Goal: Task Accomplishment & Management: Manage account settings

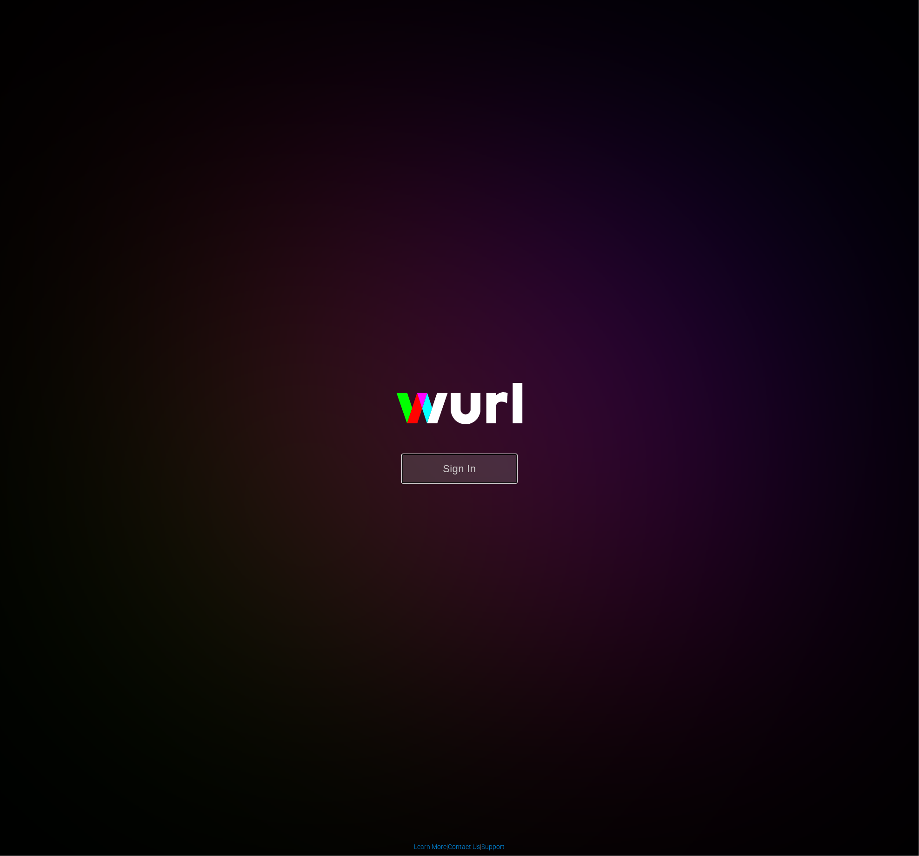
click at [469, 478] on button "Sign In" at bounding box center [459, 469] width 116 height 30
click at [466, 475] on button "Sign In" at bounding box center [459, 469] width 116 height 30
click at [468, 468] on button "Sign In" at bounding box center [459, 469] width 116 height 30
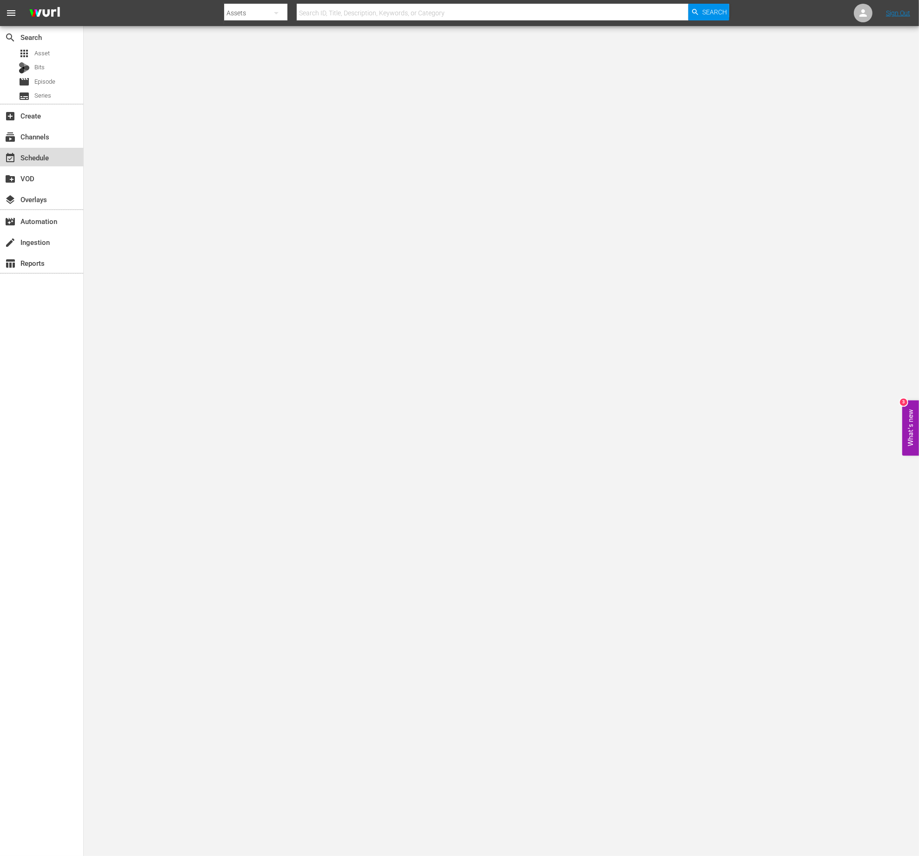
click at [38, 160] on div "event_available Schedule" at bounding box center [26, 156] width 52 height 8
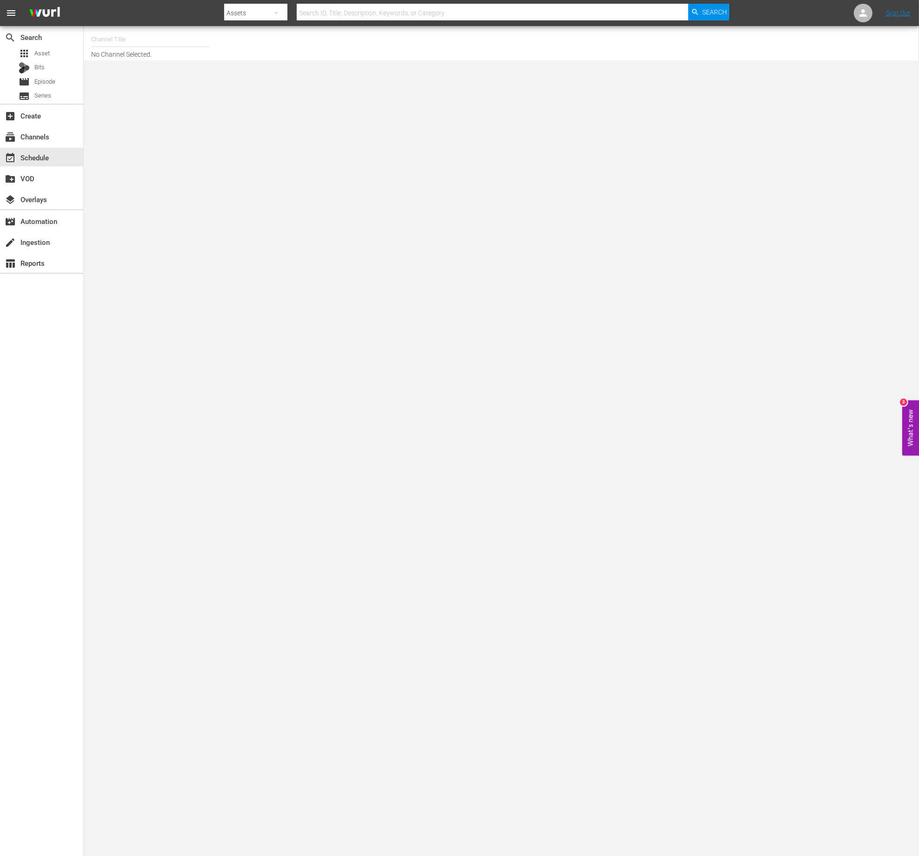
click at [139, 46] on hr at bounding box center [150, 46] width 119 height 0
click at [139, 44] on input "text" at bounding box center [150, 39] width 119 height 22
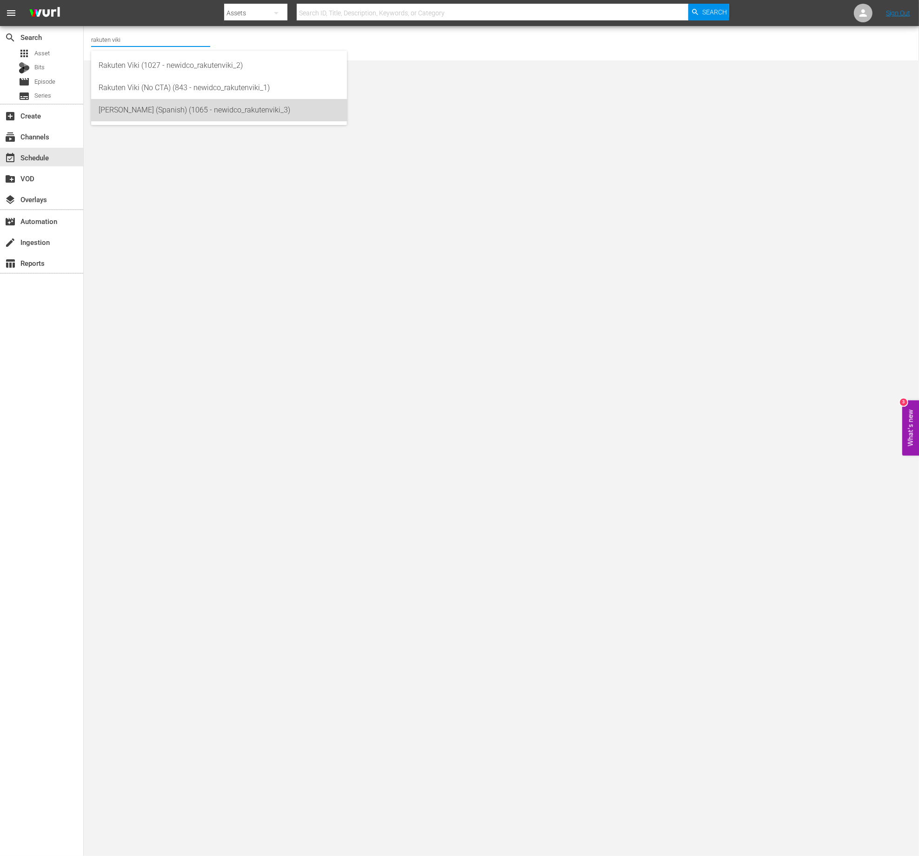
click at [187, 117] on div "[PERSON_NAME] (Spanish) (1065 - newidco_rakutenviki_3)" at bounding box center [219, 110] width 241 height 22
type input "[PERSON_NAME] (Spanish) (1065 - newidco_rakutenviki_3)"
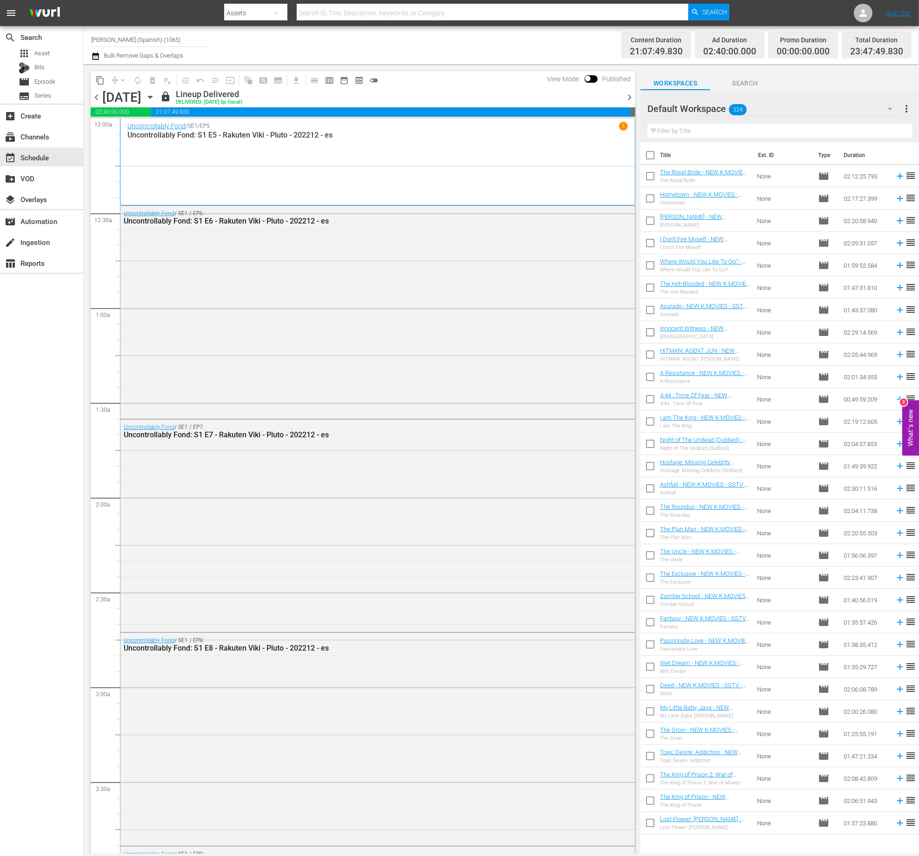
click at [630, 104] on div "chevron_left [DATE] [DATE] lock Lineup Delivered DELIVERED: [DATE] 5p (local) c…" at bounding box center [363, 98] width 544 height 18
click at [630, 102] on span "chevron_right" at bounding box center [629, 98] width 12 height 12
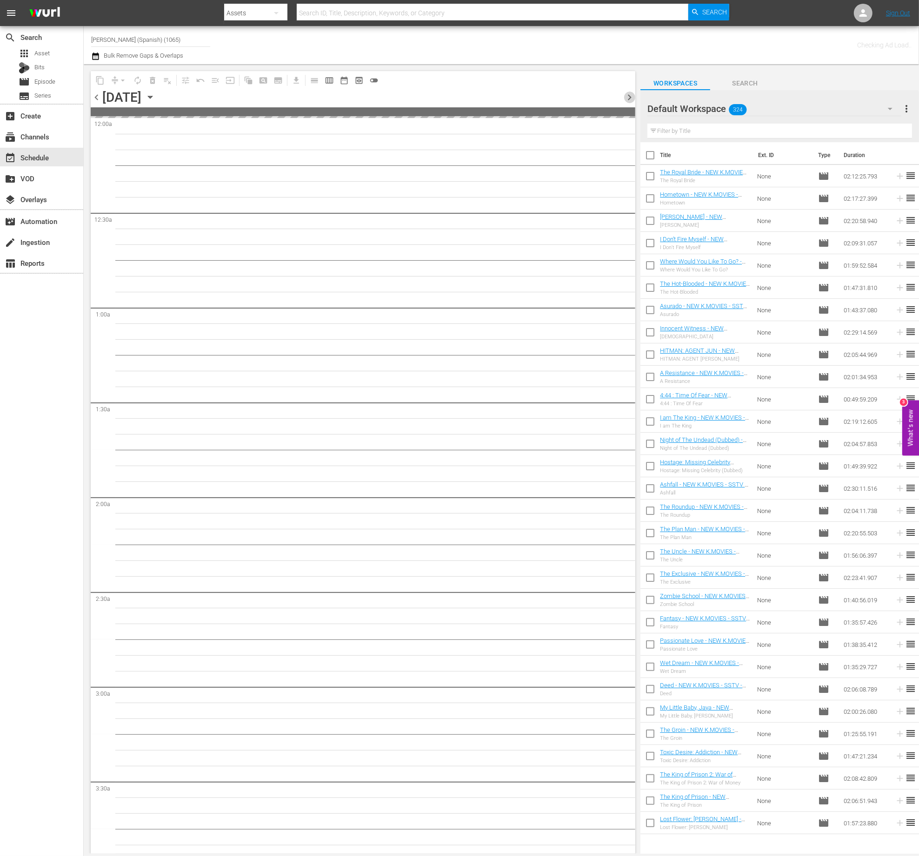
click at [630, 102] on span "chevron_right" at bounding box center [629, 98] width 12 height 12
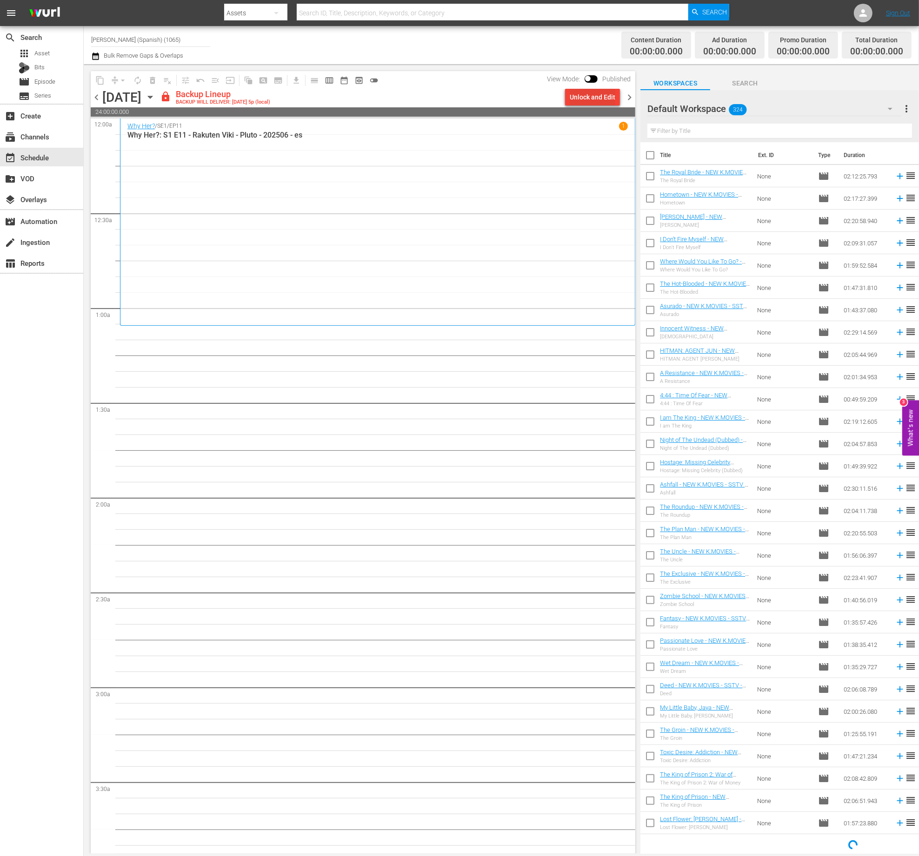
click at [605, 99] on div "Unlock and Edit" at bounding box center [593, 97] width 46 height 17
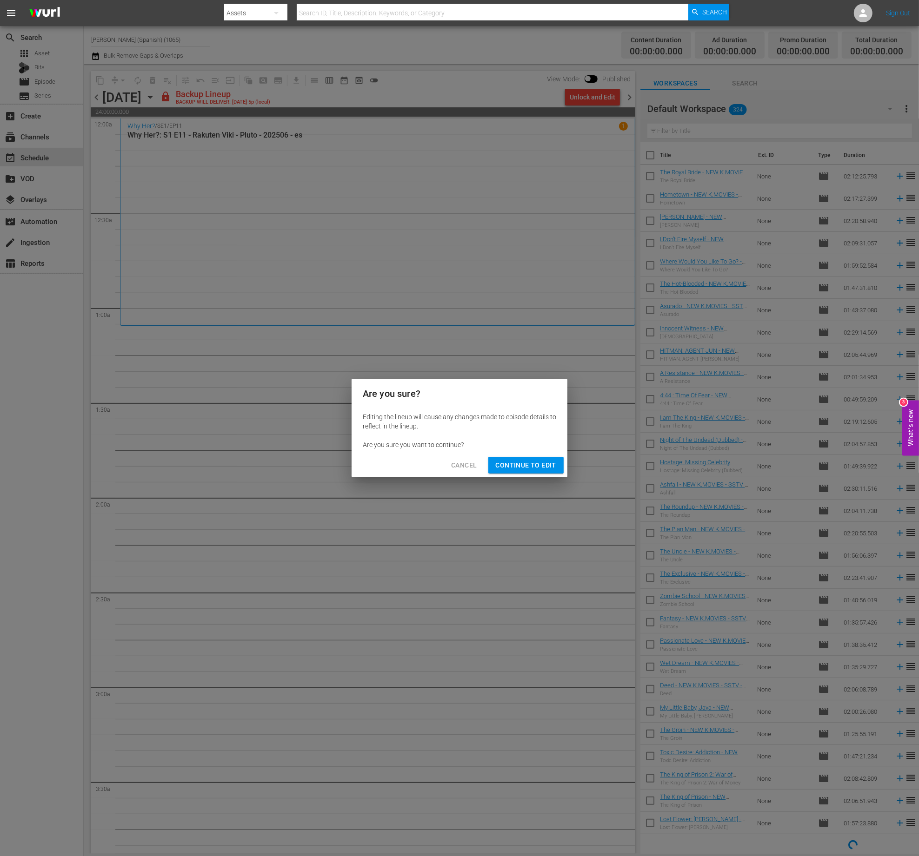
click at [541, 452] on div "Editing the lineup will cause any changes made to episode details to reflect in…" at bounding box center [459, 431] width 216 height 45
click at [542, 469] on span "Continue to Edit" at bounding box center [526, 466] width 60 height 12
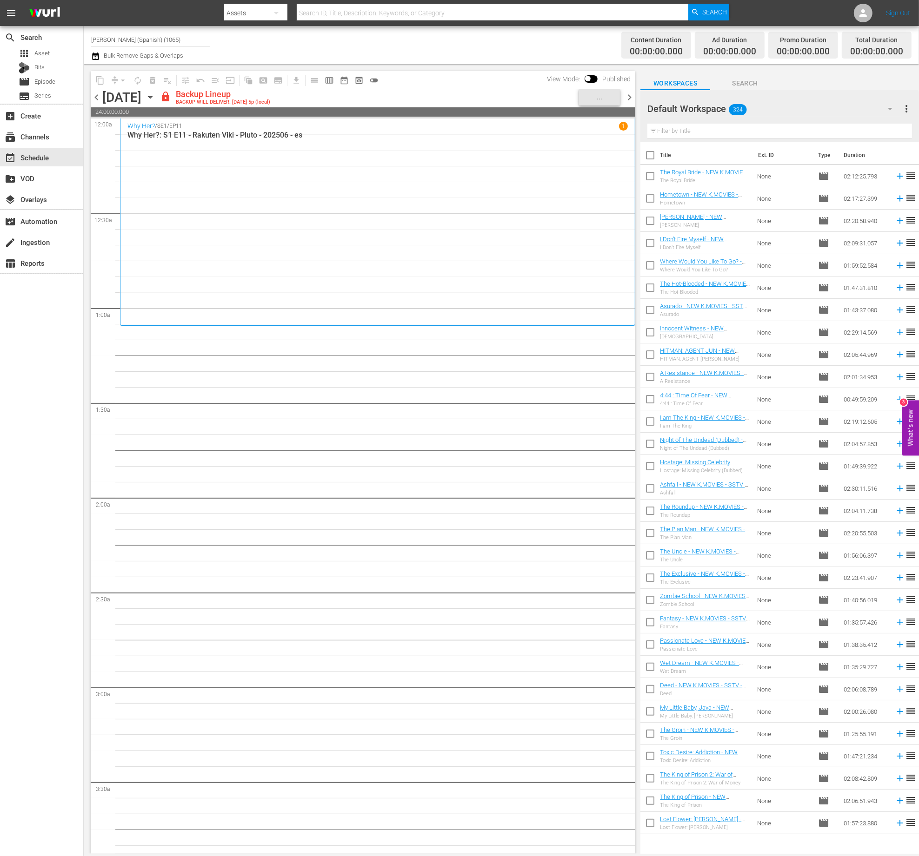
click at [93, 93] on span "chevron_left" at bounding box center [97, 98] width 12 height 12
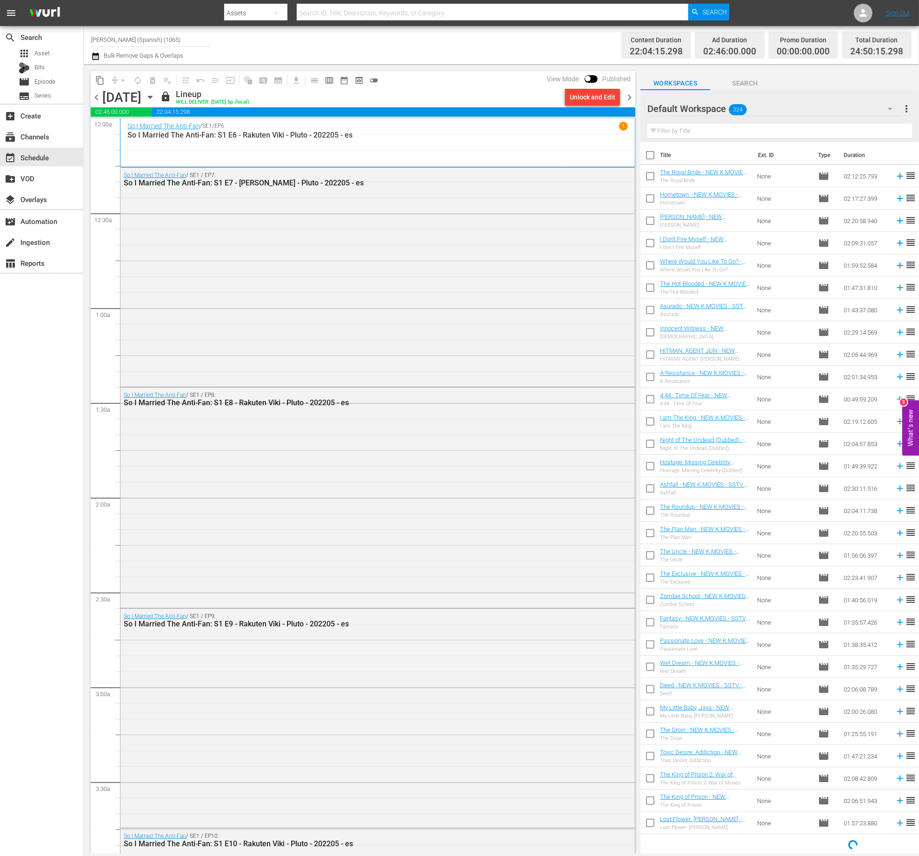
click at [632, 97] on span "chevron_right" at bounding box center [629, 98] width 12 height 12
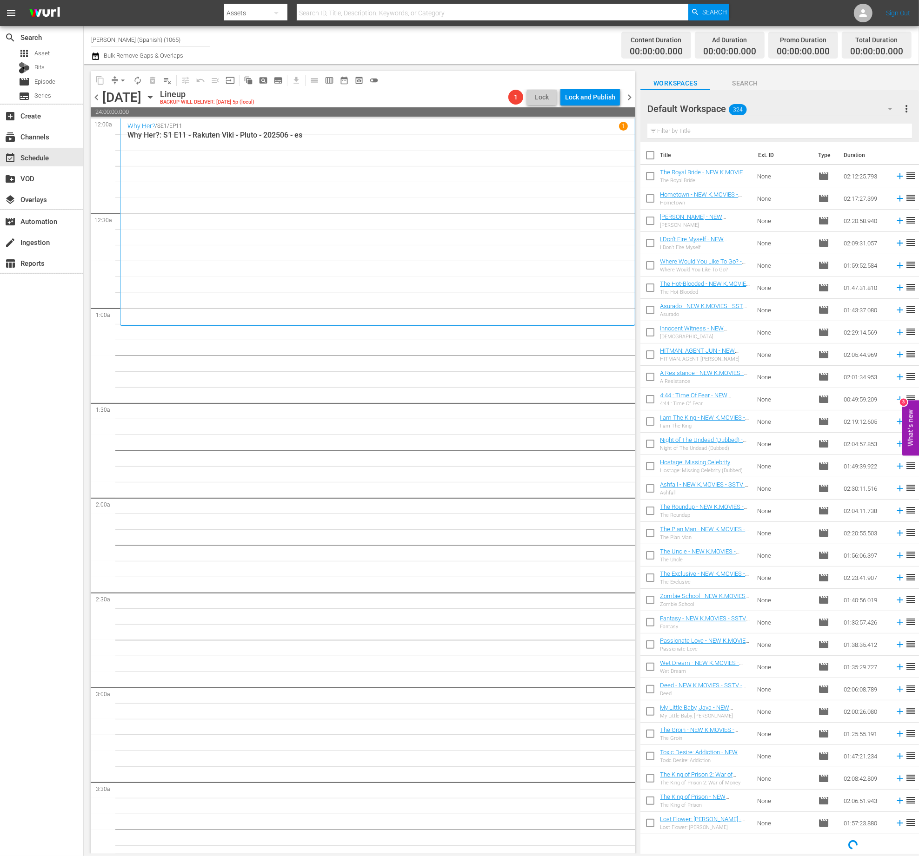
click at [794, 119] on div "Default Workspace 324" at bounding box center [774, 109] width 254 height 26
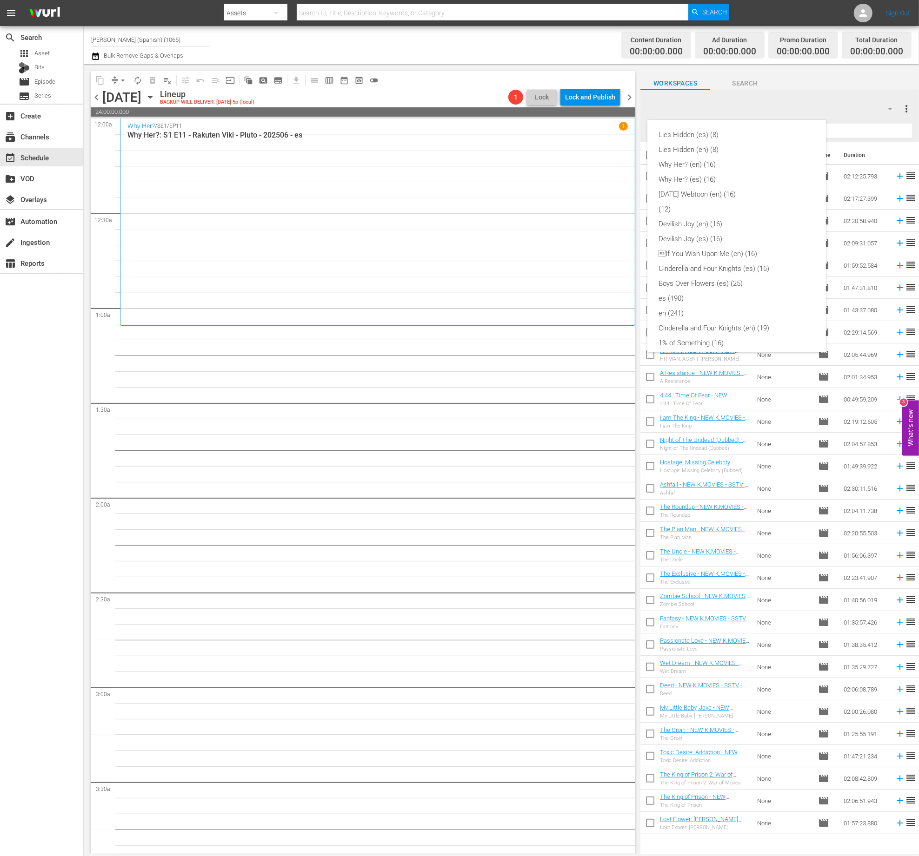
scroll to position [228, 0]
click at [804, 99] on div "Lies Hidden (es) (8) Lies Hidden (en) (8) Why Her? (en) (16) Why Her? (es) (16)…" at bounding box center [459, 428] width 919 height 856
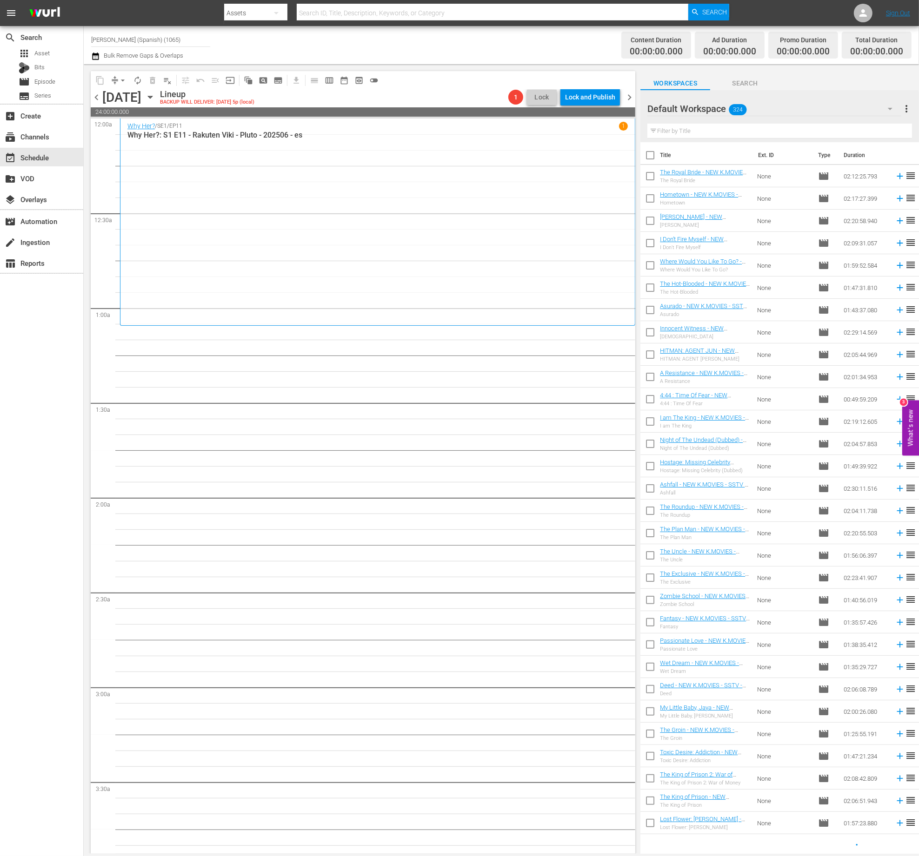
click at [810, 97] on div "Default Workspace 324" at bounding box center [774, 109] width 254 height 26
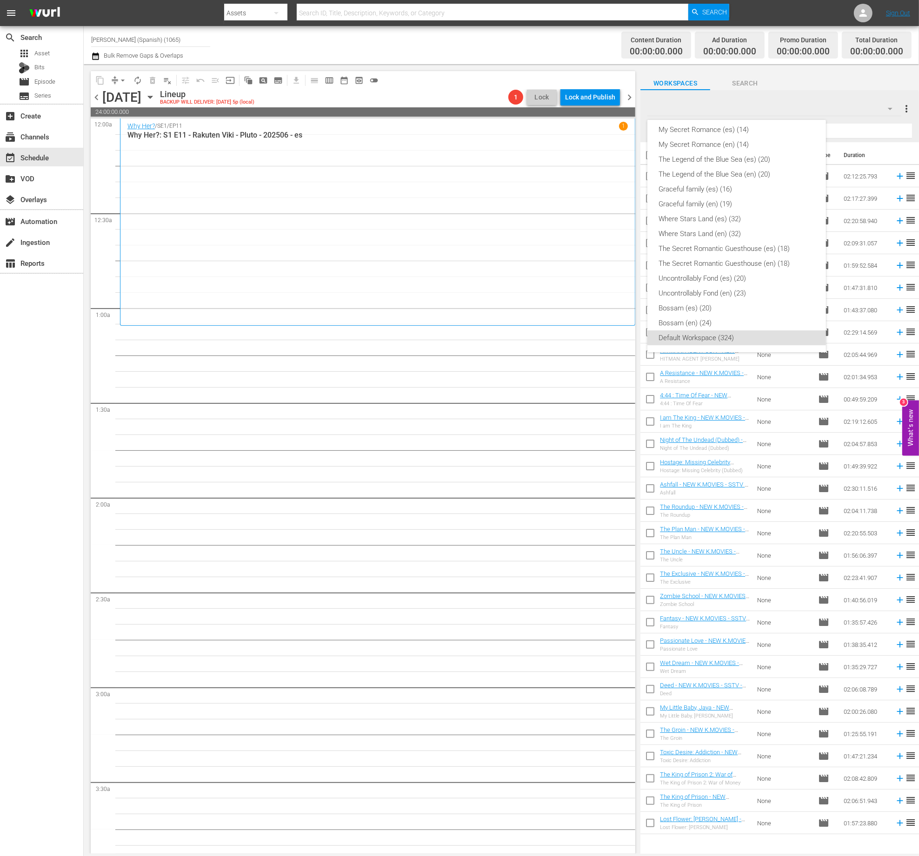
scroll to position [0, 0]
click at [759, 182] on div "Why Her? (es) (16)" at bounding box center [736, 179] width 156 height 15
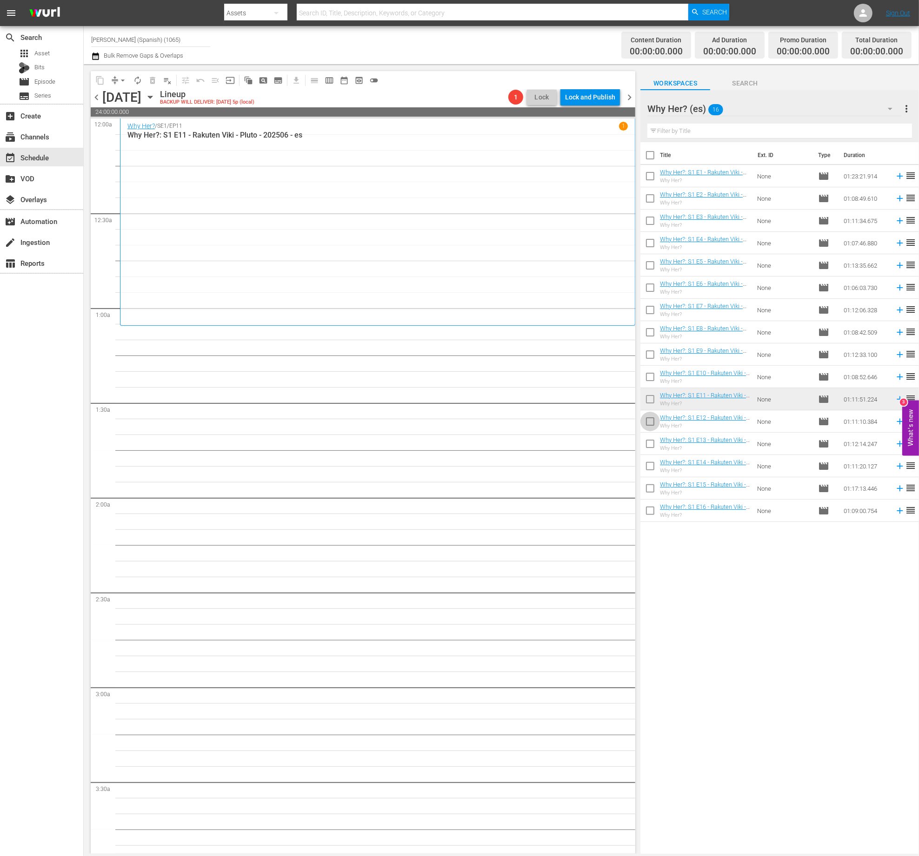
click at [650, 418] on input "checkbox" at bounding box center [650, 424] width 20 height 20
checkbox input "true"
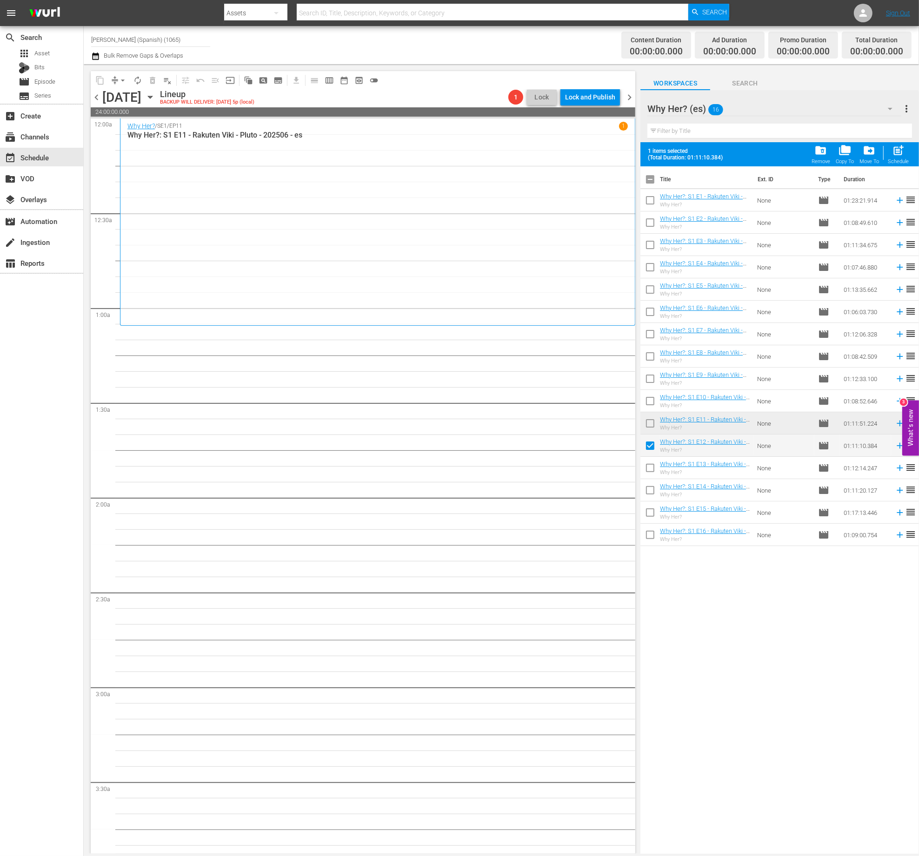
click at [649, 479] on td at bounding box center [650, 490] width 20 height 22
click at [652, 470] on input "checkbox" at bounding box center [650, 470] width 20 height 20
checkbox input "true"
click at [650, 500] on input "checkbox" at bounding box center [650, 493] width 20 height 20
checkbox input "true"
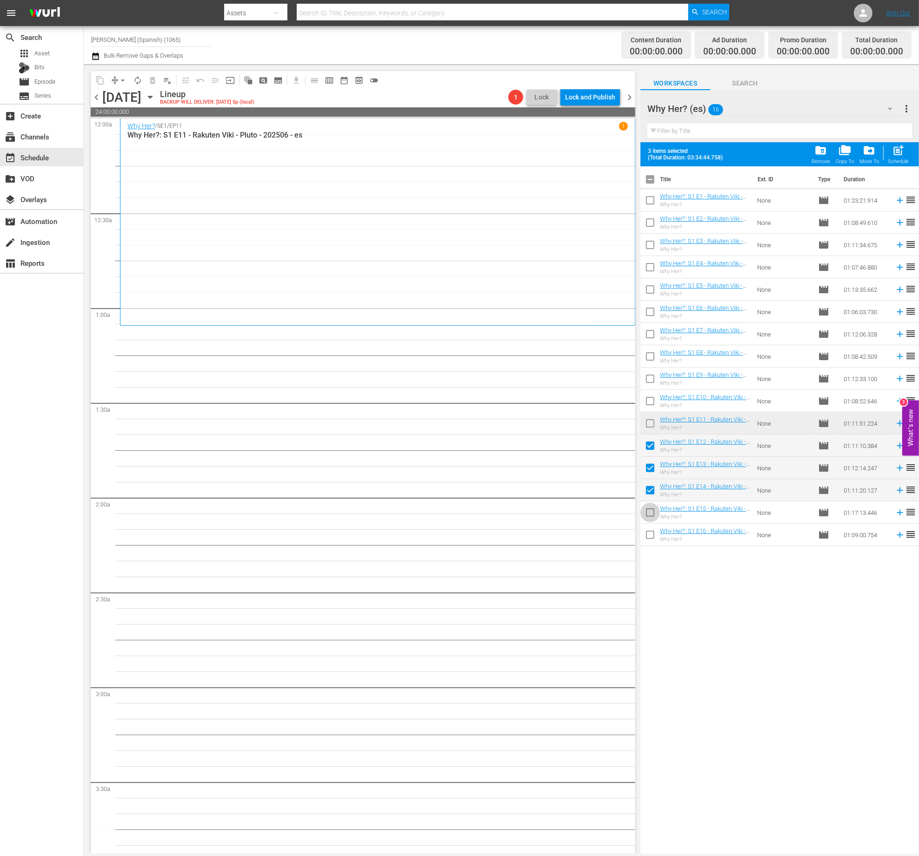
click at [649, 519] on input "checkbox" at bounding box center [650, 515] width 20 height 20
checkbox input "true"
click at [649, 539] on input "checkbox" at bounding box center [650, 537] width 20 height 20
checkbox input "true"
click at [896, 148] on span "post_add" at bounding box center [898, 150] width 13 height 13
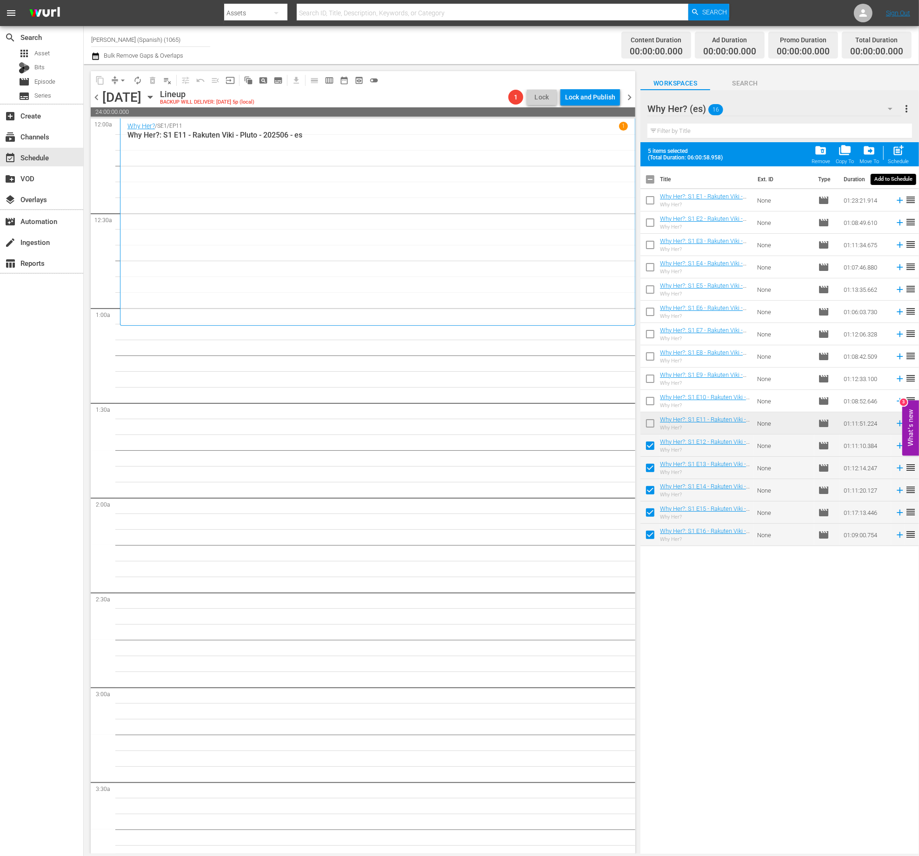
checkbox input "false"
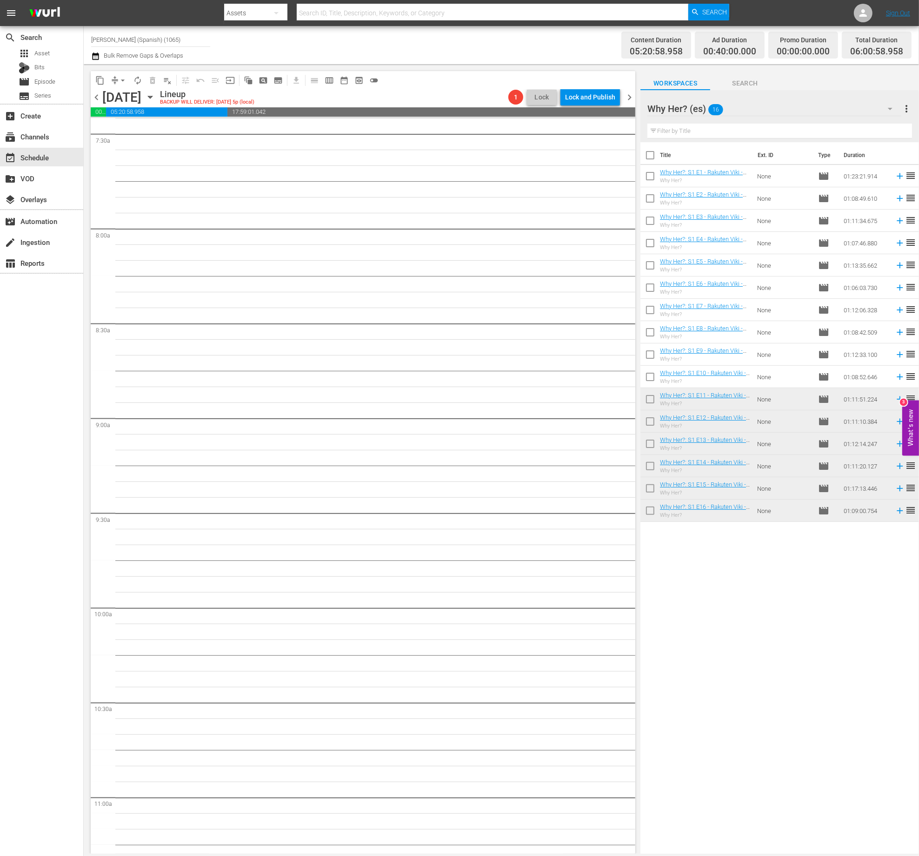
scroll to position [1409, 0]
click at [781, 98] on div "Why Her? (es) 16" at bounding box center [774, 109] width 254 height 26
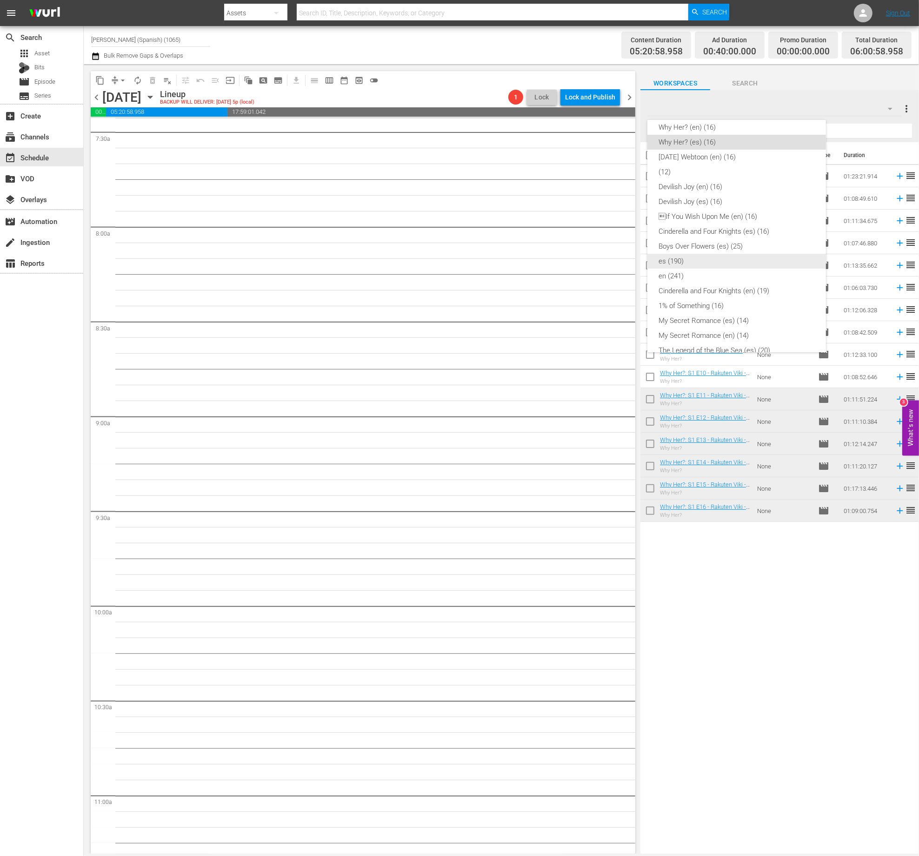
scroll to position [228, 0]
click at [802, 163] on div "The Legend of the Blue Sea (es) (20)" at bounding box center [736, 159] width 156 height 15
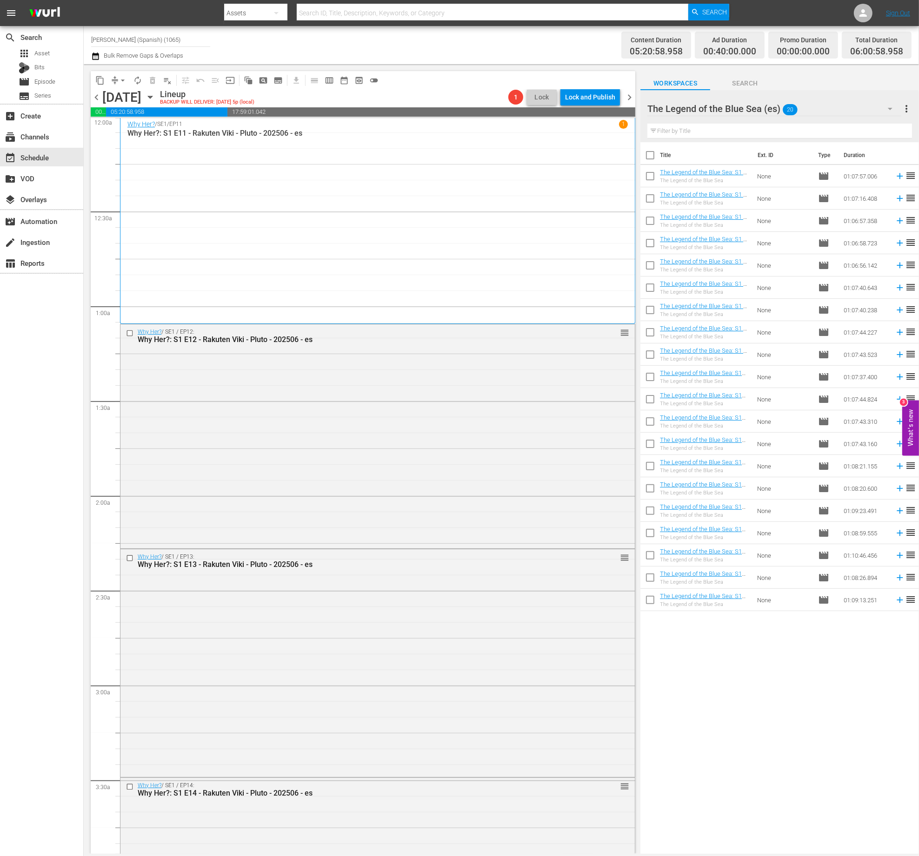
scroll to position [2, 0]
click at [644, 154] on input "checkbox" at bounding box center [650, 157] width 20 height 20
checkbox input "true"
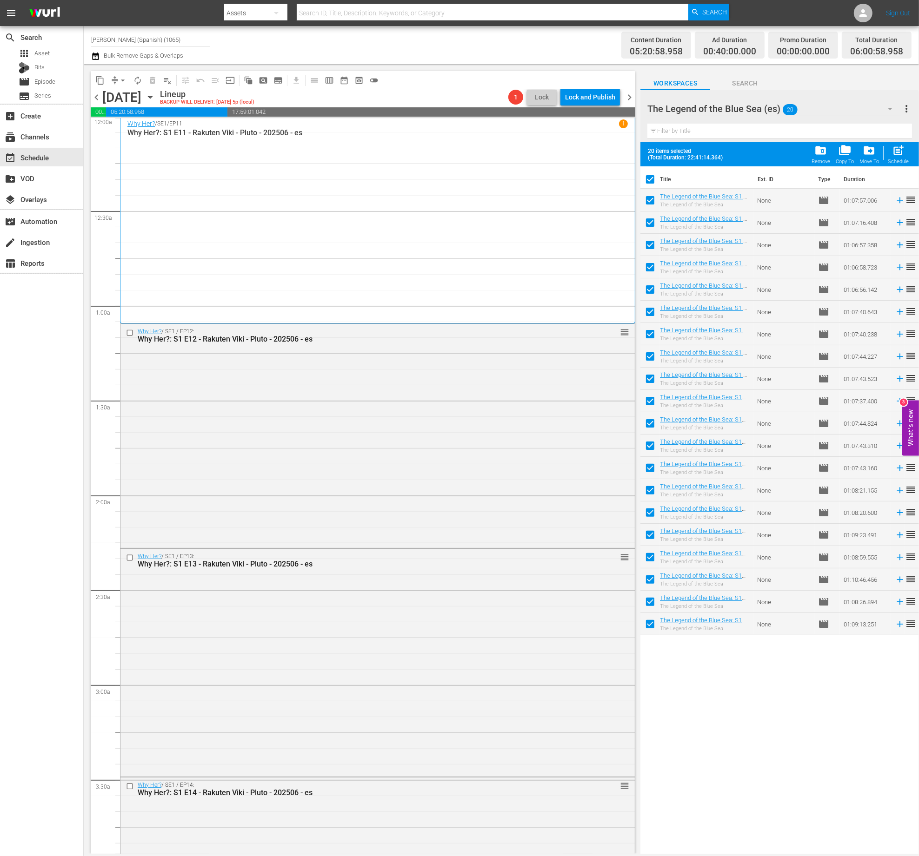
checkbox input "true"
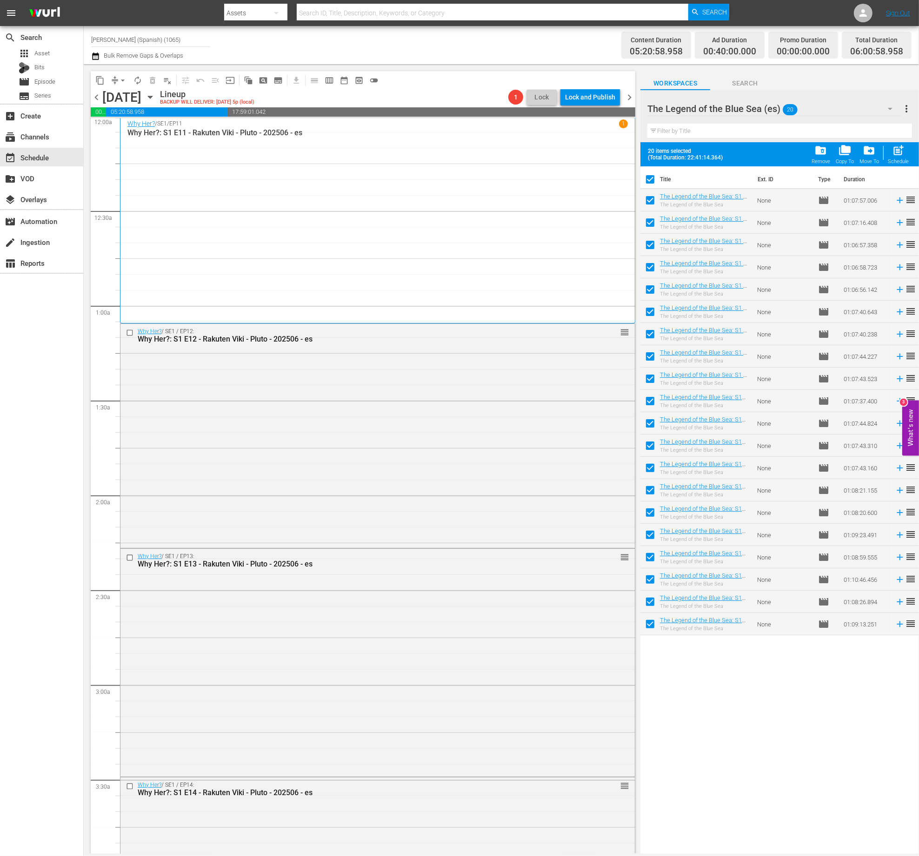
checkbox input "true"
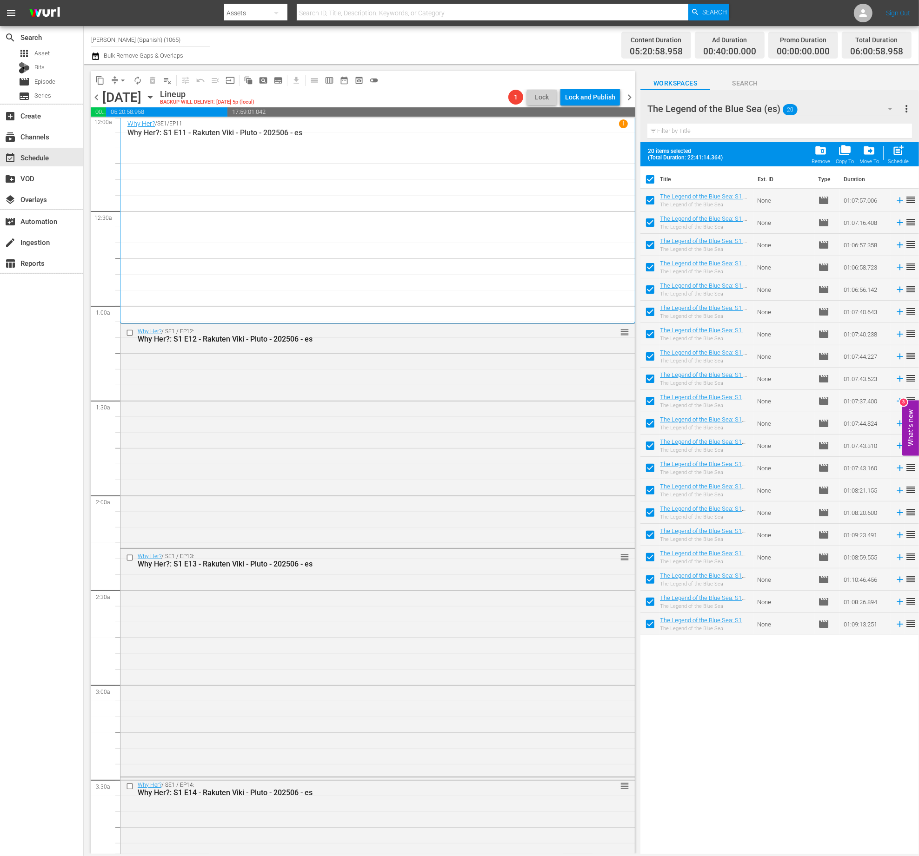
checkbox input "true"
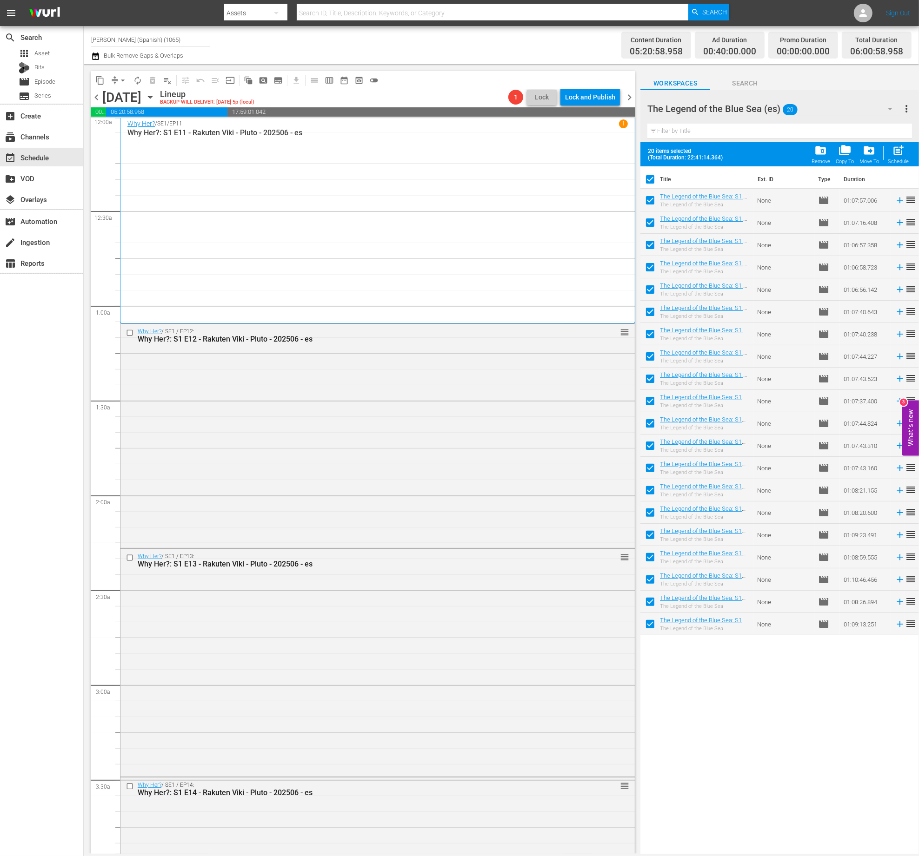
checkbox input "true"
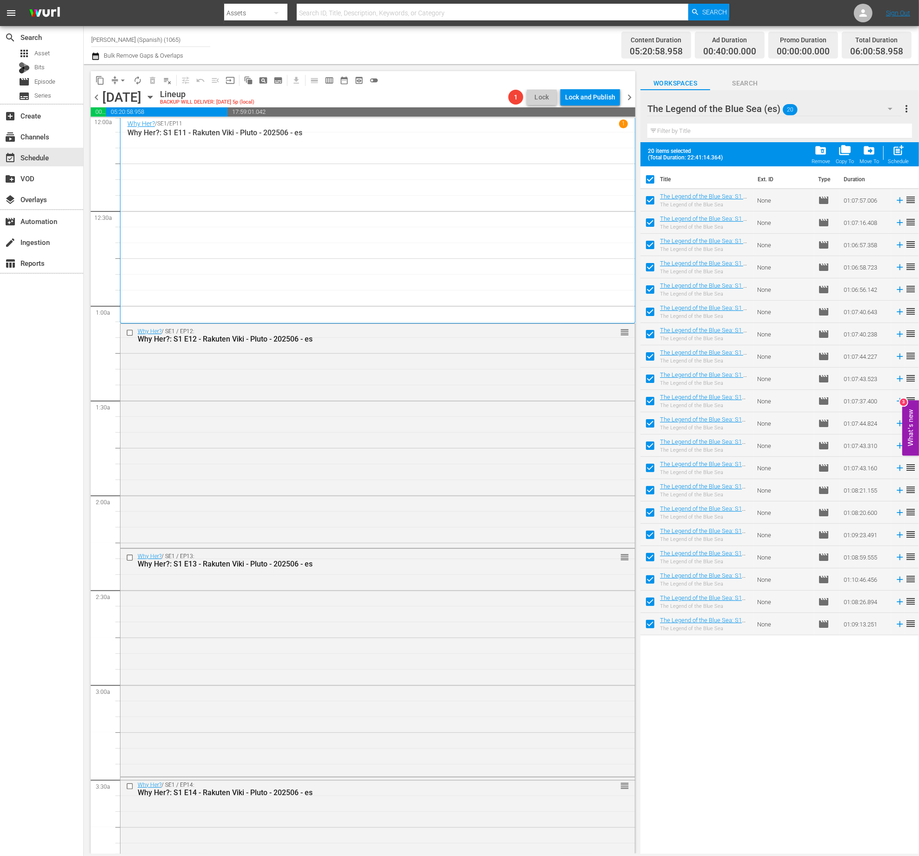
click at [905, 160] on div "Schedule" at bounding box center [898, 162] width 21 height 6
checkbox input "false"
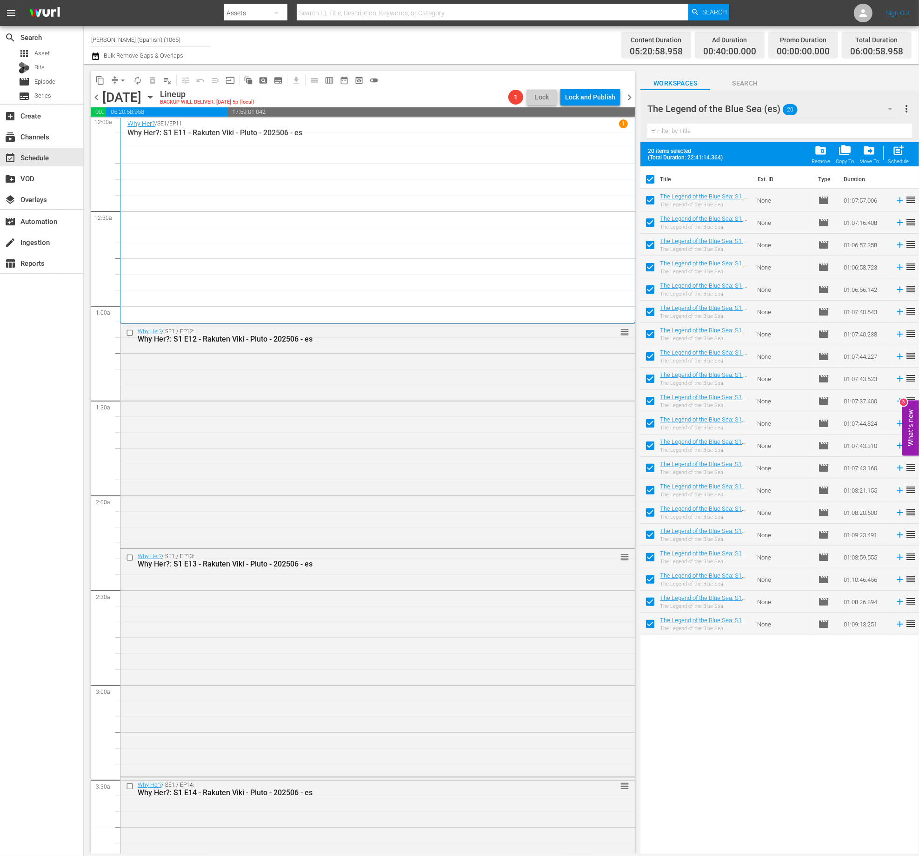
checkbox input "false"
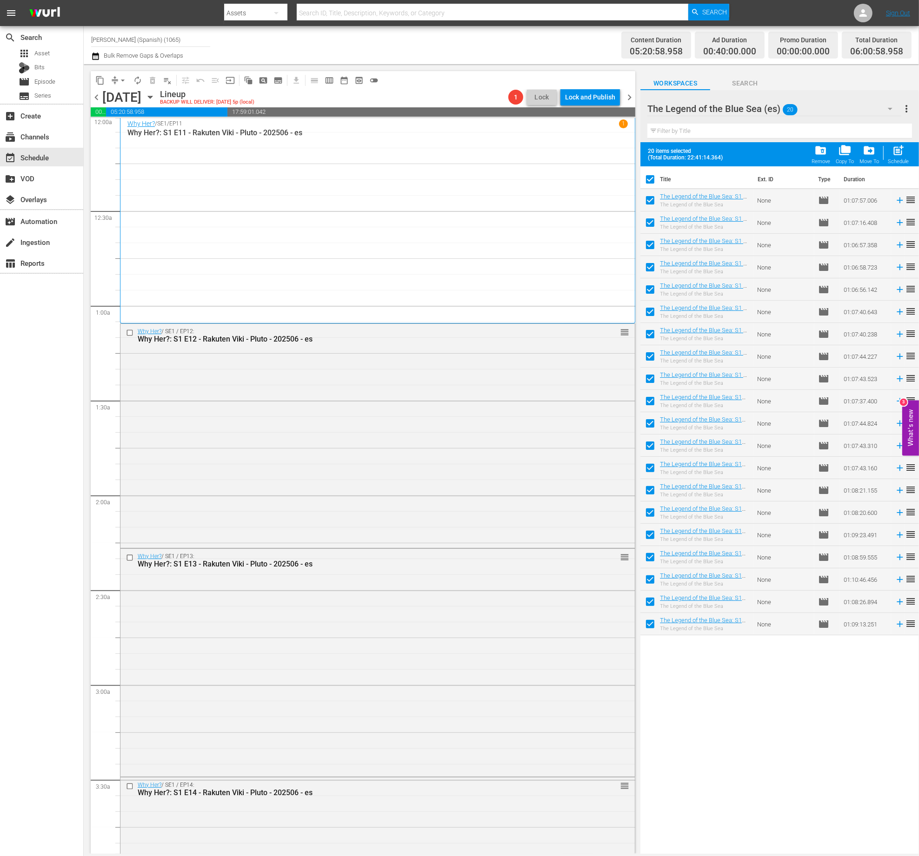
checkbox input "false"
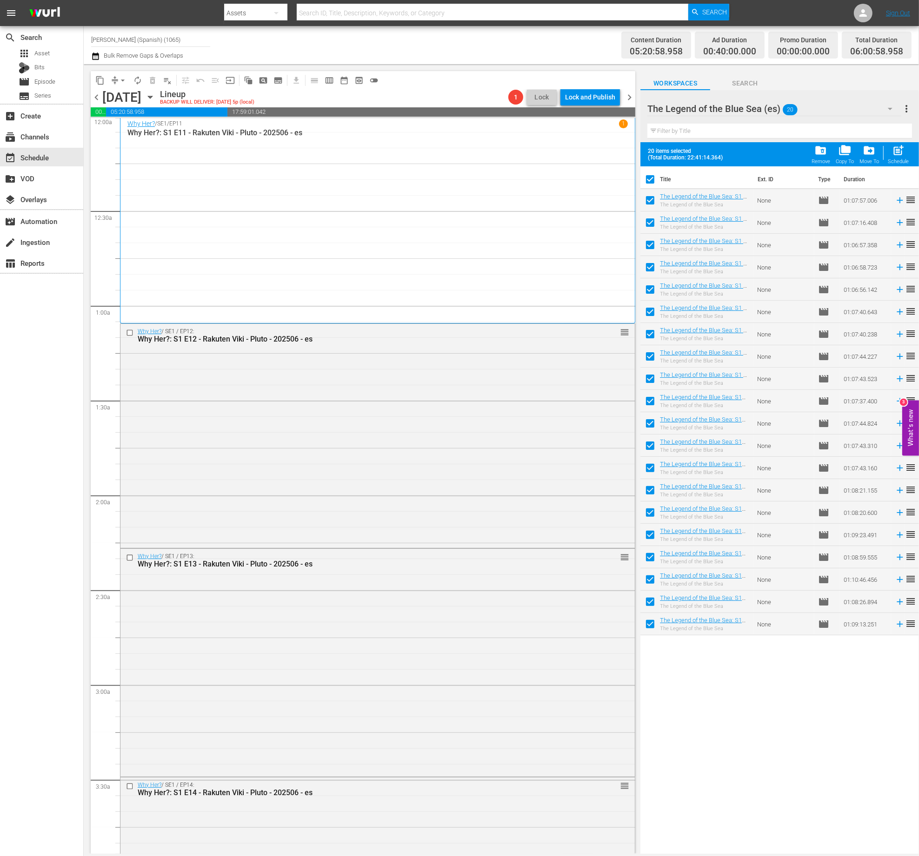
checkbox input "false"
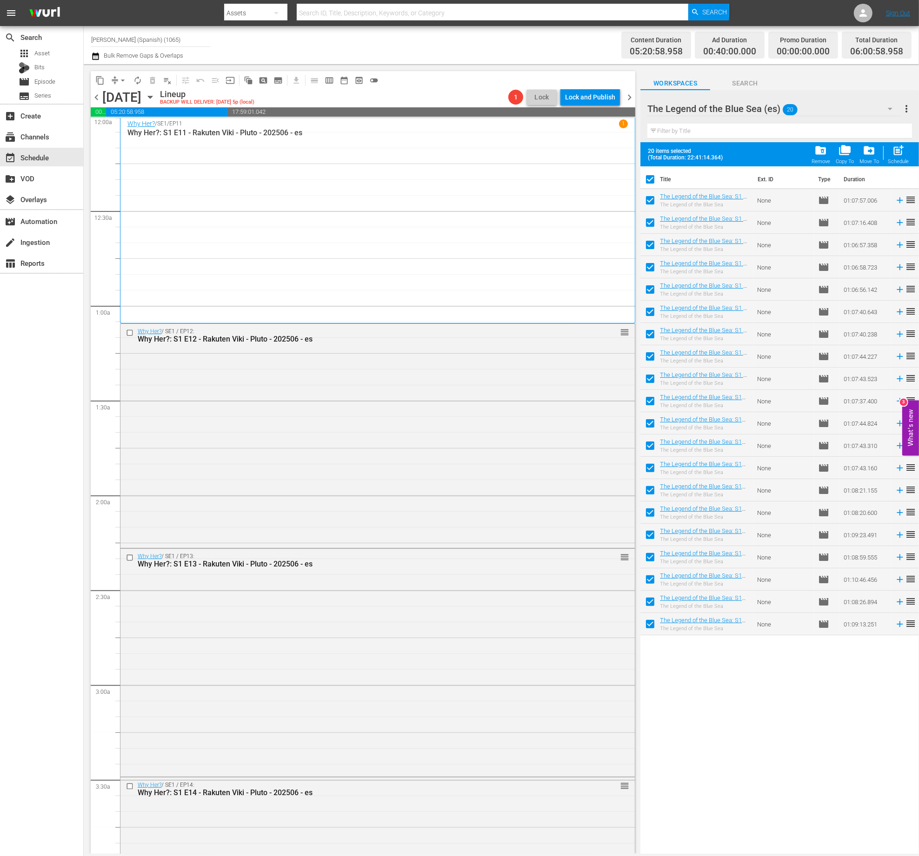
checkbox input "false"
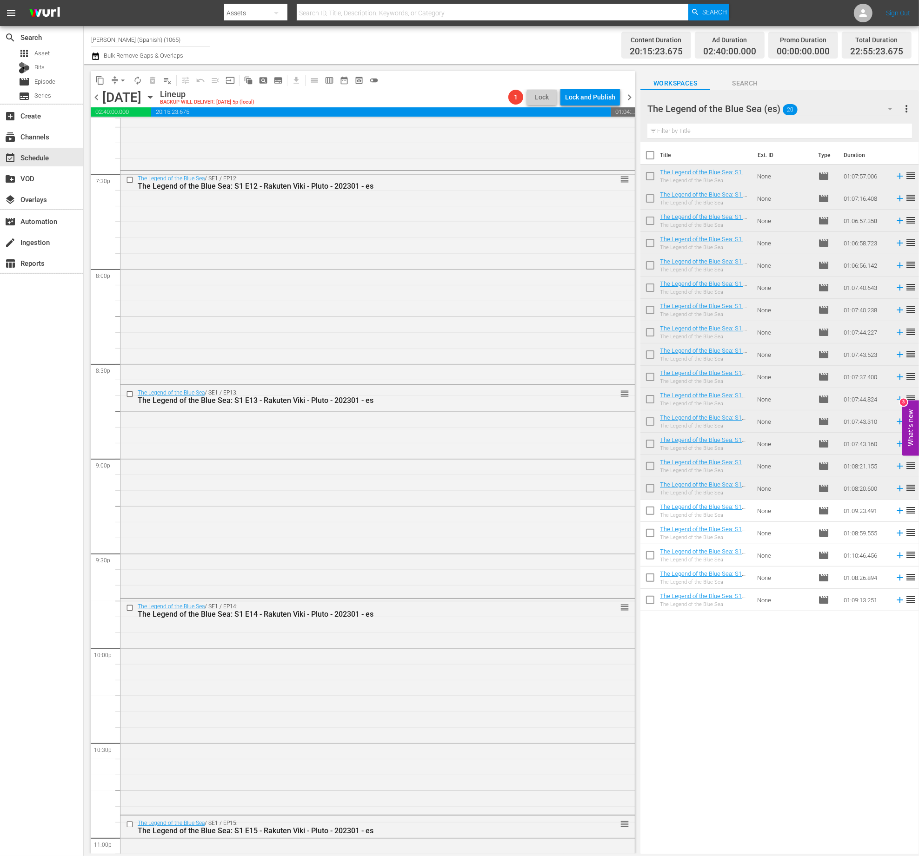
scroll to position [3820, 0]
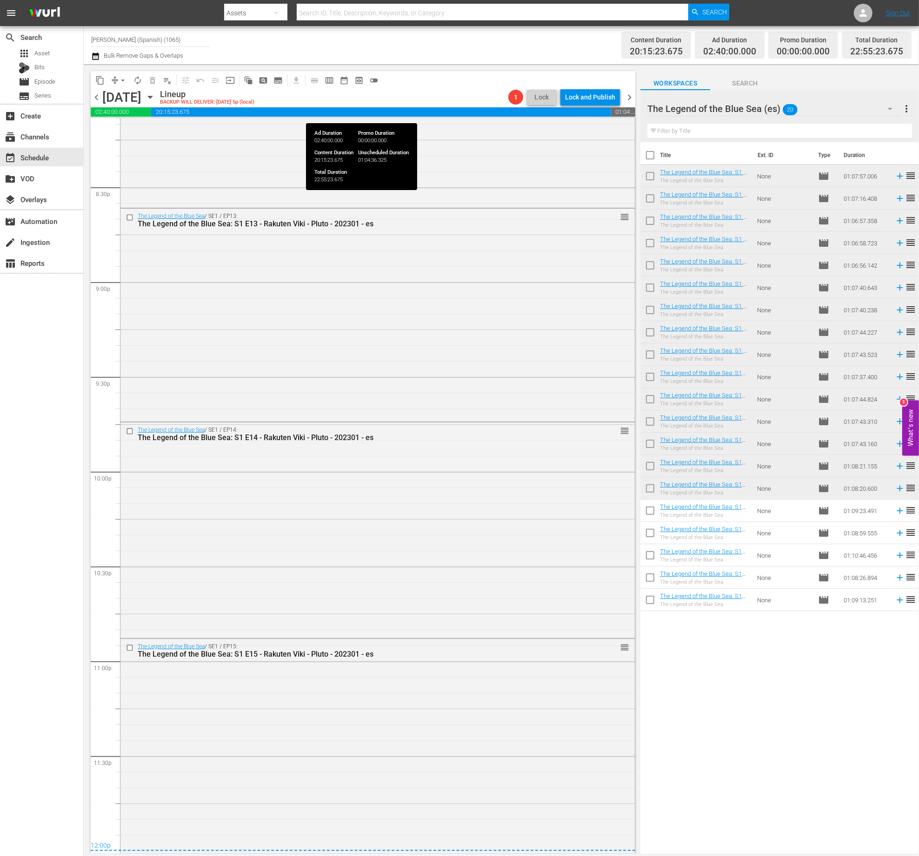
click at [604, 95] on div "Lock and Publish" at bounding box center [590, 97] width 50 height 17
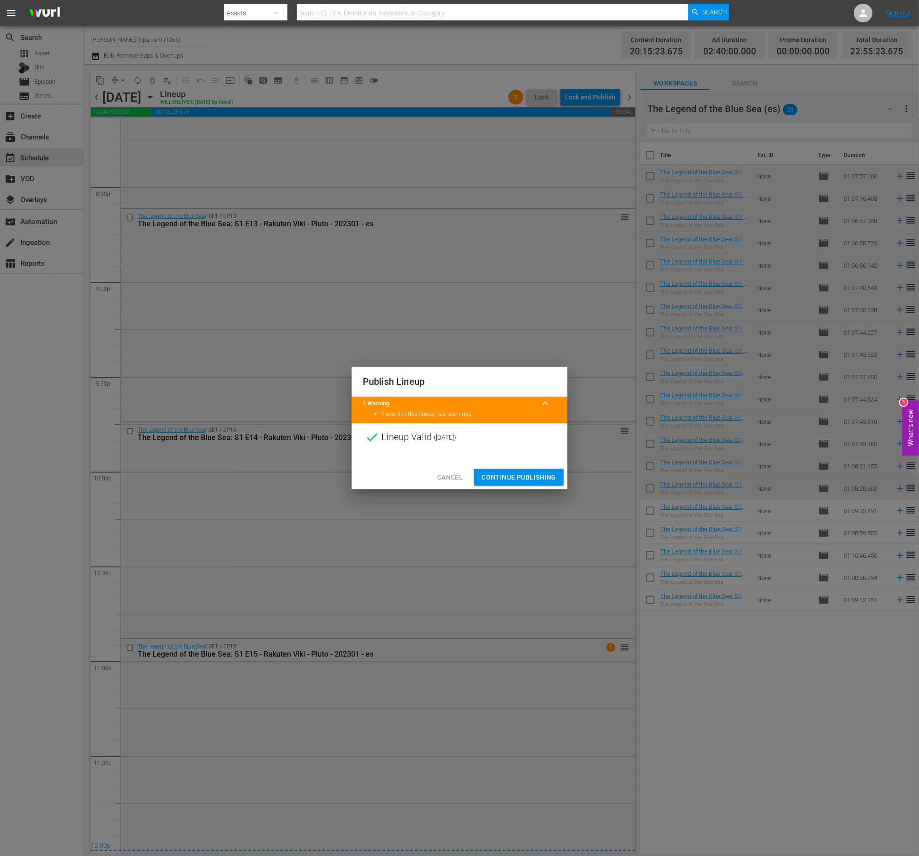
click at [542, 467] on div "Cancel Continue Publishing" at bounding box center [459, 477] width 216 height 25
click at [541, 477] on span "Continue Publishing" at bounding box center [518, 478] width 75 height 12
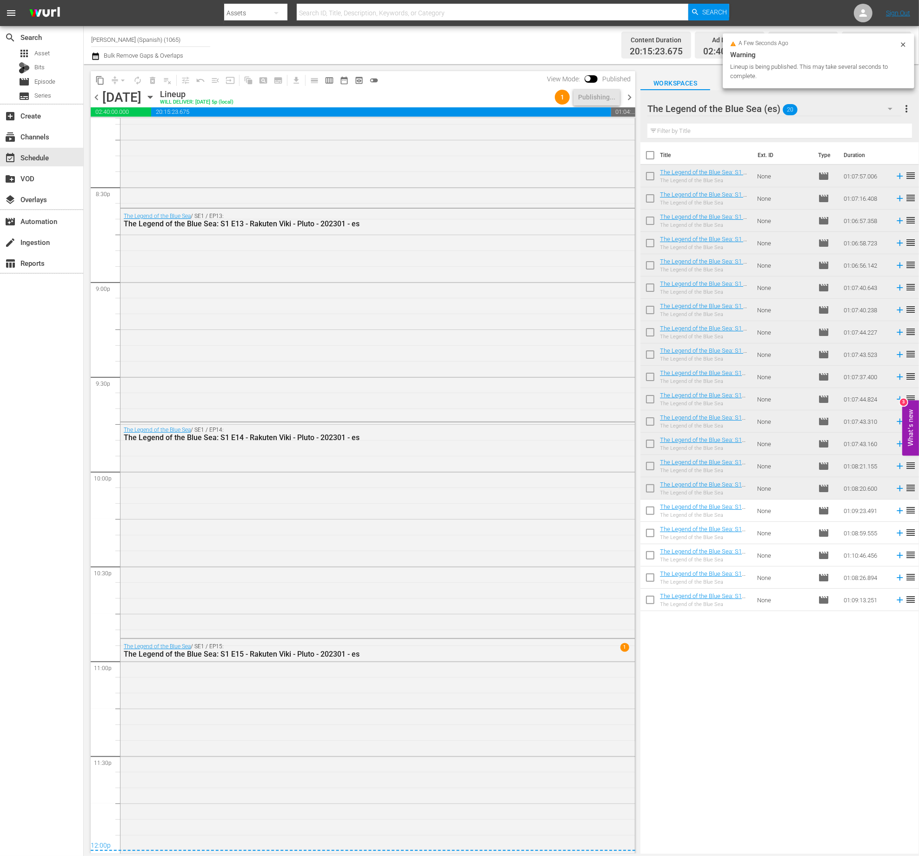
click at [629, 101] on span "chevron_right" at bounding box center [629, 98] width 12 height 12
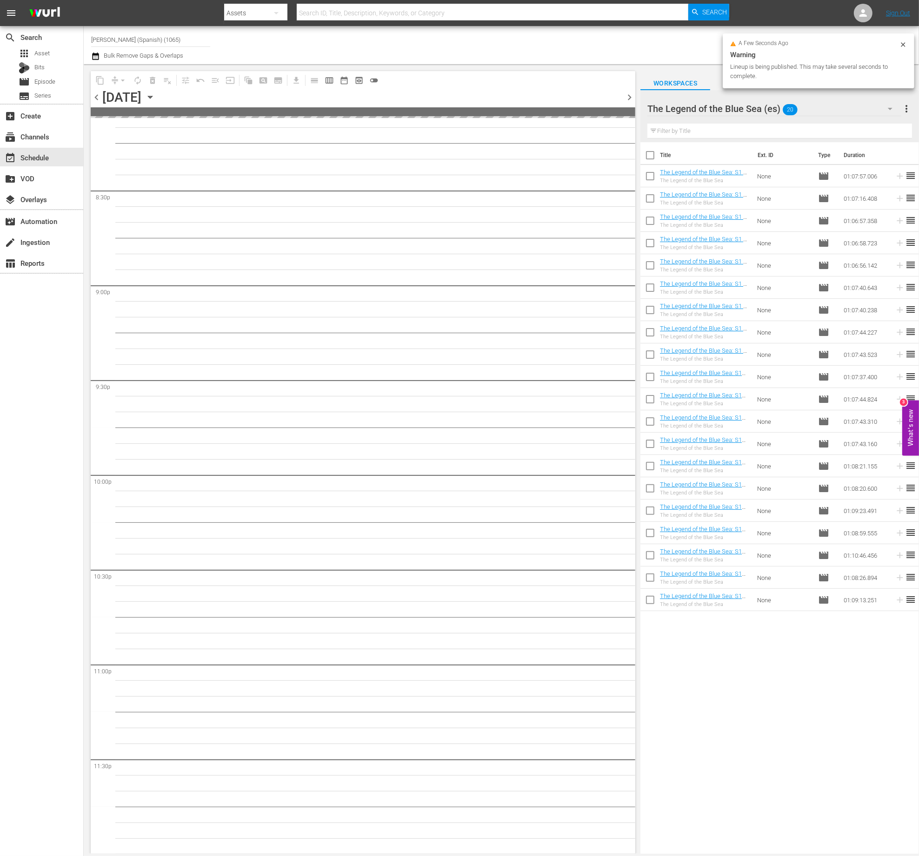
scroll to position [3511, 0]
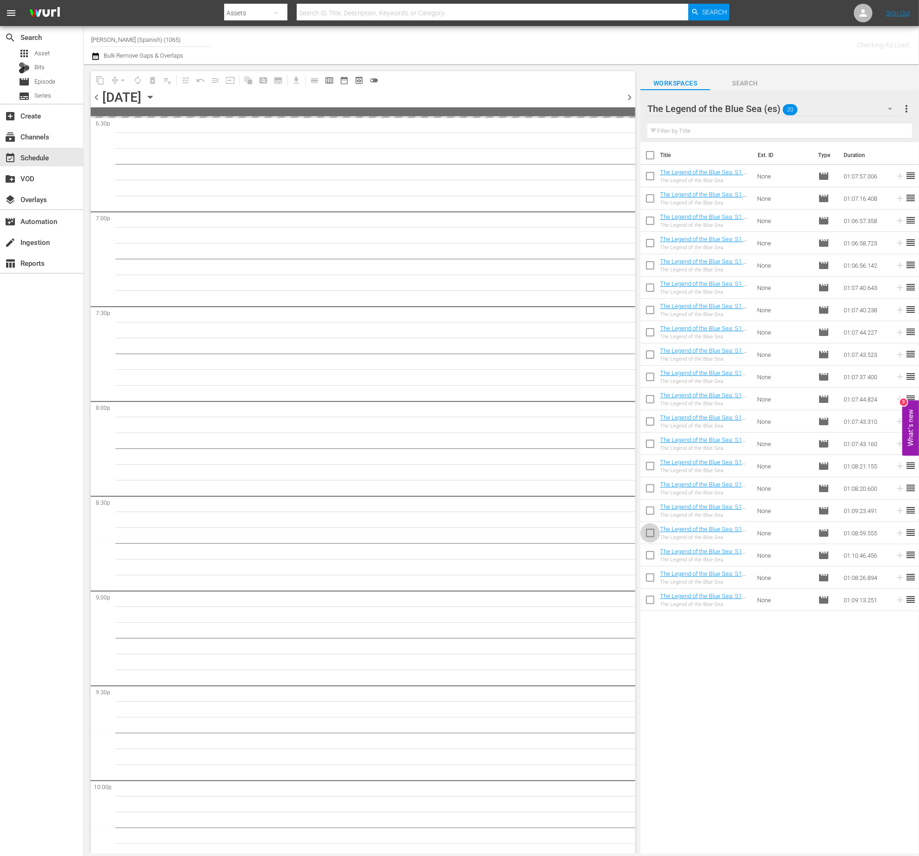
click at [652, 529] on input "checkbox" at bounding box center [650, 535] width 20 height 20
checkbox input "true"
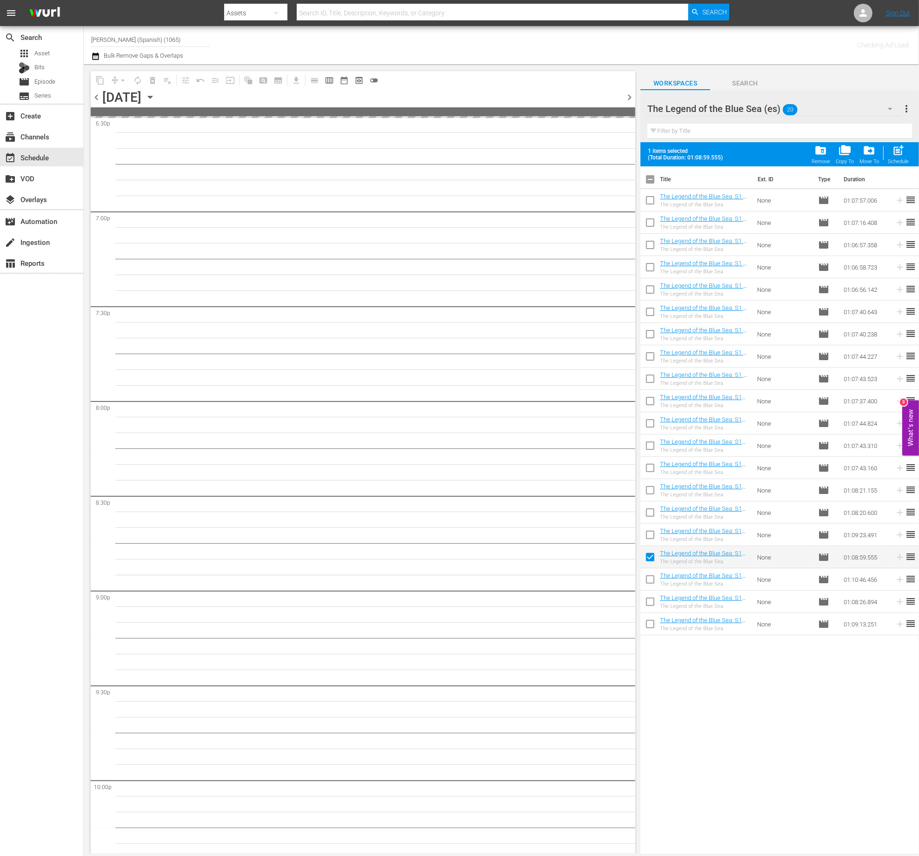
click at [648, 582] on input "checkbox" at bounding box center [650, 582] width 20 height 20
checkbox input "true"
click at [653, 610] on input "checkbox" at bounding box center [650, 604] width 20 height 20
checkbox input "true"
click at [654, 630] on input "checkbox" at bounding box center [650, 627] width 20 height 20
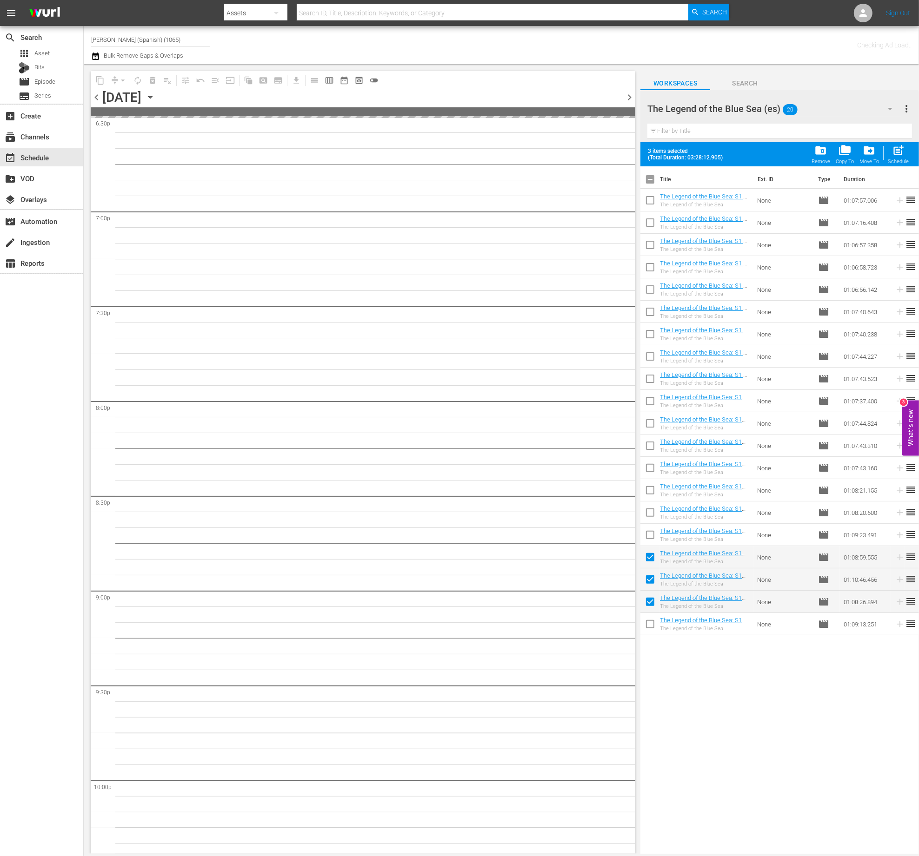
checkbox input "true"
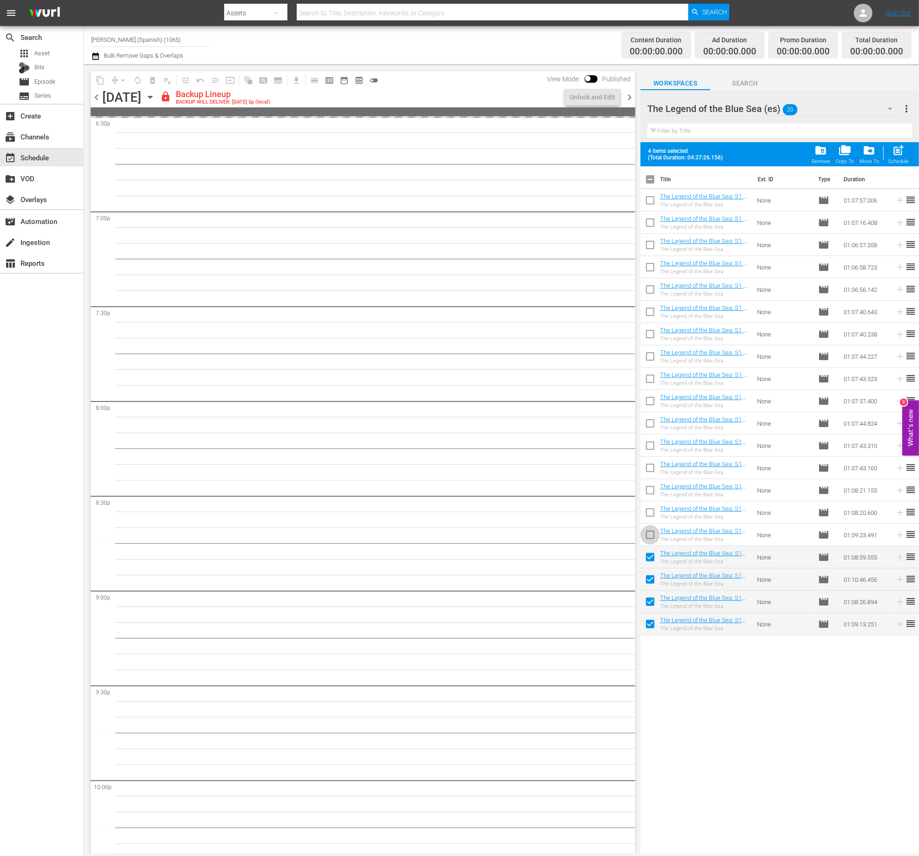
click at [654, 539] on input "checkbox" at bounding box center [650, 537] width 20 height 20
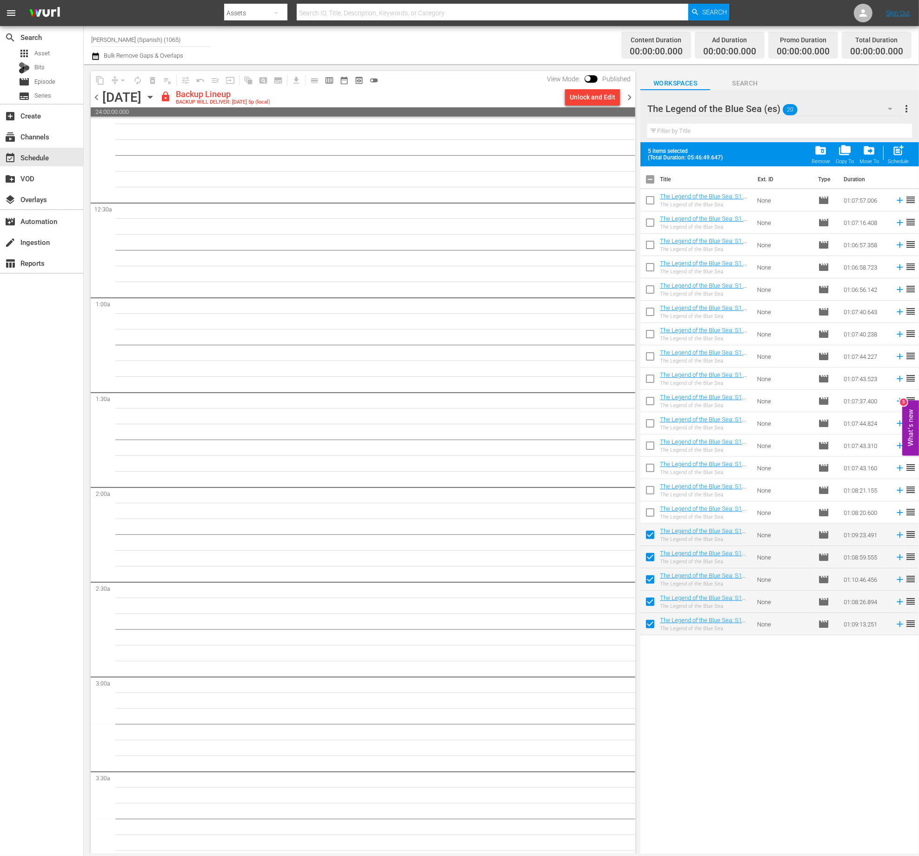
scroll to position [0, 0]
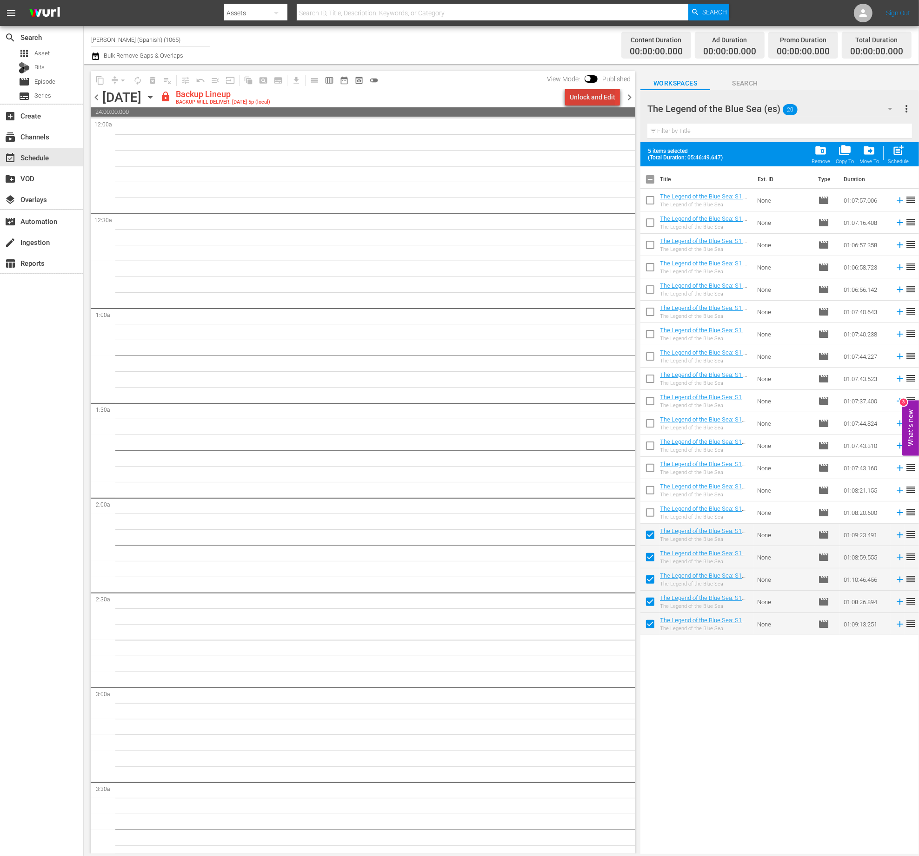
click at [613, 104] on div "Unlock and Edit" at bounding box center [593, 97] width 46 height 17
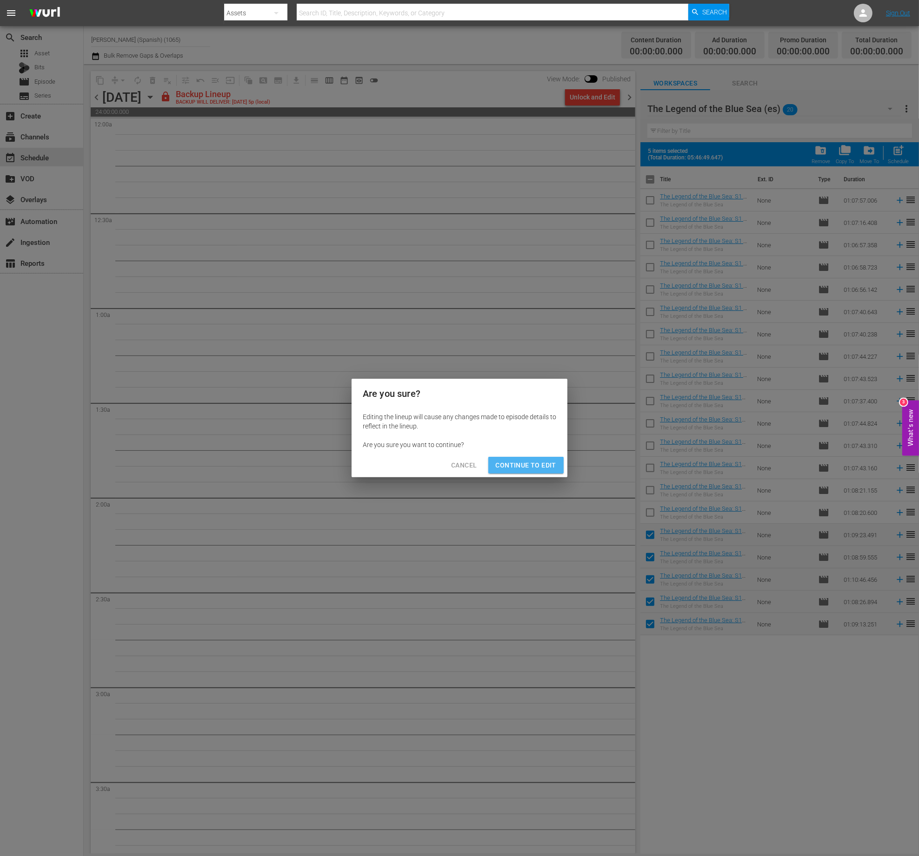
click at [540, 467] on span "Continue to Edit" at bounding box center [526, 466] width 60 height 12
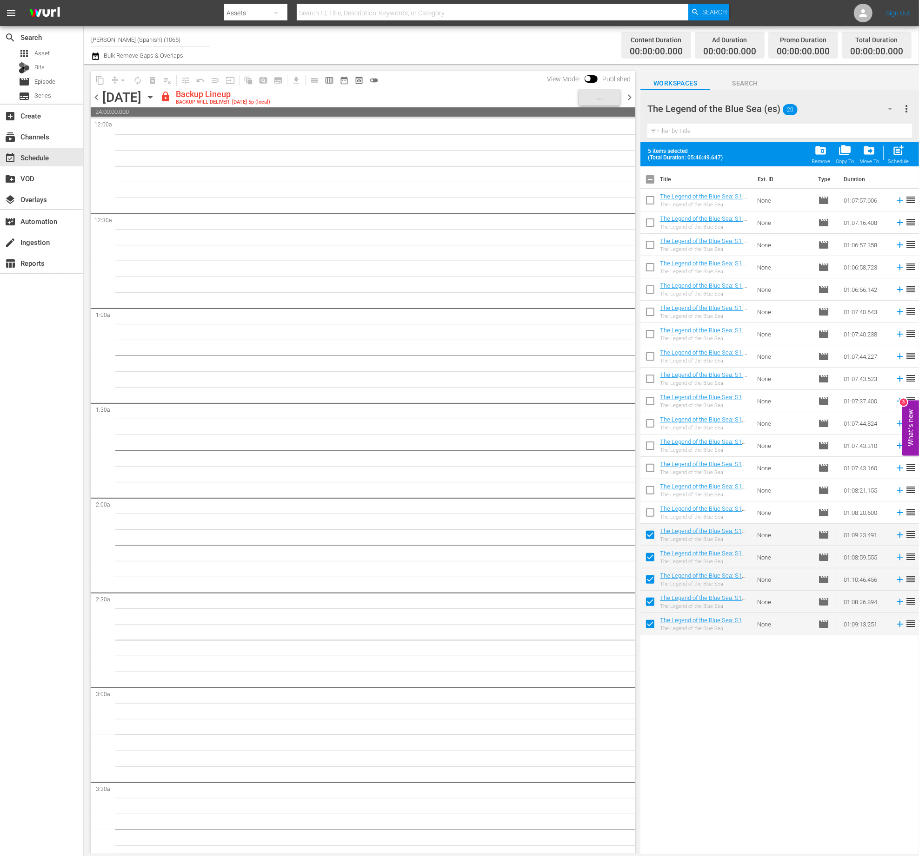
click at [102, 103] on div "[DATE]" at bounding box center [121, 97] width 39 height 15
click at [95, 95] on span "chevron_left" at bounding box center [97, 98] width 12 height 12
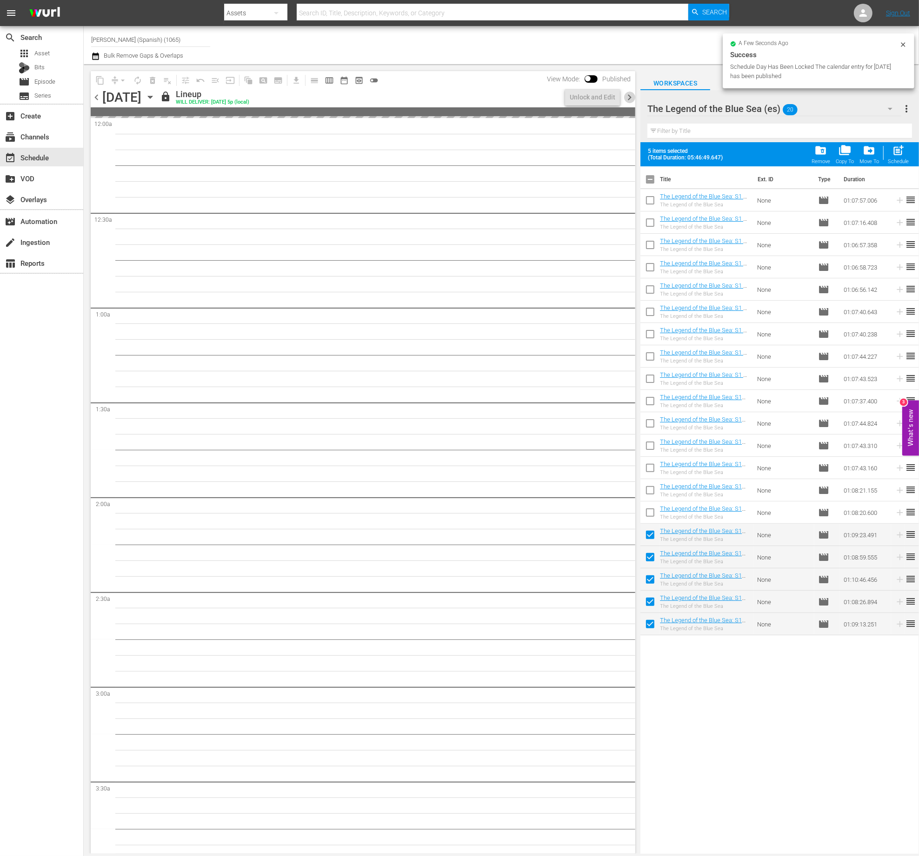
click at [630, 100] on span "chevron_right" at bounding box center [629, 98] width 12 height 12
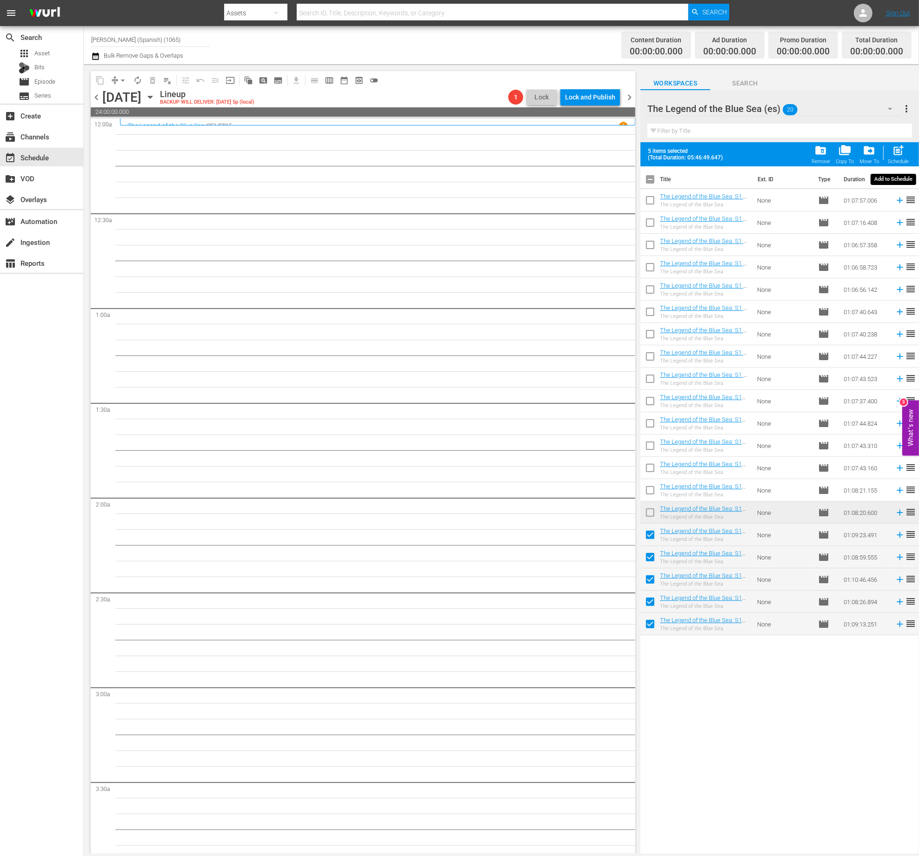
click at [892, 156] on span "post_add" at bounding box center [898, 150] width 13 height 13
checkbox input "false"
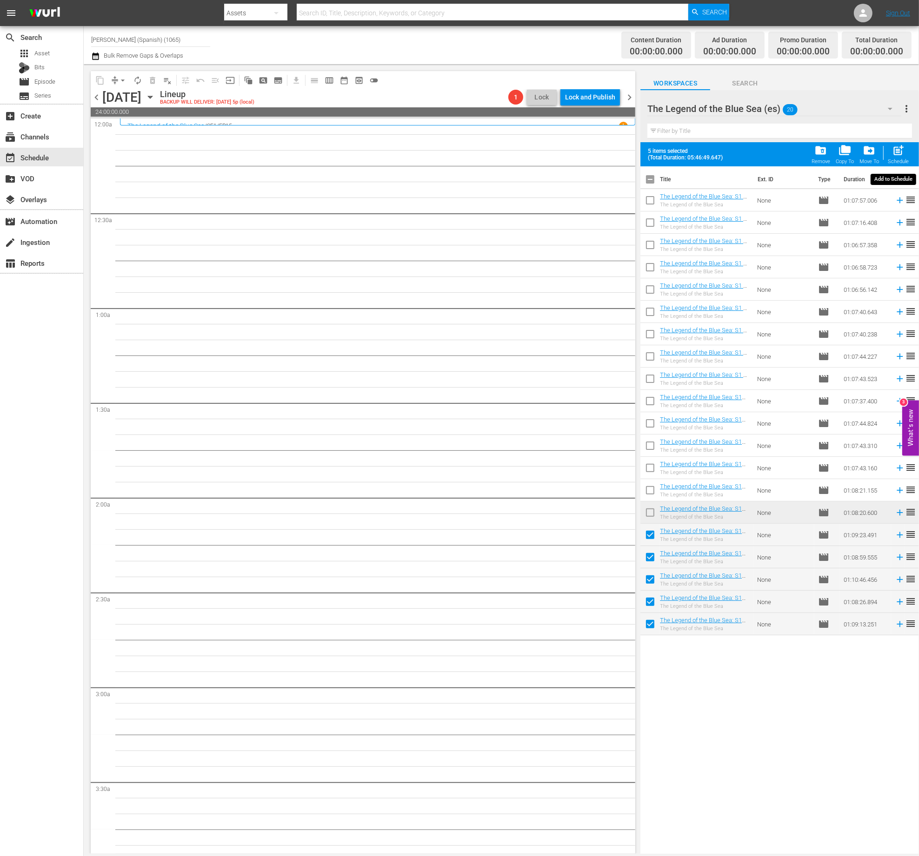
checkbox input "false"
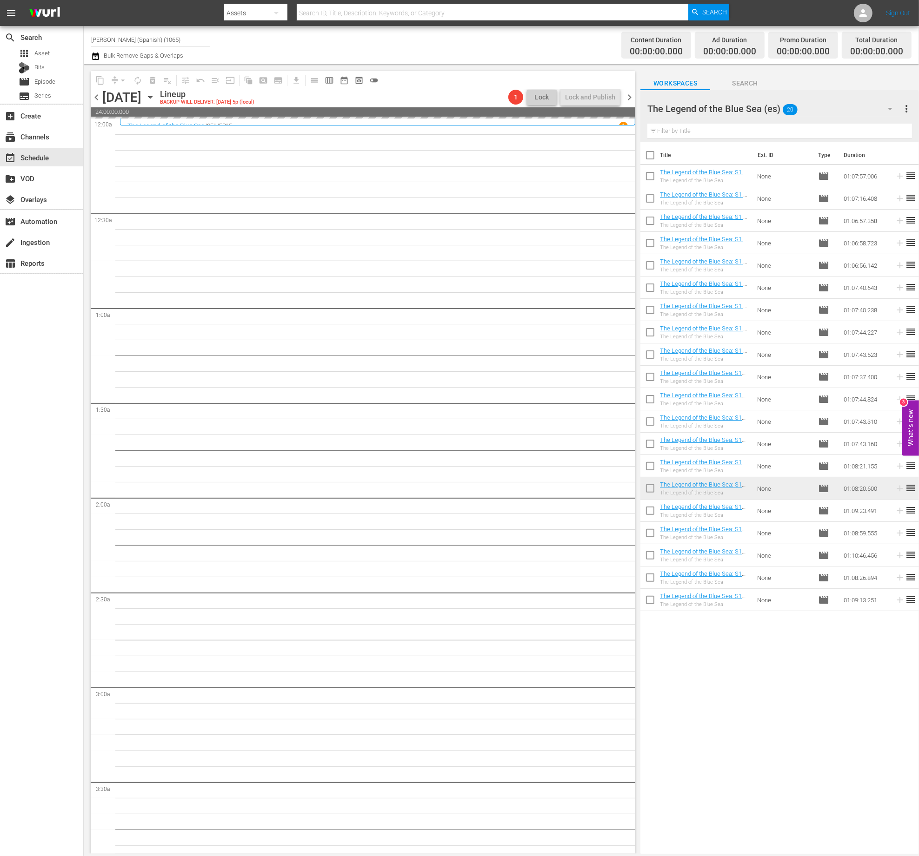
click at [869, 106] on div "The Legend of the Blue Sea (es) 20" at bounding box center [774, 109] width 254 height 26
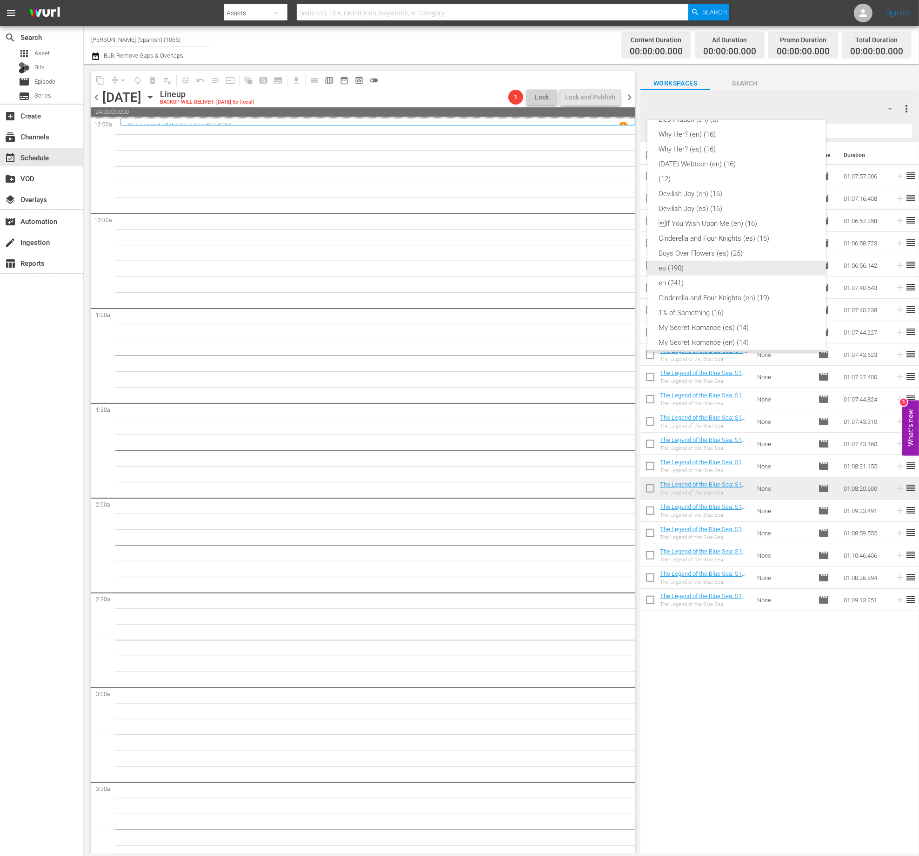
click at [749, 266] on div "es (190)" at bounding box center [736, 268] width 156 height 15
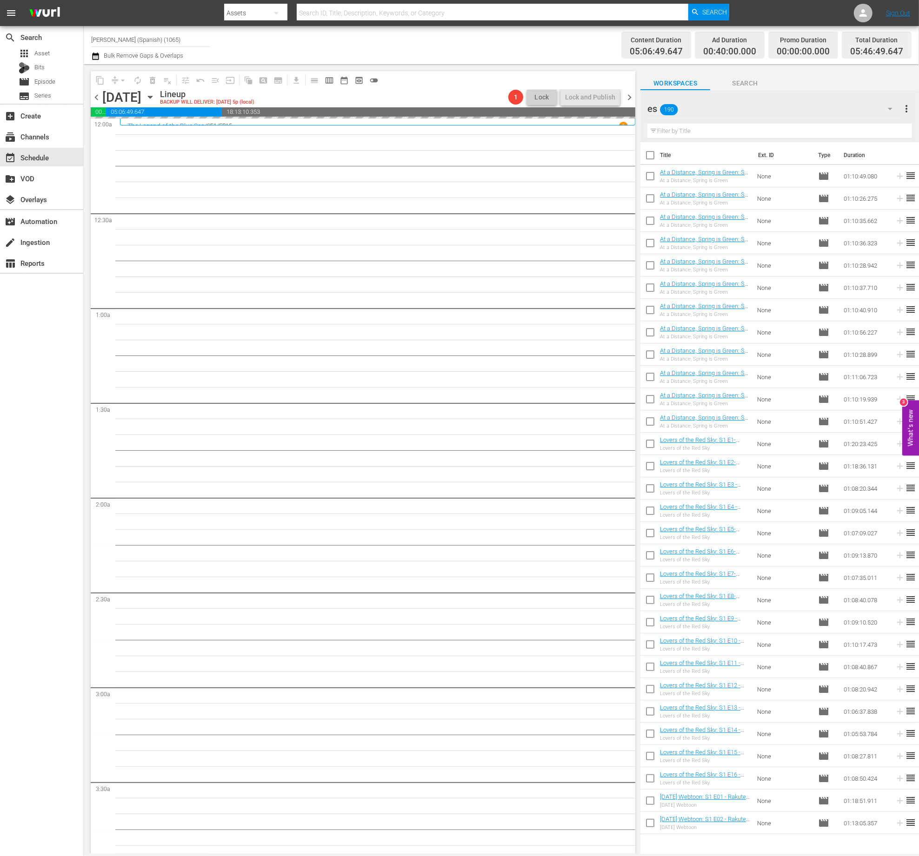
click at [778, 127] on input "text" at bounding box center [779, 131] width 265 height 15
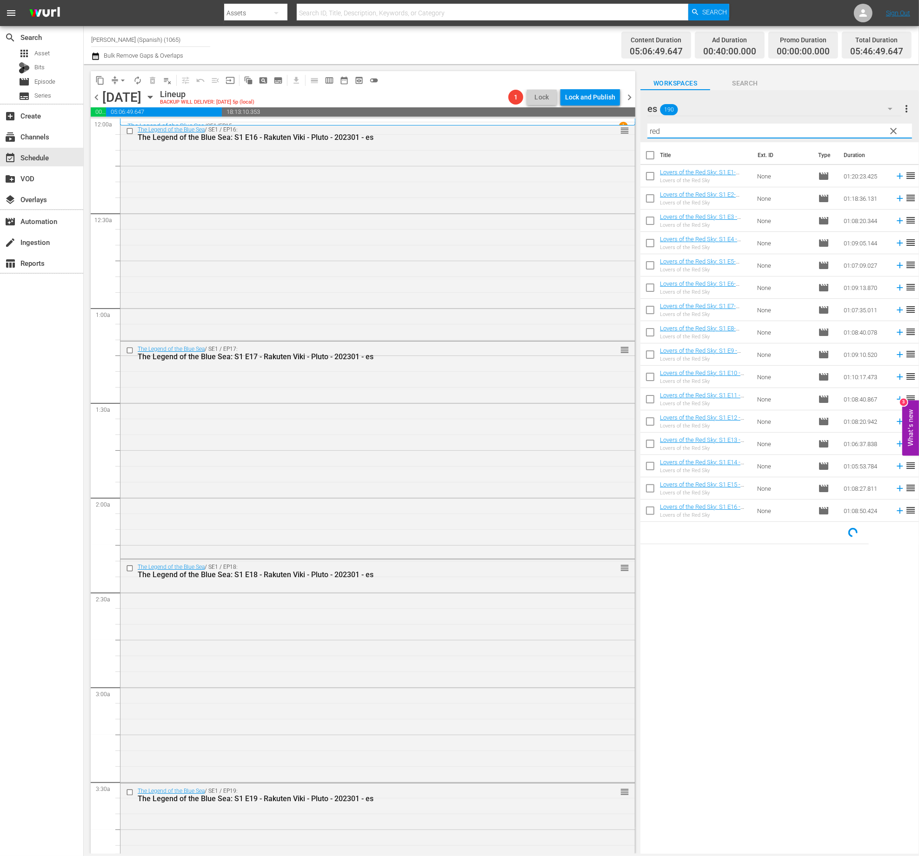
type input "red"
click at [643, 152] on input "checkbox" at bounding box center [650, 157] width 20 height 20
checkbox input "true"
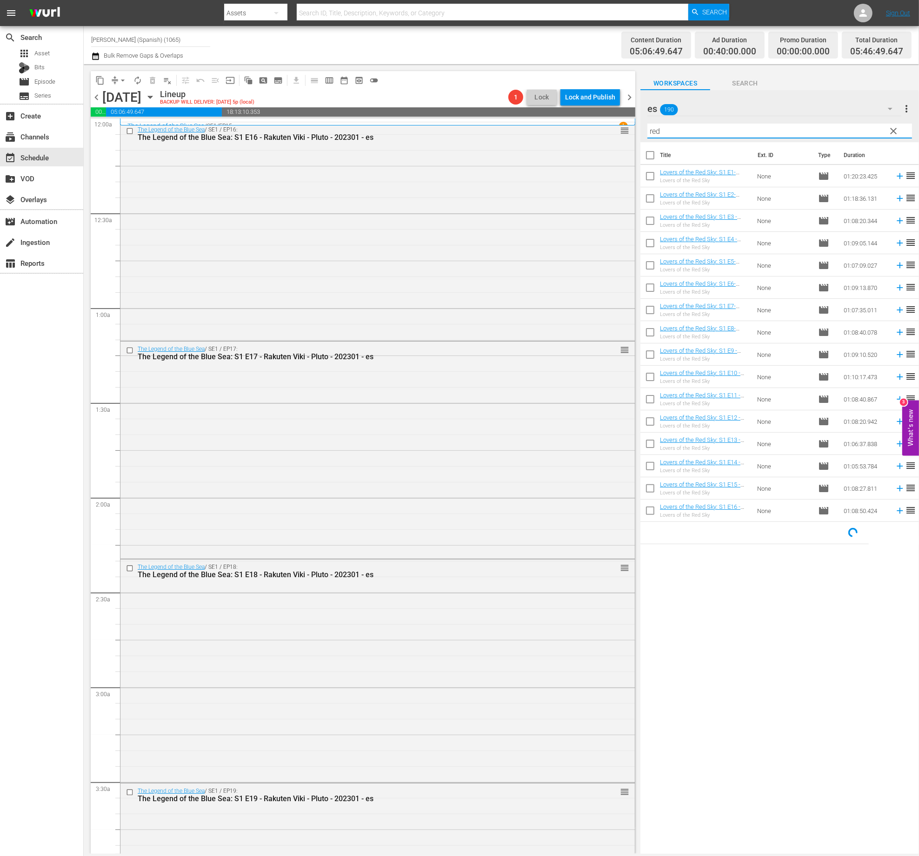
checkbox input "true"
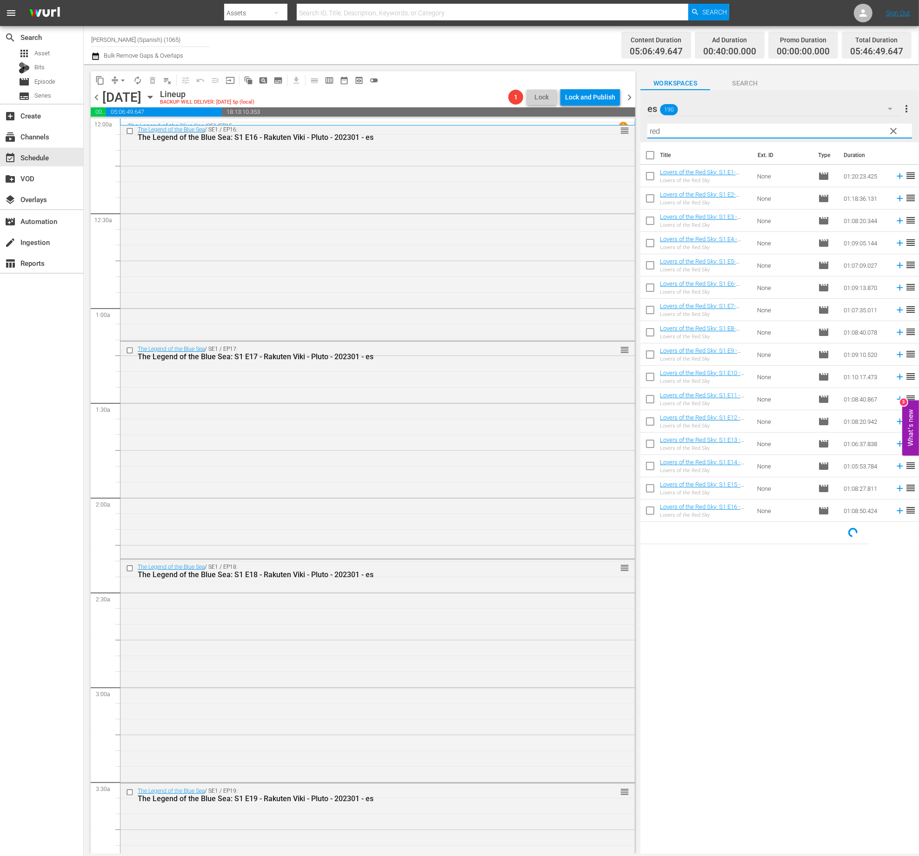
checkbox input "true"
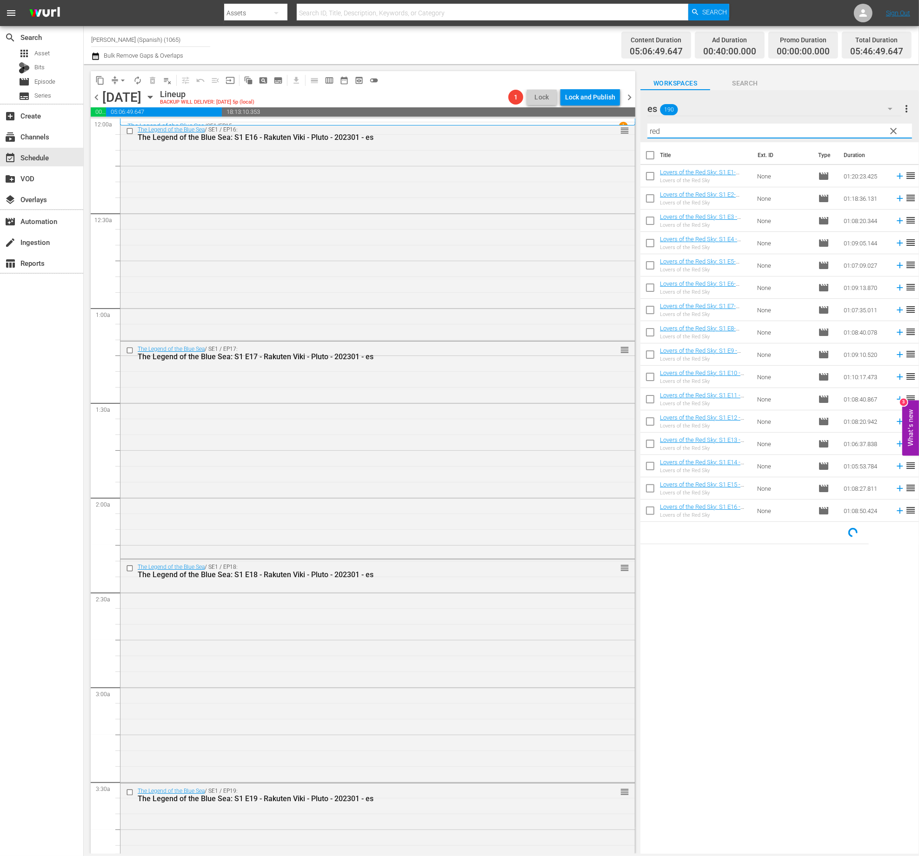
checkbox input "true"
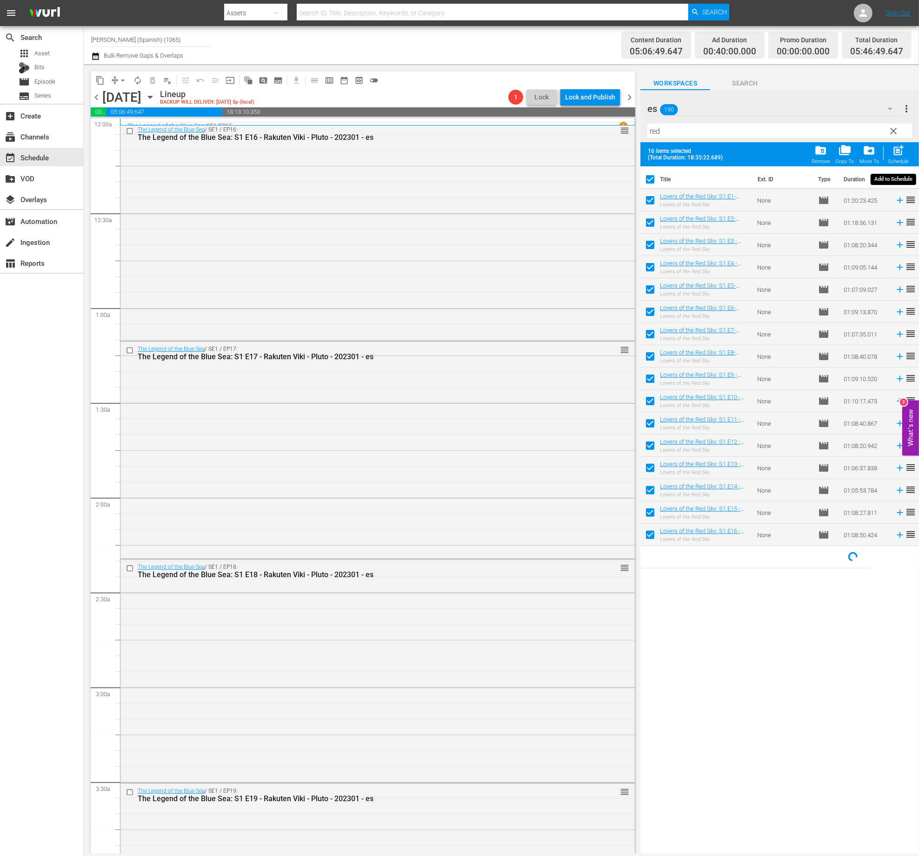
click at [899, 155] on span "post_add" at bounding box center [898, 150] width 13 height 13
checkbox input "false"
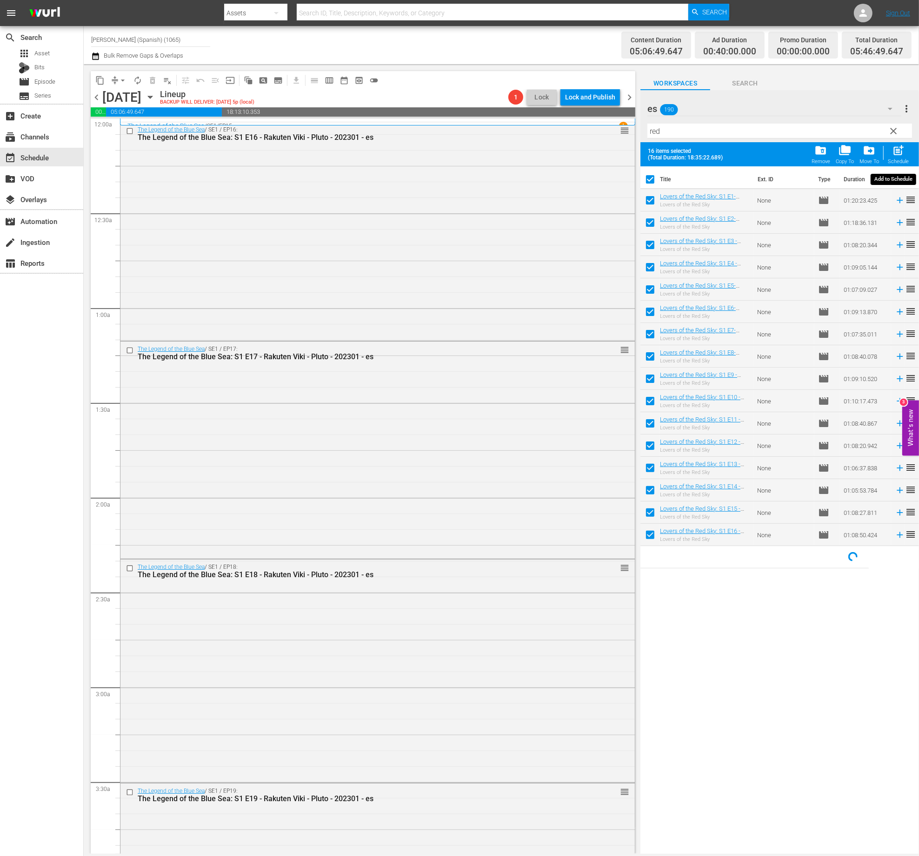
checkbox input "false"
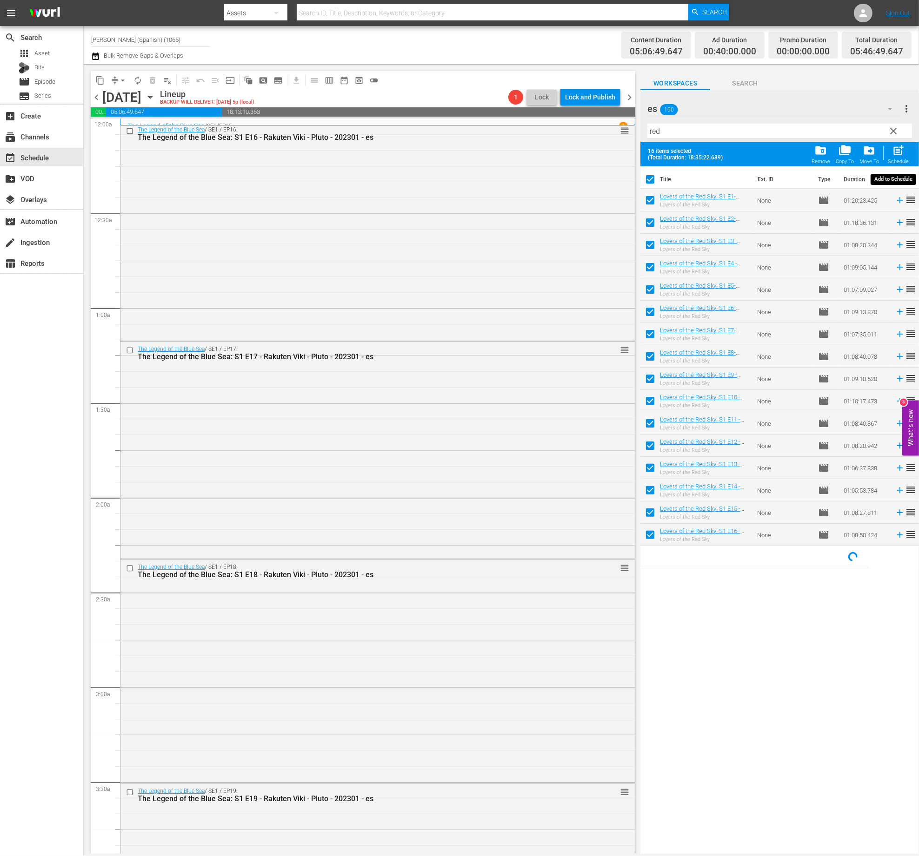
checkbox input "false"
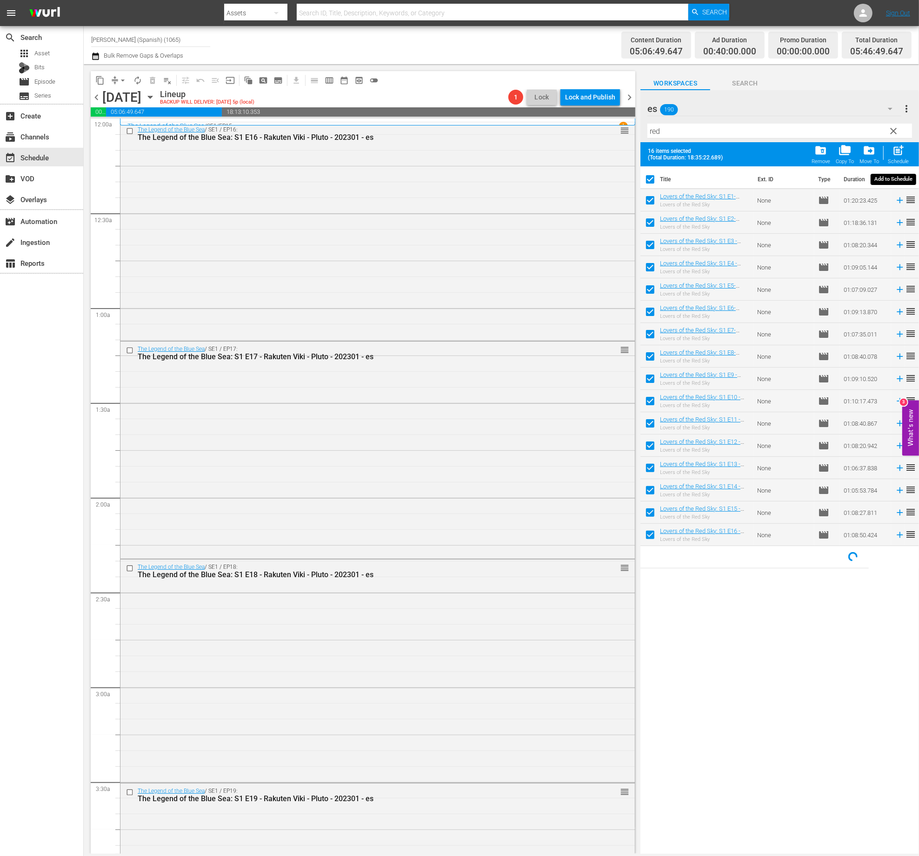
checkbox input "false"
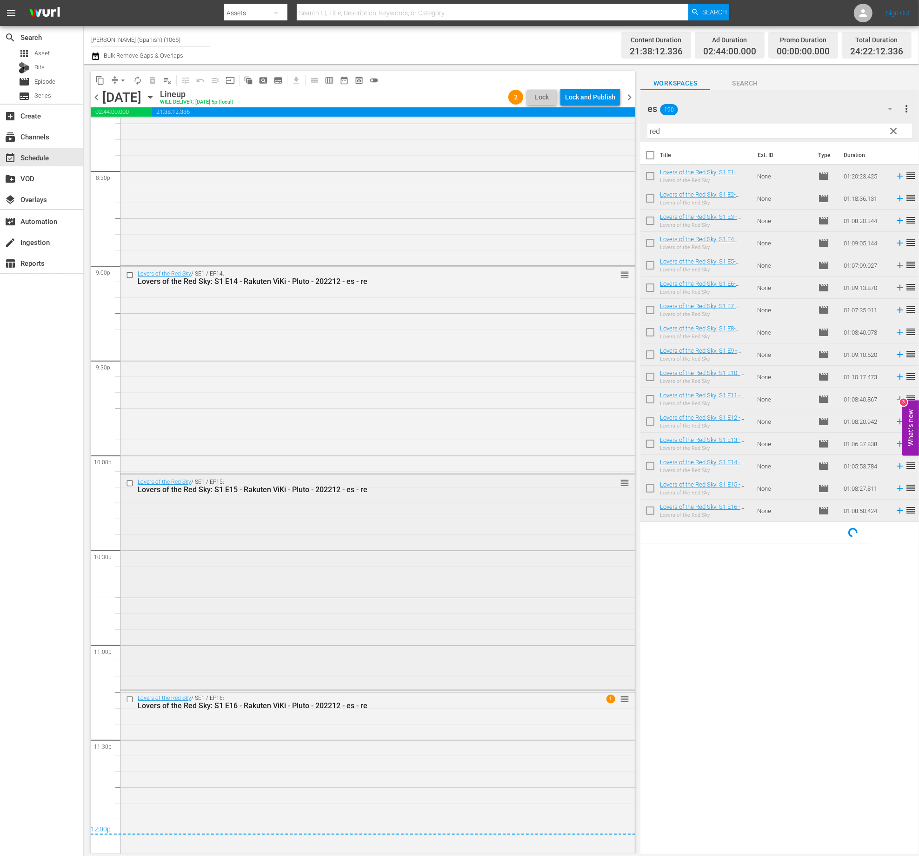
scroll to position [3890, 0]
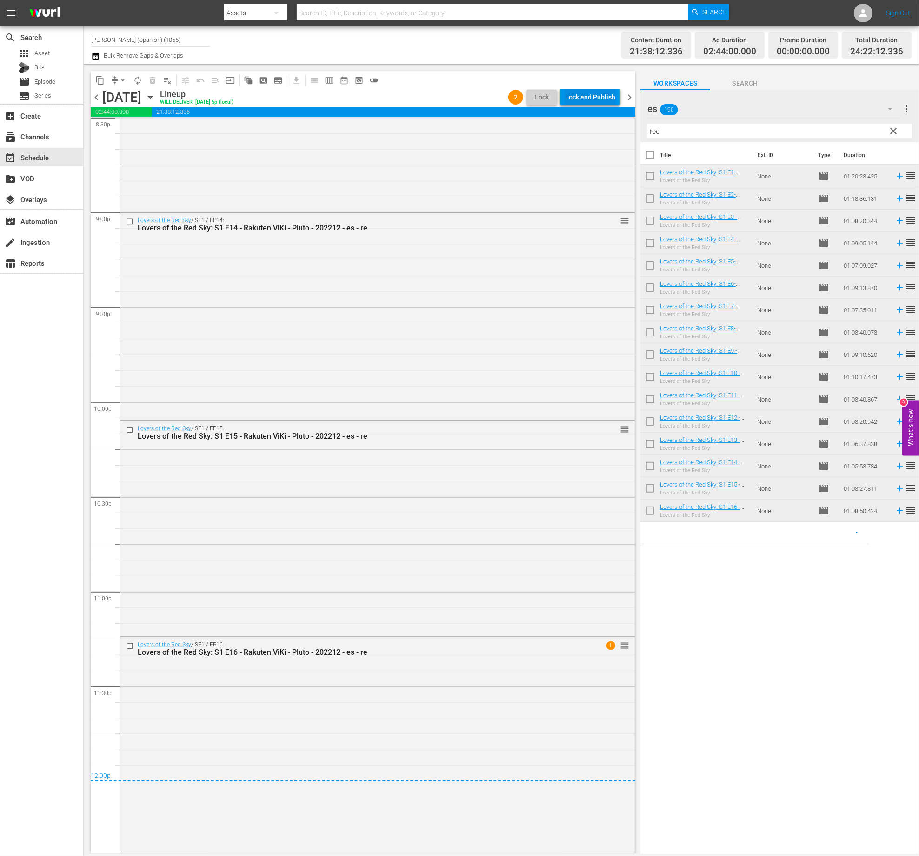
click at [585, 88] on div "content_copy compress arrow_drop_down autorenew_outlined delete_forever_outline…" at bounding box center [363, 89] width 544 height 36
click at [605, 100] on div "Lock and Publish" at bounding box center [590, 97] width 50 height 17
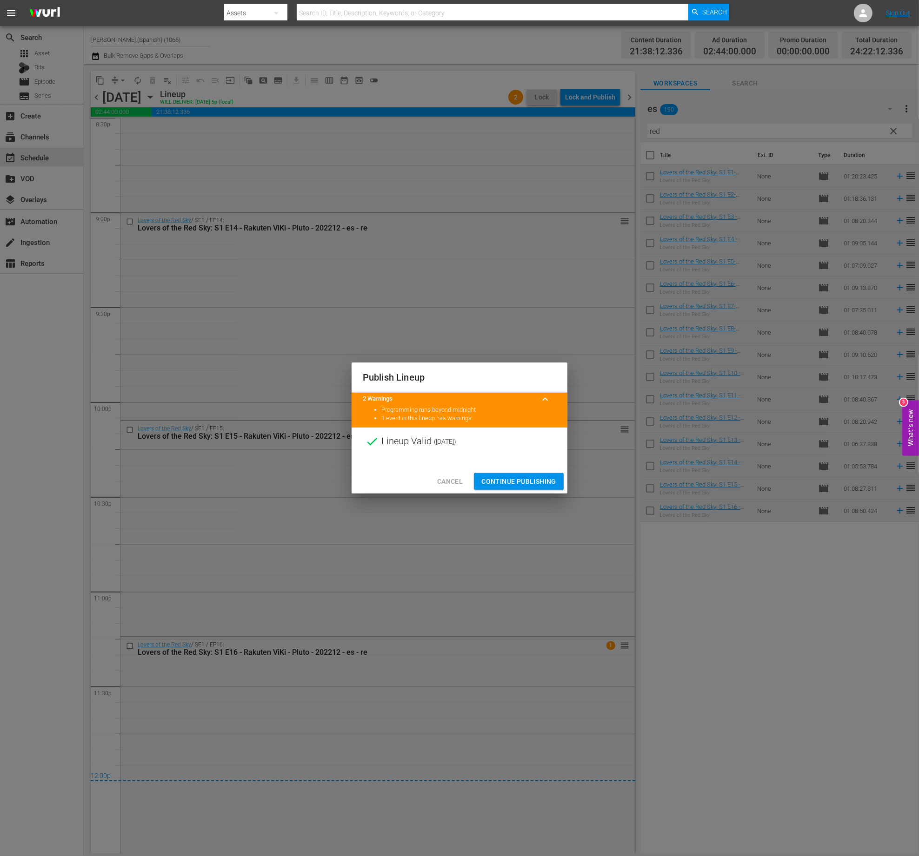
click at [548, 476] on span "Continue Publishing" at bounding box center [518, 482] width 75 height 12
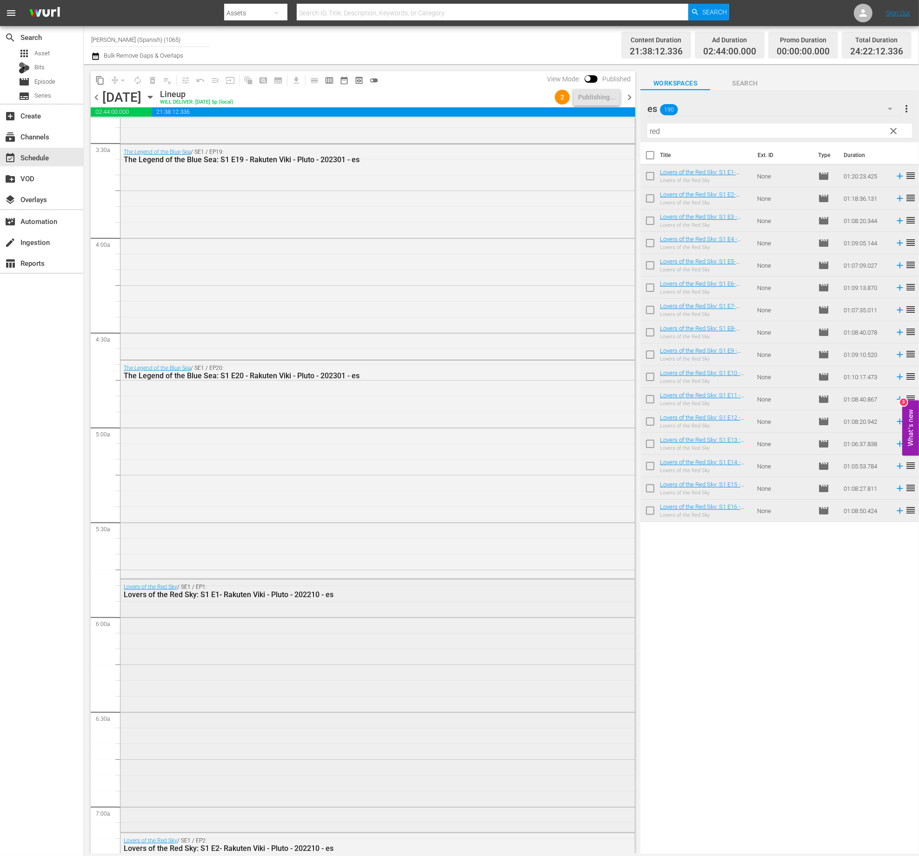
scroll to position [0, 0]
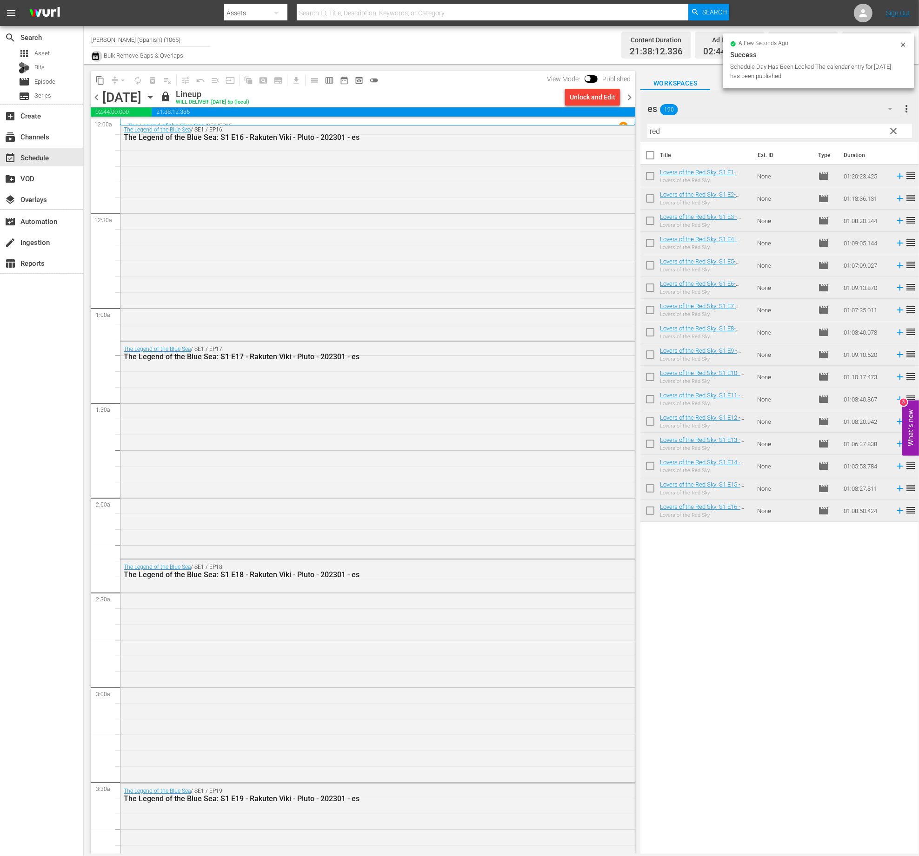
click at [93, 60] on icon "button" at bounding box center [95, 56] width 9 height 11
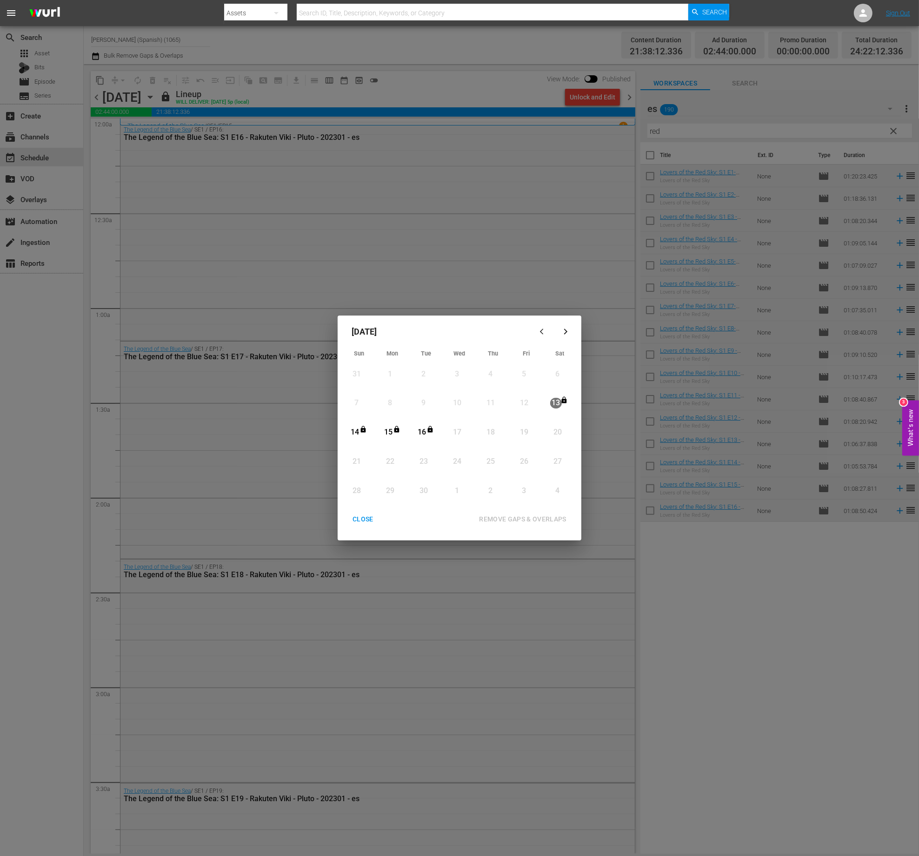
click at [362, 524] on div "CLOSE" at bounding box center [363, 520] width 36 height 12
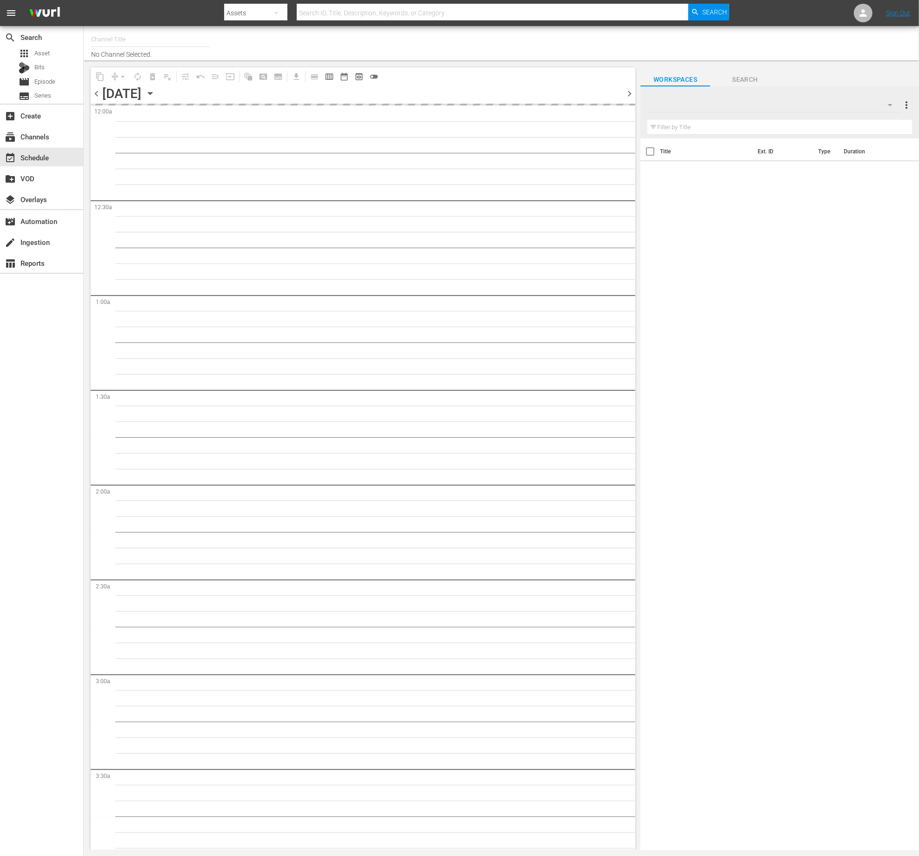
type input "[PERSON_NAME] (No CTA) (843)"
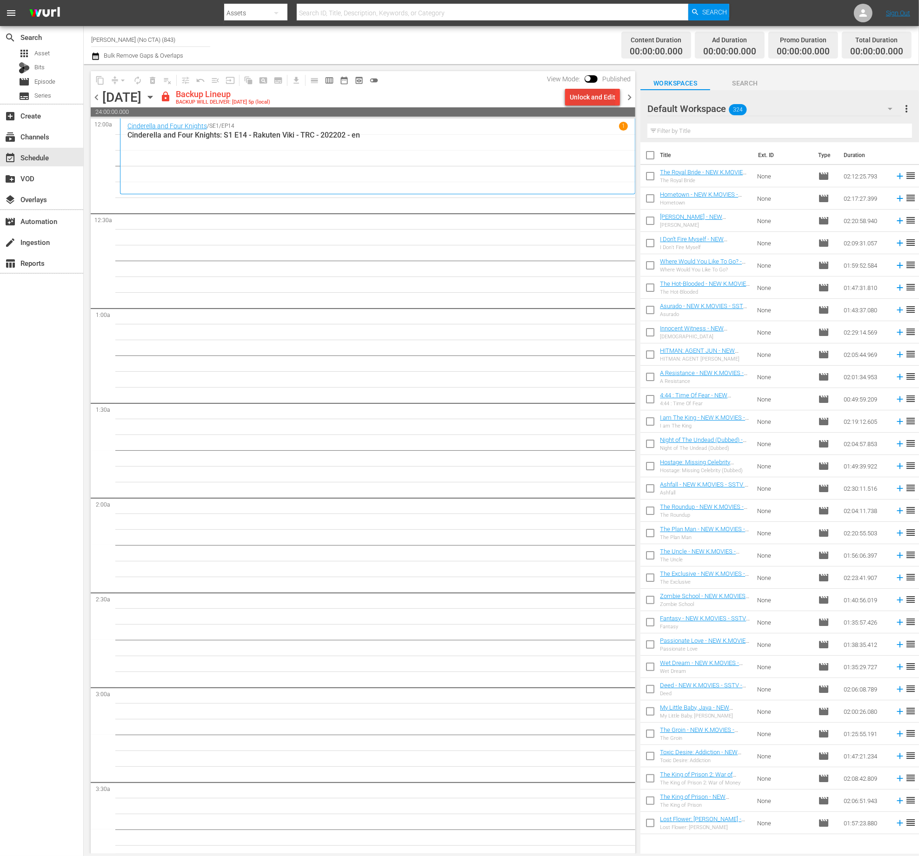
click at [590, 98] on div "Unlock and Edit" at bounding box center [593, 97] width 46 height 17
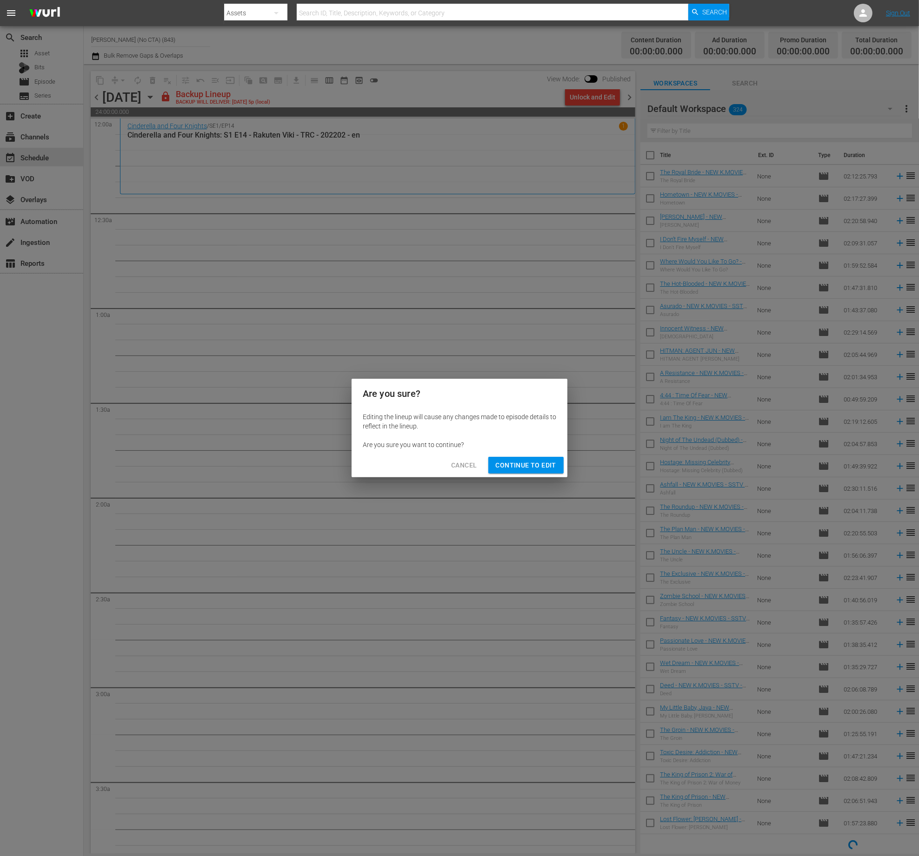
click at [519, 457] on div "Cancel Continue to Edit" at bounding box center [459, 465] width 216 height 25
click at [521, 461] on span "Continue to Edit" at bounding box center [526, 466] width 60 height 12
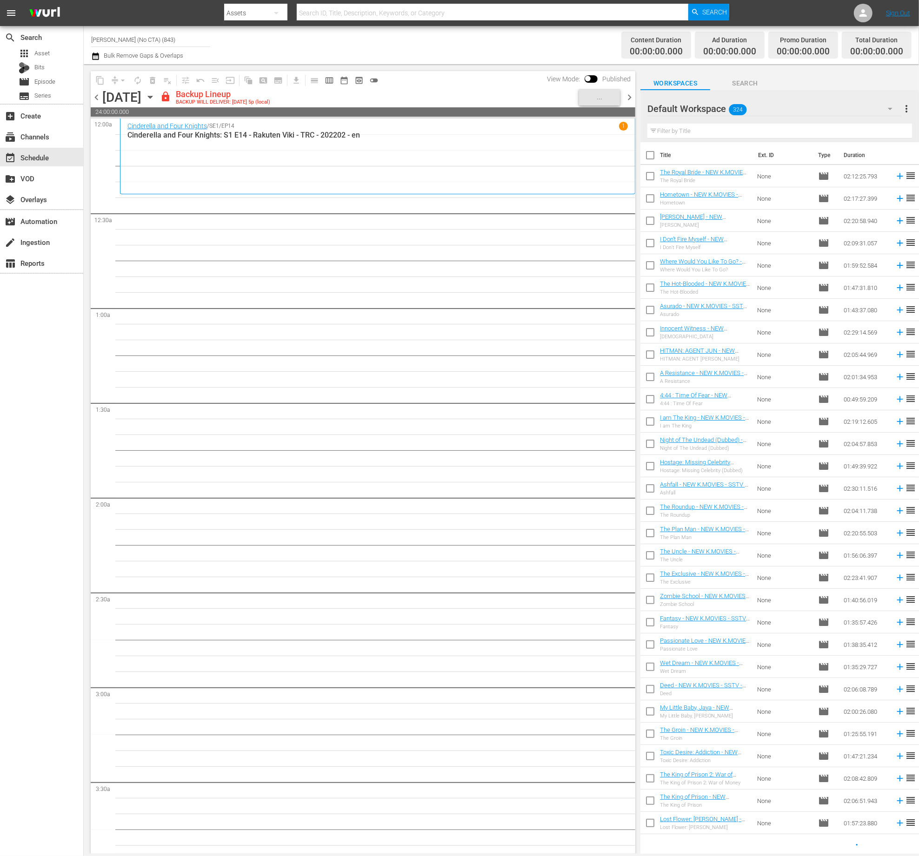
click at [813, 105] on div "Default Workspace 324" at bounding box center [774, 109] width 254 height 26
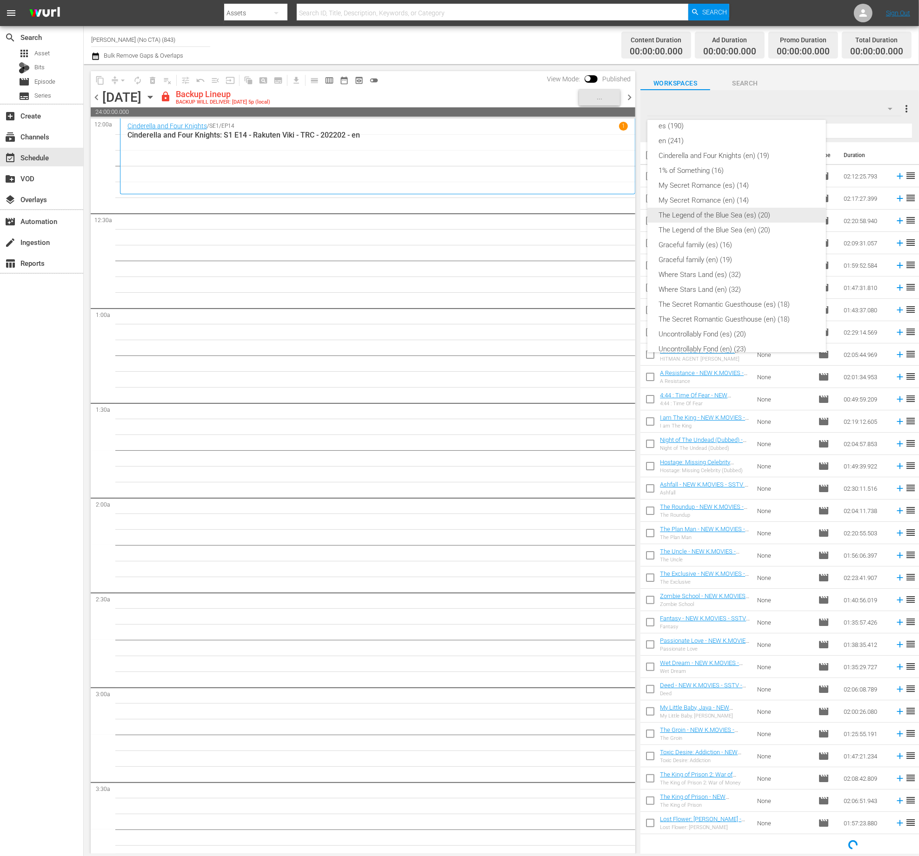
scroll to position [170, 0]
click at [743, 200] on div "My Secret Romance (en) (14)" at bounding box center [736, 202] width 156 height 15
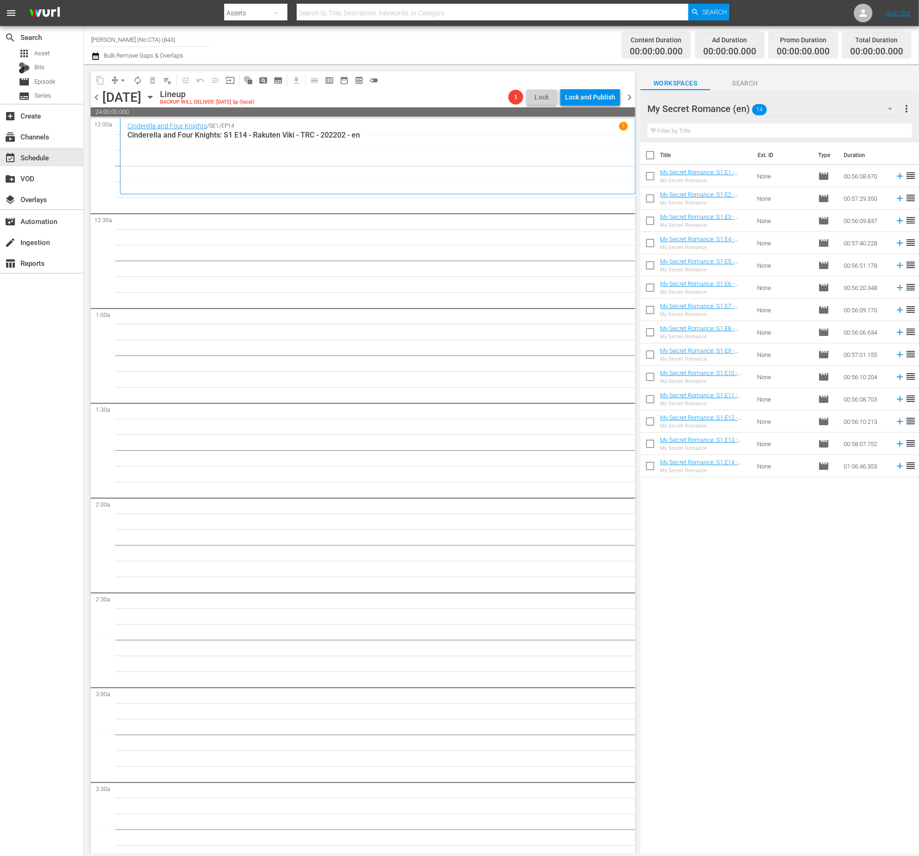
click at [783, 99] on div "My Secret Romance (en) 14" at bounding box center [774, 109] width 254 height 26
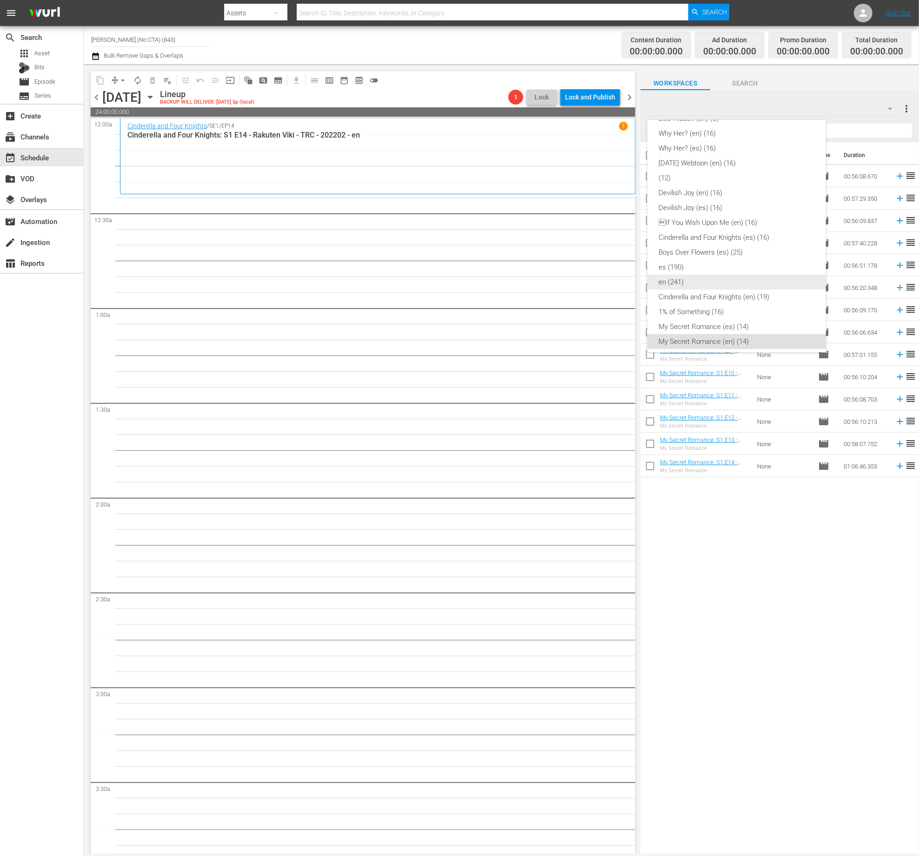
scroll to position [33, 0]
click at [752, 296] on div "Cinderella and Four Knights (en) (19)" at bounding box center [736, 295] width 156 height 15
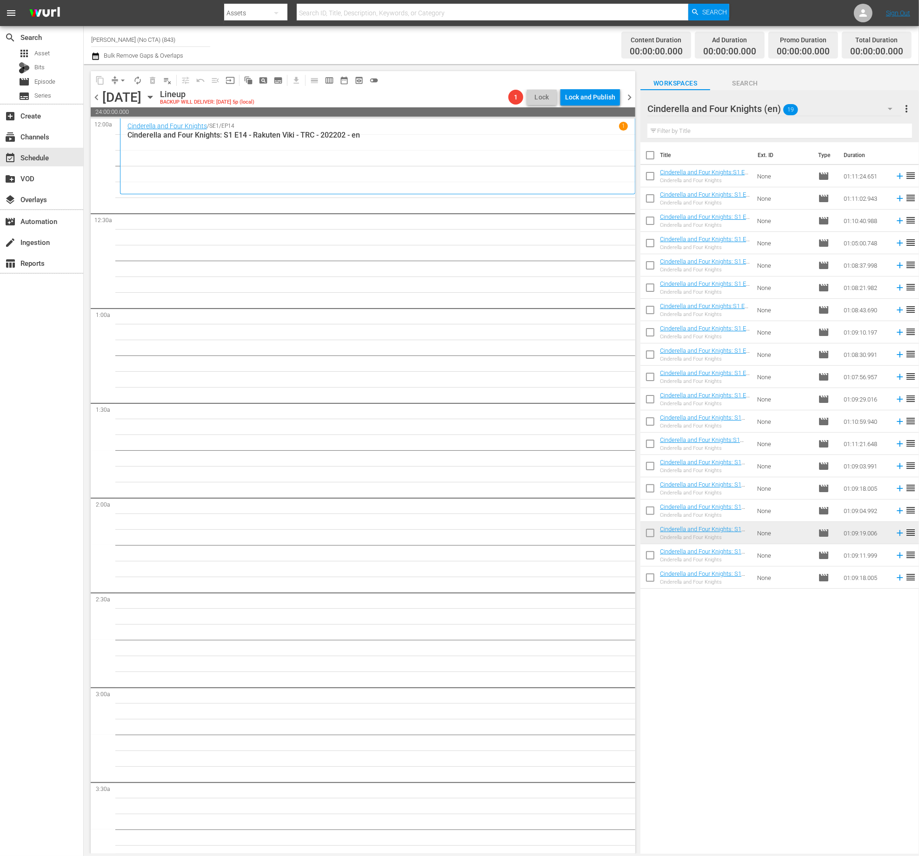
click at [651, 551] on input "checkbox" at bounding box center [650, 558] width 20 height 20
checkbox input "true"
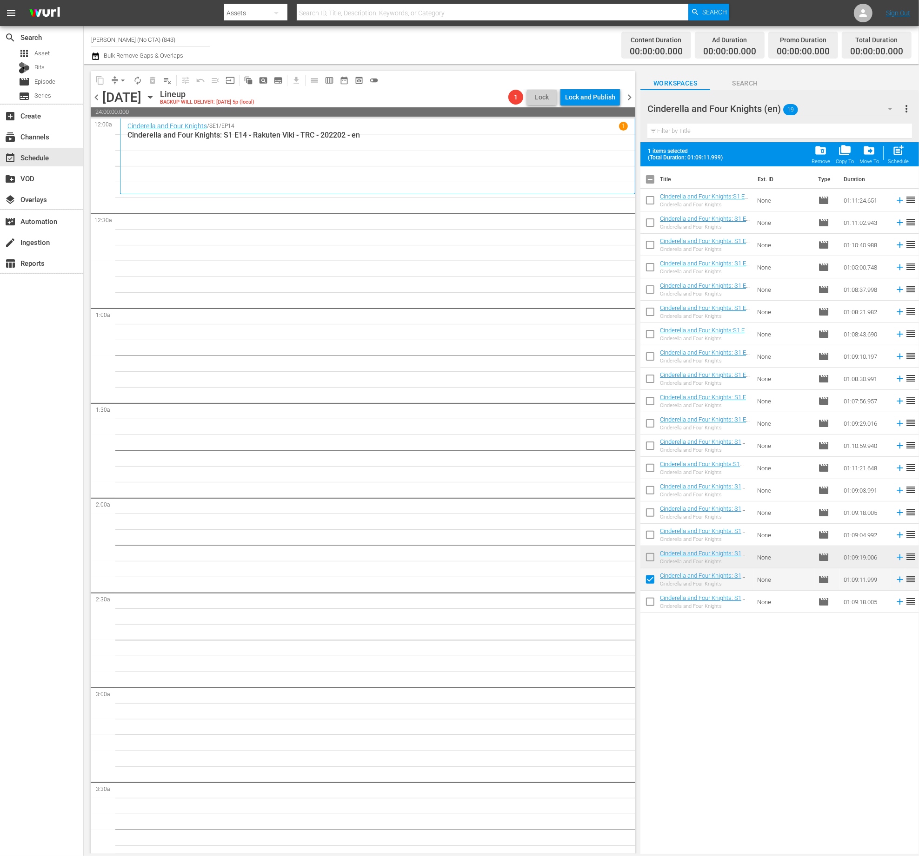
click at [645, 601] on input "checkbox" at bounding box center [650, 604] width 20 height 20
checkbox input "true"
click at [895, 146] on span "post_add" at bounding box center [898, 150] width 13 height 13
checkbox input "false"
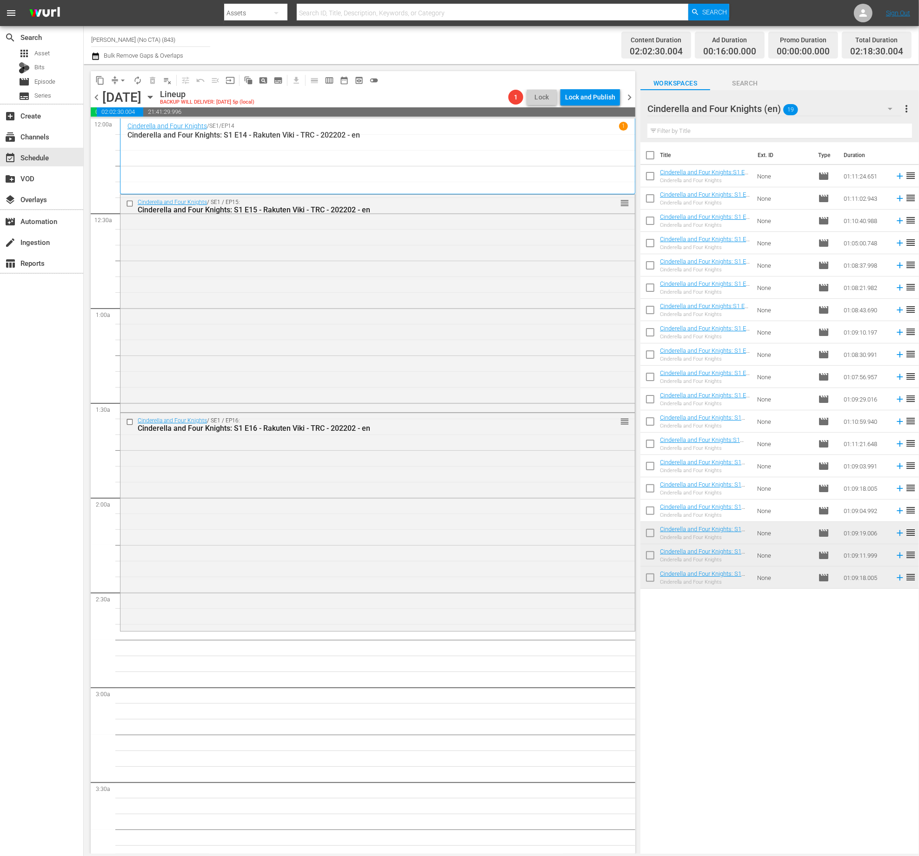
scroll to position [242, 0]
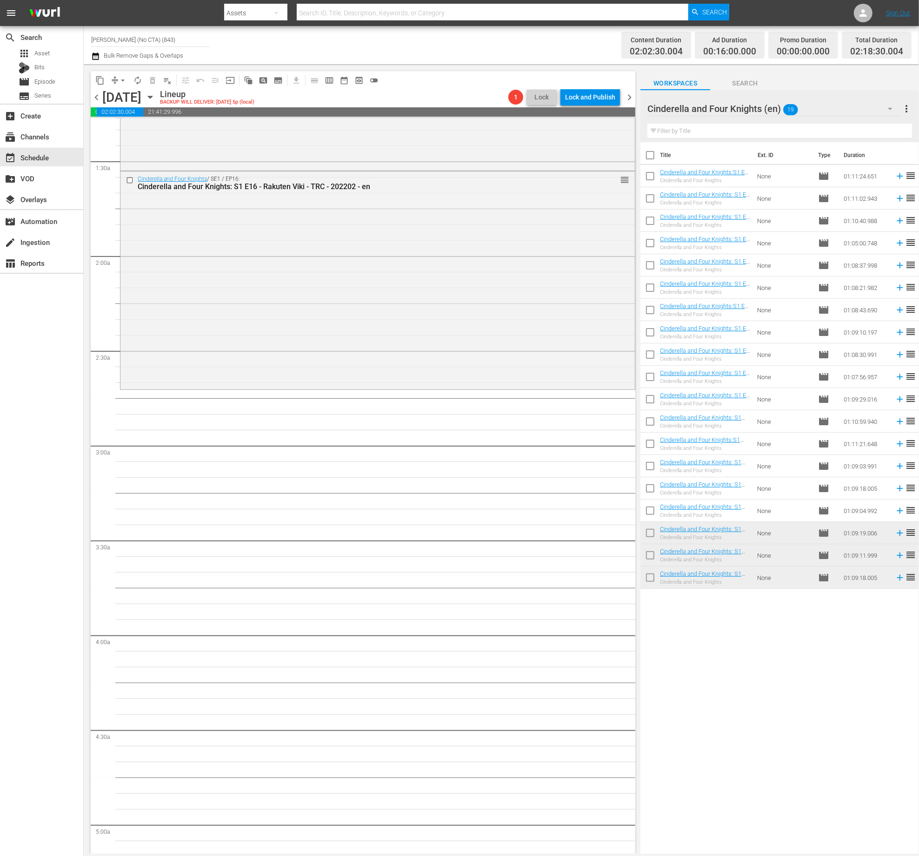
click at [853, 108] on div "Cinderella and Four Knights (en) 19" at bounding box center [774, 109] width 254 height 26
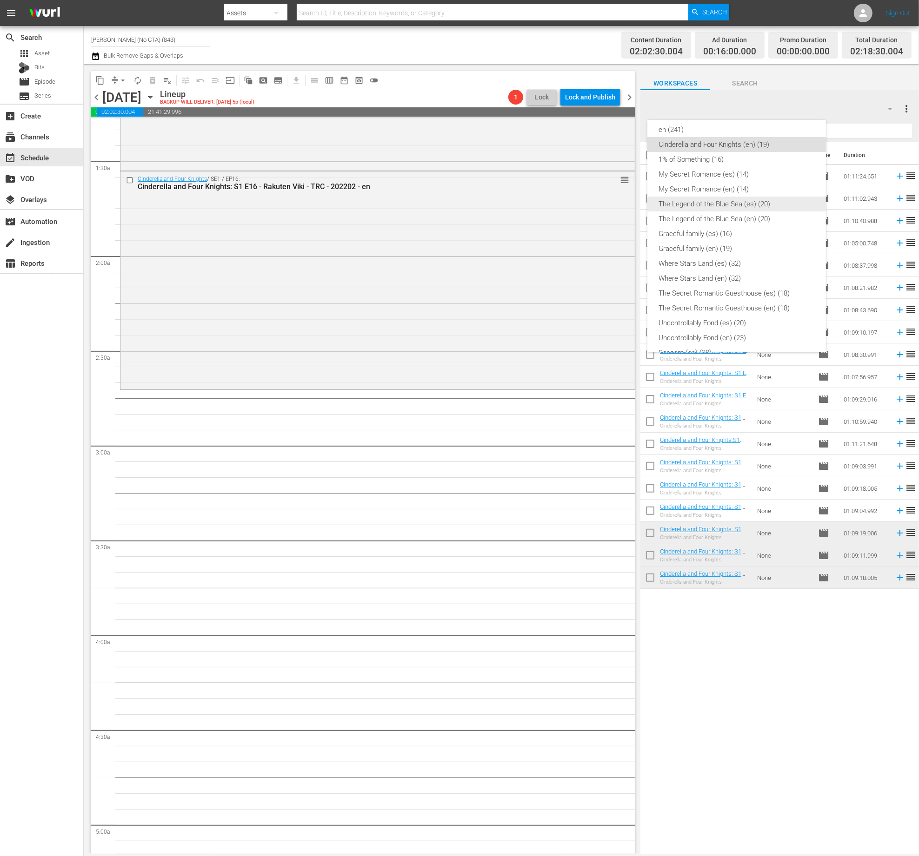
scroll to position [164, 0]
click at [725, 146] on div "en (241)" at bounding box center [736, 149] width 156 height 15
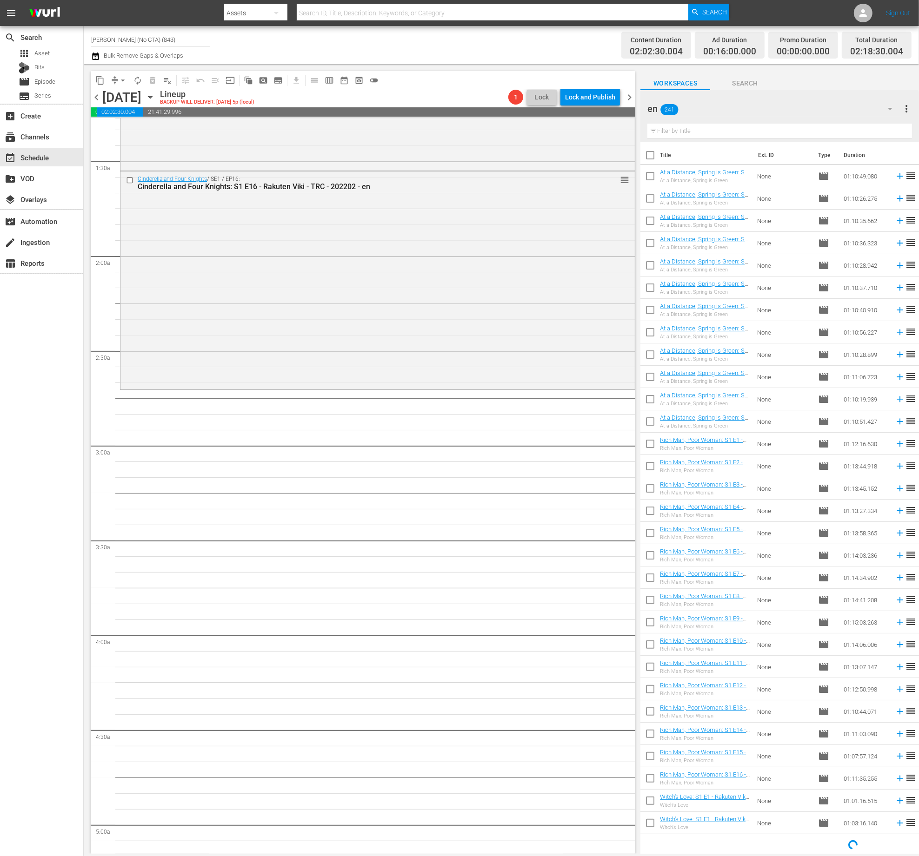
click at [788, 126] on input "text" at bounding box center [779, 131] width 265 height 15
click at [800, 107] on div "en 241" at bounding box center [774, 109] width 254 height 26
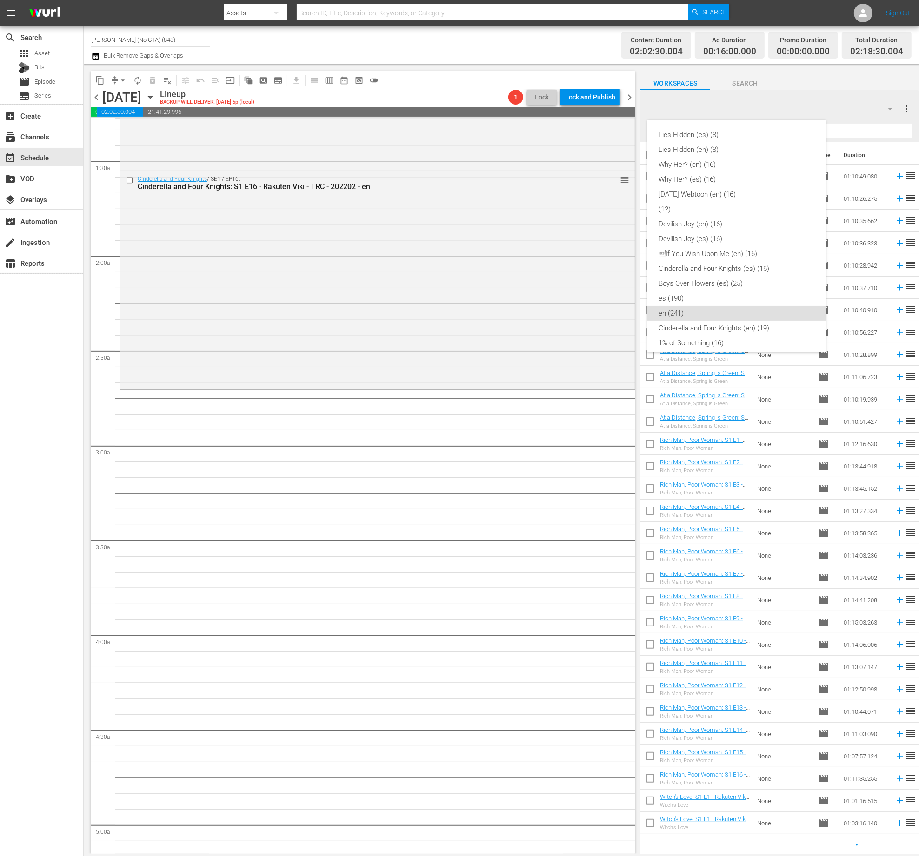
scroll to position [171, 0]
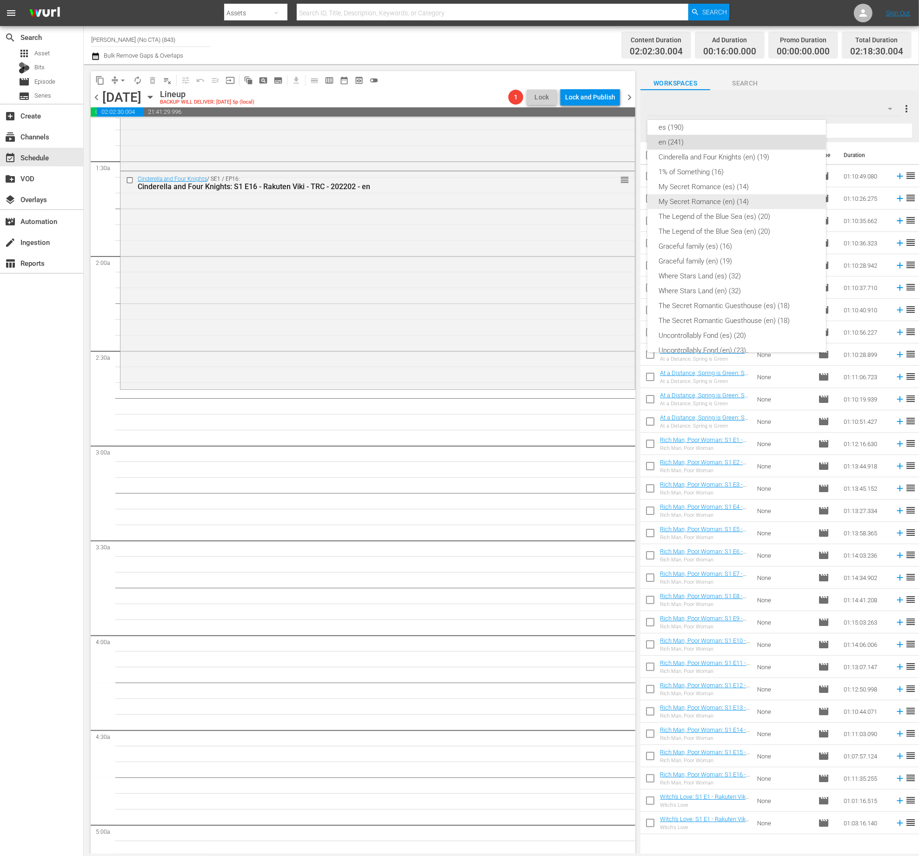
click at [748, 204] on div "My Secret Romance (en) (14)" at bounding box center [736, 201] width 156 height 15
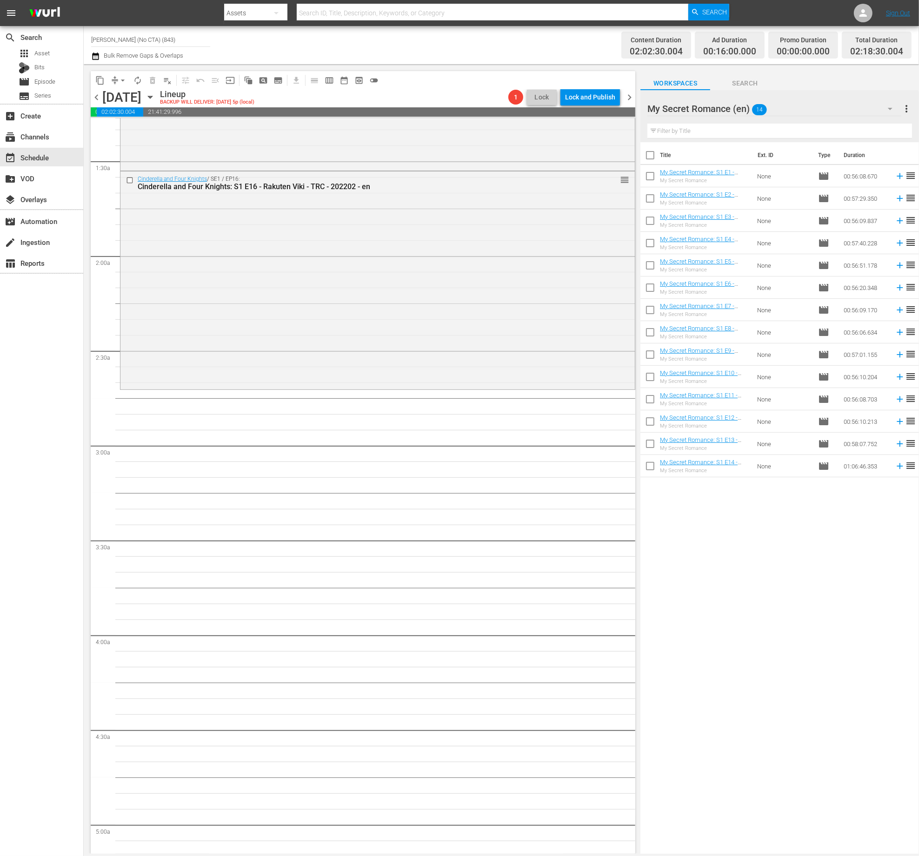
click at [657, 157] on input "checkbox" at bounding box center [650, 157] width 20 height 20
checkbox input "true"
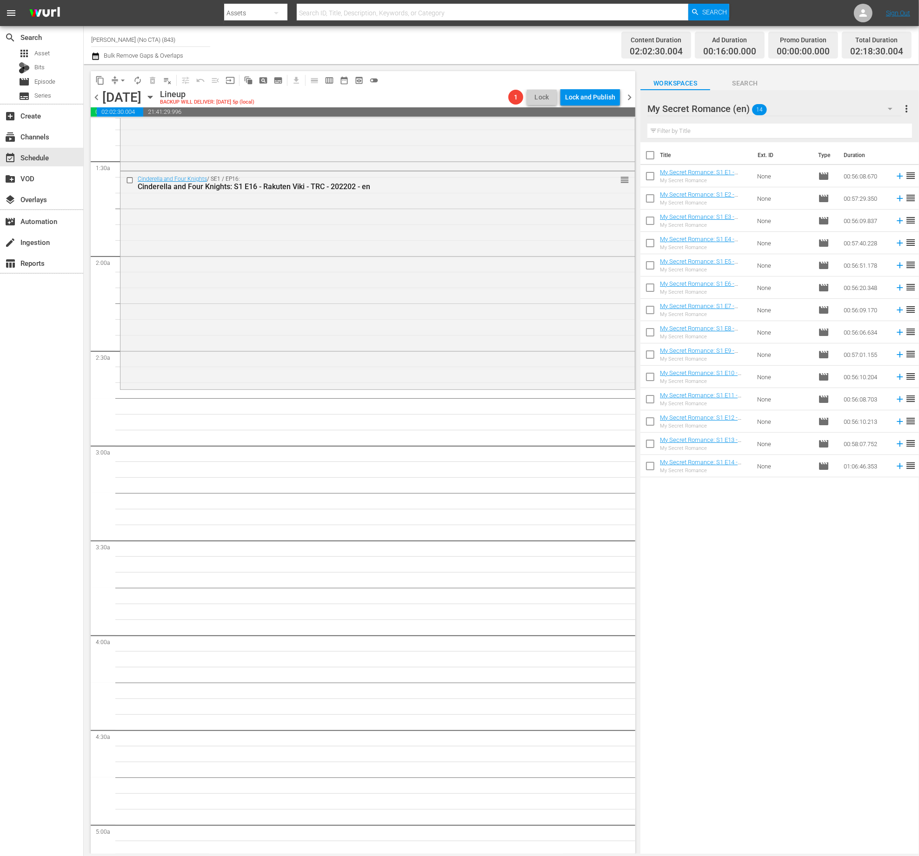
checkbox input "true"
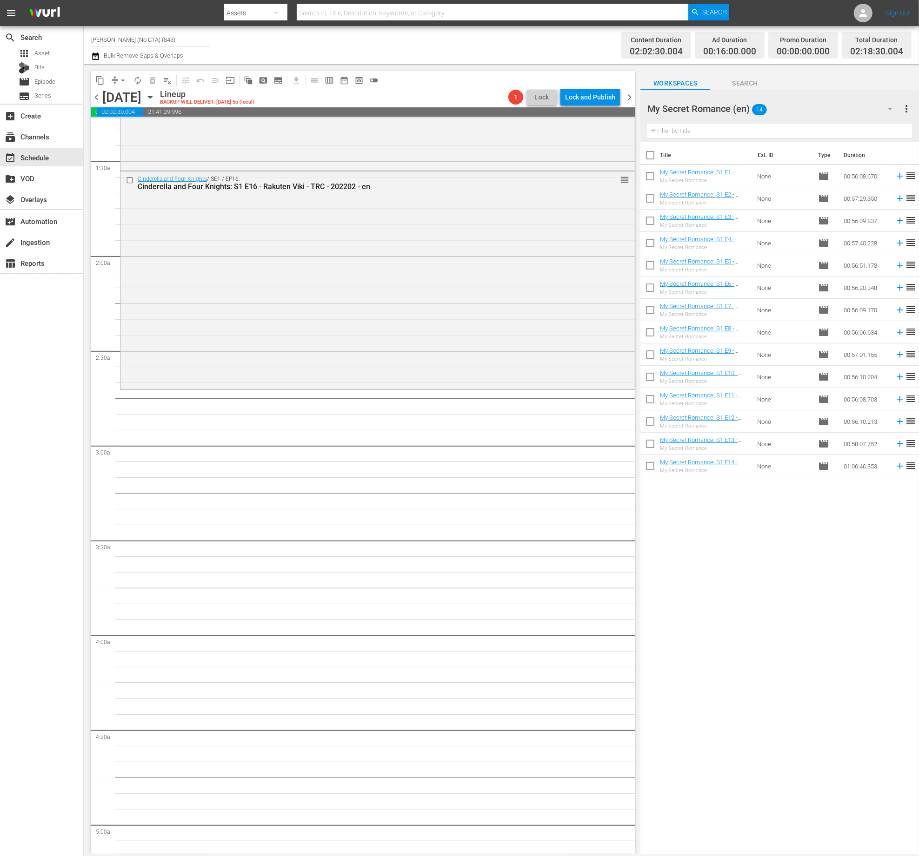
checkbox input "true"
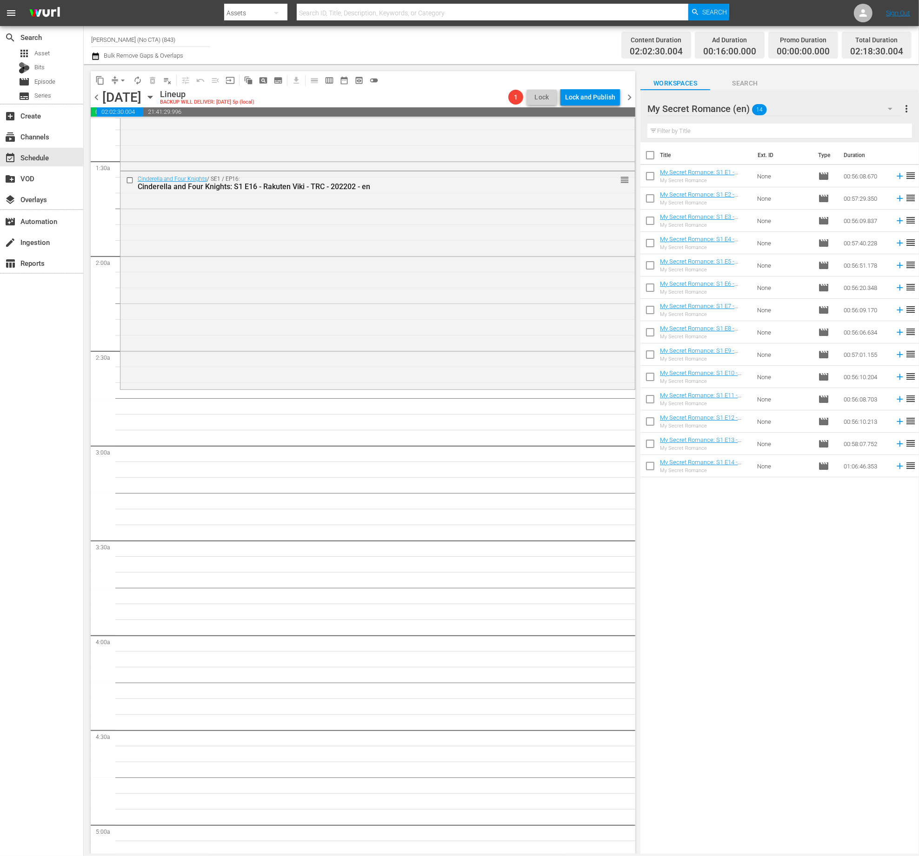
checkbox input "true"
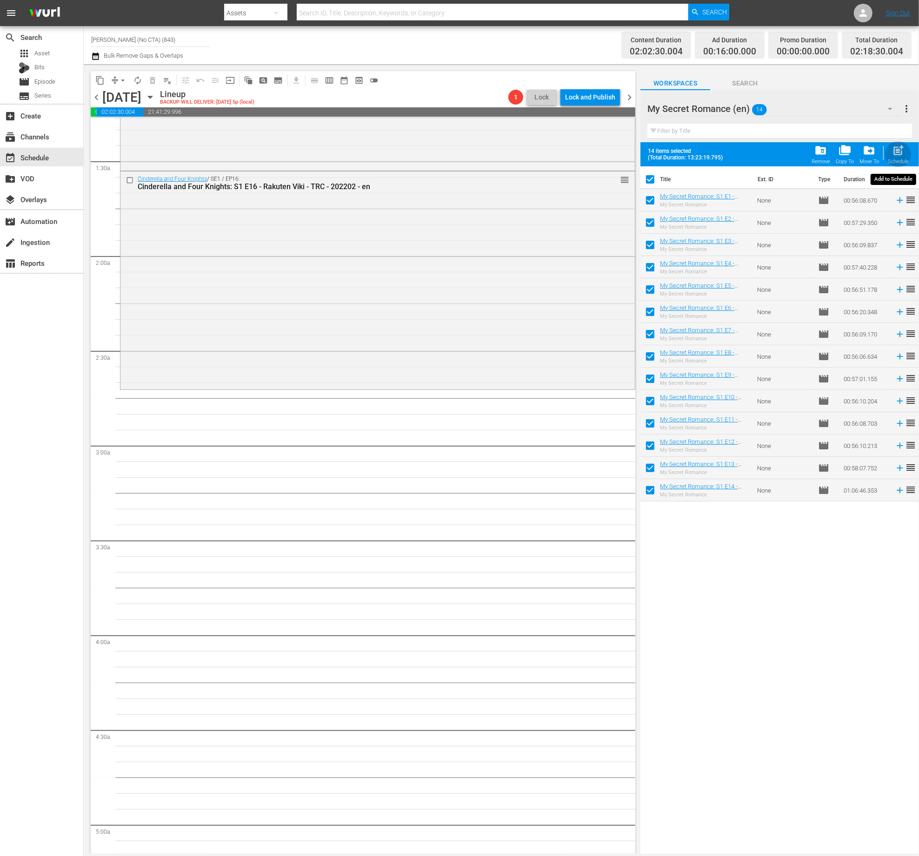
click at [896, 152] on span "post_add" at bounding box center [898, 150] width 13 height 13
checkbox input "false"
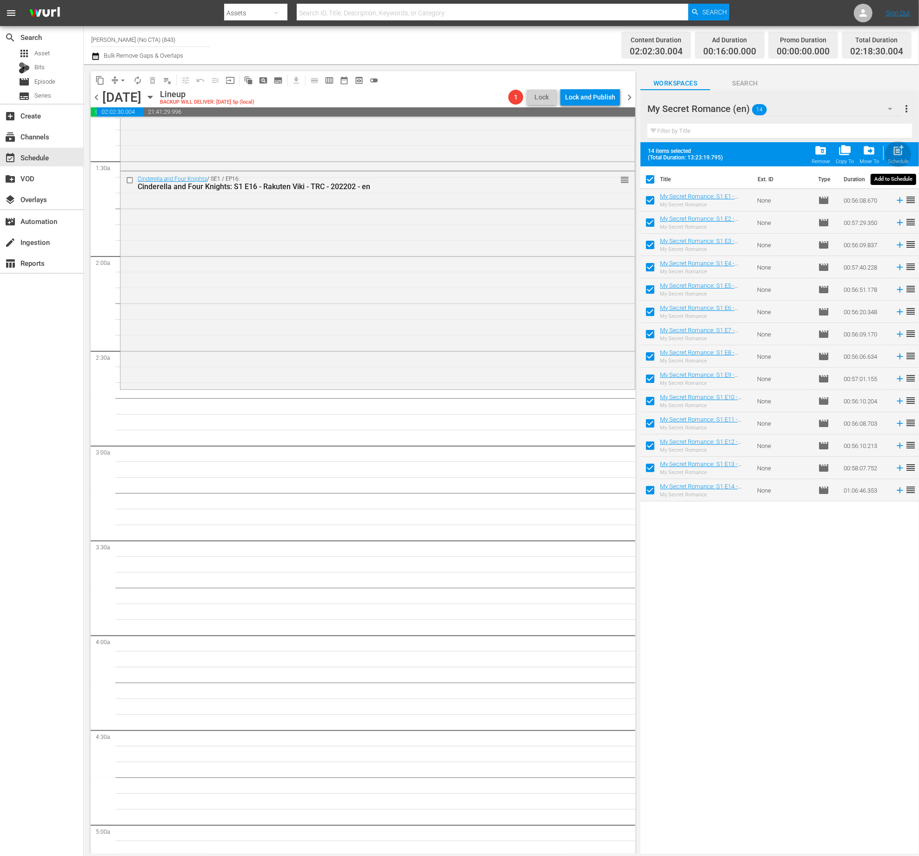
checkbox input "false"
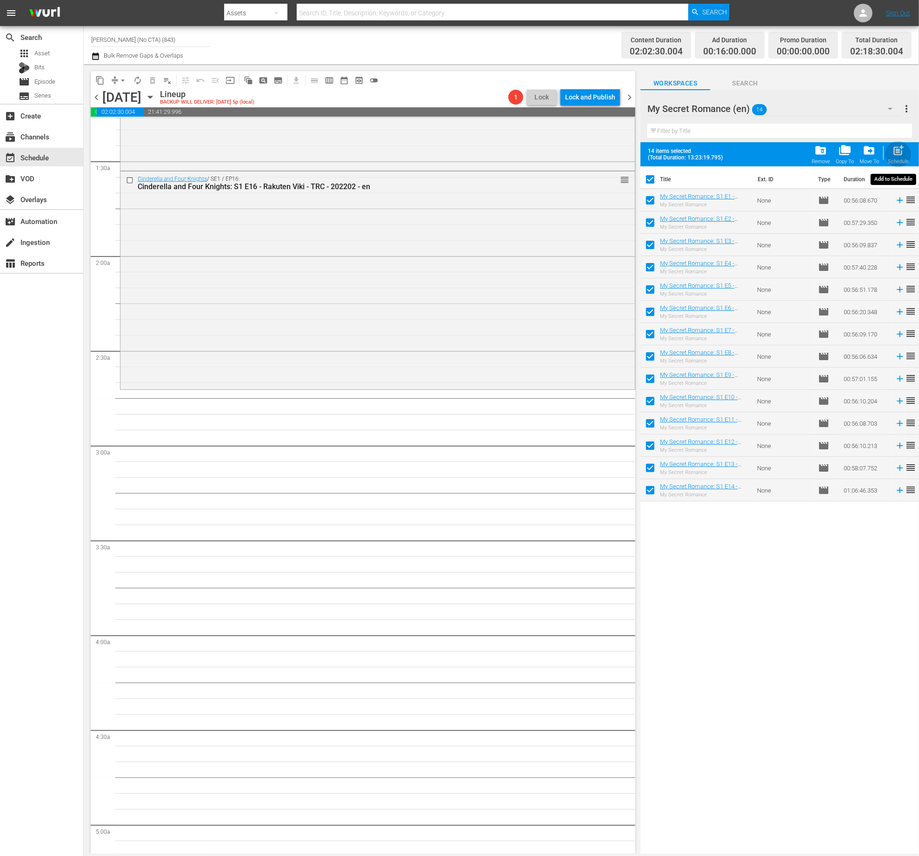
checkbox input "false"
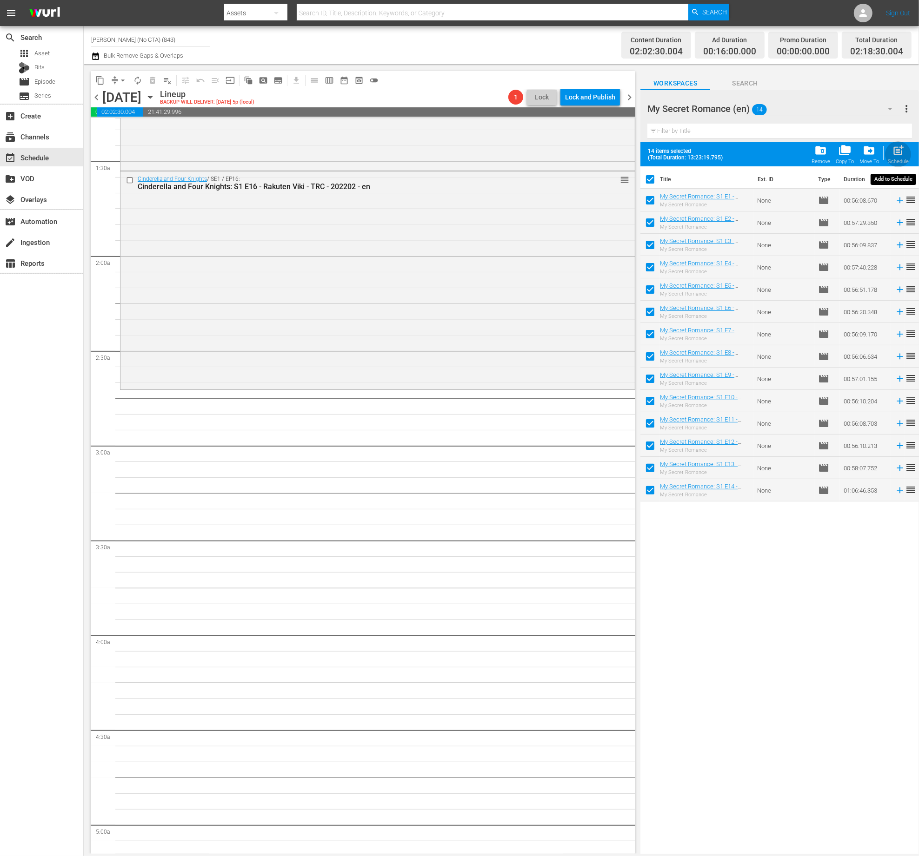
checkbox input "false"
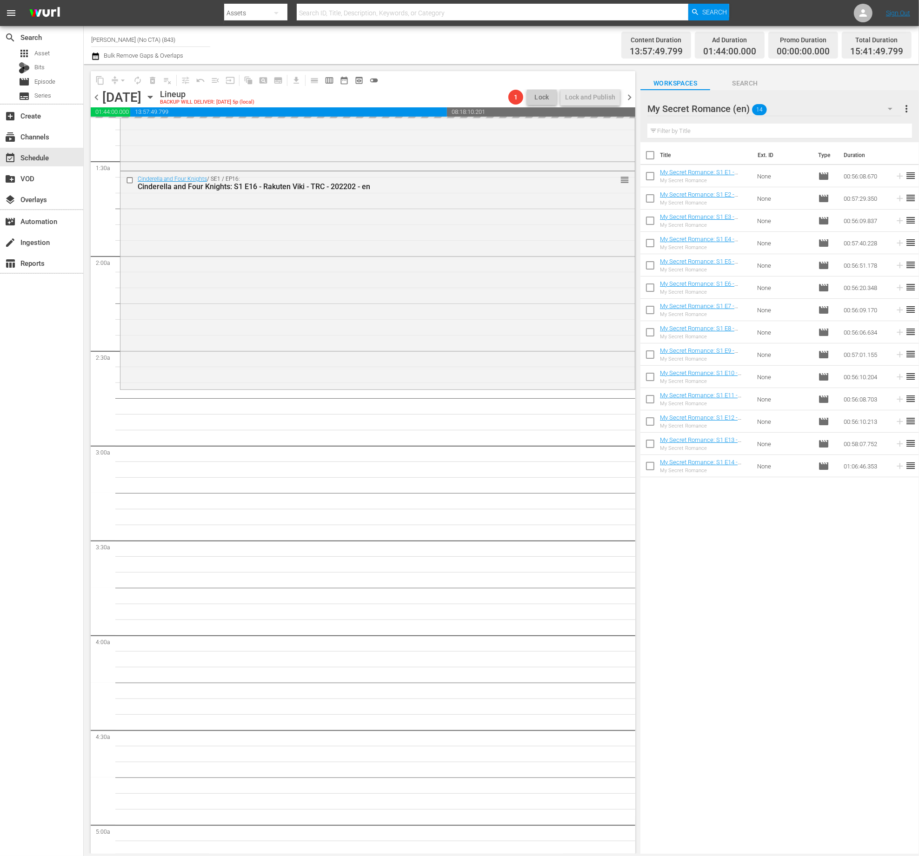
click at [830, 96] on div "My Secret Romance (en) 14" at bounding box center [774, 109] width 254 height 26
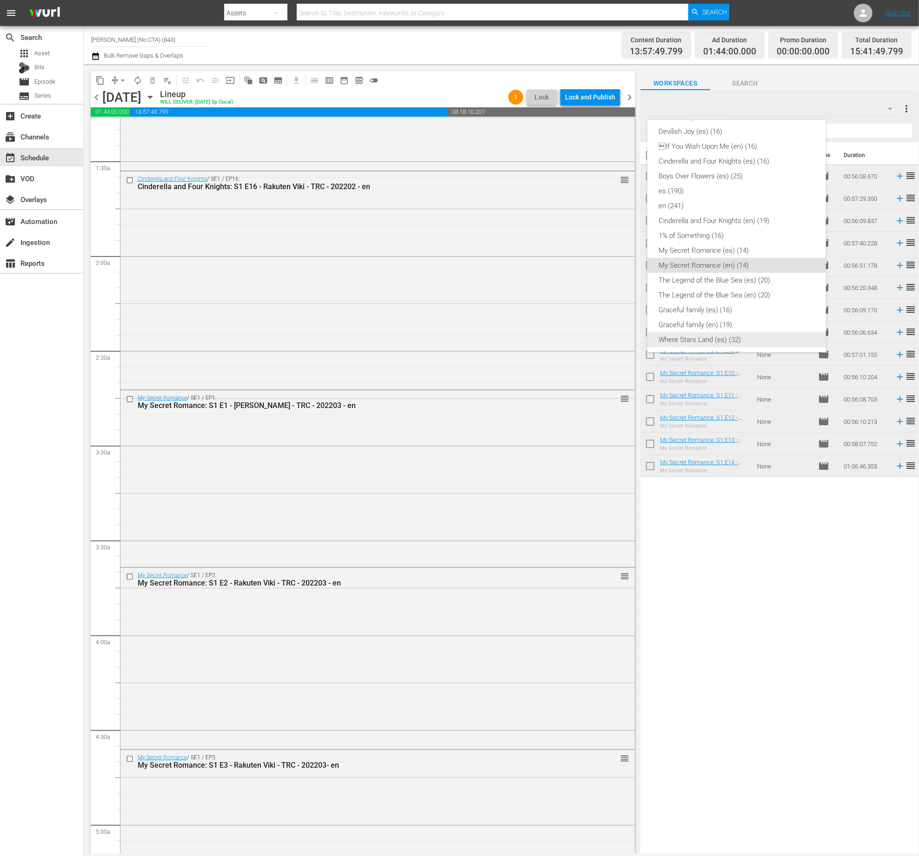
scroll to position [0, 0]
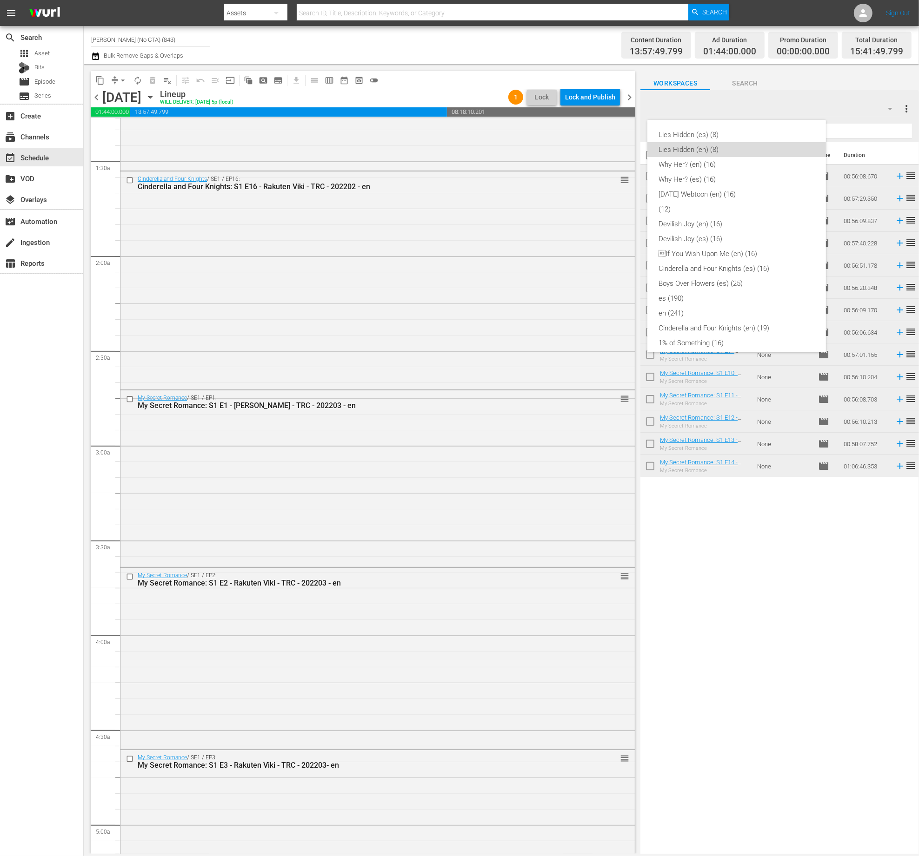
click at [747, 143] on div "Lies Hidden (en) (8)" at bounding box center [736, 149] width 156 height 15
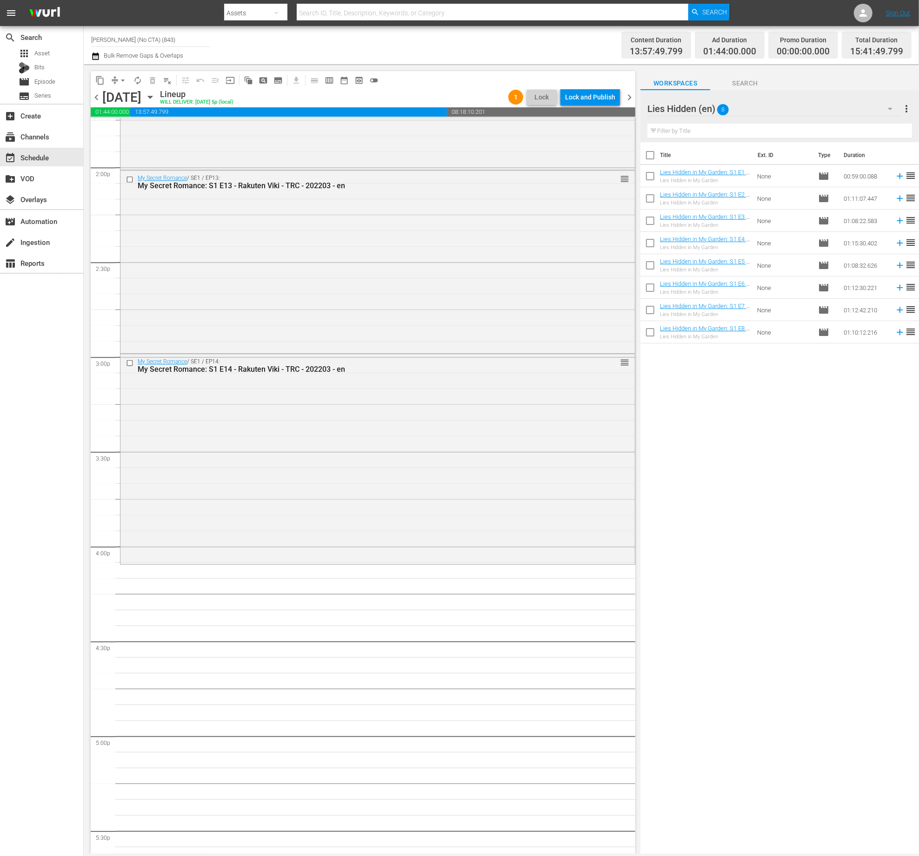
scroll to position [2880, 0]
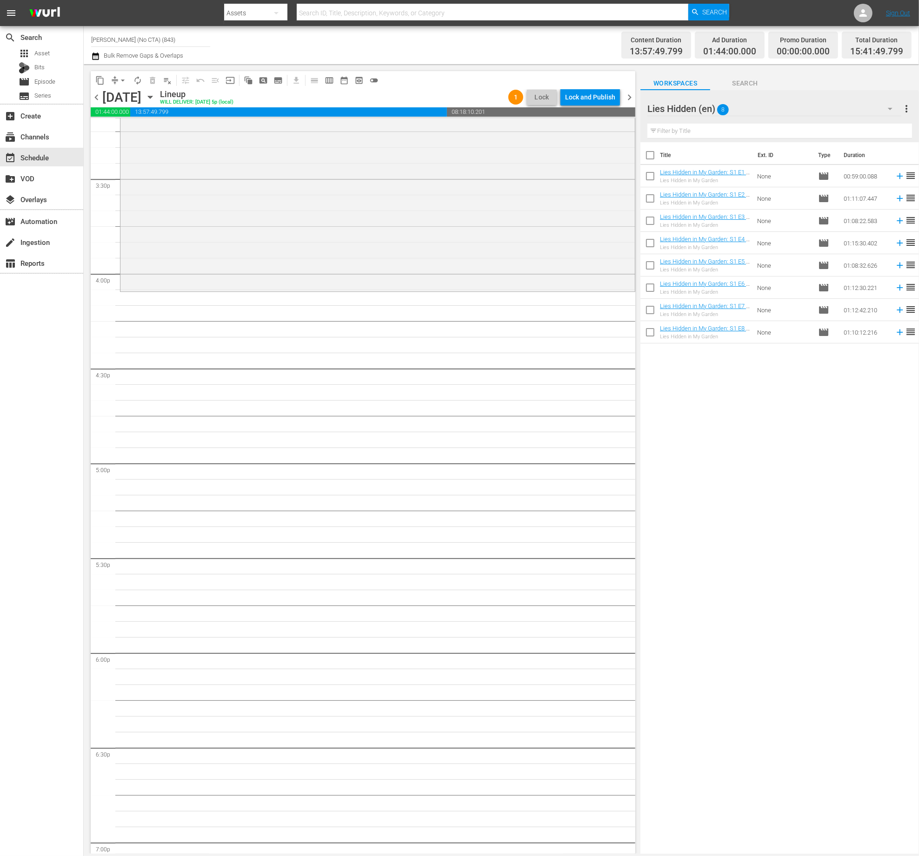
click at [750, 113] on div "Lies Hidden (en) 8" at bounding box center [774, 109] width 254 height 26
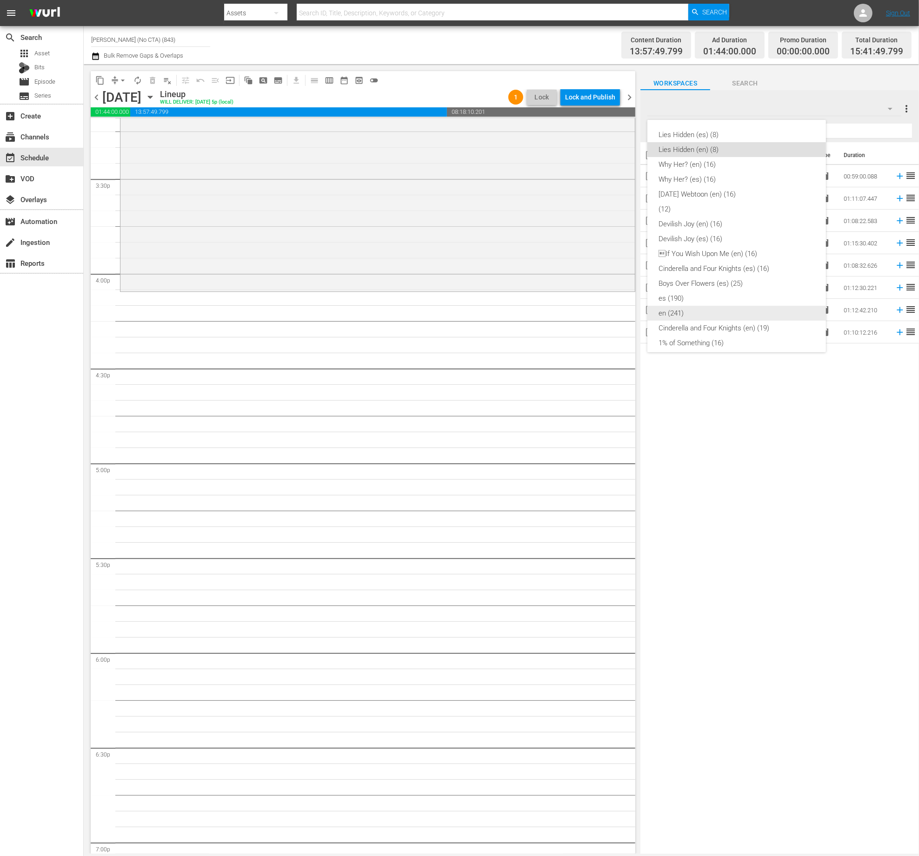
click at [711, 317] on div "en (241)" at bounding box center [736, 313] width 156 height 15
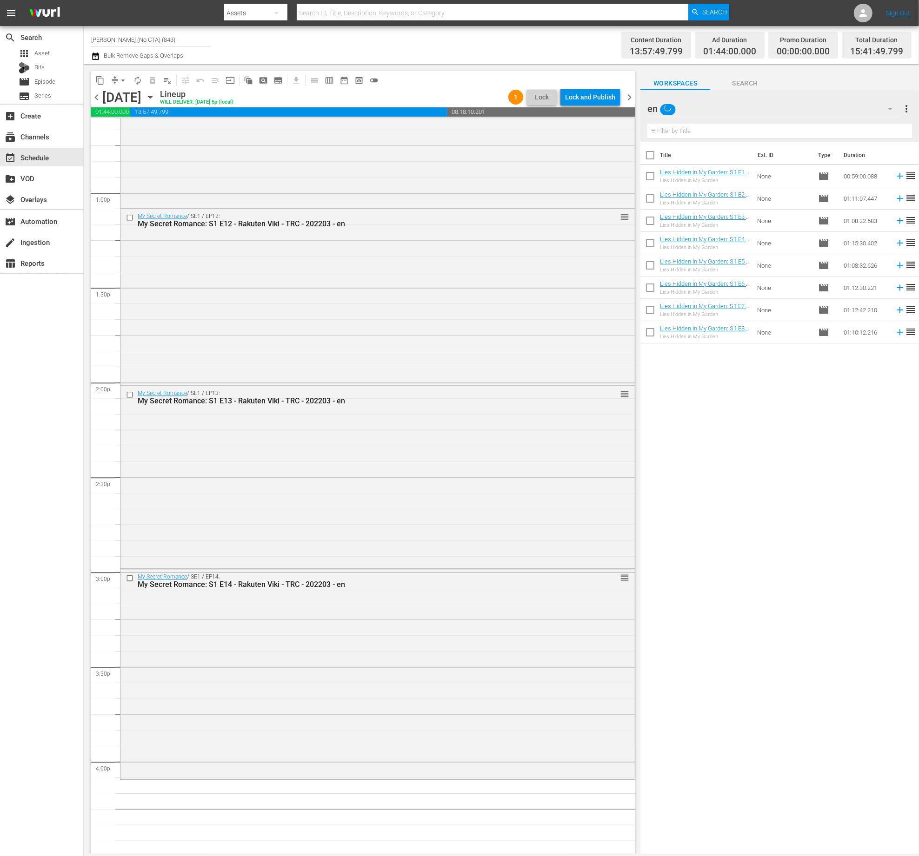
scroll to position [2385, 0]
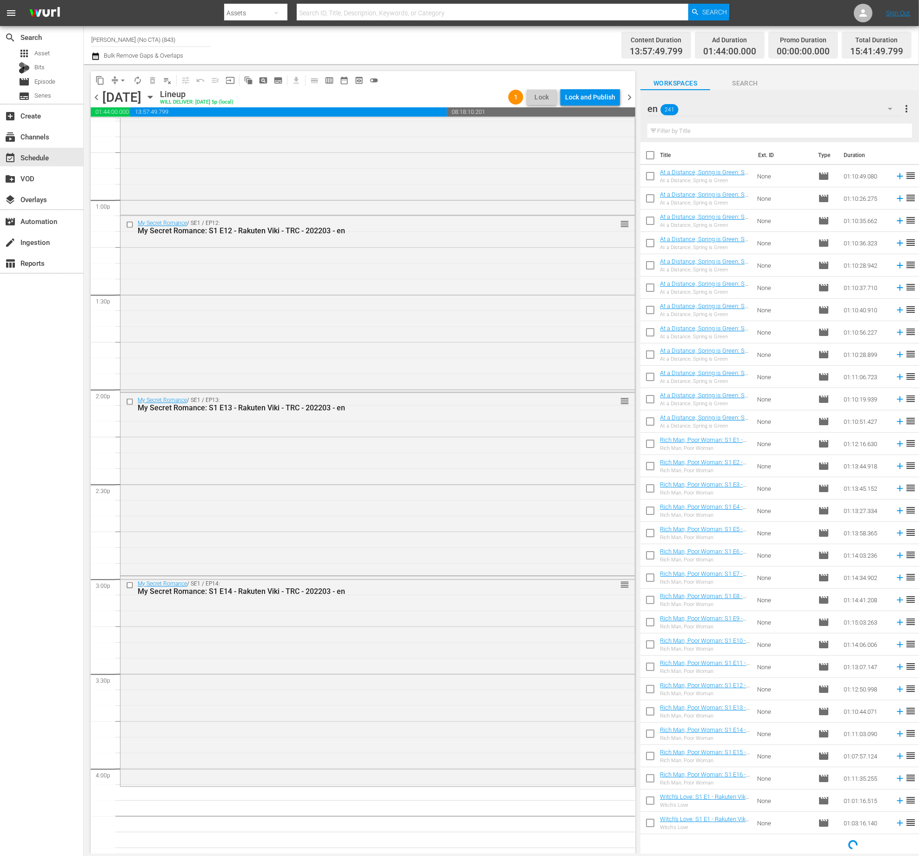
click at [751, 126] on input "text" at bounding box center [779, 131] width 265 height 15
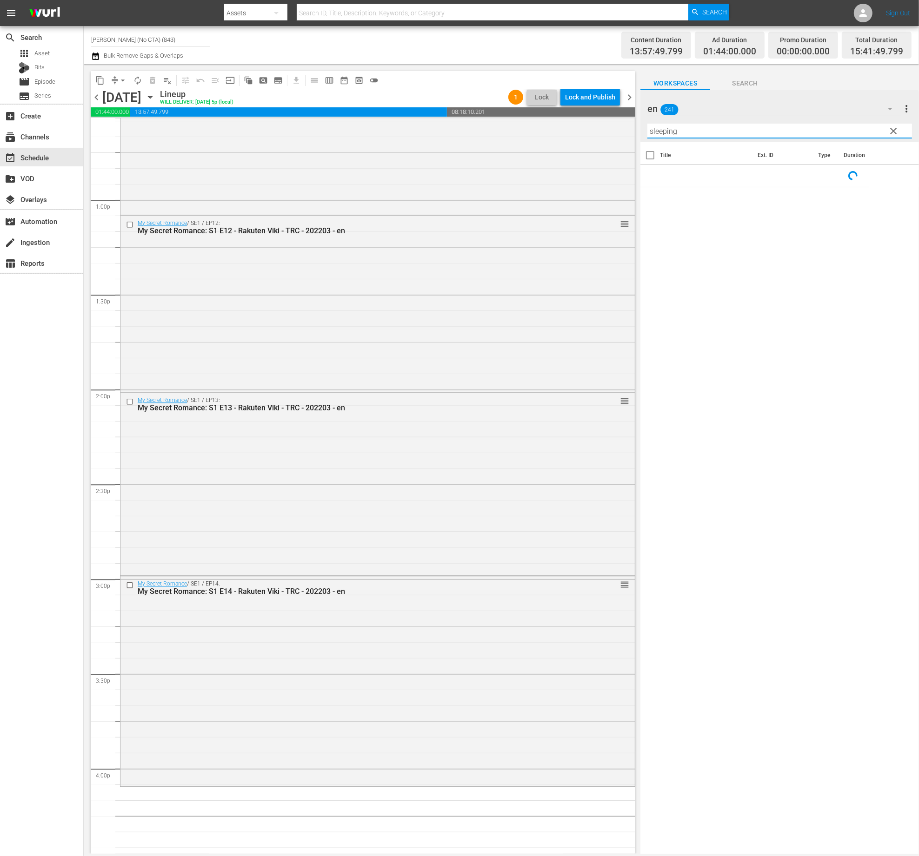
type input "sleeping"
click at [894, 123] on div "Filter by Title sleeping" at bounding box center [779, 131] width 265 height 22
click at [890, 129] on span "clear" at bounding box center [893, 131] width 11 height 11
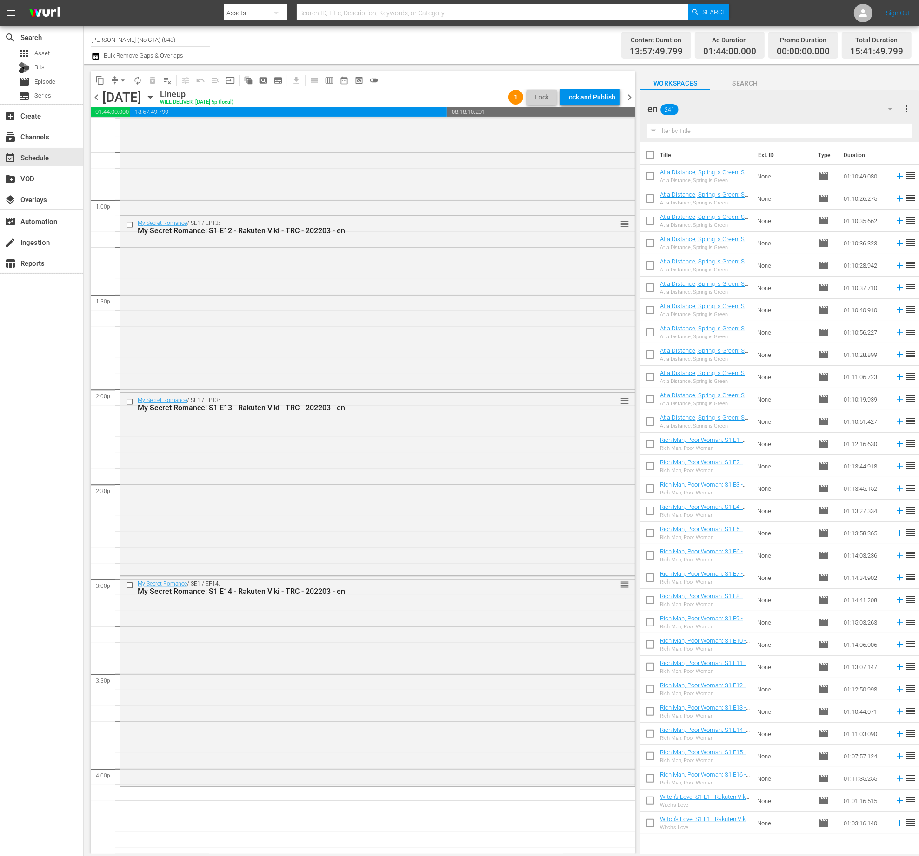
click at [743, 132] on input "text" at bounding box center [779, 131] width 265 height 15
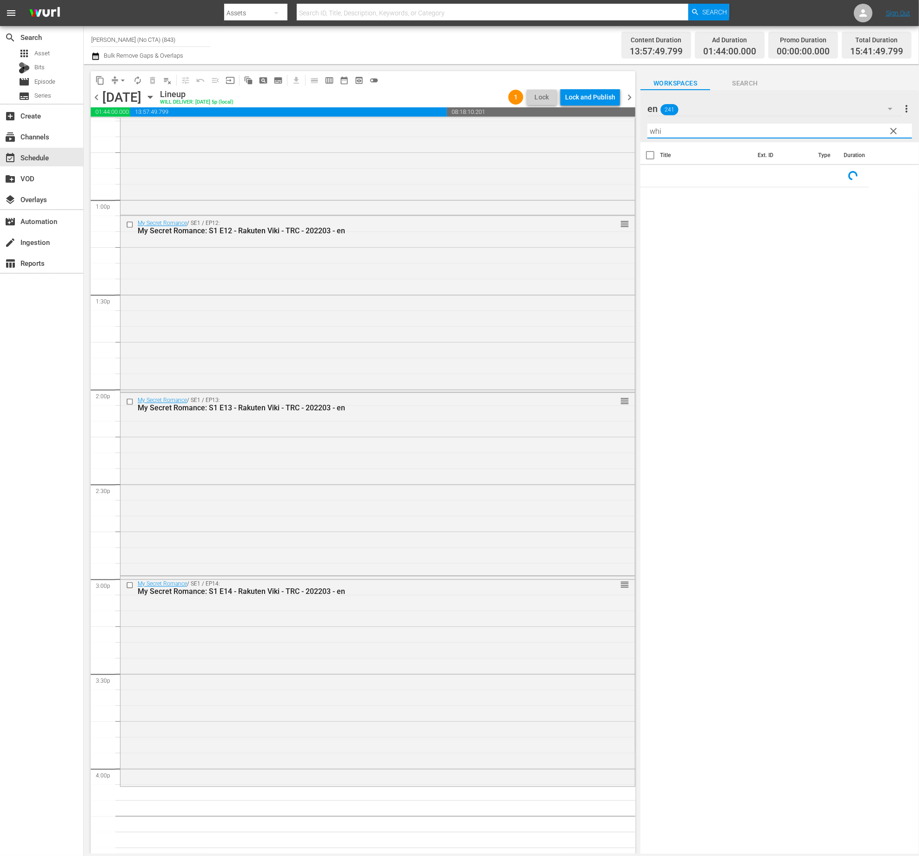
type input "whi"
click at [900, 134] on button "clear" at bounding box center [892, 130] width 15 height 15
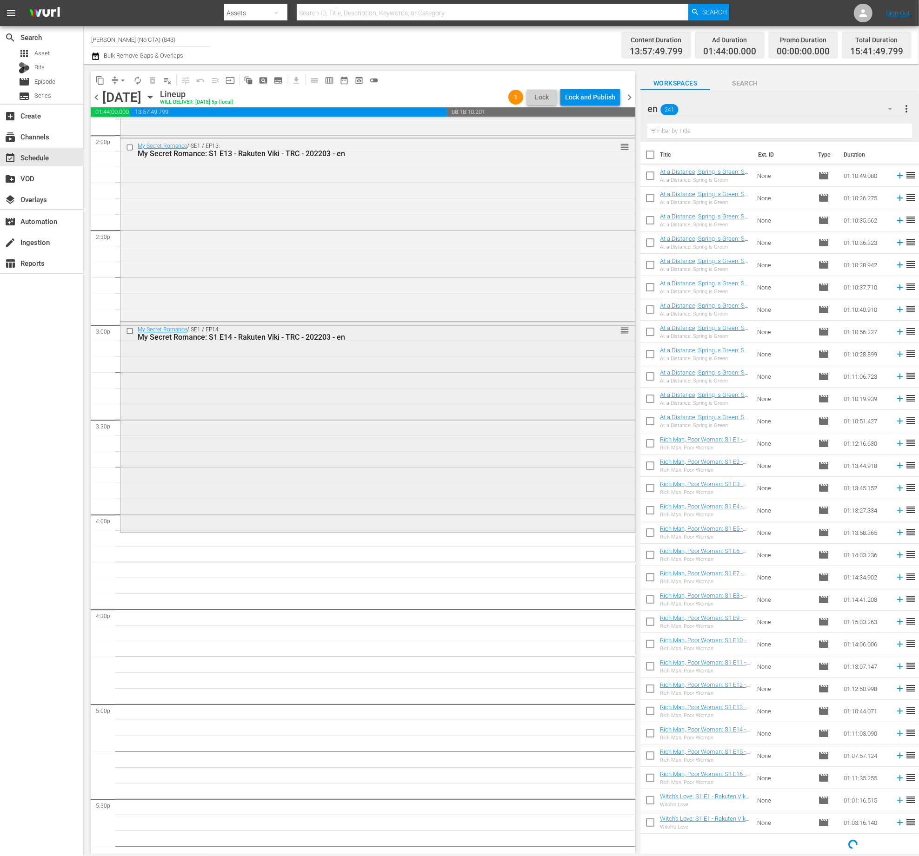
scroll to position [2634, 0]
click at [758, 78] on div "Workspaces Search en 241 en more_vert Filter by Title Title Ext. ID Type Durati…" at bounding box center [779, 467] width 278 height 790
click at [774, 133] on input "text" at bounding box center [779, 131] width 265 height 15
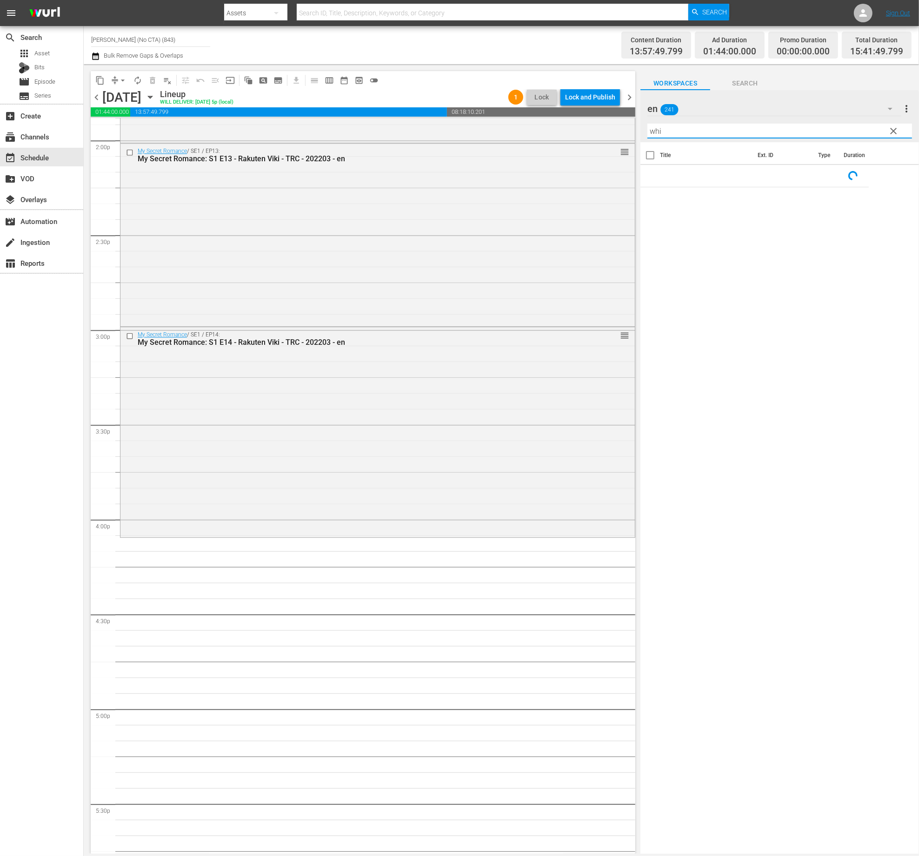
scroll to position [0, 0]
type input "while"
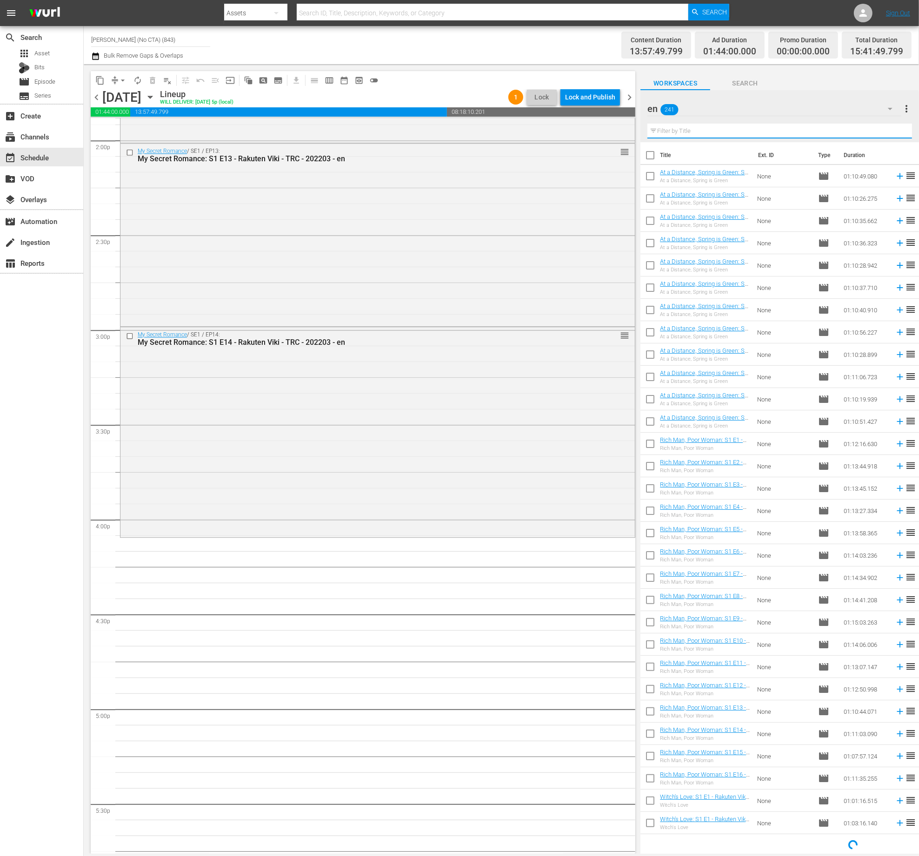
scroll to position [0, 0]
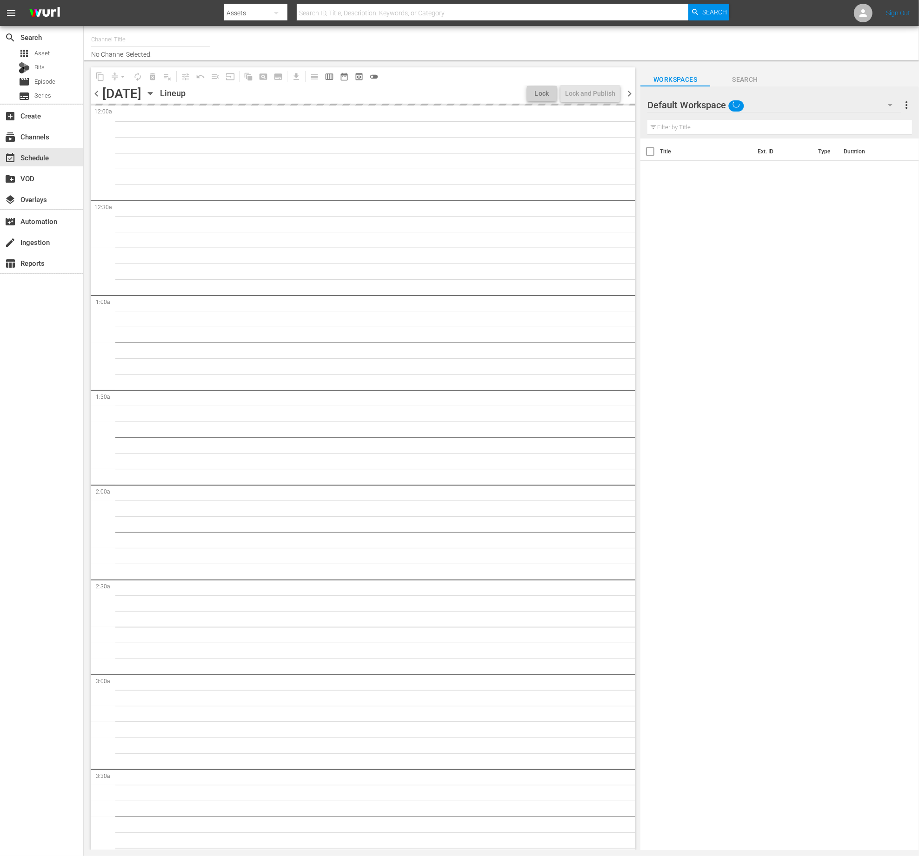
type input "[PERSON_NAME] (No CTA) (843)"
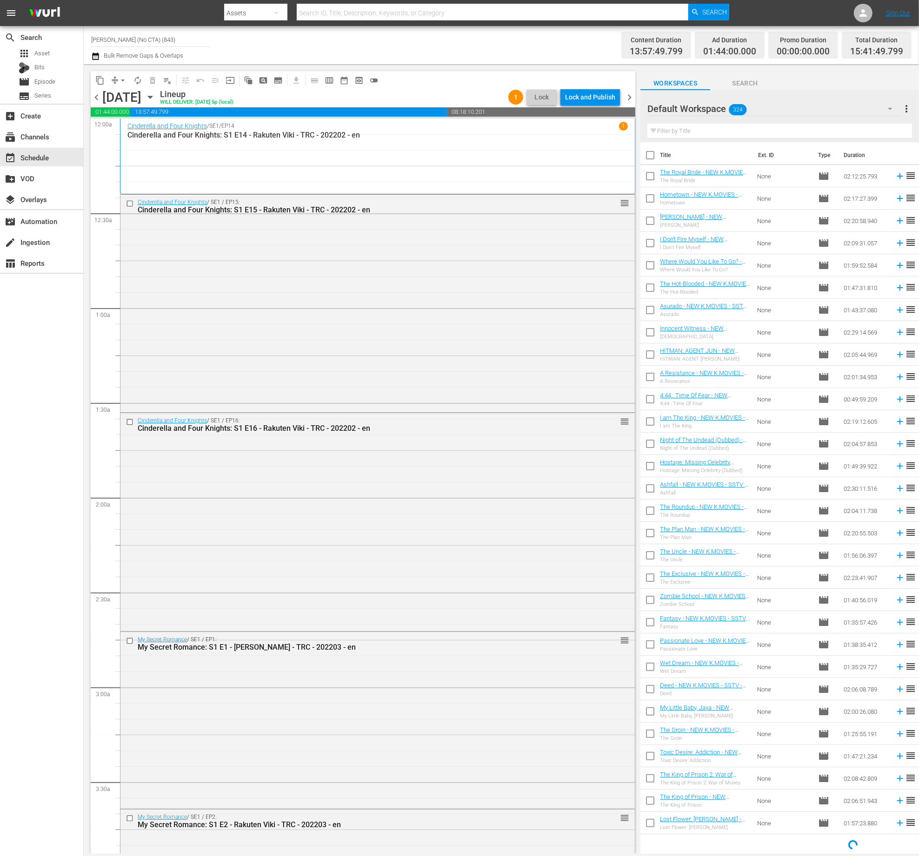
click at [796, 104] on div "Default Workspace 324" at bounding box center [774, 109] width 254 height 26
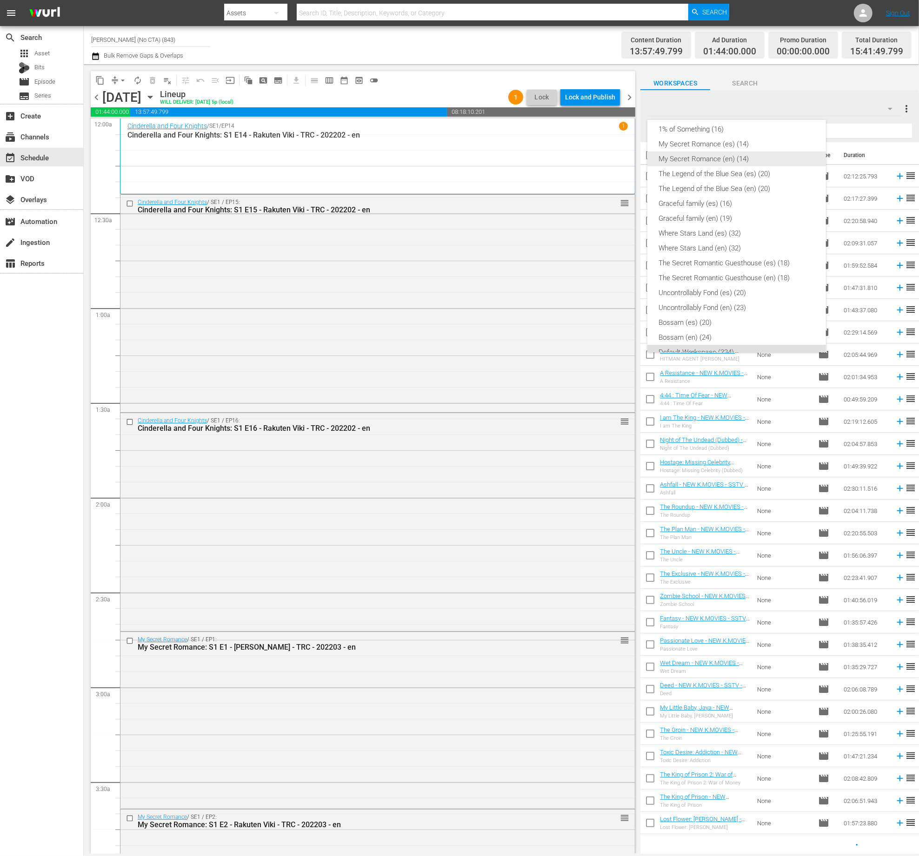
scroll to position [119, 0]
click at [710, 193] on div "en (241)" at bounding box center [736, 194] width 156 height 15
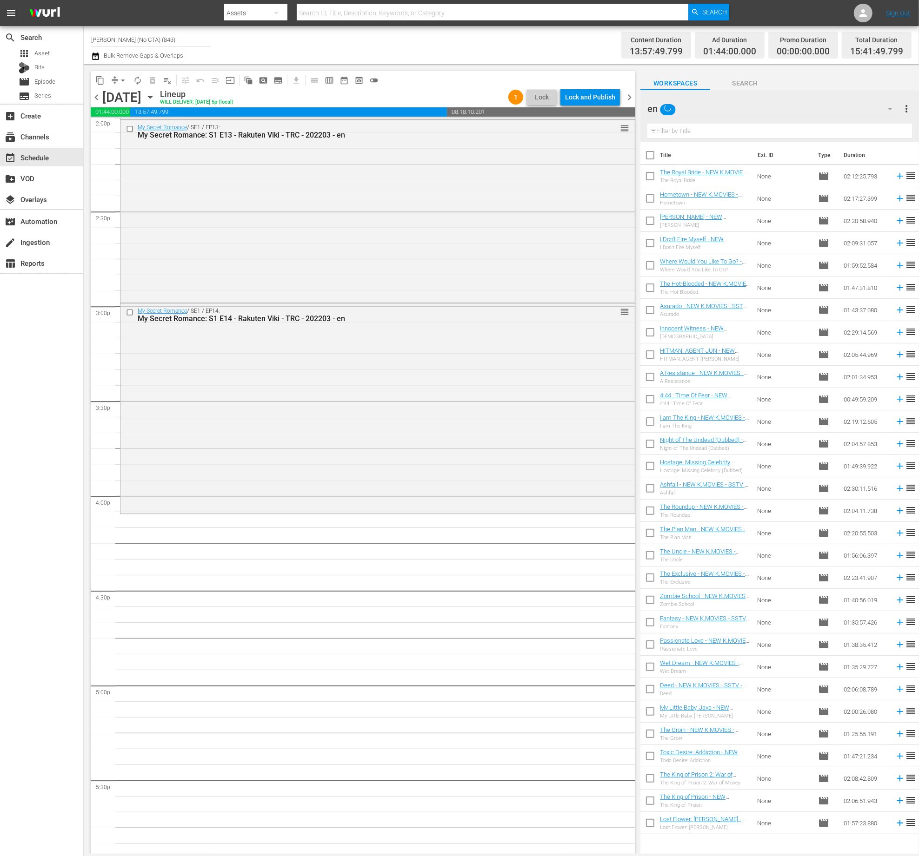
scroll to position [2421, 0]
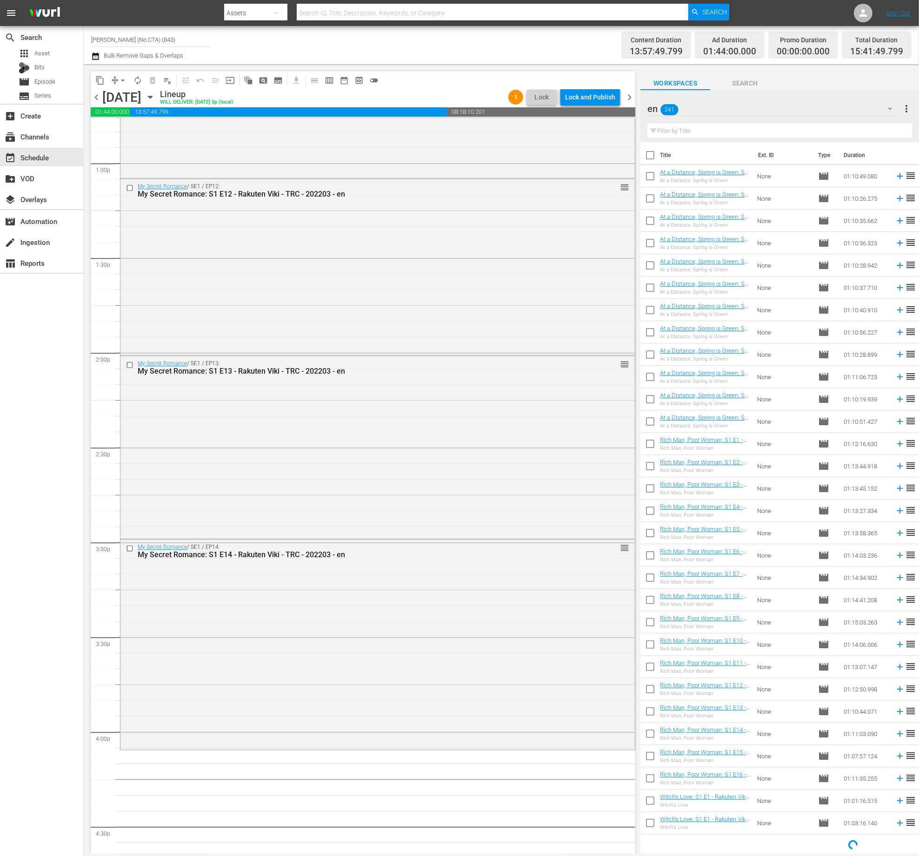
click at [794, 127] on input "text" at bounding box center [779, 131] width 265 height 15
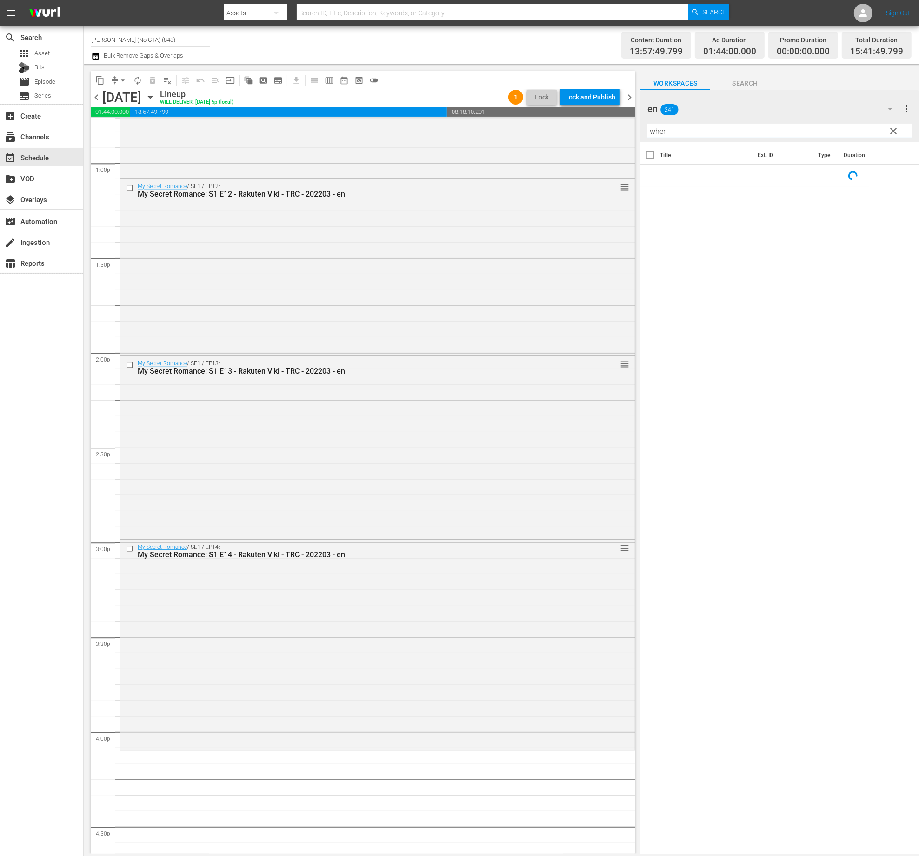
type input "where"
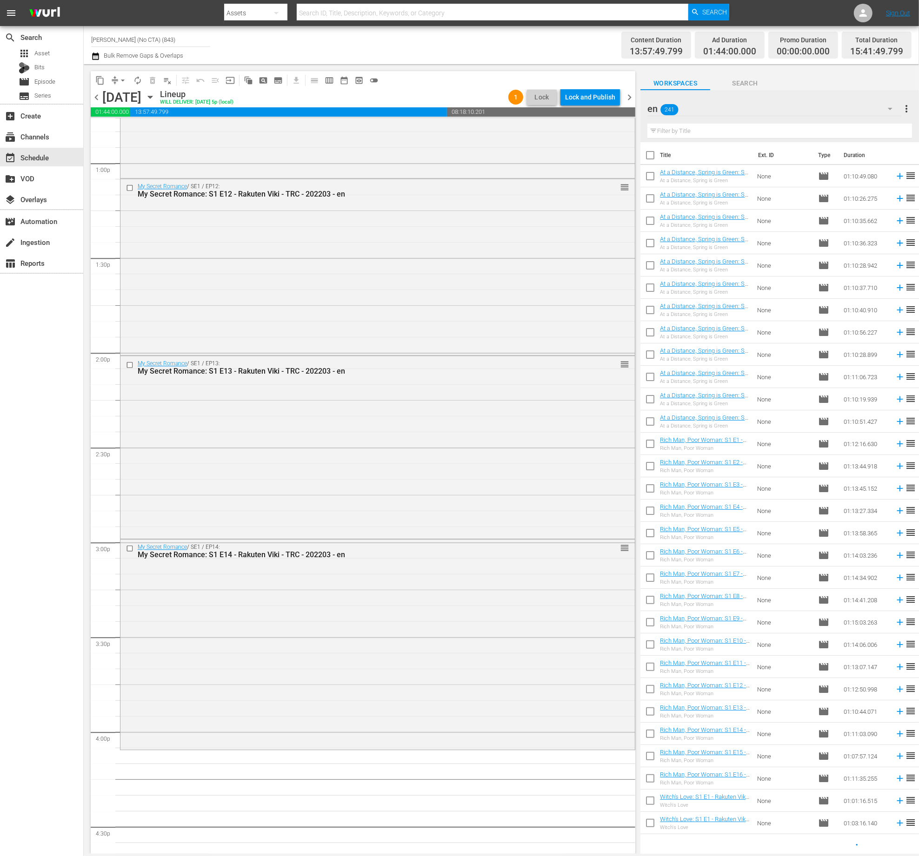
scroll to position [0, 0]
click at [787, 101] on div "en 241" at bounding box center [774, 109] width 254 height 26
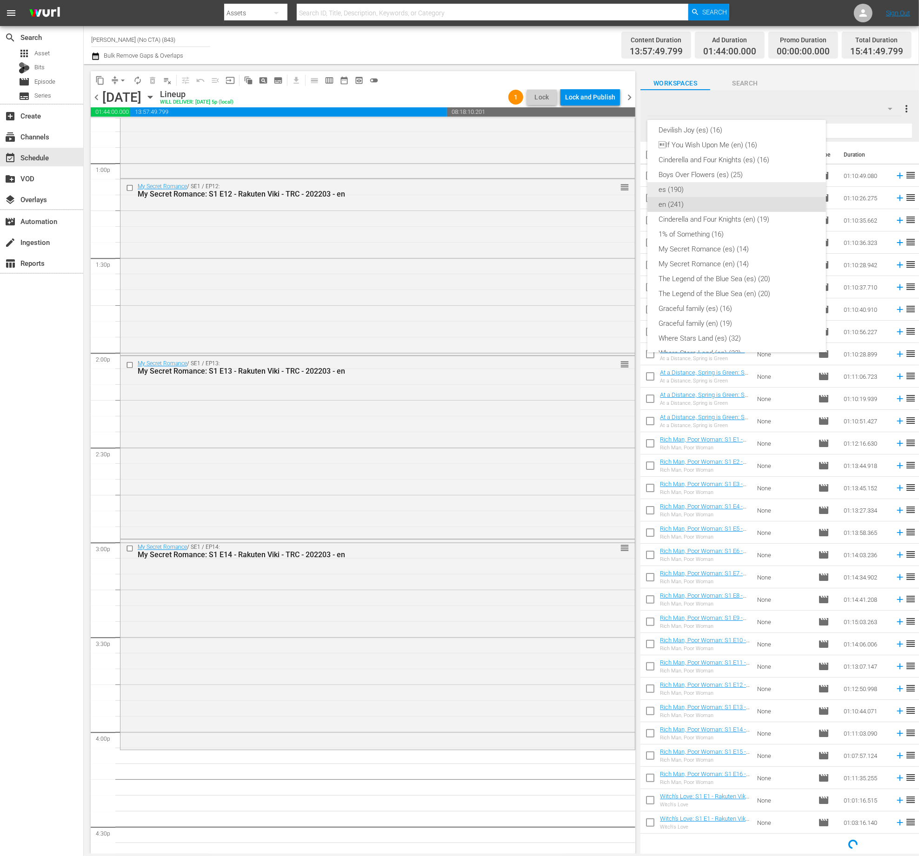
scroll to position [0, 0]
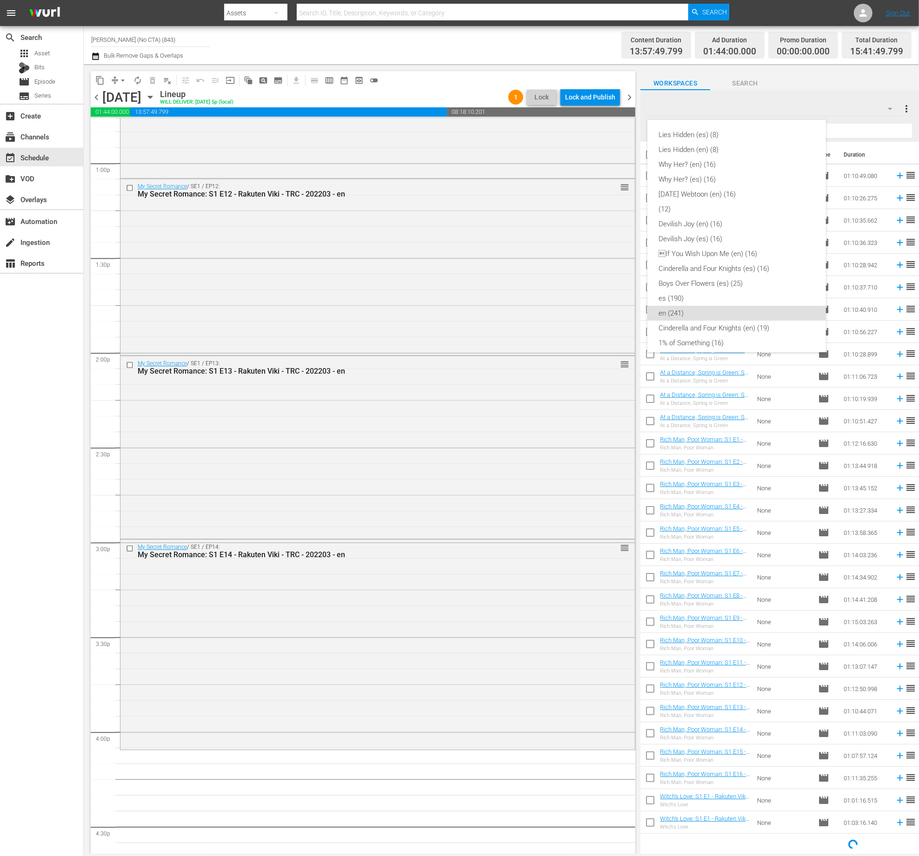
click at [765, 540] on div "Lies Hidden (es) (8) Lies Hidden (en) (8) Why Her? (en) (16) Why Her? (es) (16)…" at bounding box center [459, 428] width 919 height 856
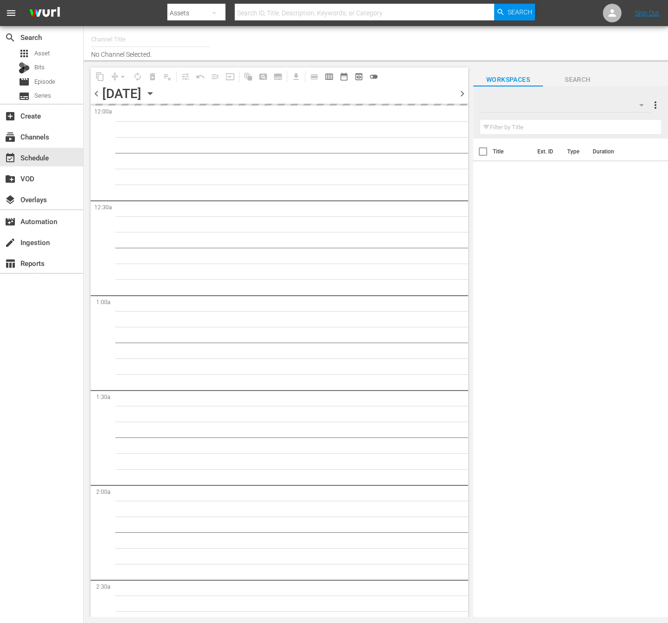
type input "Rakuten Viki (1027)"
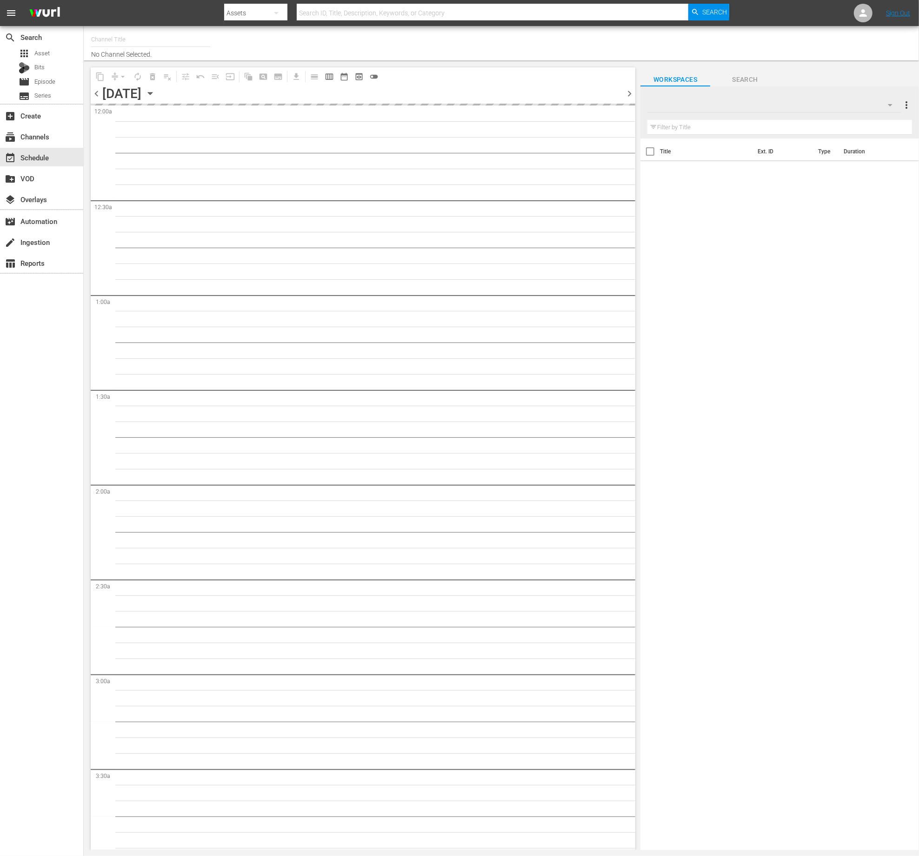
type input "[PERSON_NAME] (No CTA) (843)"
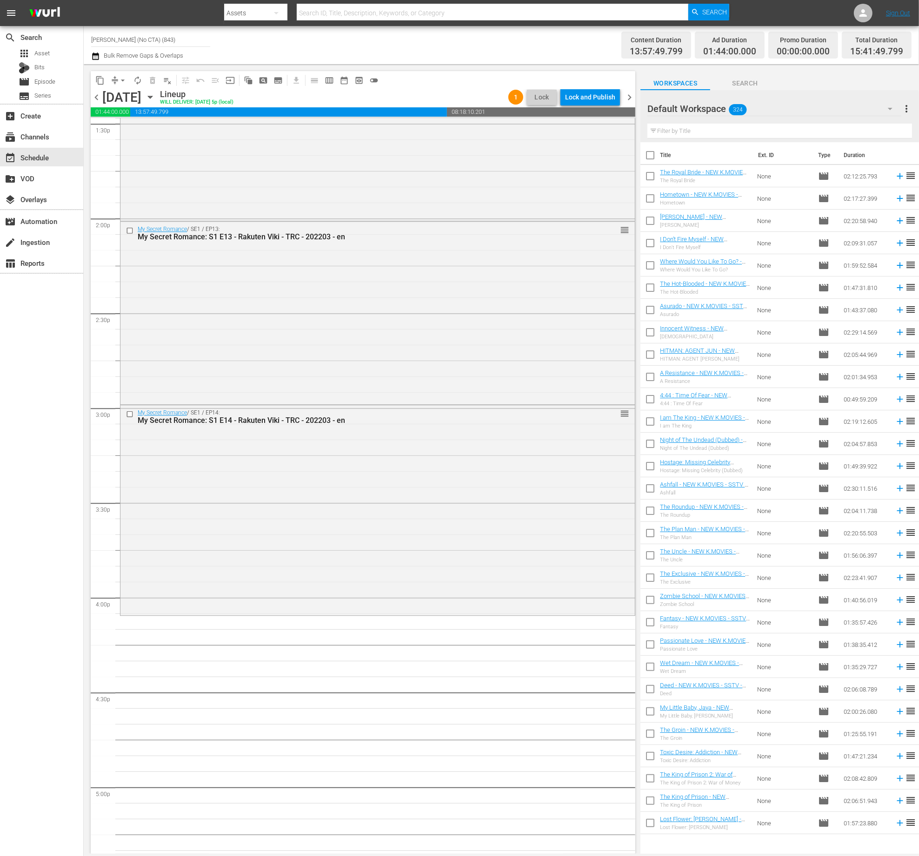
scroll to position [2688, 0]
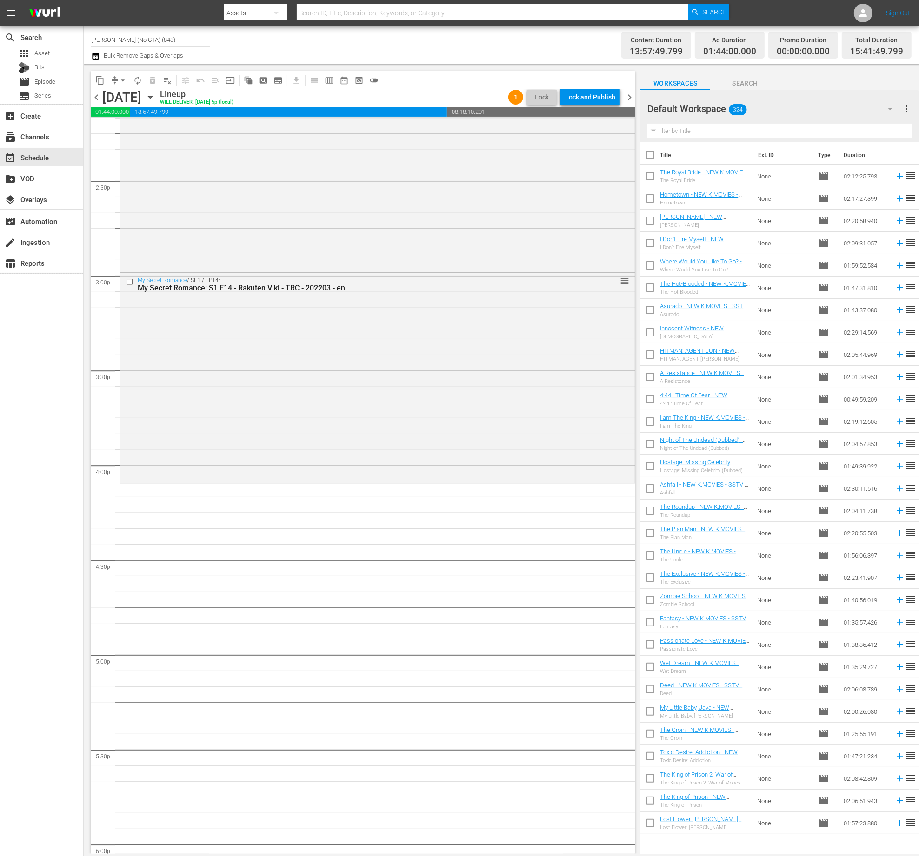
click at [798, 117] on div "Default Workspace 324" at bounding box center [774, 109] width 254 height 26
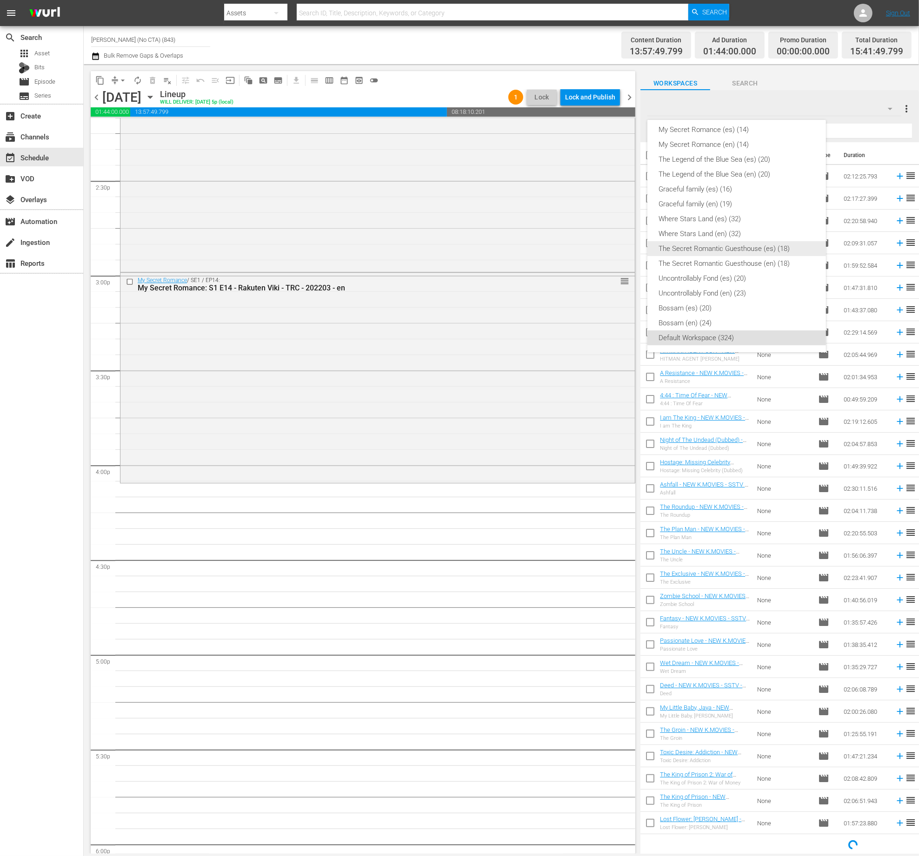
scroll to position [0, 0]
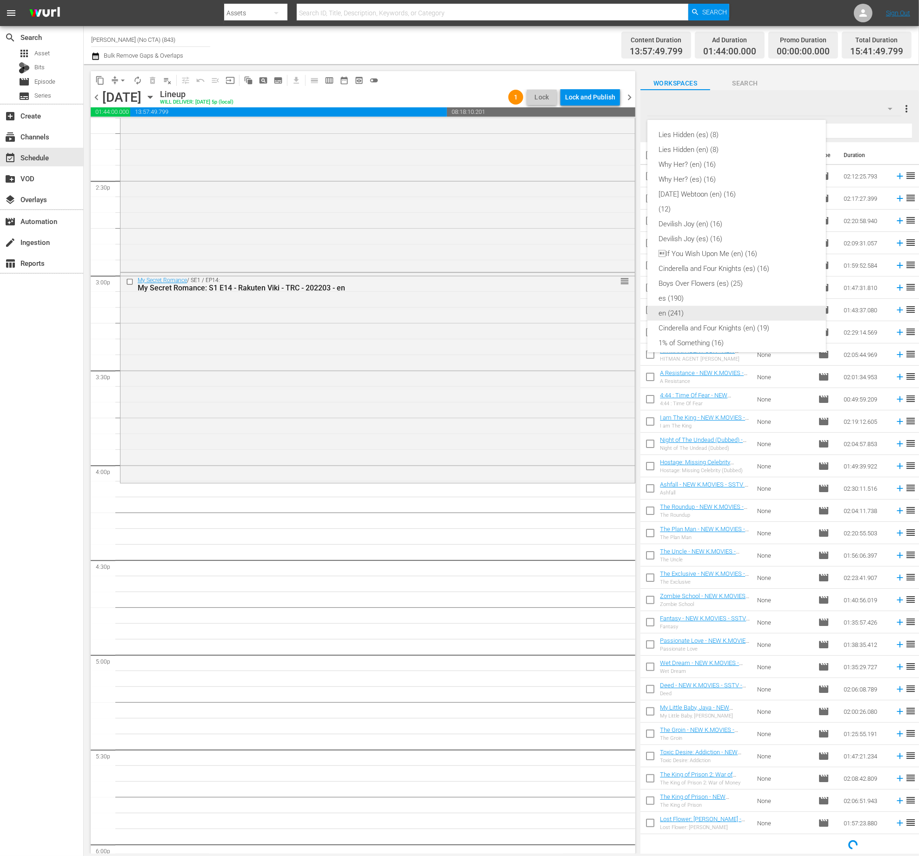
click at [727, 314] on div "en (241)" at bounding box center [736, 313] width 156 height 15
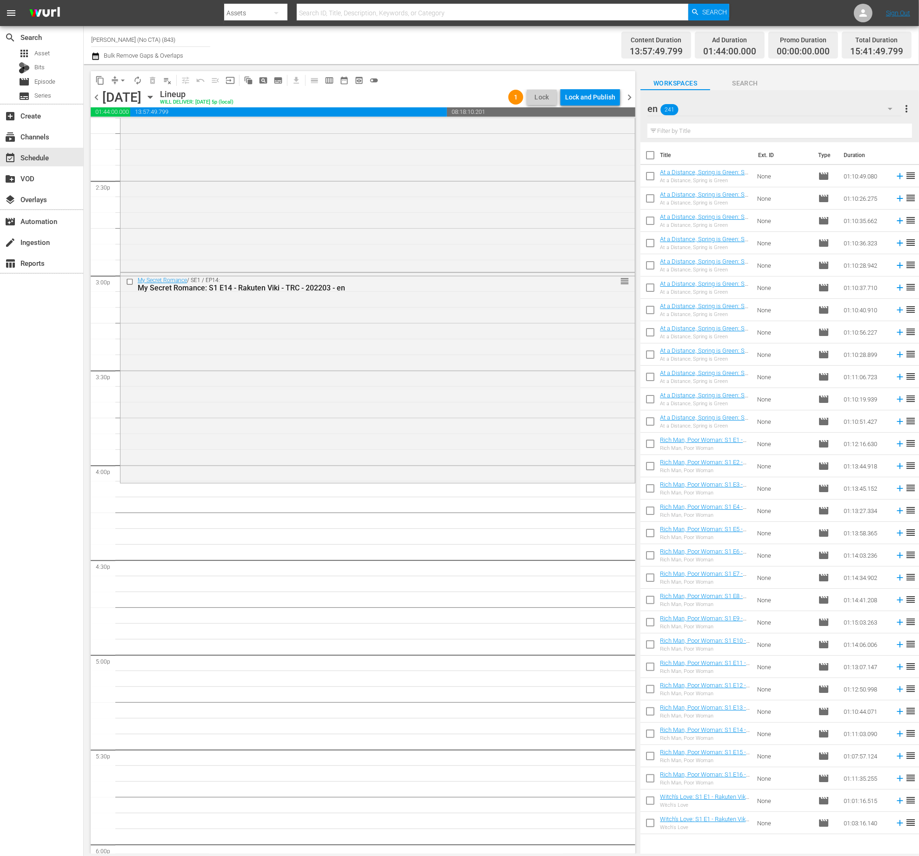
click at [756, 131] on input "text" at bounding box center [779, 131] width 265 height 15
type input "w"
type input "i"
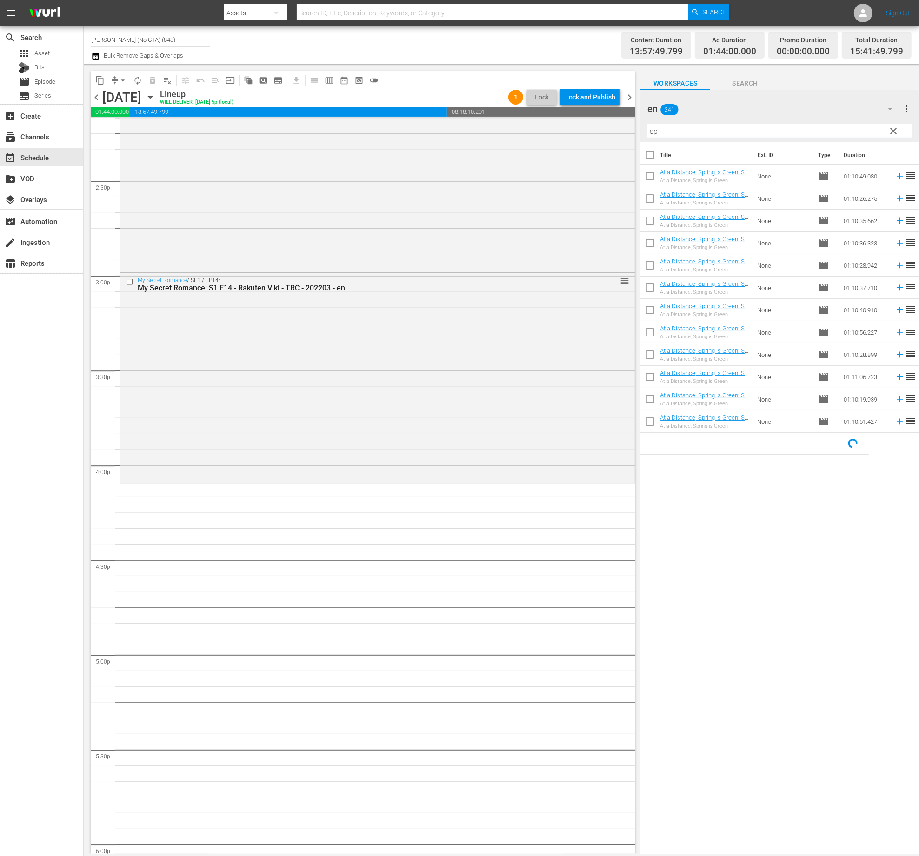
type input "s"
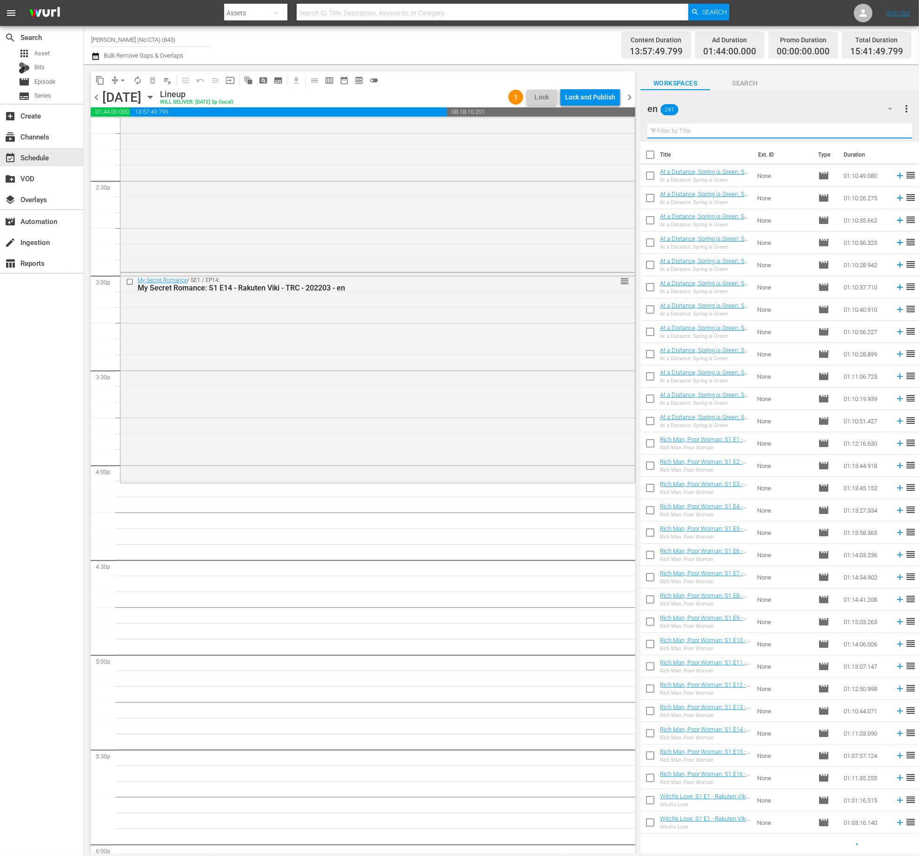
scroll to position [0, 0]
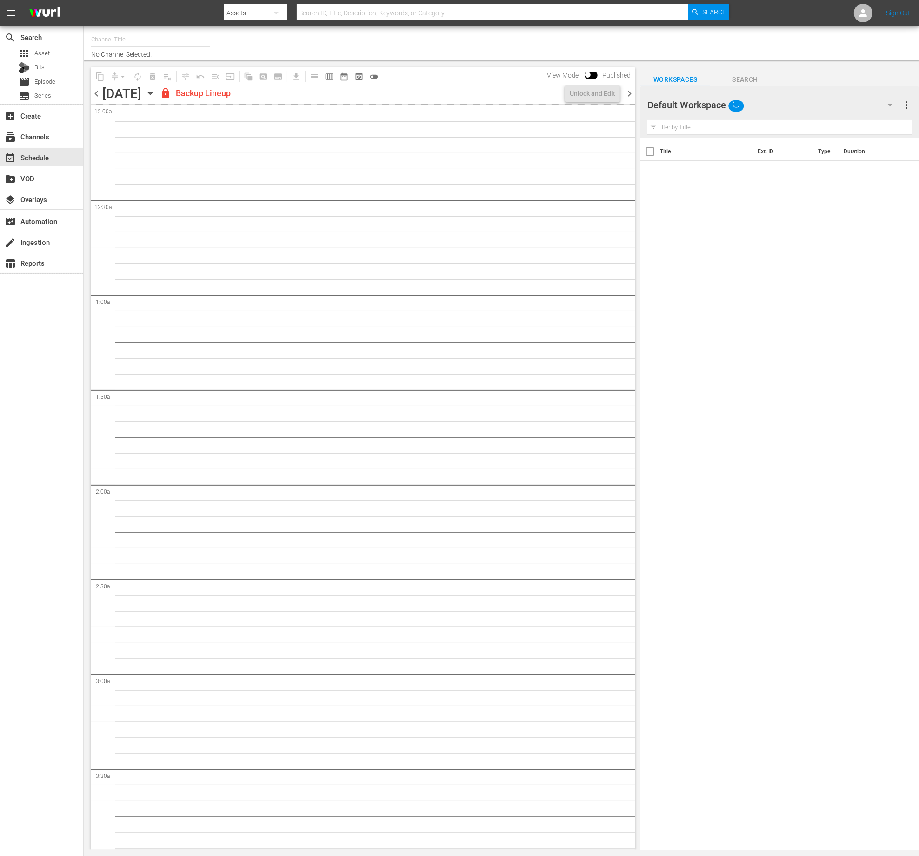
type input "Rakuten Viki (1027)"
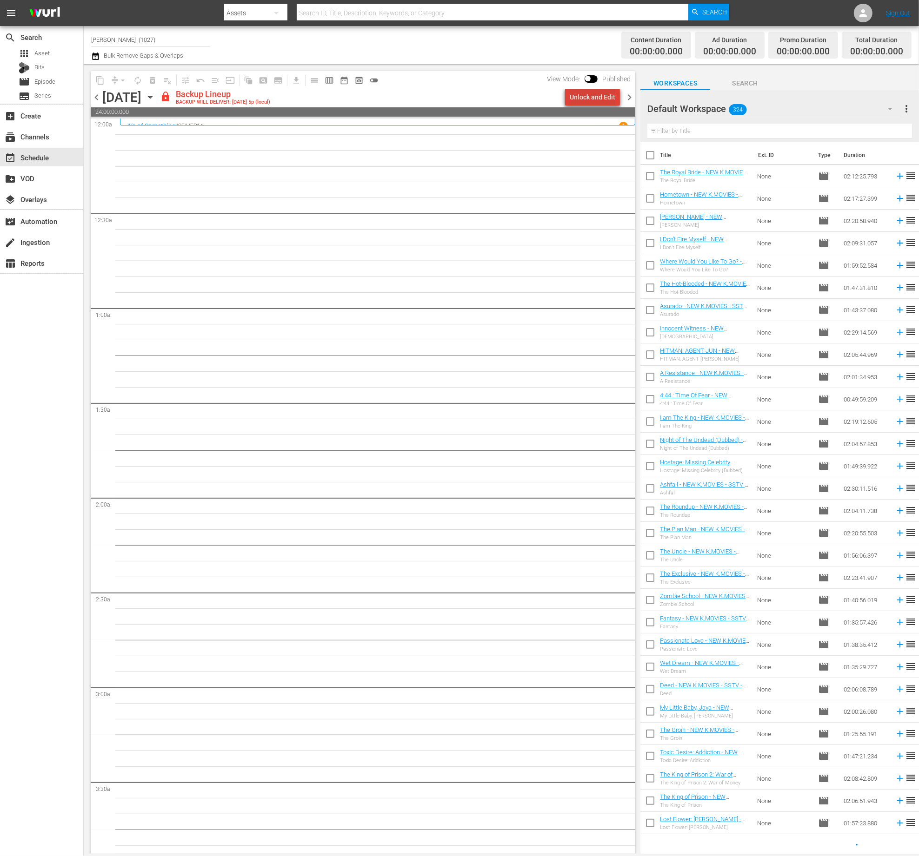
click at [600, 95] on div "Unlock and Edit" at bounding box center [593, 97] width 46 height 17
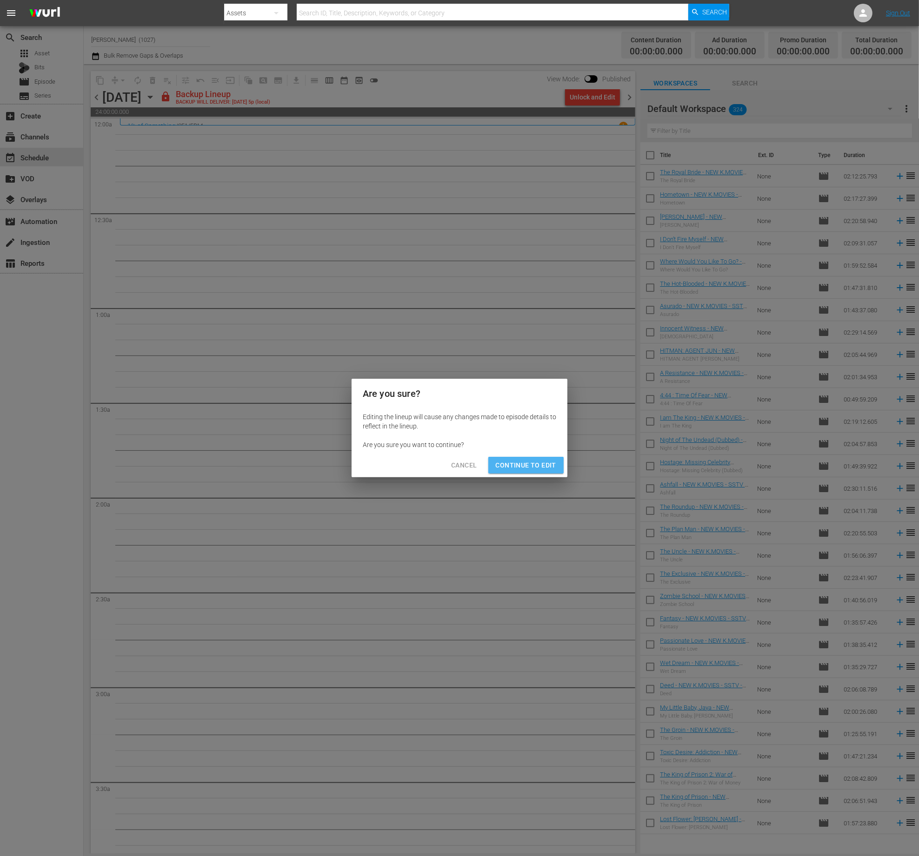
click at [541, 460] on span "Continue to Edit" at bounding box center [526, 466] width 60 height 12
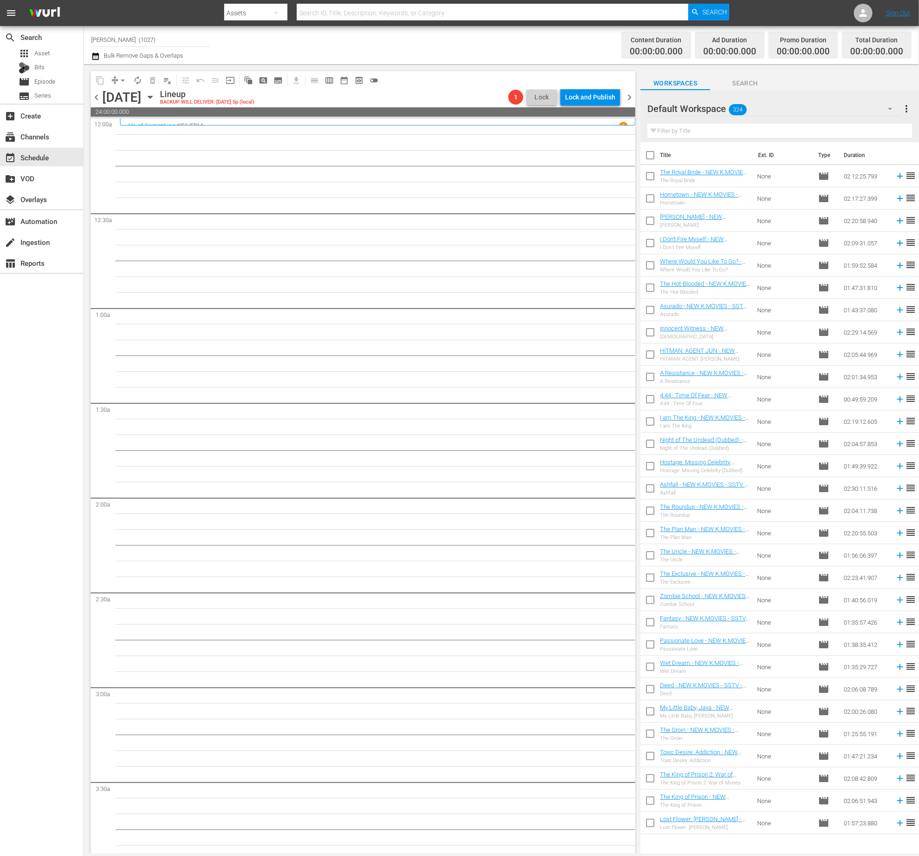
click at [785, 108] on div "Default Workspace 324" at bounding box center [774, 109] width 254 height 26
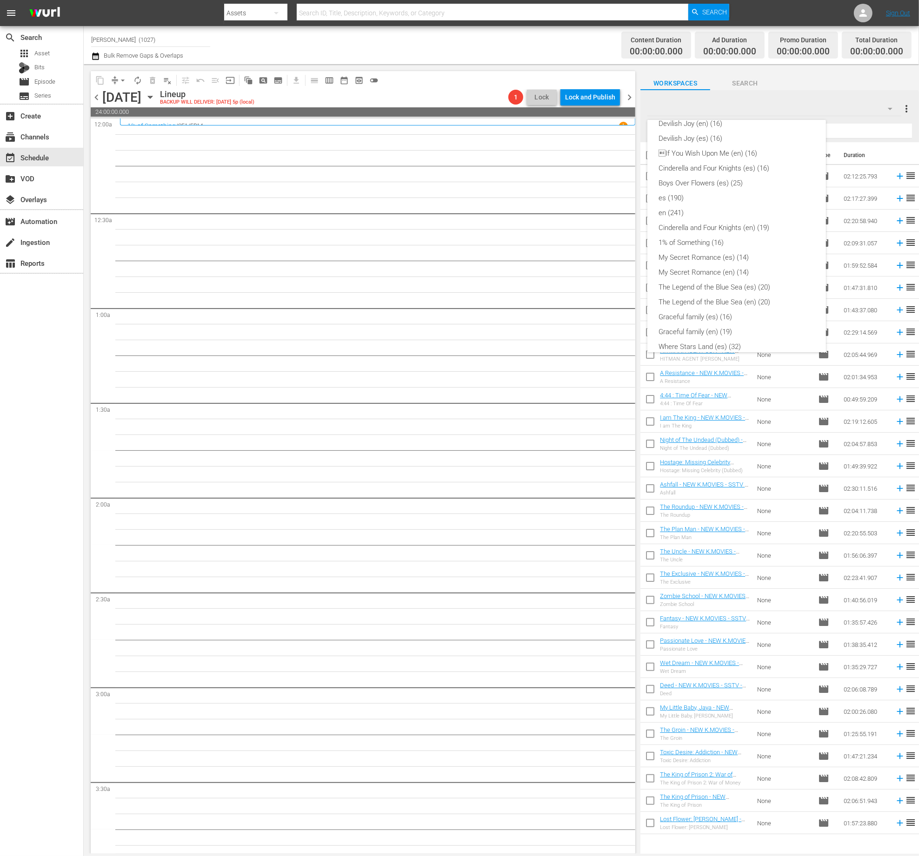
scroll to position [94, 0]
click at [761, 242] on div "1% of Something (16)" at bounding box center [736, 248] width 156 height 15
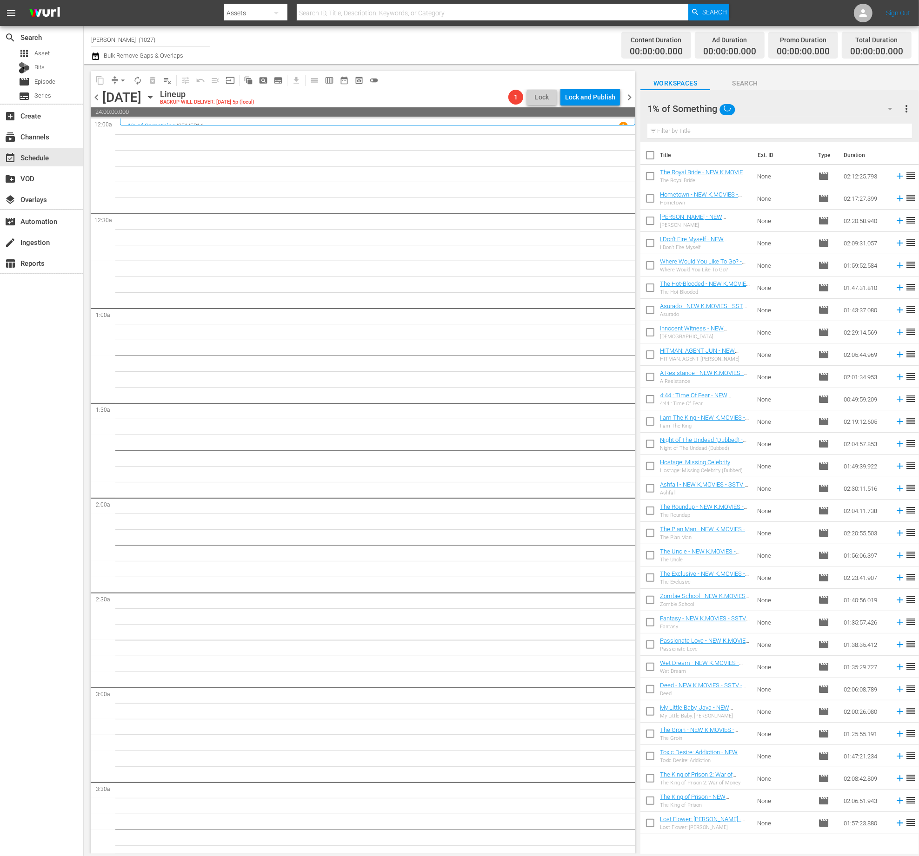
scroll to position [215, 0]
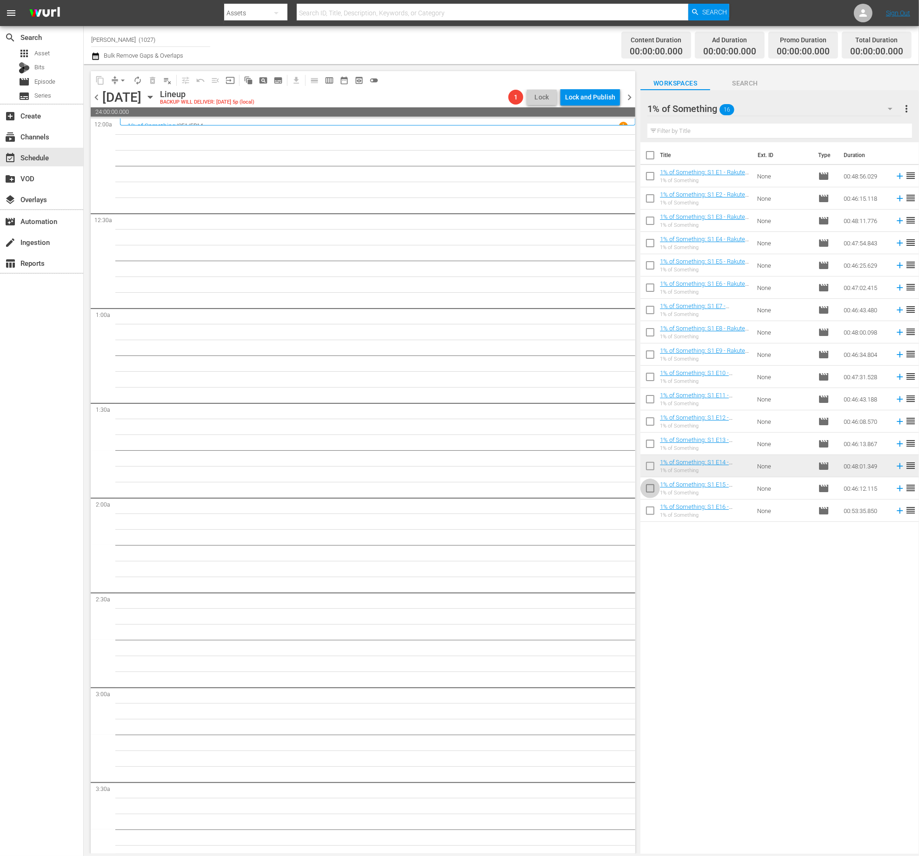
click at [656, 490] on input "checkbox" at bounding box center [650, 491] width 20 height 20
checkbox input "true"
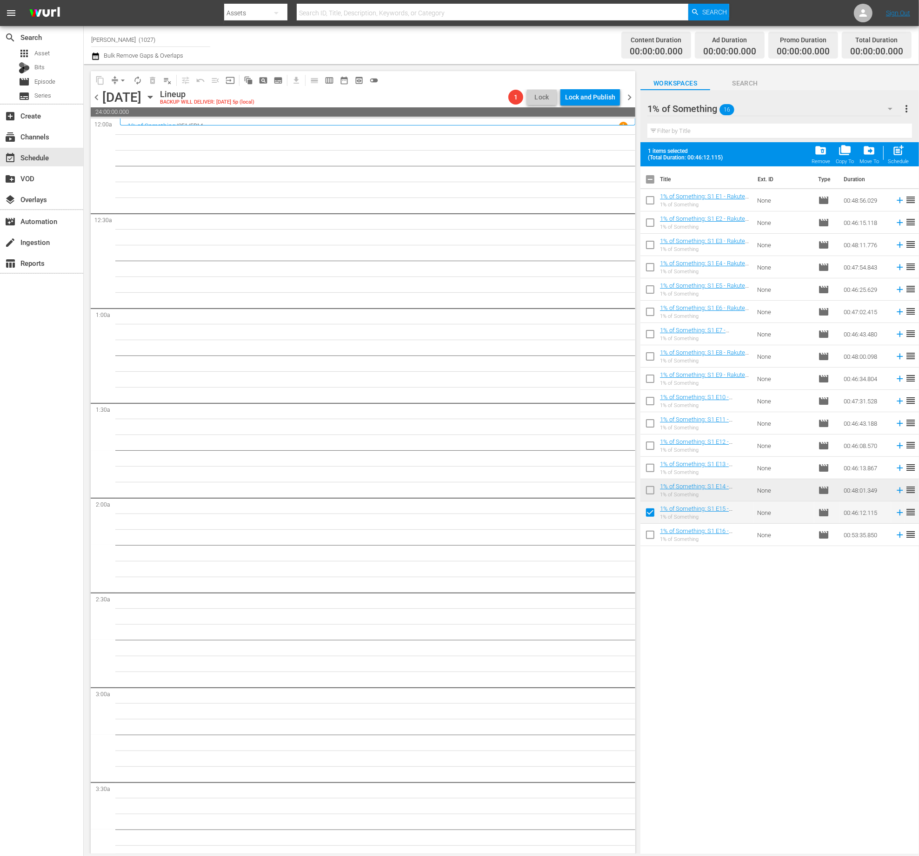
click at [652, 532] on input "checkbox" at bounding box center [650, 537] width 20 height 20
checkbox input "true"
click at [897, 168] on th at bounding box center [901, 179] width 14 height 26
click at [898, 158] on div "post_add Schedule" at bounding box center [898, 154] width 21 height 20
checkbox input "false"
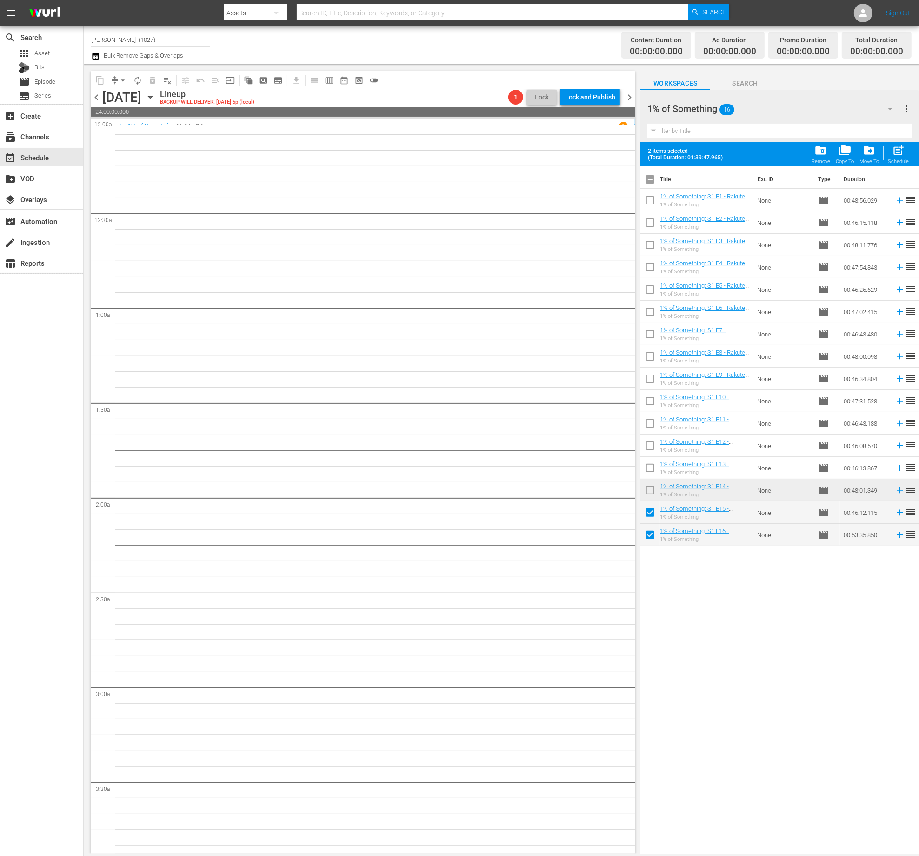
checkbox input "false"
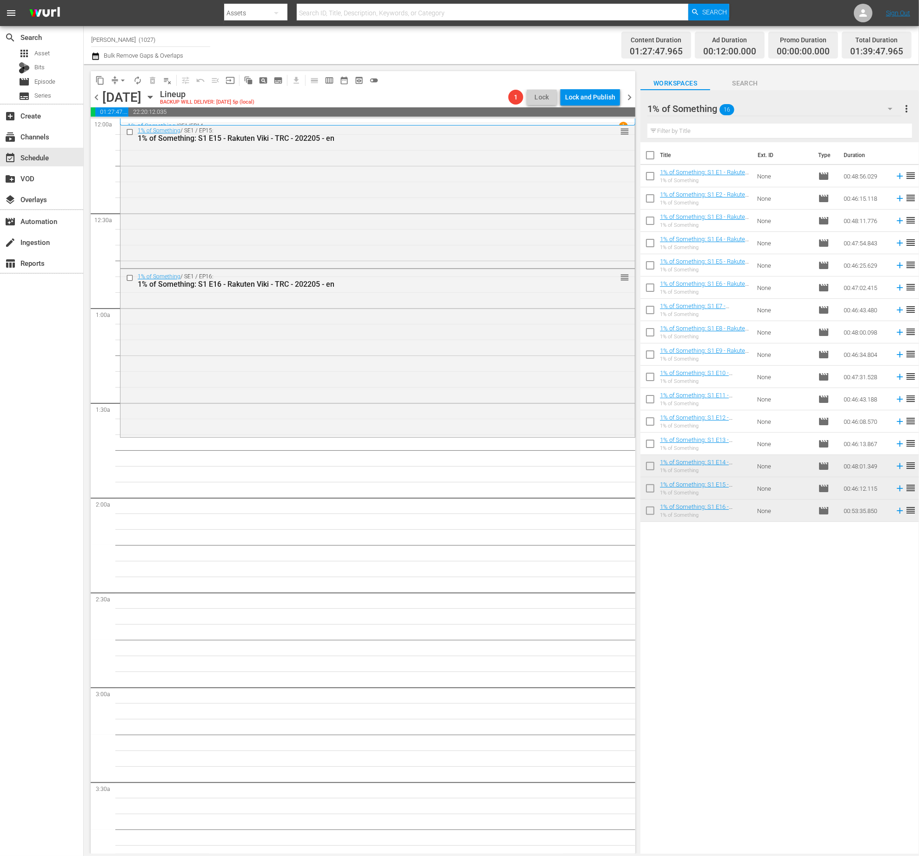
click at [812, 106] on div "1% of Something 16" at bounding box center [774, 109] width 254 height 26
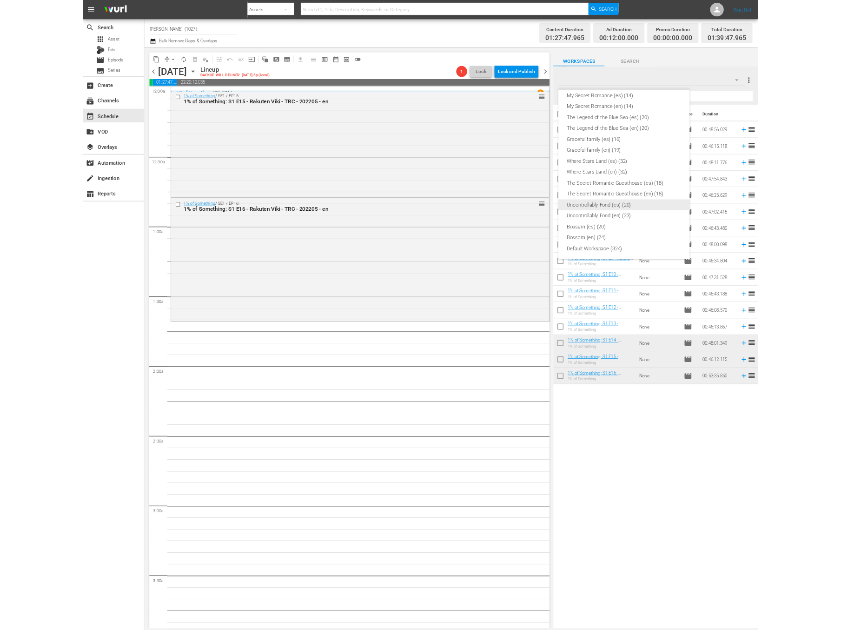
scroll to position [0, 0]
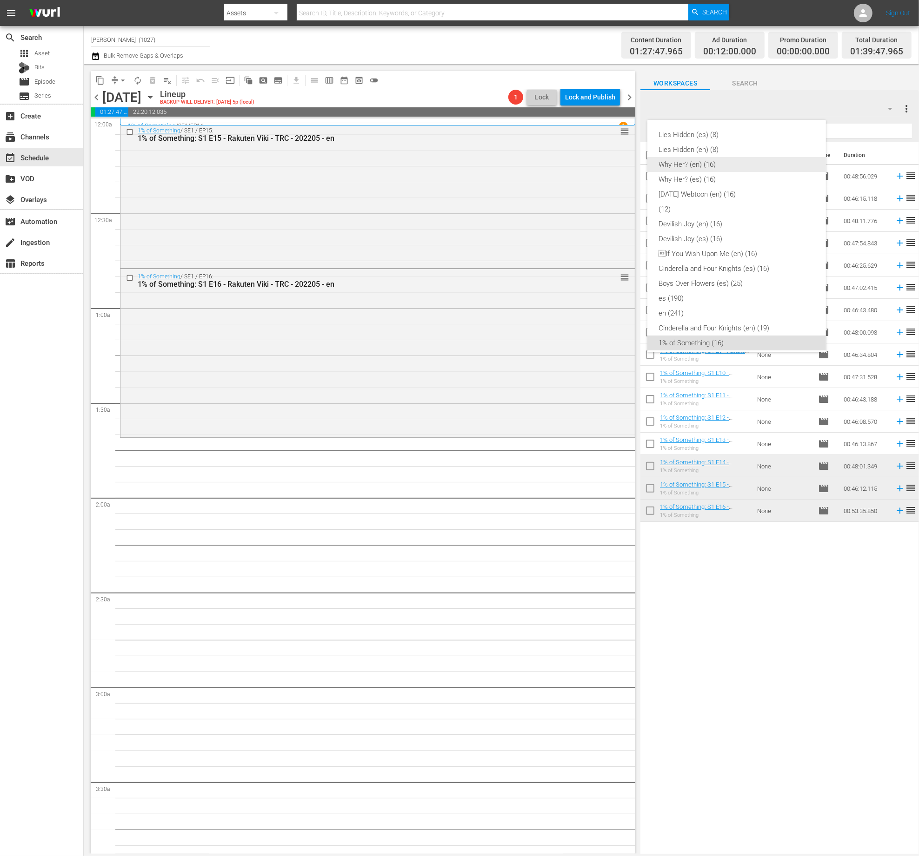
click at [718, 170] on div "Why Her? (en) (16)" at bounding box center [736, 164] width 156 height 15
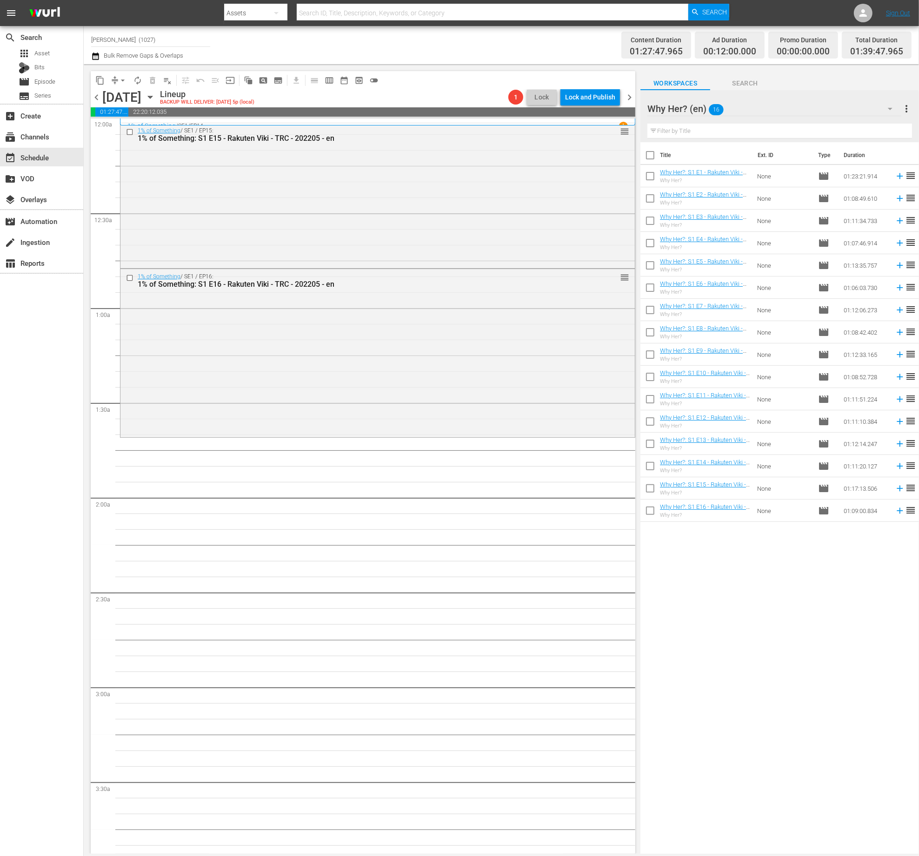
click at [653, 181] on input "checkbox" at bounding box center [650, 178] width 20 height 20
checkbox input "true"
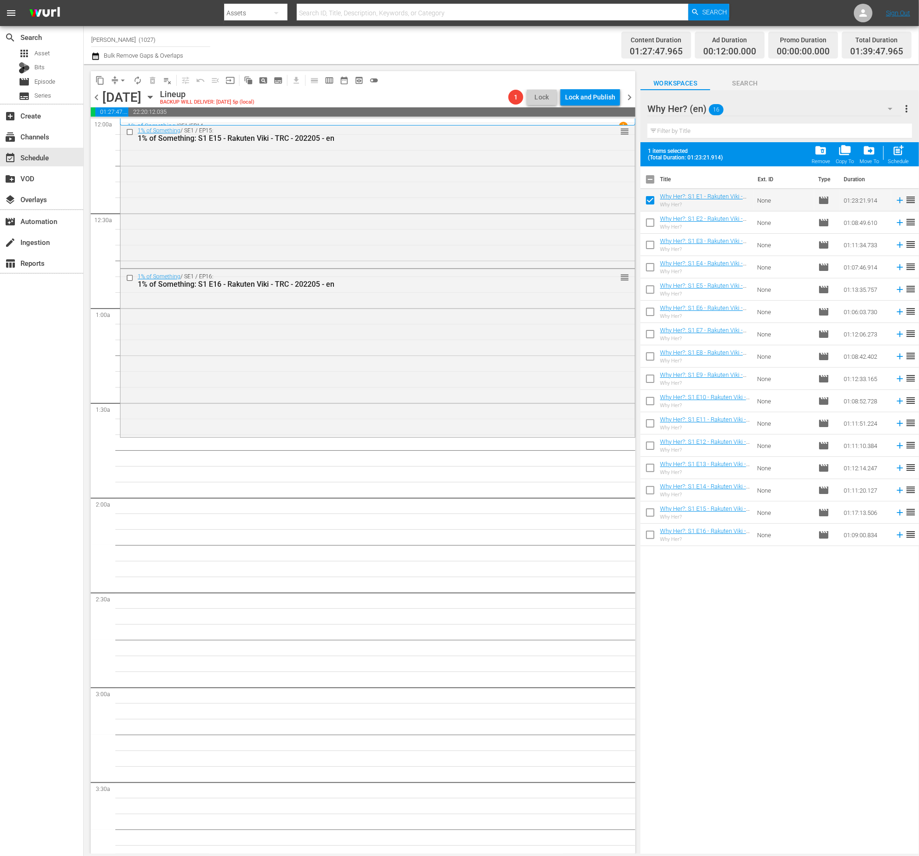
click at [882, 200] on td "01:23:21.914" at bounding box center [865, 200] width 51 height 22
click at [895, 199] on icon at bounding box center [900, 200] width 10 height 10
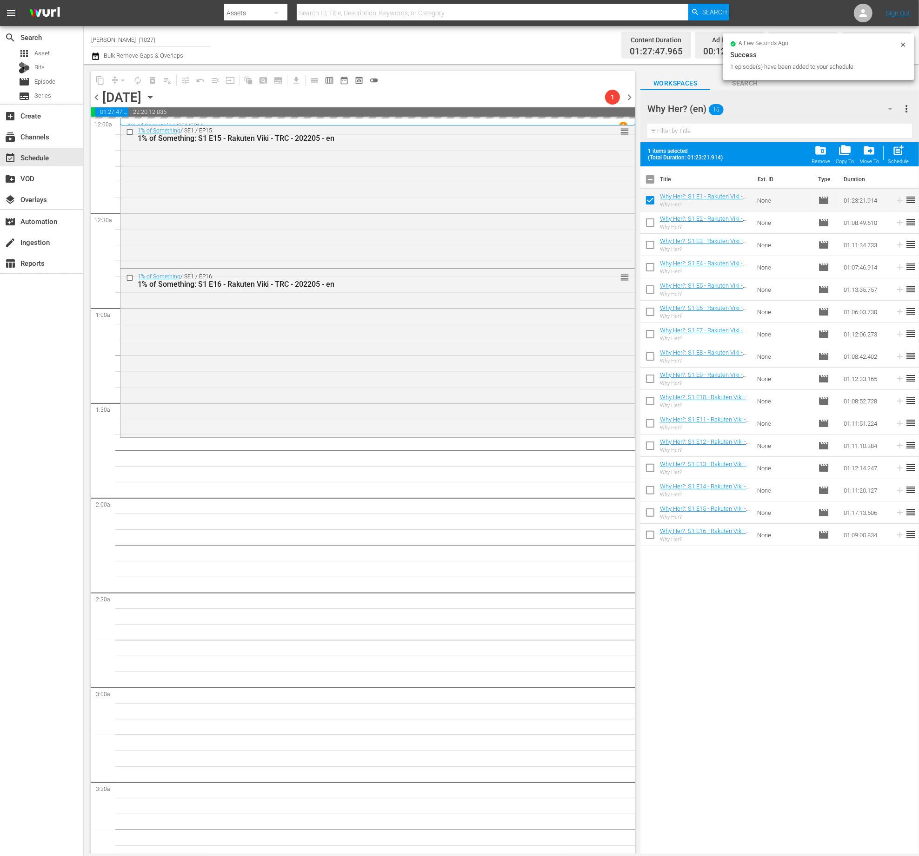
click at [650, 224] on input "checkbox" at bounding box center [650, 225] width 20 height 20
checkbox input "true"
click at [653, 249] on input "checkbox" at bounding box center [650, 247] width 20 height 20
checkbox input "true"
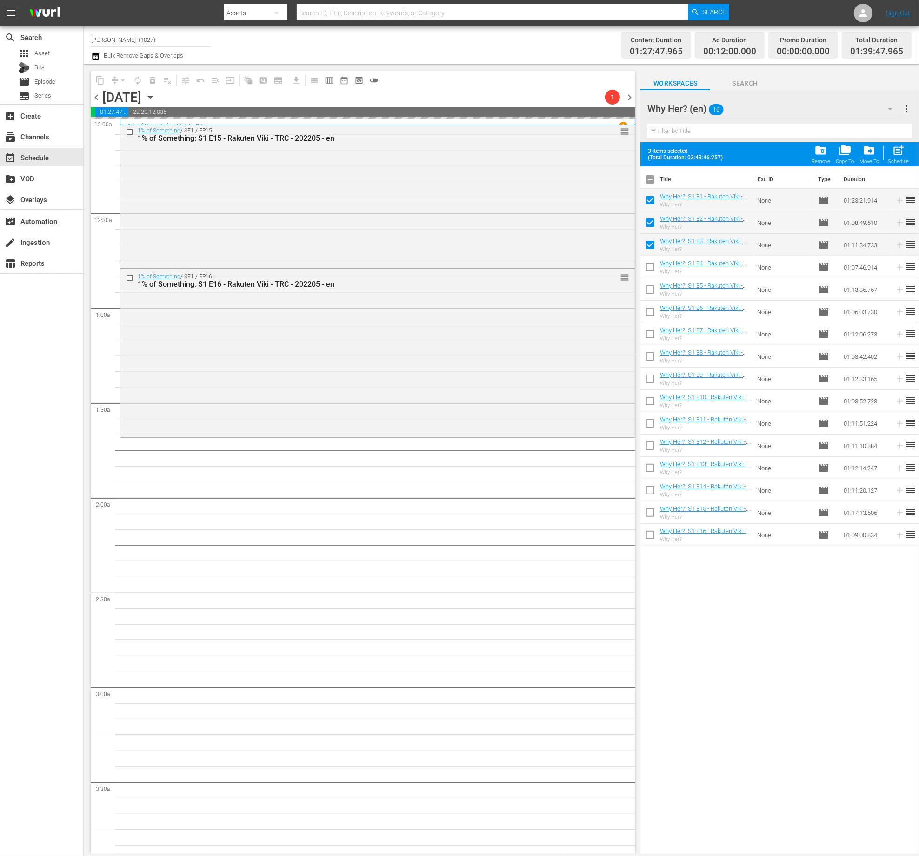
click at [656, 269] on input "checkbox" at bounding box center [650, 269] width 20 height 20
checkbox input "true"
click at [645, 198] on input "checkbox" at bounding box center [650, 202] width 20 height 20
checkbox input "false"
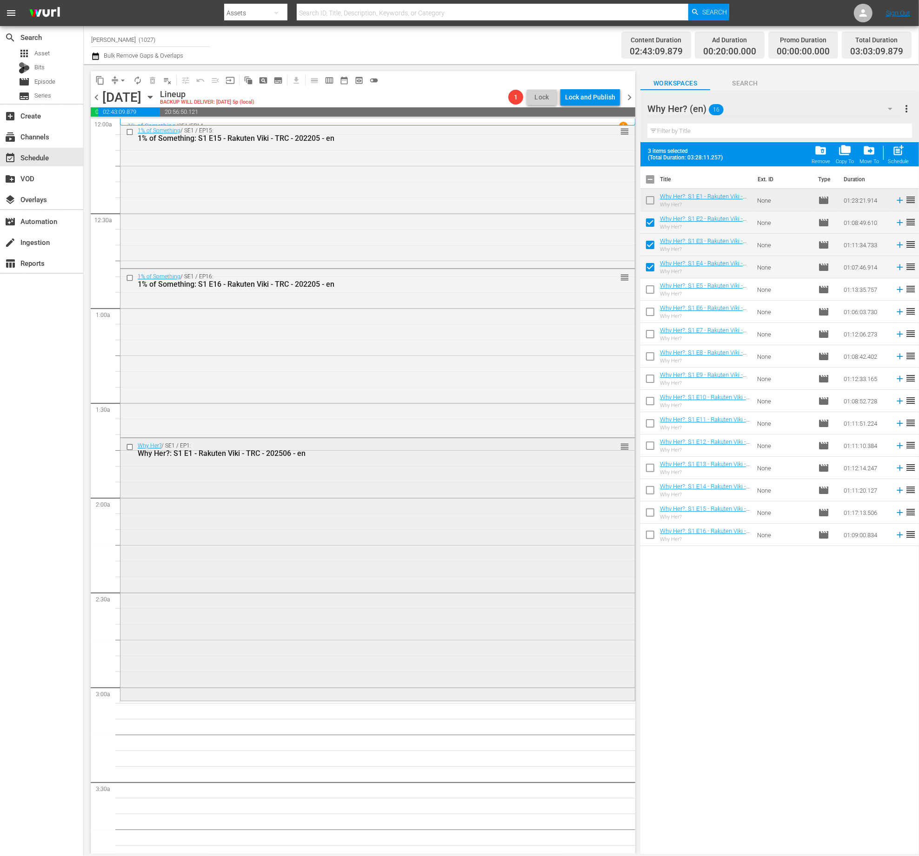
click at [237, 622] on div "Why Her? / SE1 / EP1: Why Her?: S1 E1 - Rakuten Viki - TRC - 202506 - en reorder" at bounding box center [377, 568] width 514 height 261
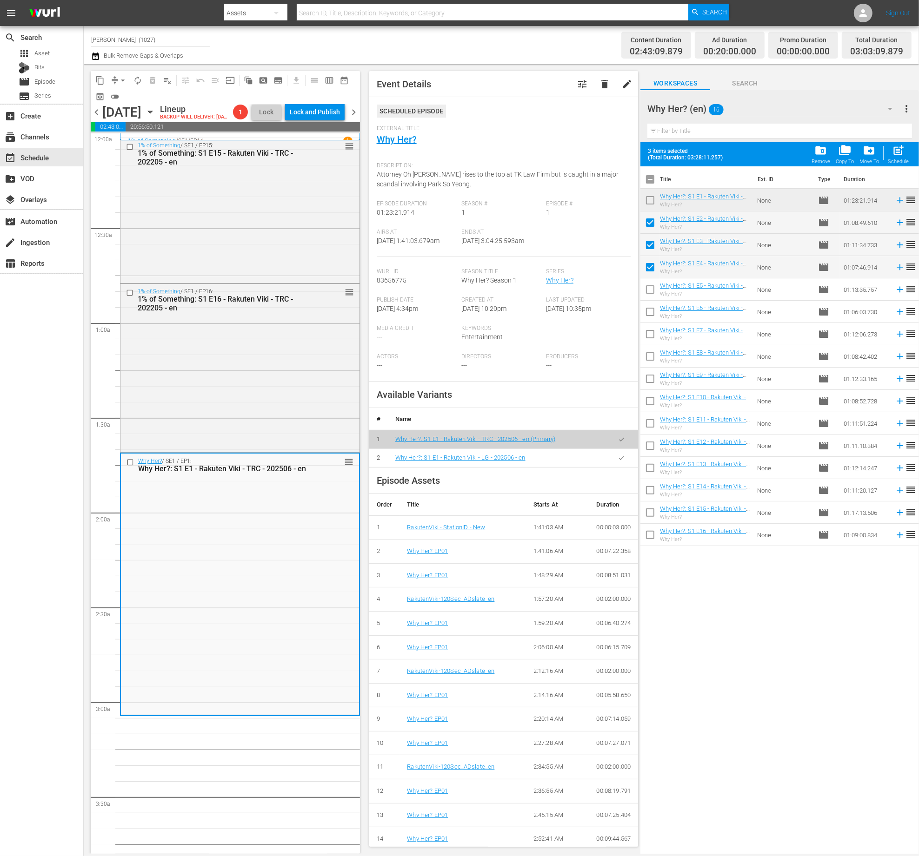
click at [615, 464] on button "button" at bounding box center [621, 458] width 18 height 18
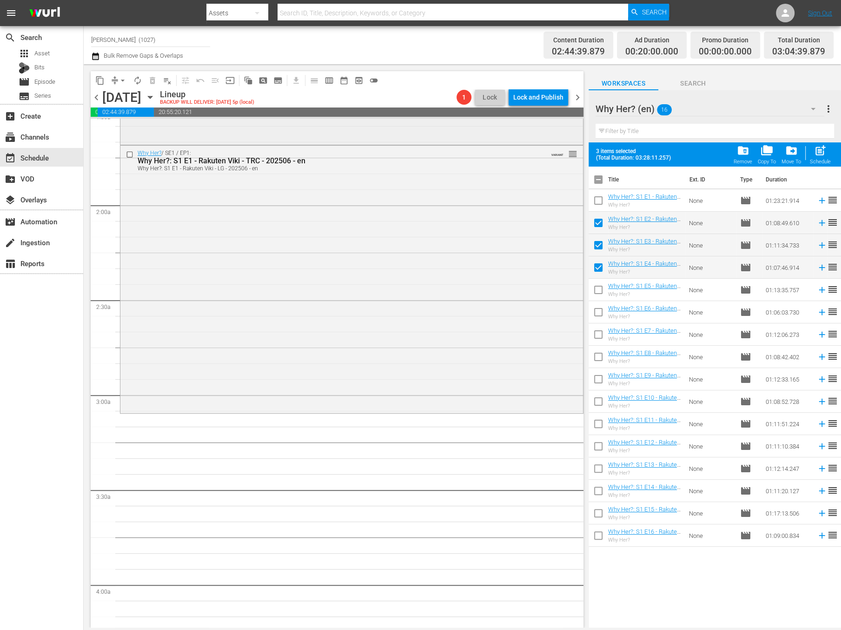
scroll to position [549, 0]
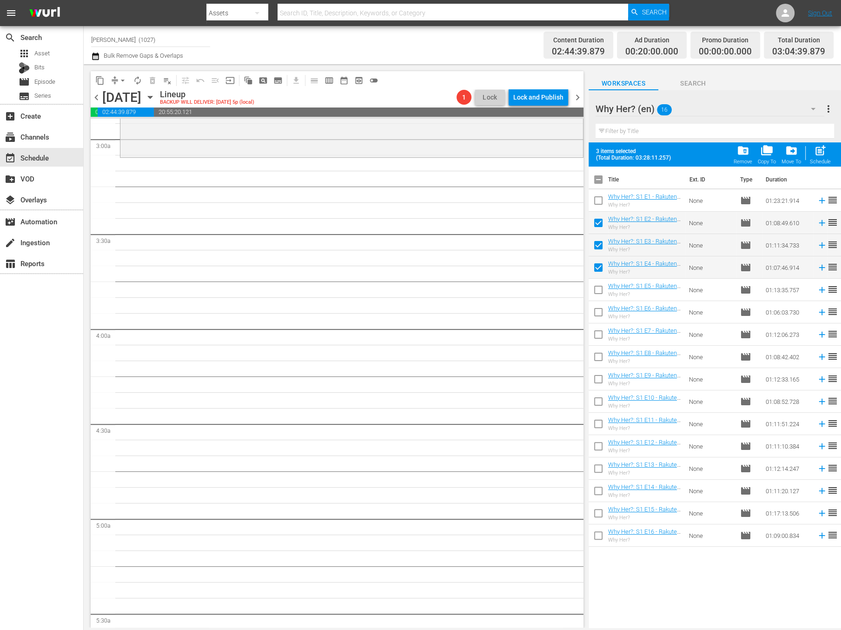
click at [829, 150] on div "post_add Schedule" at bounding box center [820, 154] width 21 height 20
checkbox input "false"
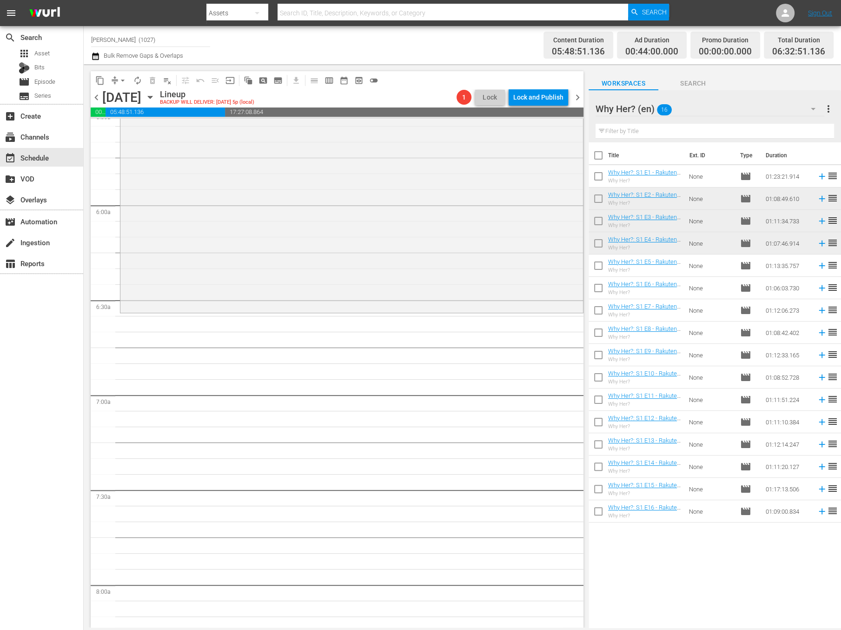
scroll to position [1052, 0]
click at [701, 111] on div "Why Her? (en) 16" at bounding box center [710, 109] width 229 height 26
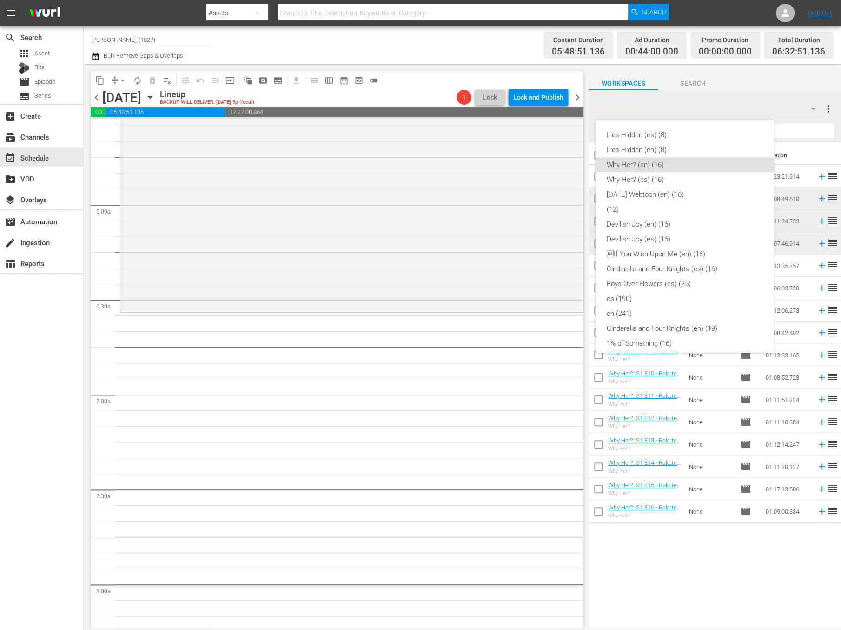
scroll to position [22, 0]
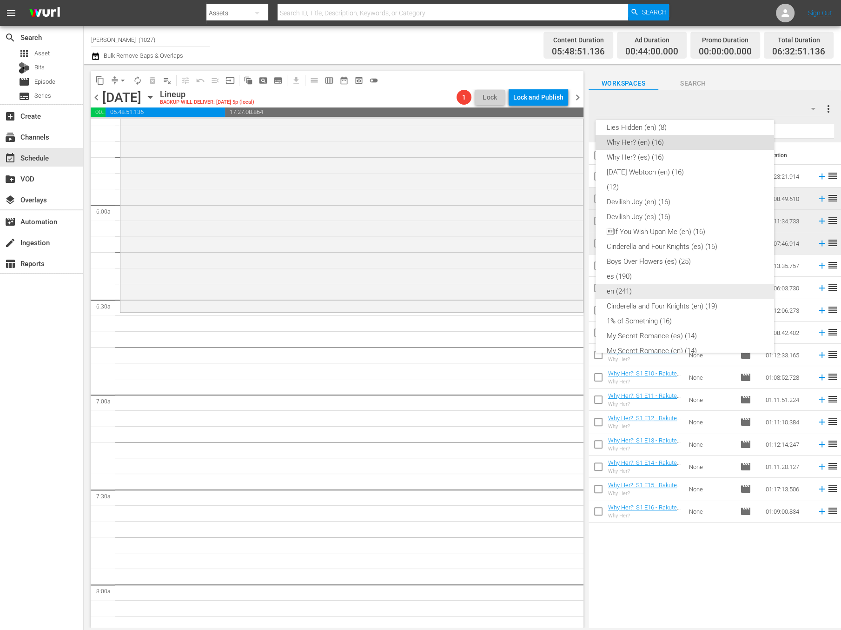
click at [665, 295] on div "en (241)" at bounding box center [685, 291] width 156 height 15
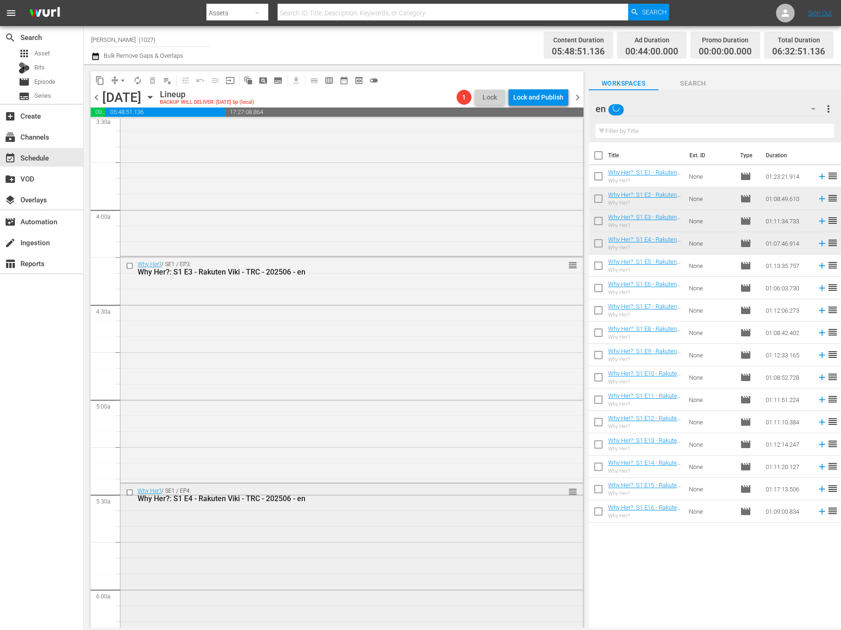
scroll to position [288, 0]
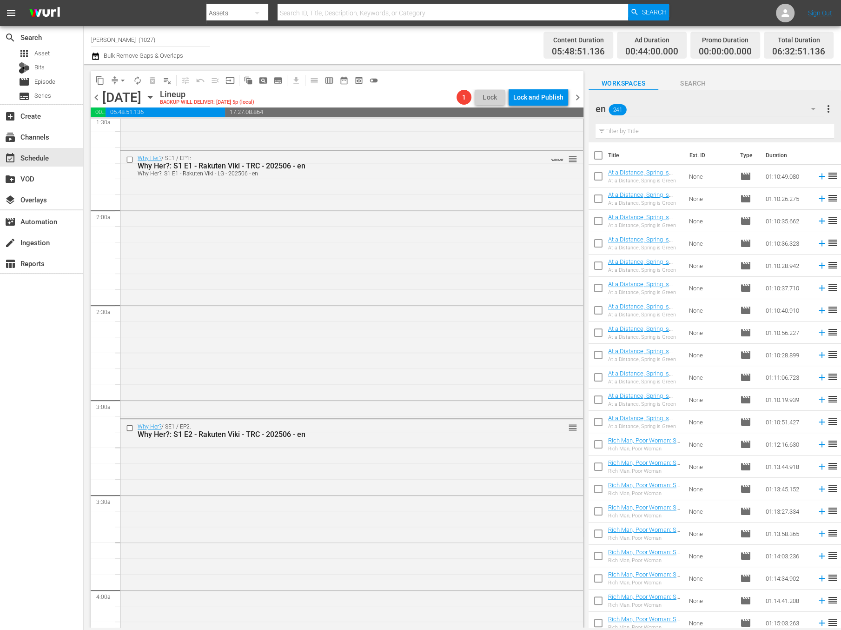
click at [723, 125] on input "text" at bounding box center [715, 131] width 239 height 15
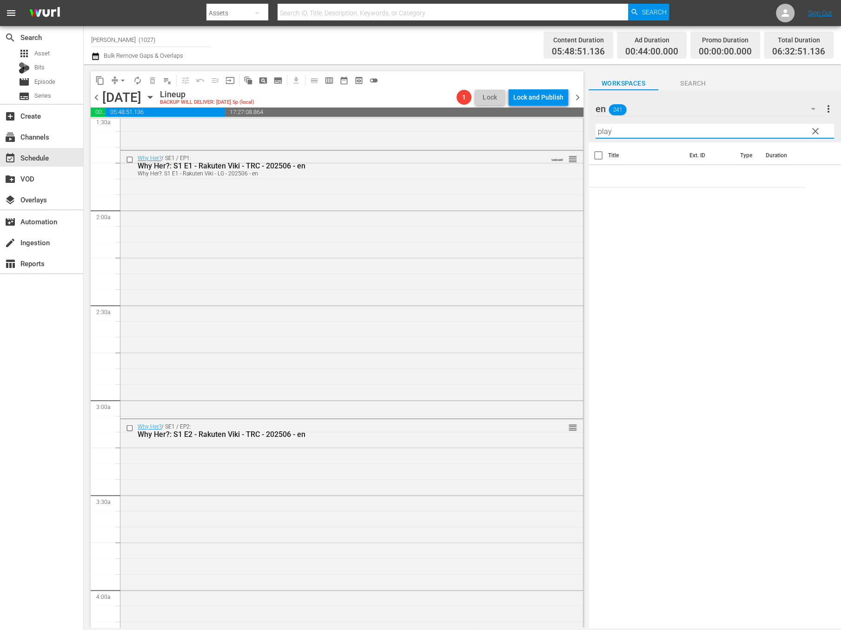
type input "play"
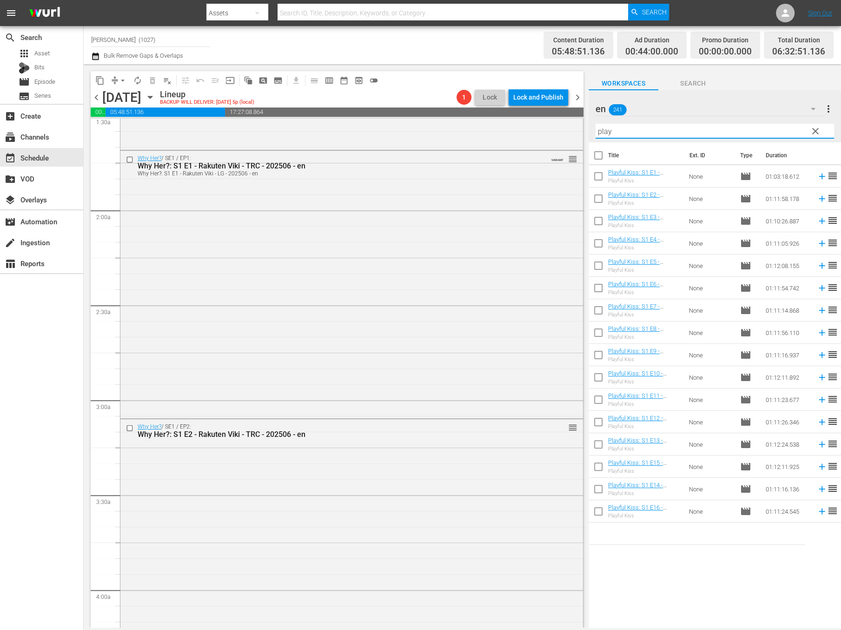
click at [597, 177] on input "checkbox" at bounding box center [599, 178] width 20 height 20
checkbox input "true"
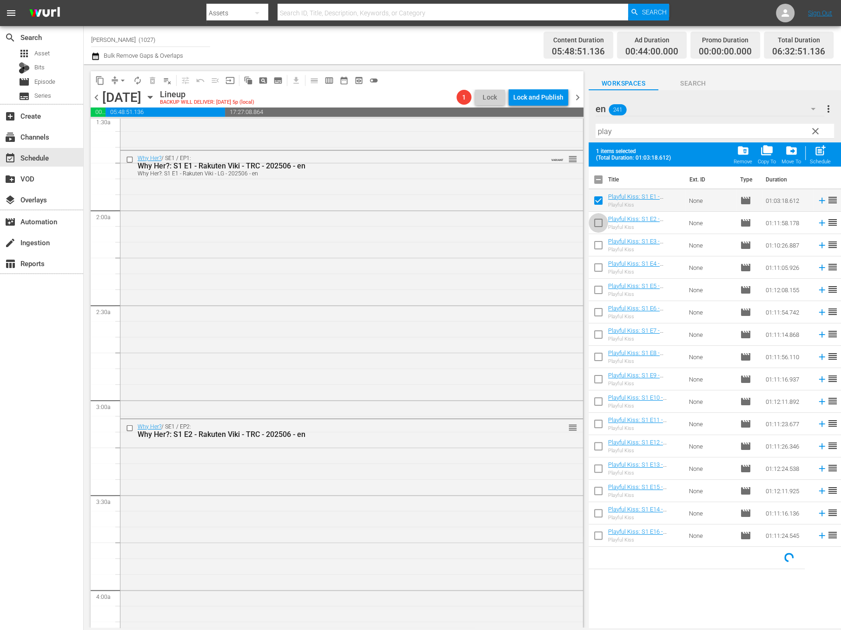
click at [599, 230] on input "checkbox" at bounding box center [599, 225] width 20 height 20
checkbox input "true"
click at [599, 261] on input "checkbox" at bounding box center [599, 269] width 20 height 20
checkbox input "true"
click at [600, 239] on input "checkbox" at bounding box center [599, 247] width 20 height 20
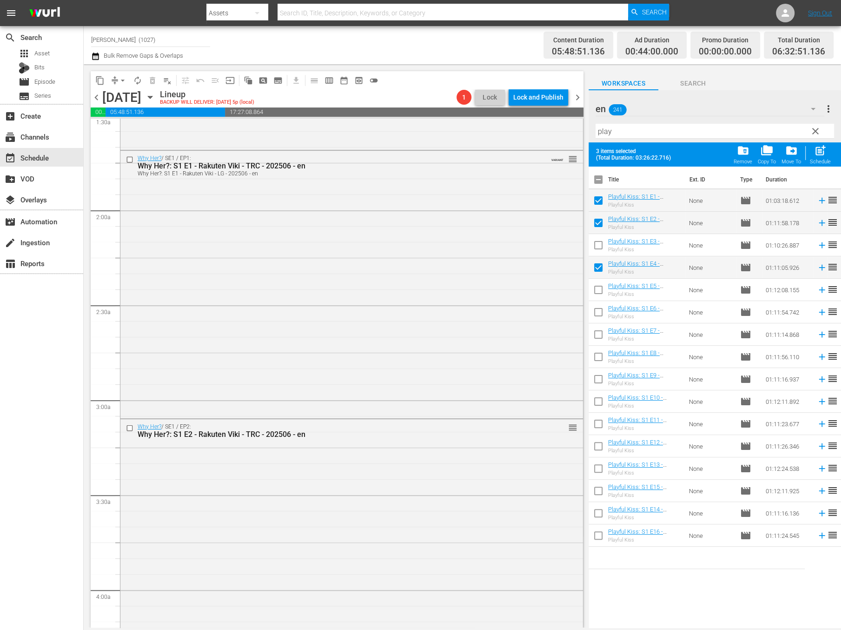
checkbox input "true"
click at [596, 289] on input "checkbox" at bounding box center [599, 292] width 20 height 20
checkbox input "true"
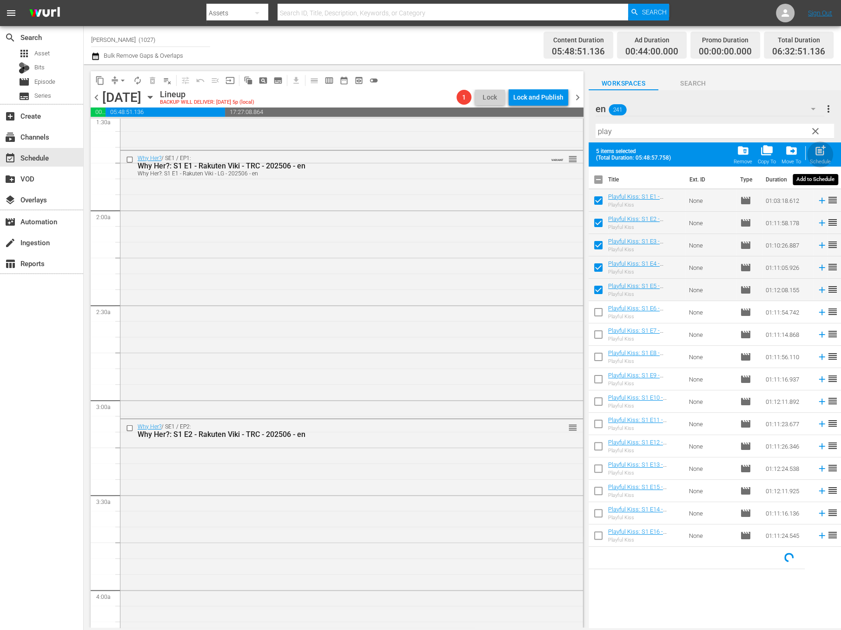
click at [821, 160] on div "Schedule" at bounding box center [820, 162] width 21 height 6
checkbox input "false"
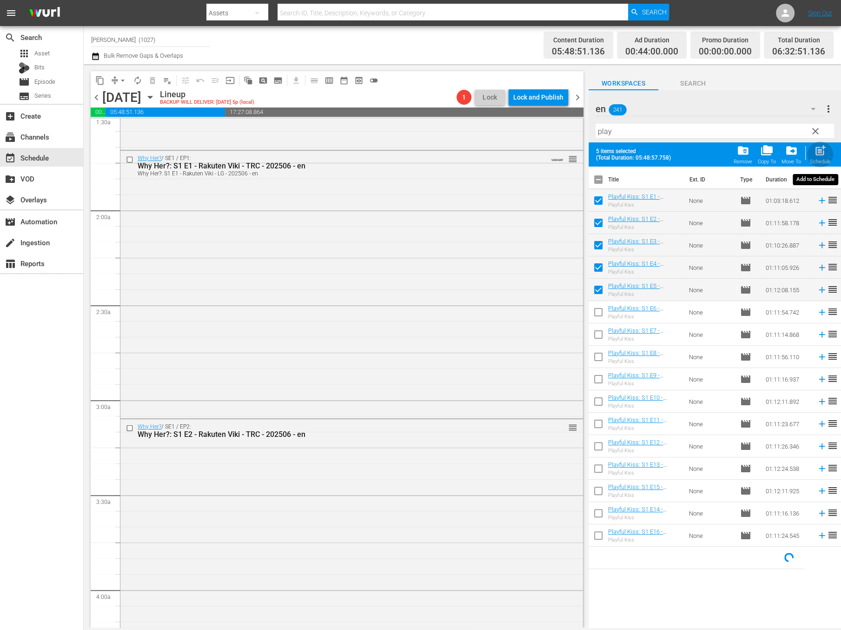
checkbox input "false"
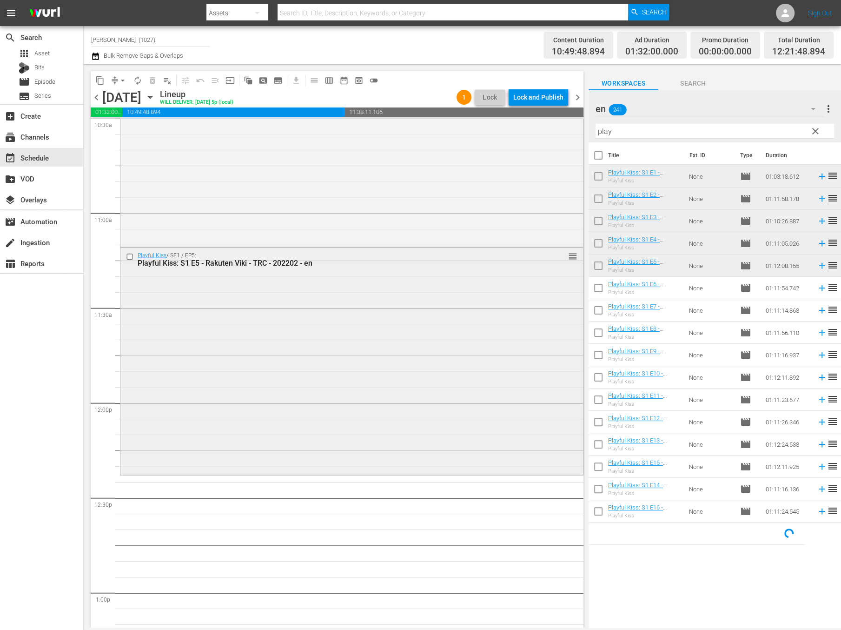
scroll to position [1992, 0]
click at [518, 372] on div "Playful Kiss / SE1 / EP5: Playful Kiss: S1 E5 - Rakuten Viki - TRC - 202202 - e…" at bounding box center [351, 360] width 463 height 225
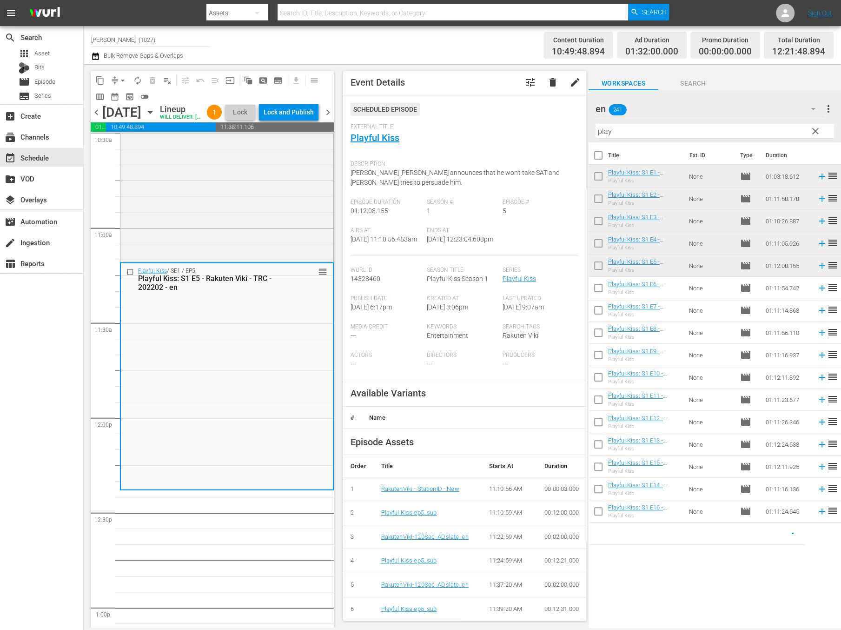
scroll to position [2, 0]
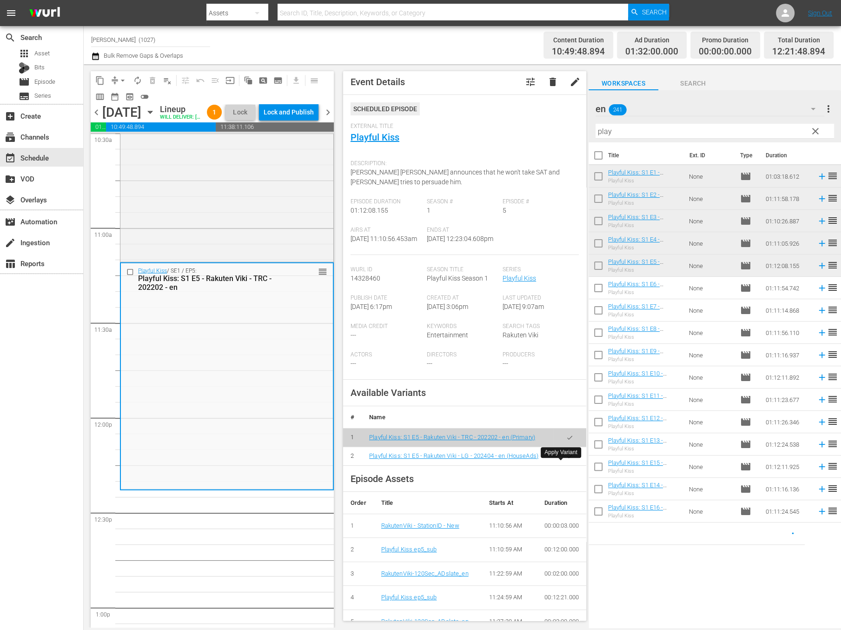
click at [566, 459] on icon "button" at bounding box center [569, 455] width 7 height 7
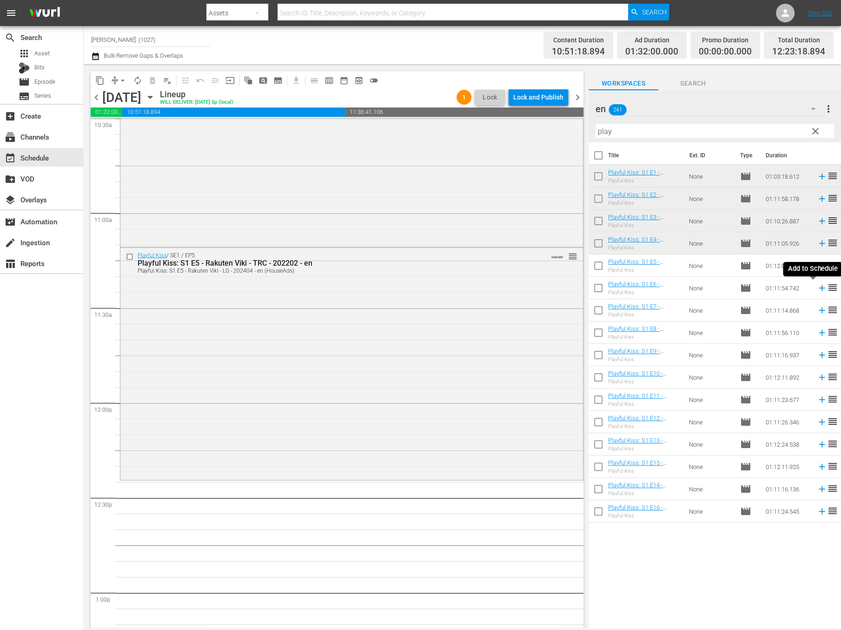
click at [817, 286] on icon at bounding box center [822, 288] width 10 height 10
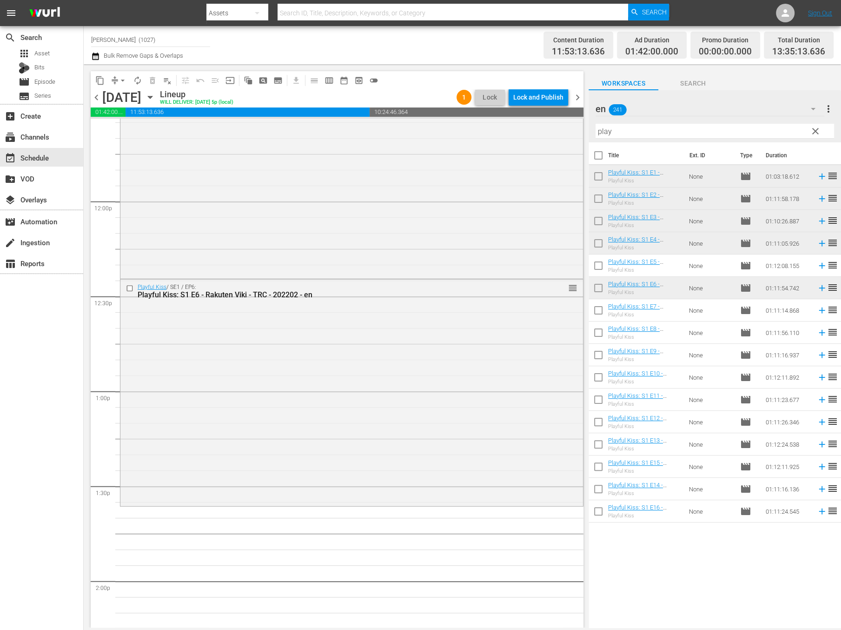
scroll to position [2369, 0]
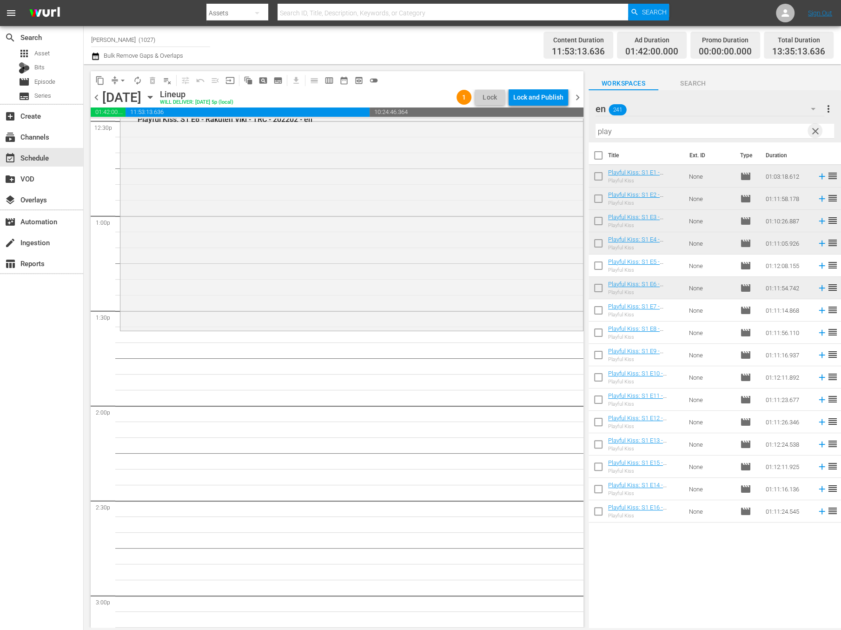
click at [818, 132] on span "clear" at bounding box center [815, 131] width 11 height 11
click at [797, 113] on div "en 241" at bounding box center [710, 109] width 229 height 26
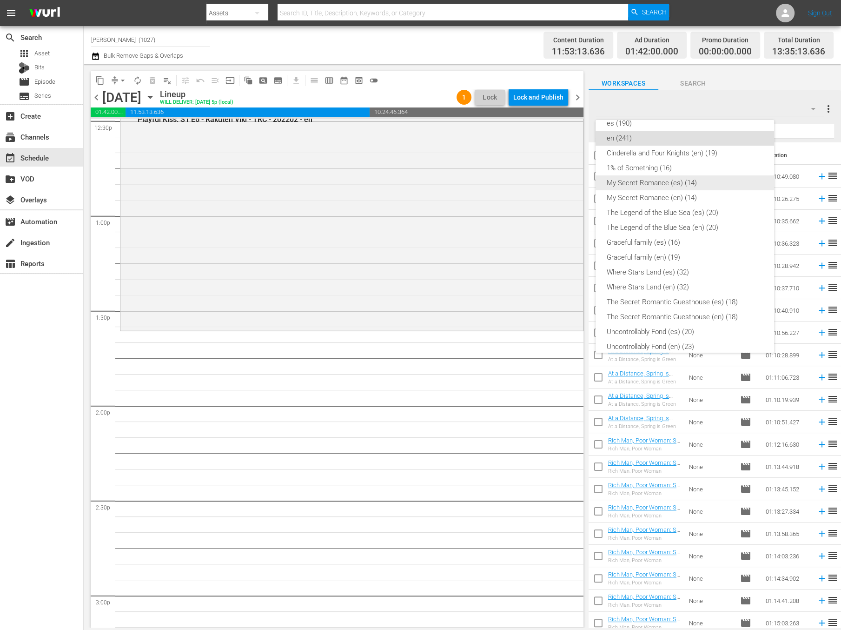
scroll to position [176, 0]
click at [740, 154] on div "Cinderella and Four Knights (en) (19)" at bounding box center [685, 152] width 156 height 15
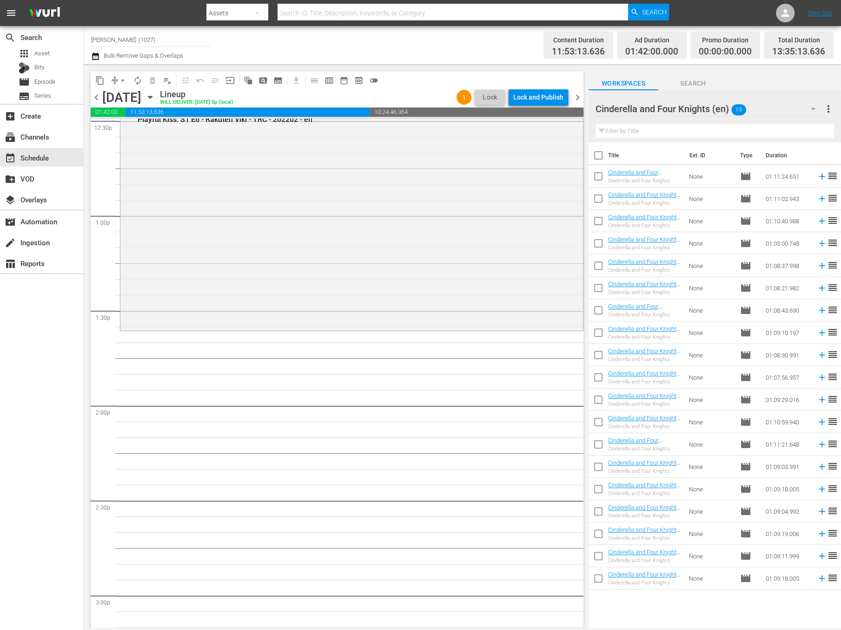
drag, startPoint x: 592, startPoint y: 199, endPoint x: 603, endPoint y: 207, distance: 14.2
click at [593, 199] on input "checkbox" at bounding box center [599, 201] width 20 height 20
checkbox input "true"
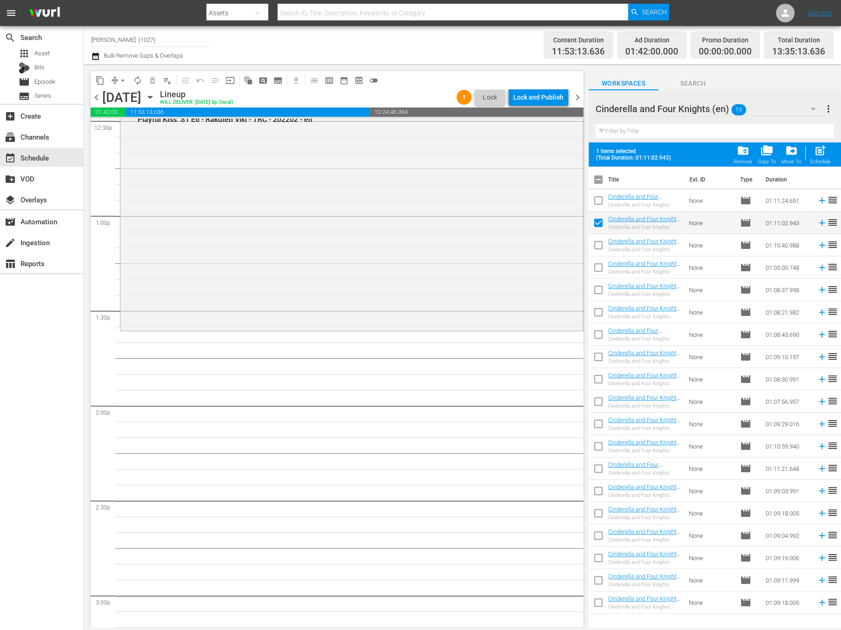
click at [599, 244] on input "checkbox" at bounding box center [599, 247] width 20 height 20
checkbox input "true"
click at [603, 272] on input "checkbox" at bounding box center [599, 269] width 20 height 20
checkbox input "true"
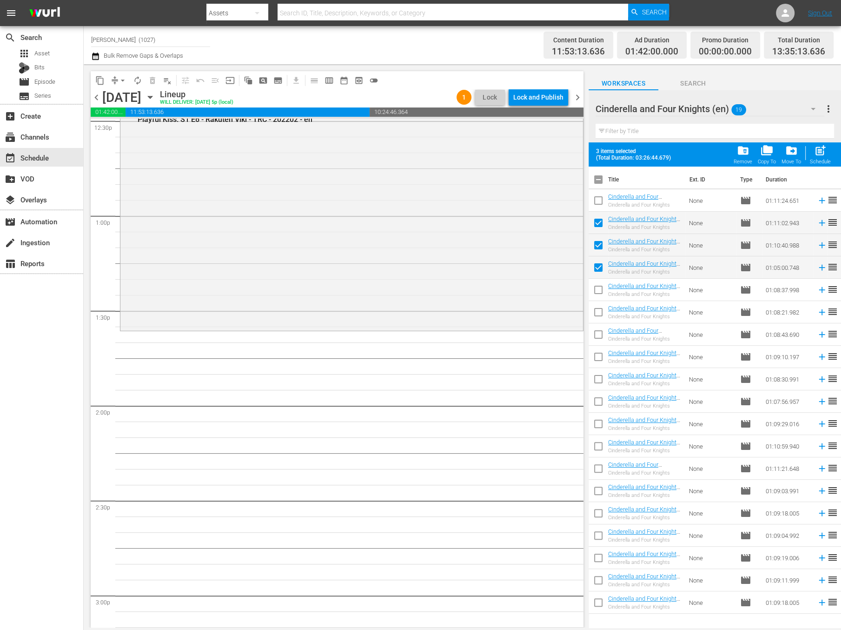
click at [335, 390] on div "Why Her? / SE1 / EP1: Why Her?: S1 E1 - Rakuten Viki - TRC - 202506 - en Why He…" at bounding box center [352, 26] width 464 height 4553
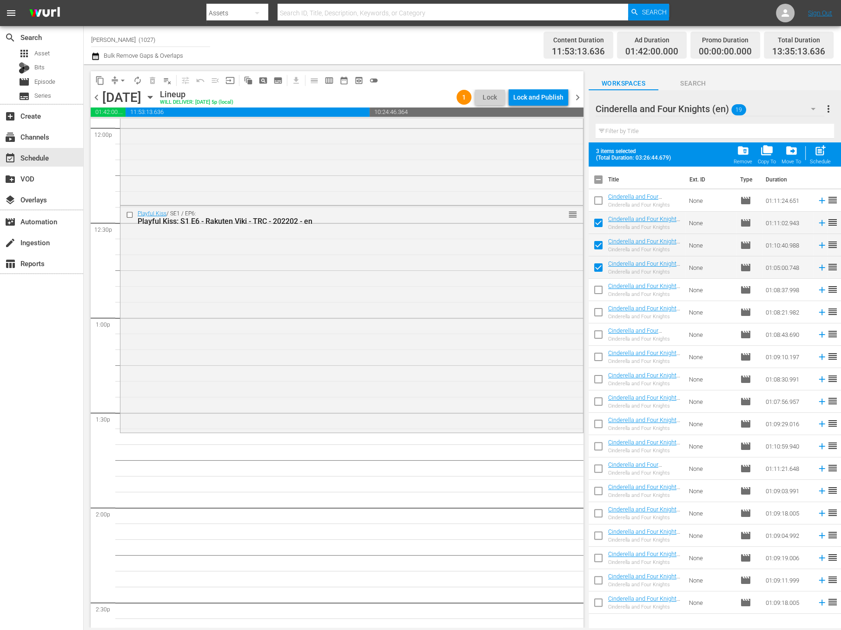
scroll to position [2272, 0]
click at [802, 105] on button "button" at bounding box center [813, 109] width 22 height 22
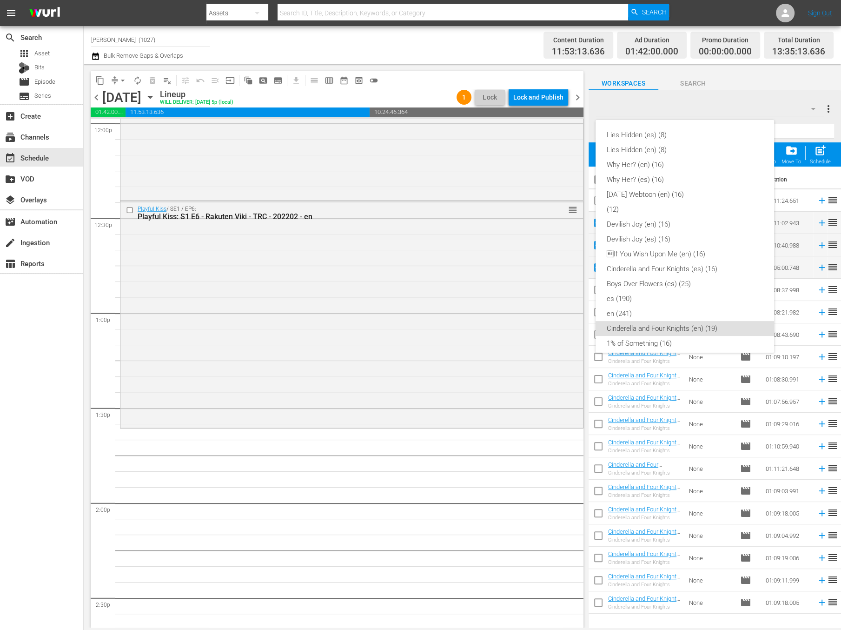
scroll to position [186, 0]
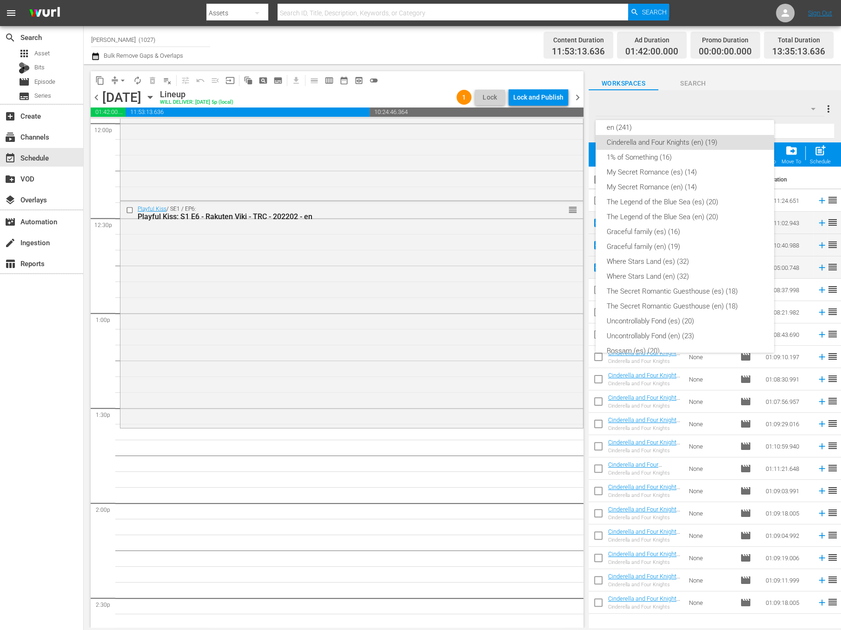
click at [802, 104] on div "Lies Hidden (es) (8) Lies Hidden (en) (8) Why Her? (en) (16) Why Her? (es) (16)…" at bounding box center [420, 315] width 841 height 630
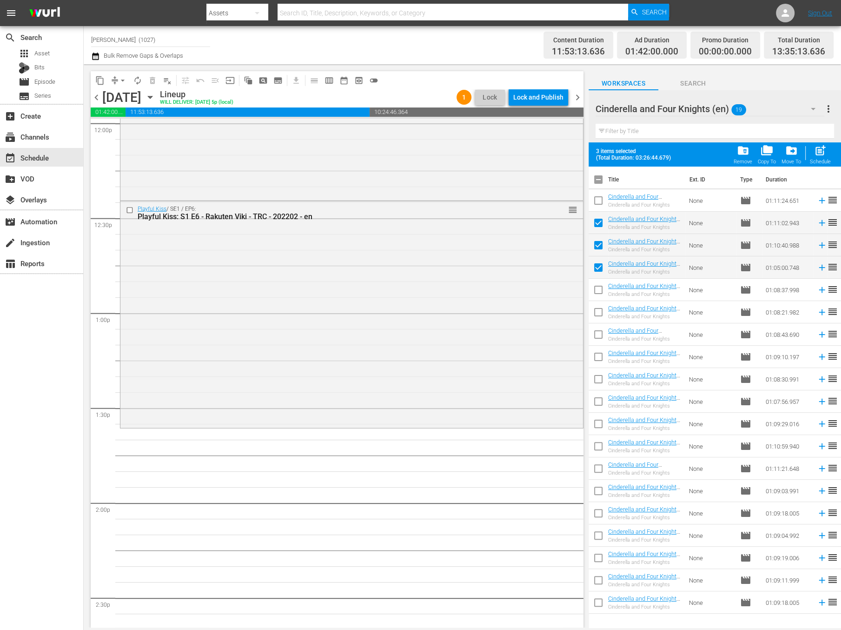
click at [590, 180] on input "checkbox" at bounding box center [599, 182] width 20 height 20
checkbox input "true"
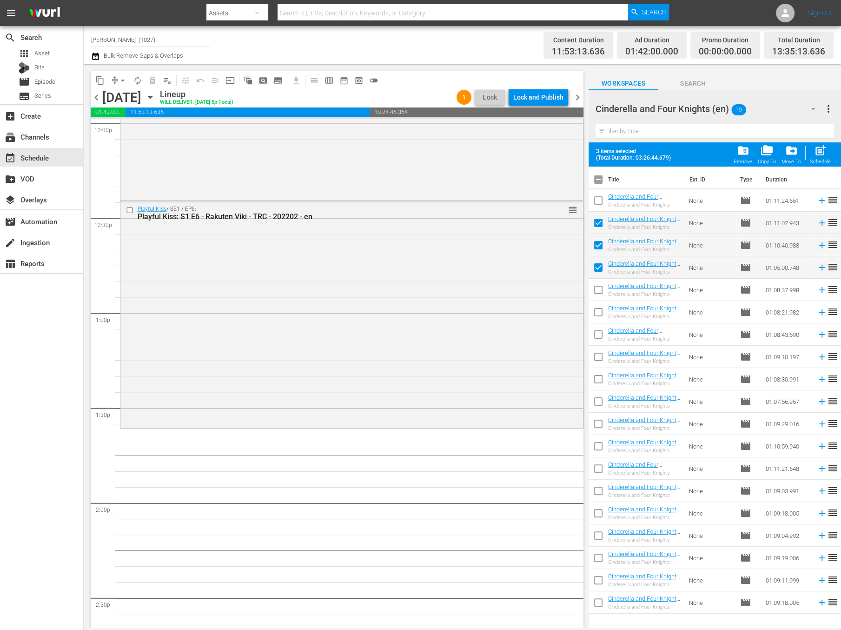
checkbox input "true"
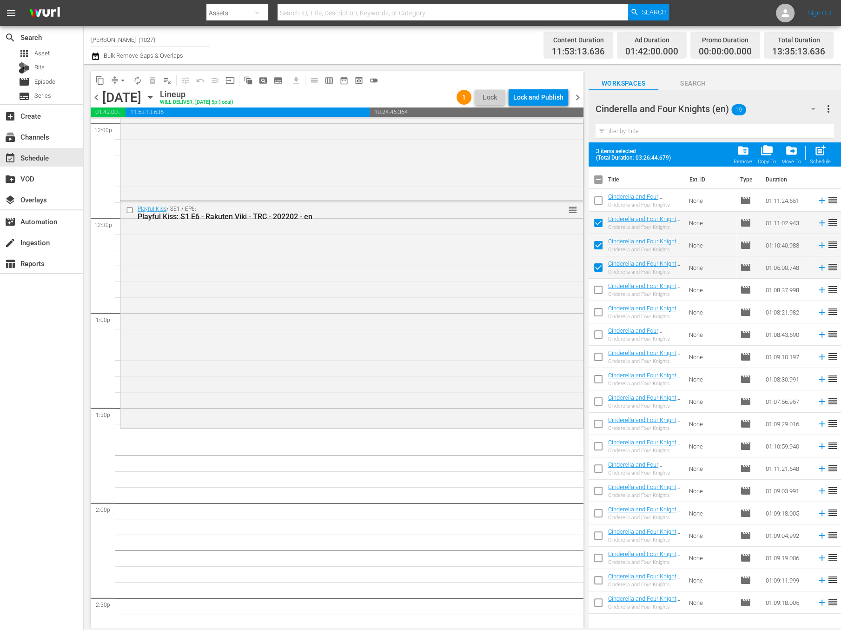
checkbox input "true"
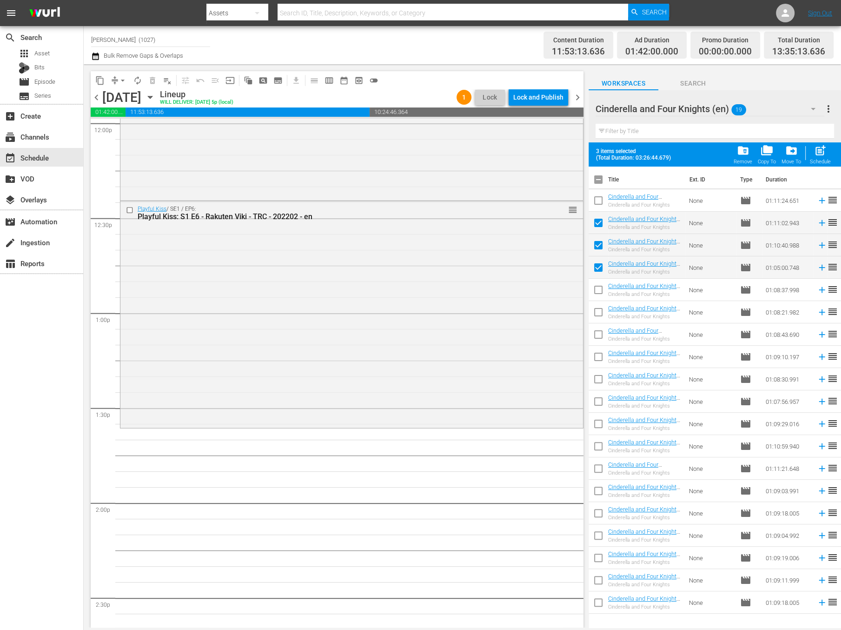
checkbox input "true"
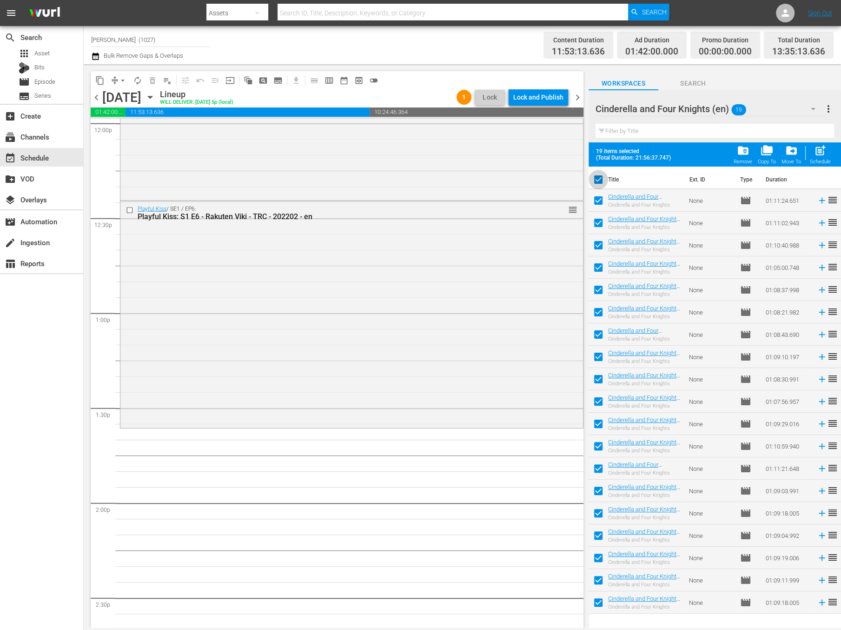
click at [594, 179] on input "checkbox" at bounding box center [599, 182] width 20 height 20
checkbox input "false"
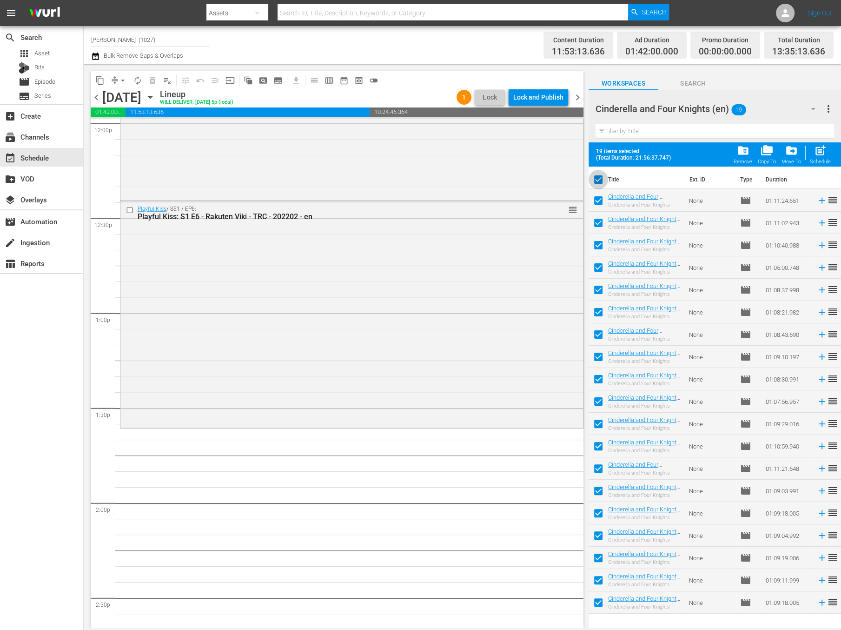
checkbox input "false"
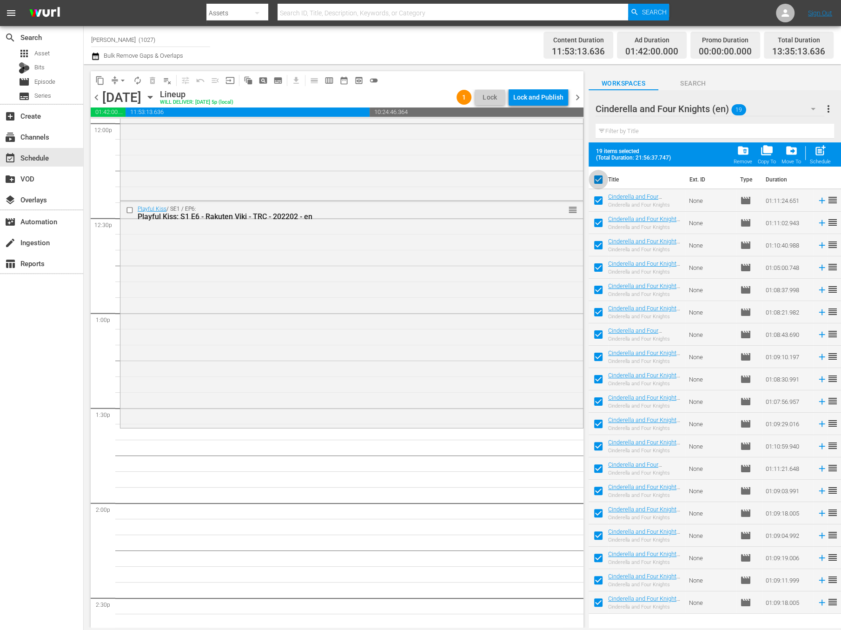
checkbox input "false"
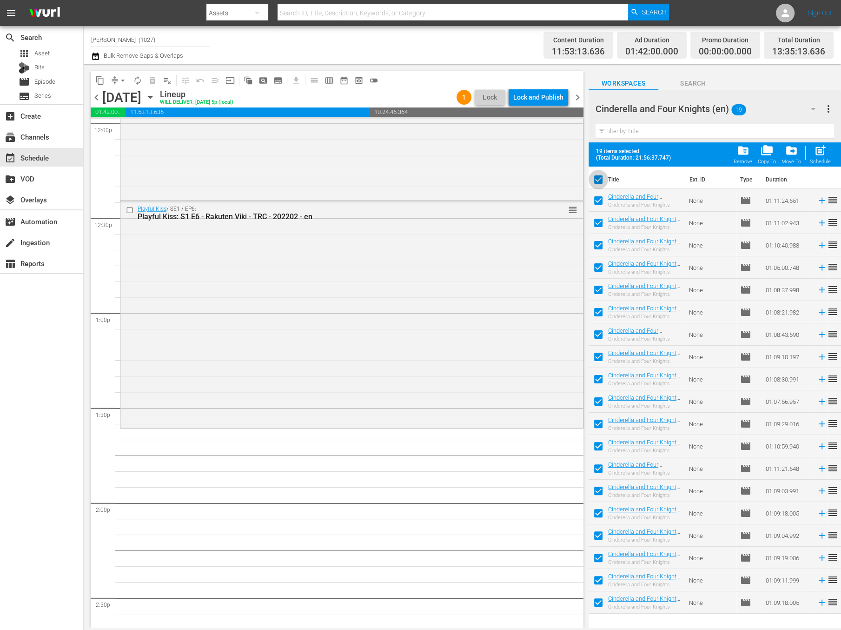
checkbox input "false"
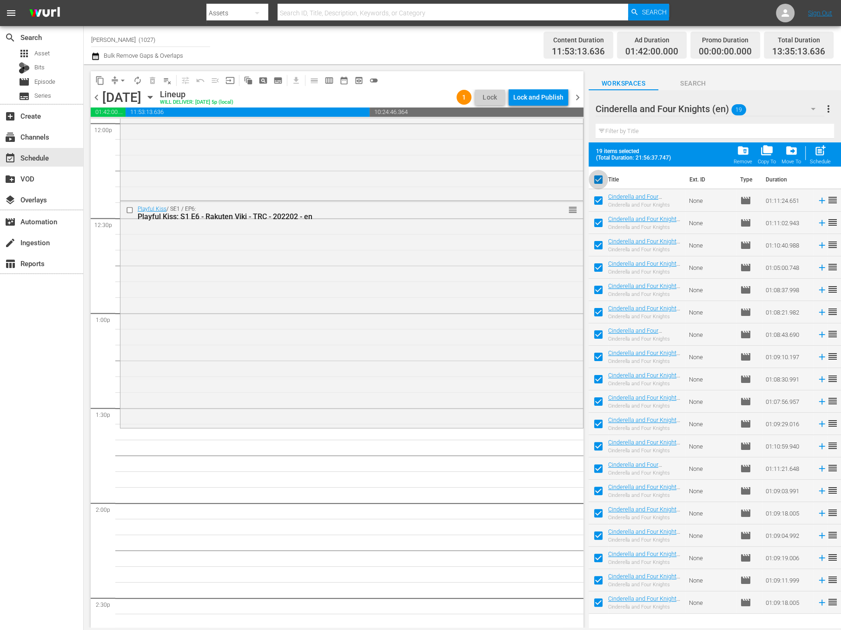
checkbox input "false"
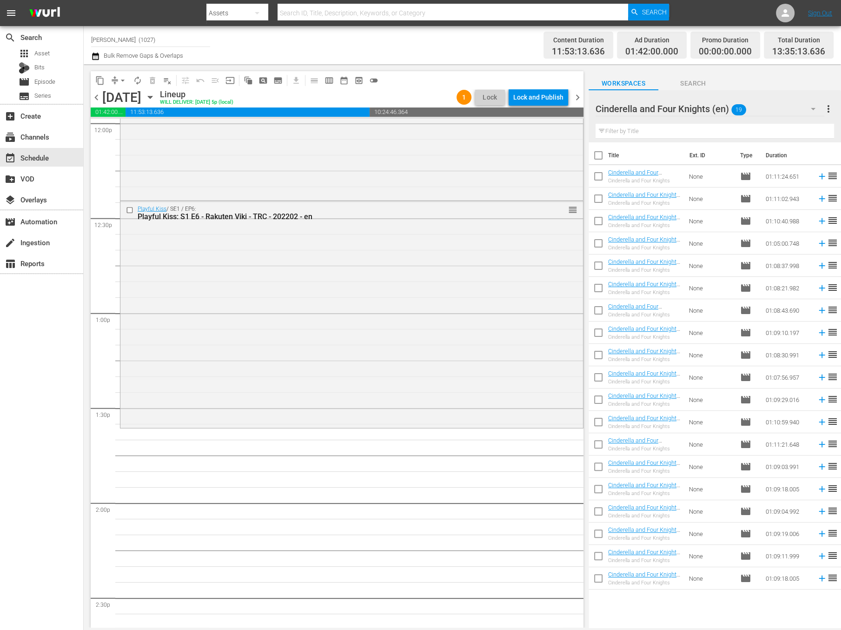
click at [796, 106] on div "Cinderella and Four Knights (en) 19" at bounding box center [710, 109] width 229 height 26
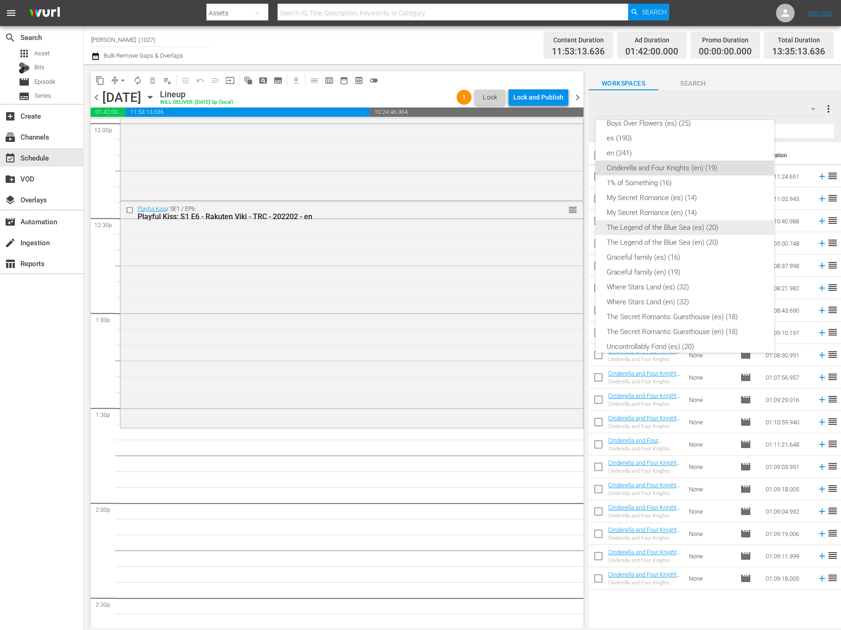
scroll to position [160, 0]
click at [704, 146] on div "en (241)" at bounding box center [685, 153] width 156 height 15
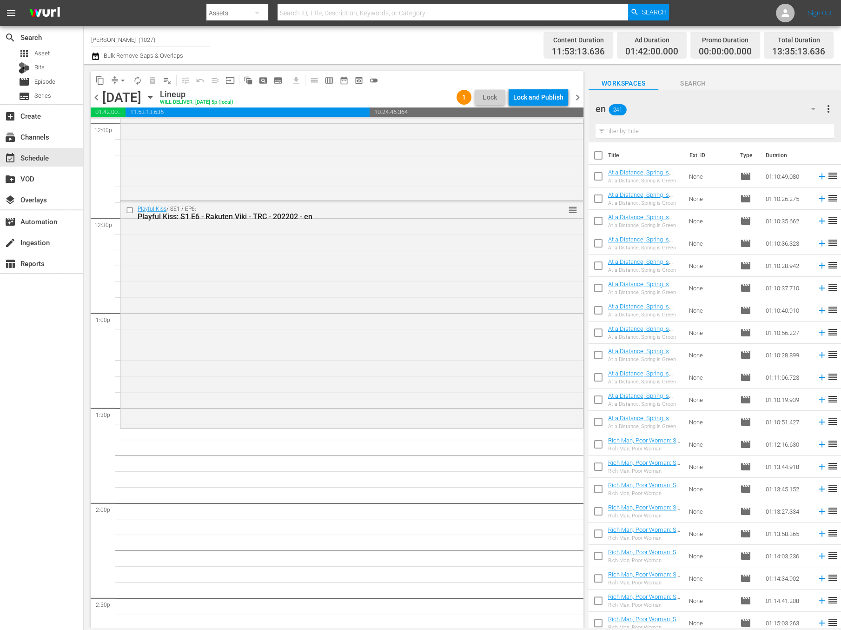
scroll to position [23, 0]
click at [656, 126] on input "text" at bounding box center [715, 131] width 239 height 15
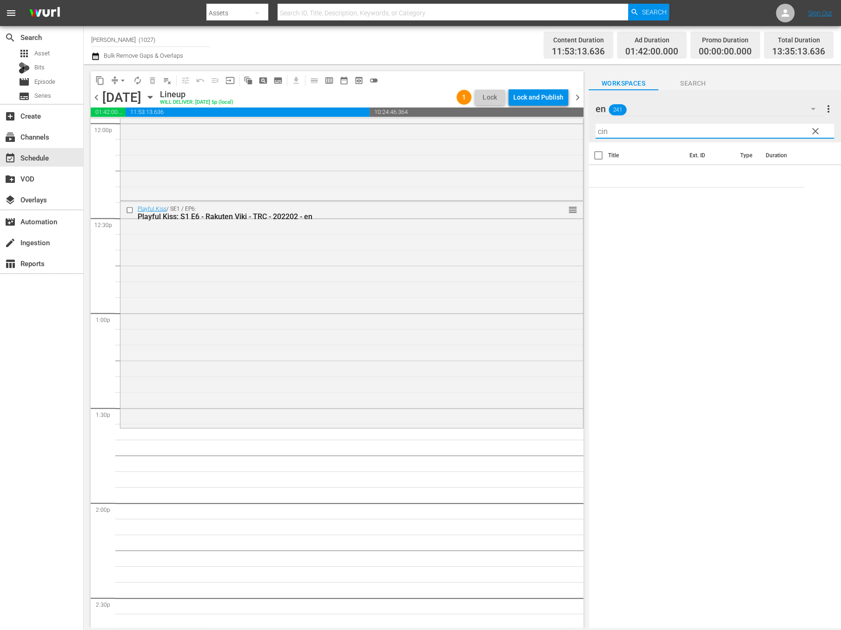
scroll to position [0, 0]
type input "play"
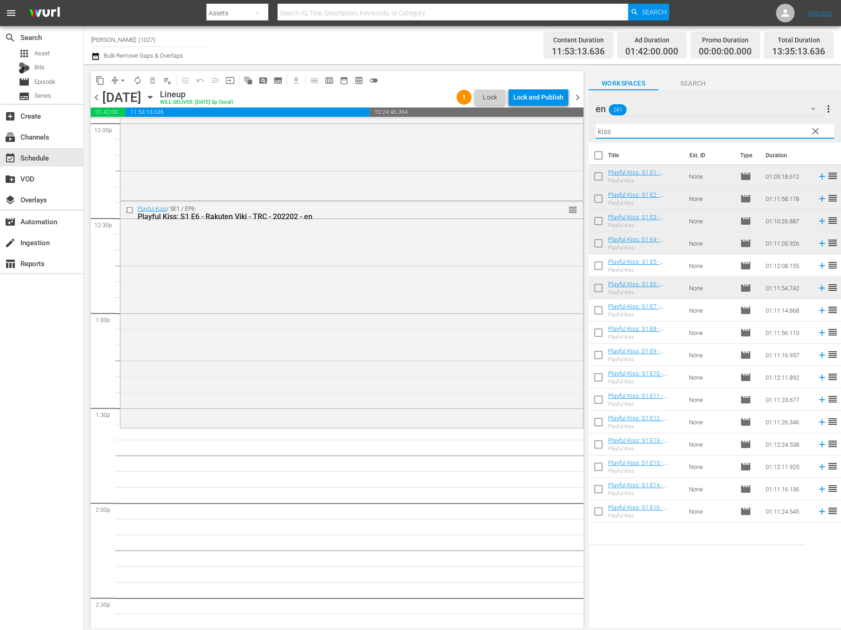
type input "kiss"
click at [591, 311] on input "checkbox" at bounding box center [599, 312] width 20 height 20
checkbox input "true"
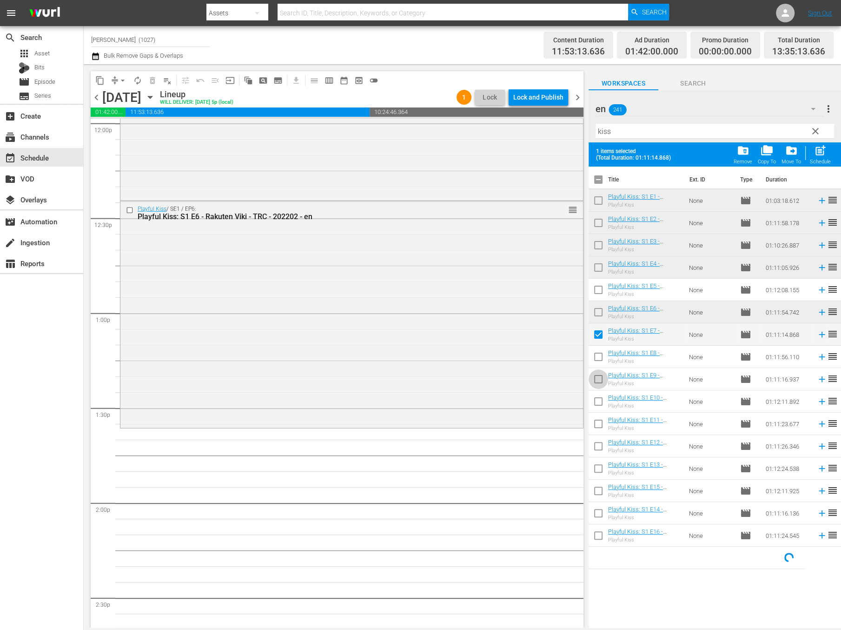
click at [594, 371] on input "checkbox" at bounding box center [599, 381] width 20 height 20
checkbox input "true"
click at [596, 358] on input "checkbox" at bounding box center [599, 359] width 20 height 20
checkbox input "true"
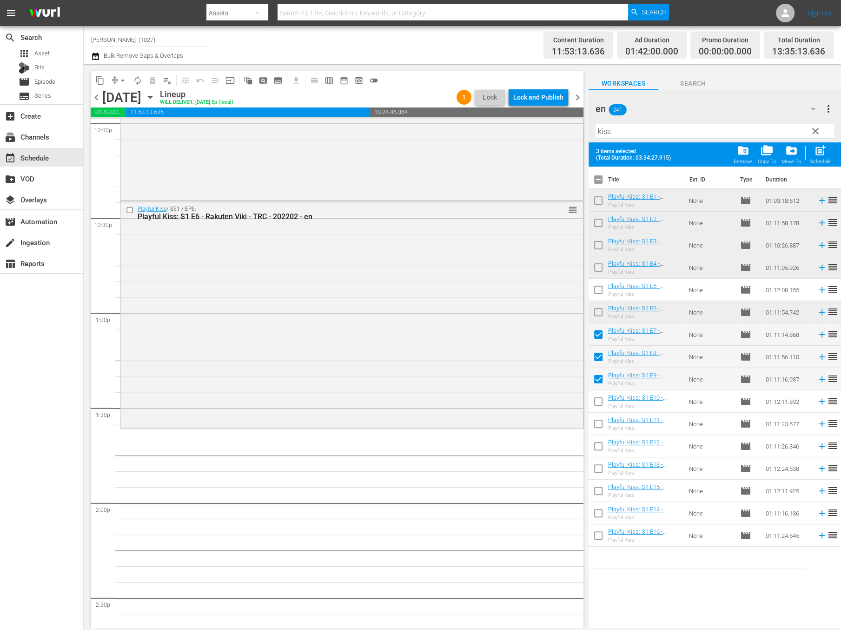
click at [596, 379] on input "checkbox" at bounding box center [599, 381] width 20 height 20
checkbox input "false"
click at [828, 149] on div "post_add Schedule" at bounding box center [820, 154] width 21 height 20
checkbox input "false"
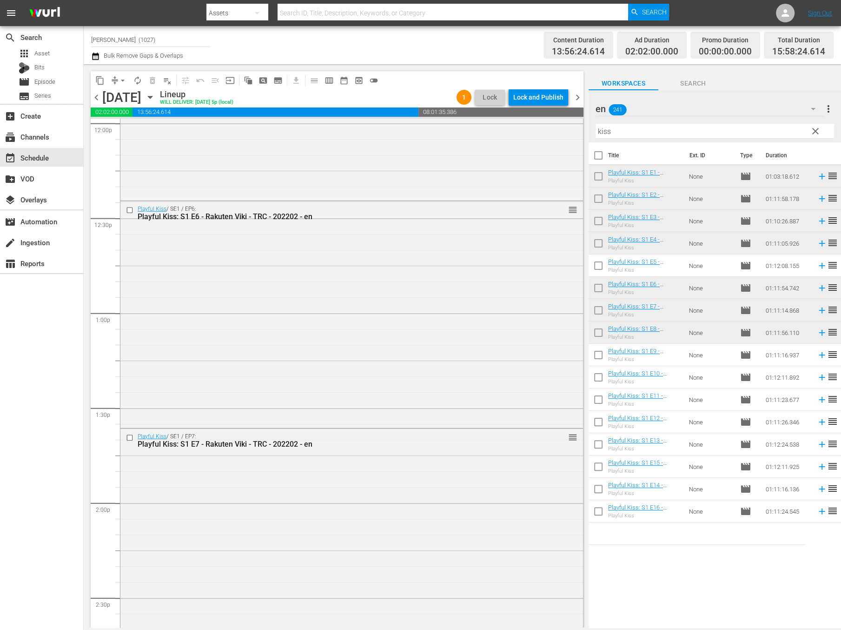
scroll to position [2792, 0]
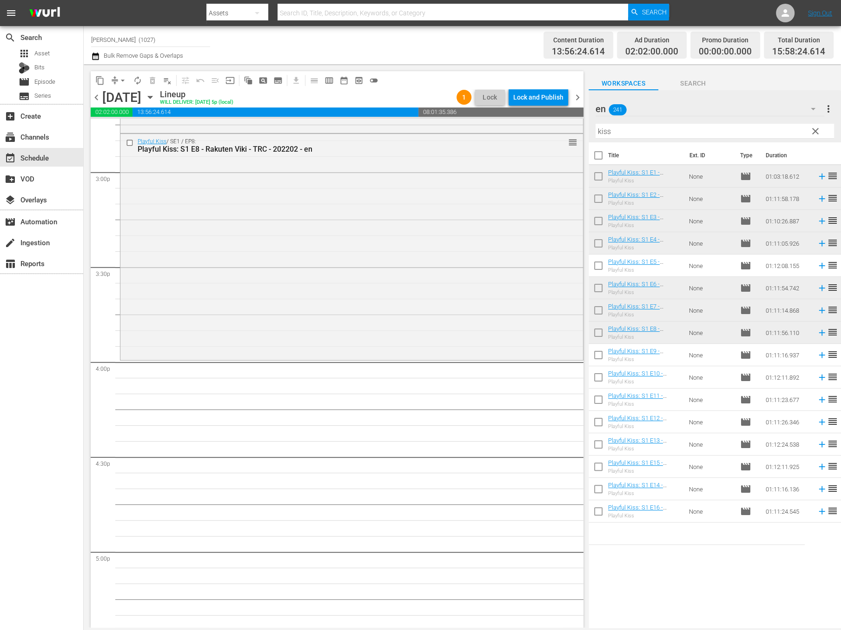
click at [779, 120] on div "Filter by Title kiss" at bounding box center [715, 131] width 239 height 22
click at [797, 106] on div "en 241" at bounding box center [710, 109] width 229 height 26
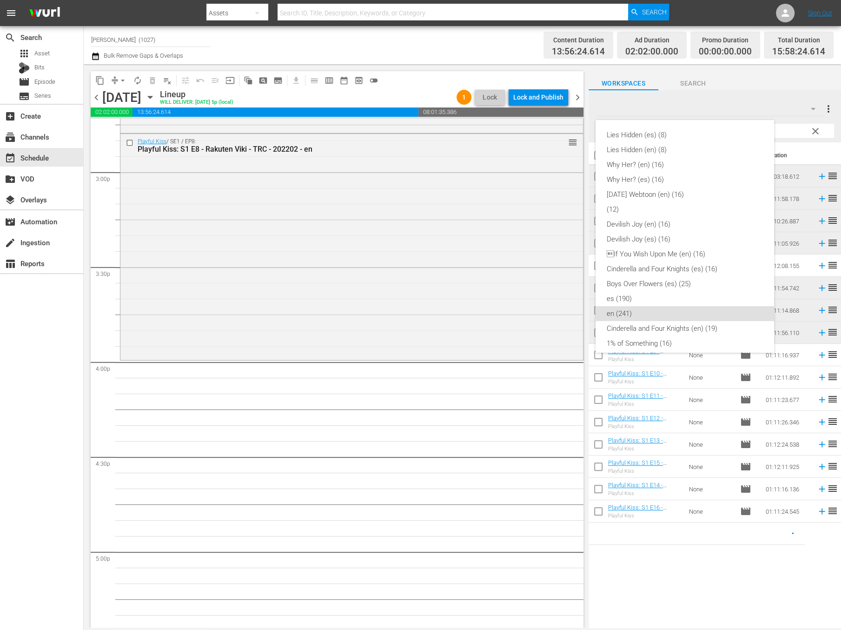
scroll to position [171, 0]
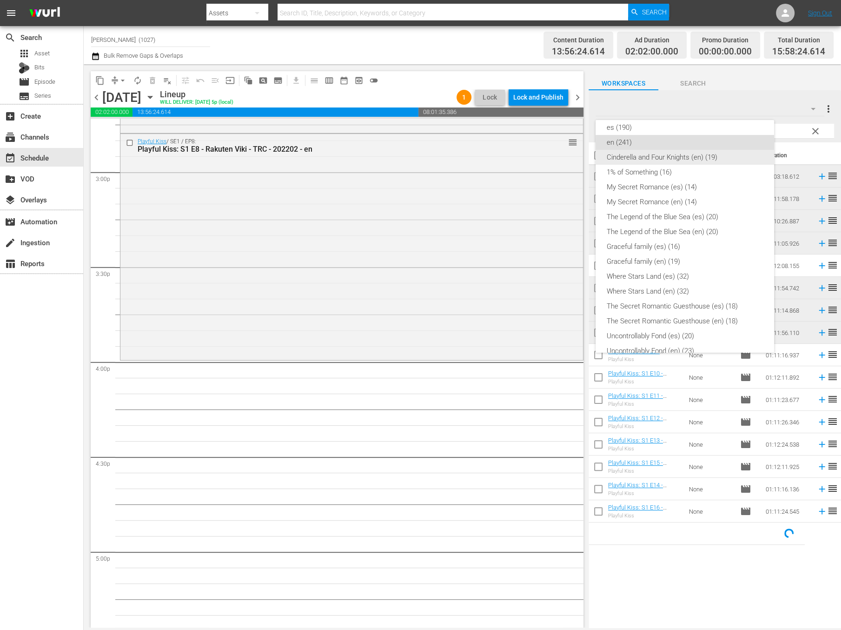
click at [730, 161] on div "Cinderella and Four Knights (en) (19)" at bounding box center [685, 157] width 156 height 15
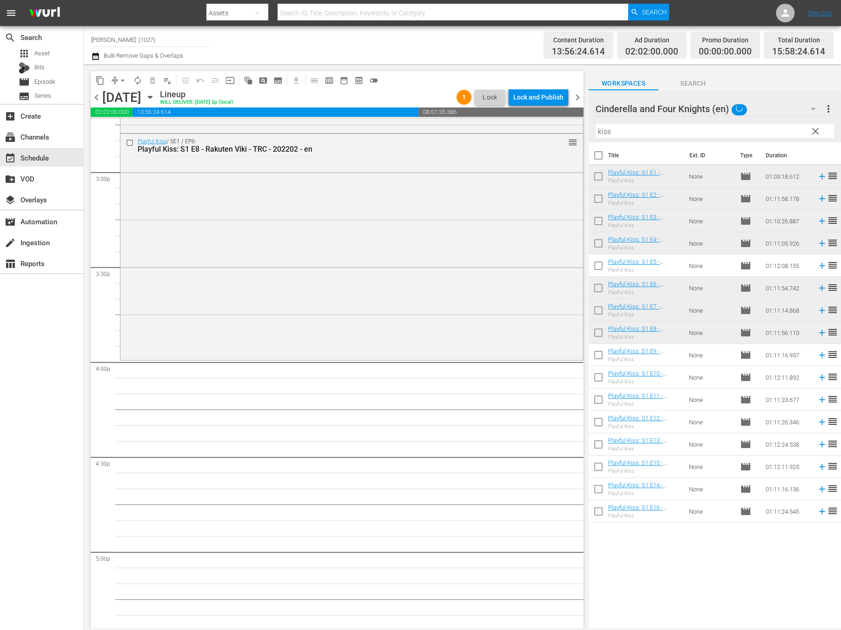
click at [818, 131] on span "clear" at bounding box center [815, 131] width 11 height 11
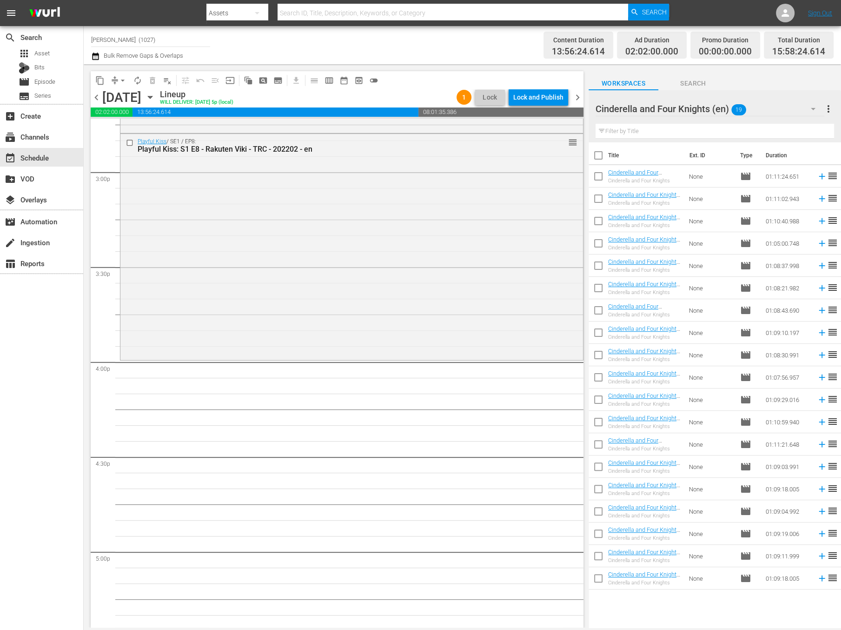
click at [594, 200] on input "checkbox" at bounding box center [599, 201] width 20 height 20
checkbox input "true"
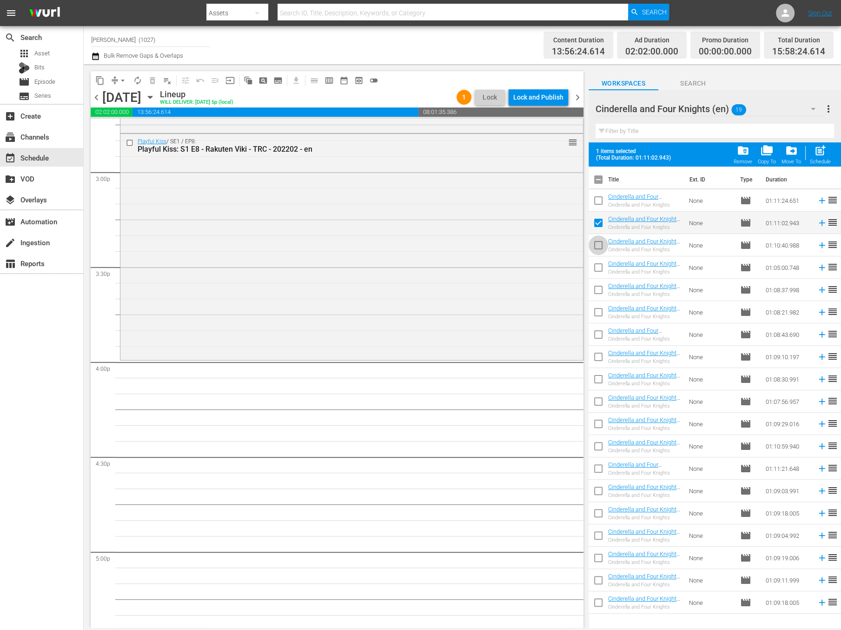
click at [600, 238] on input "checkbox" at bounding box center [599, 247] width 20 height 20
checkbox input "true"
click at [600, 272] on input "checkbox" at bounding box center [599, 269] width 20 height 20
checkbox input "true"
click at [600, 291] on input "checkbox" at bounding box center [599, 292] width 20 height 20
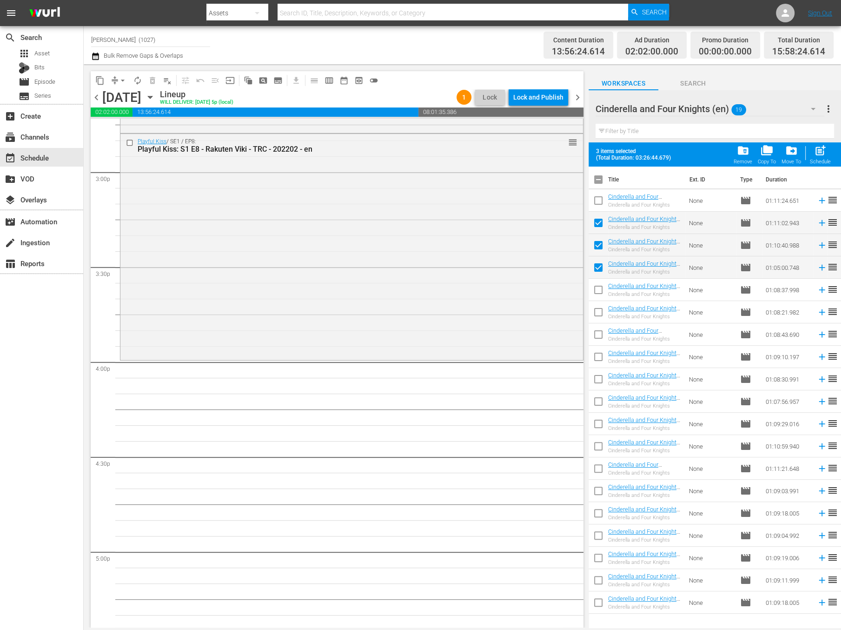
checkbox input "true"
click at [598, 310] on input "checkbox" at bounding box center [599, 314] width 20 height 20
checkbox input "true"
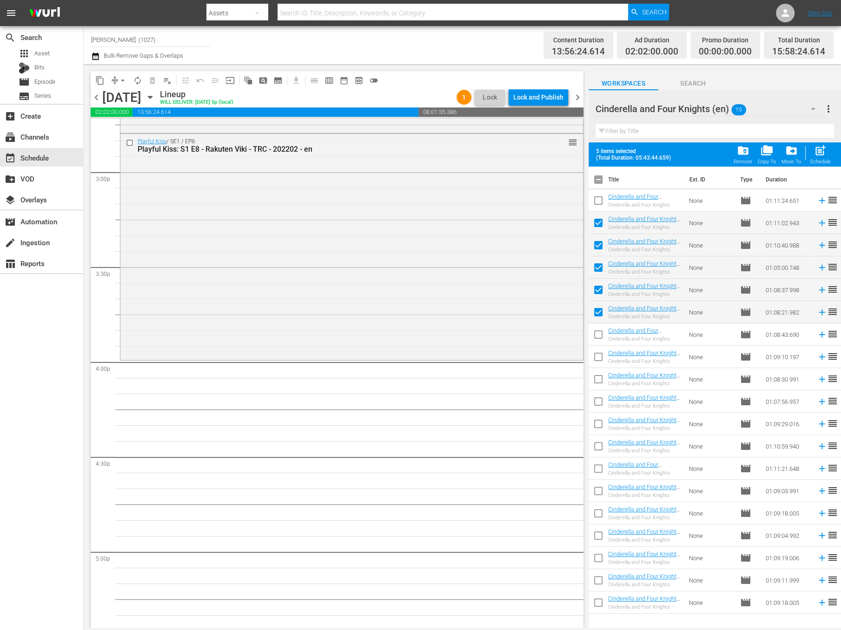
click at [591, 359] on input "checkbox" at bounding box center [599, 359] width 20 height 20
checkbox input "true"
click at [823, 161] on div "Schedule" at bounding box center [820, 162] width 21 height 6
checkbox input "false"
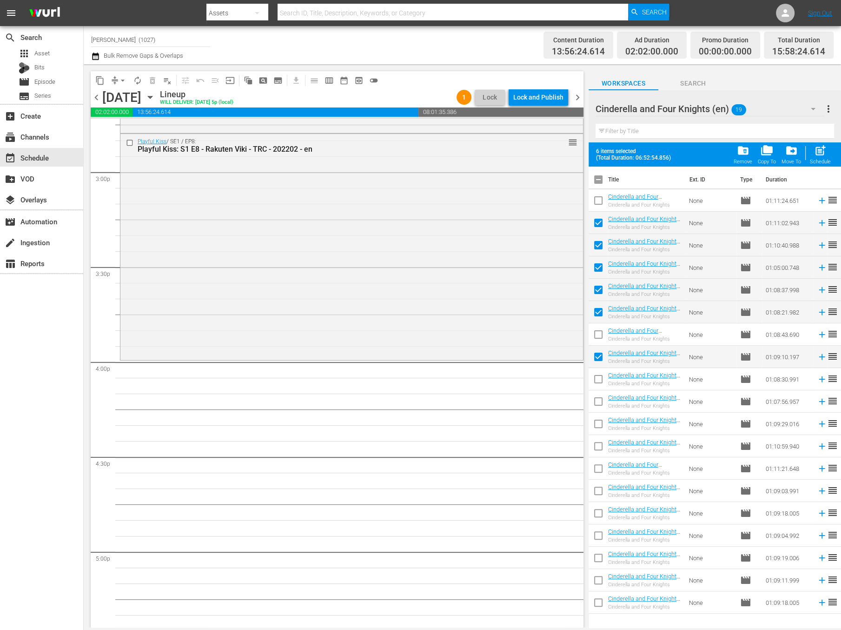
checkbox input "false"
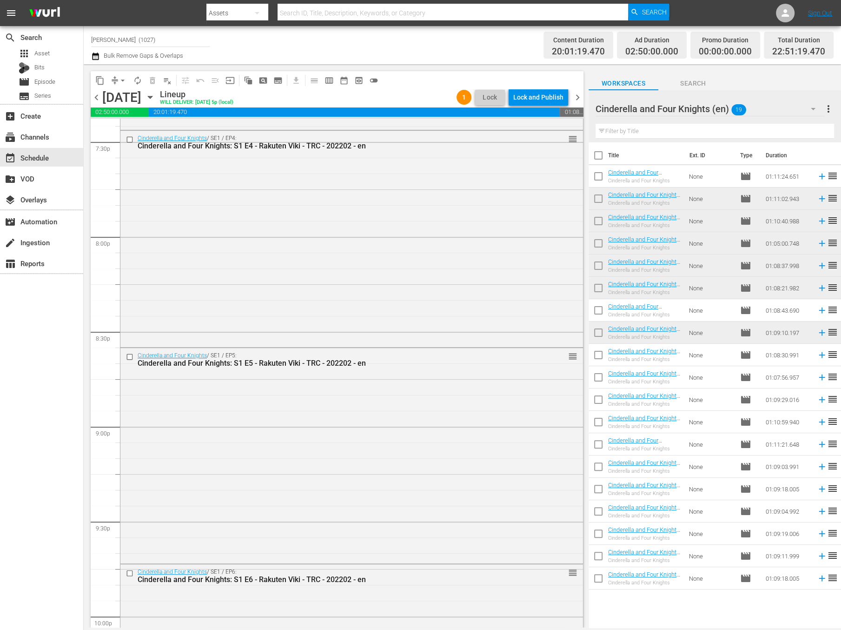
scroll to position [4044, 0]
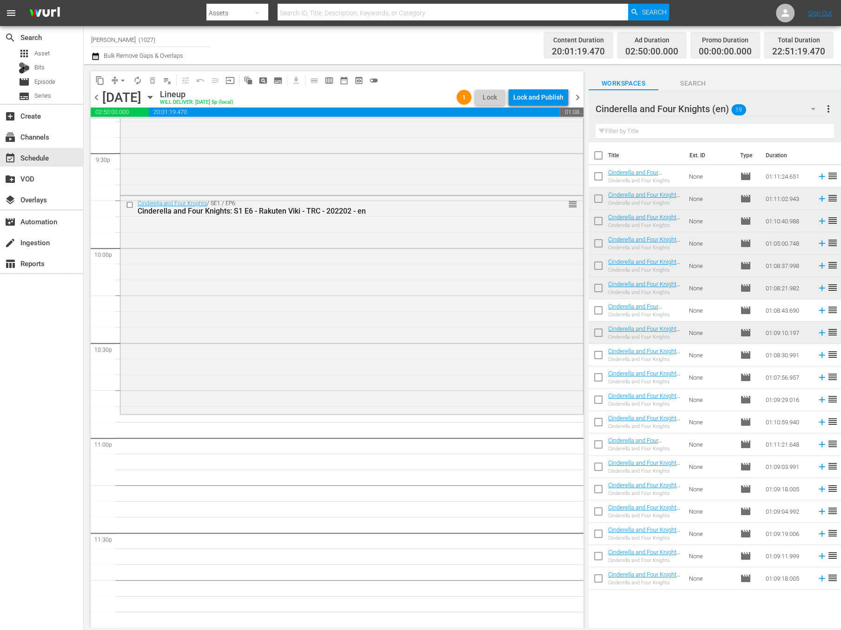
click at [788, 107] on div "Cinderella and Four Knights (en) 19" at bounding box center [710, 109] width 229 height 26
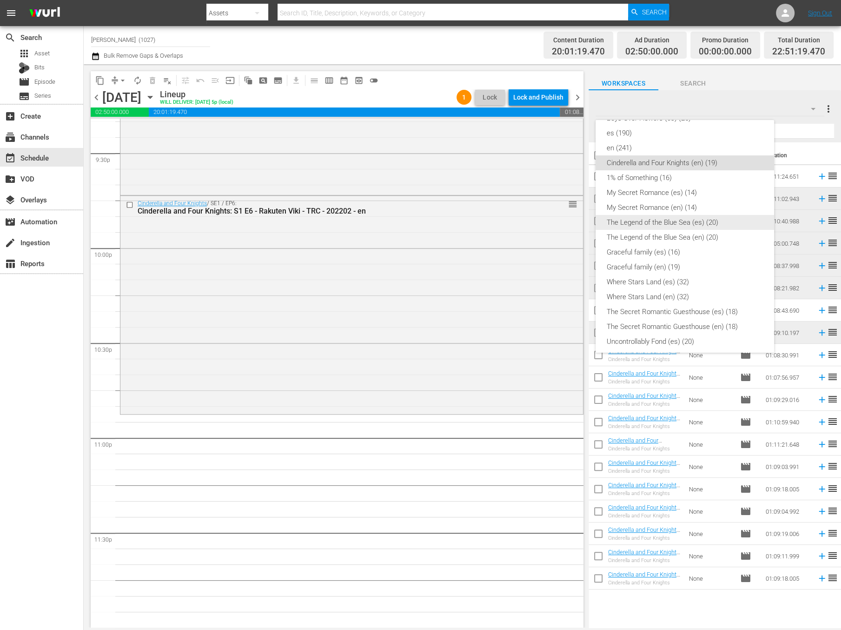
scroll to position [93, 0]
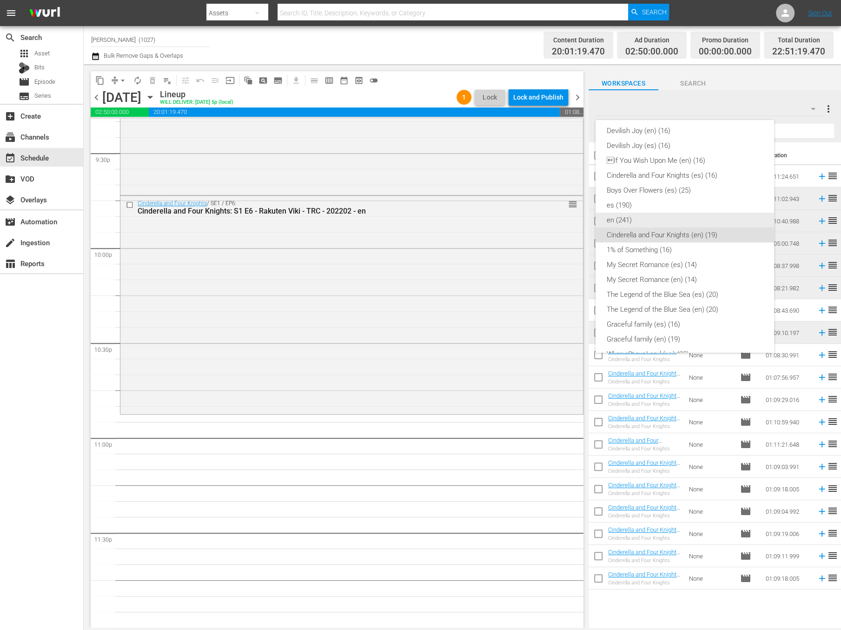
click at [679, 221] on div "en (241)" at bounding box center [685, 219] width 156 height 15
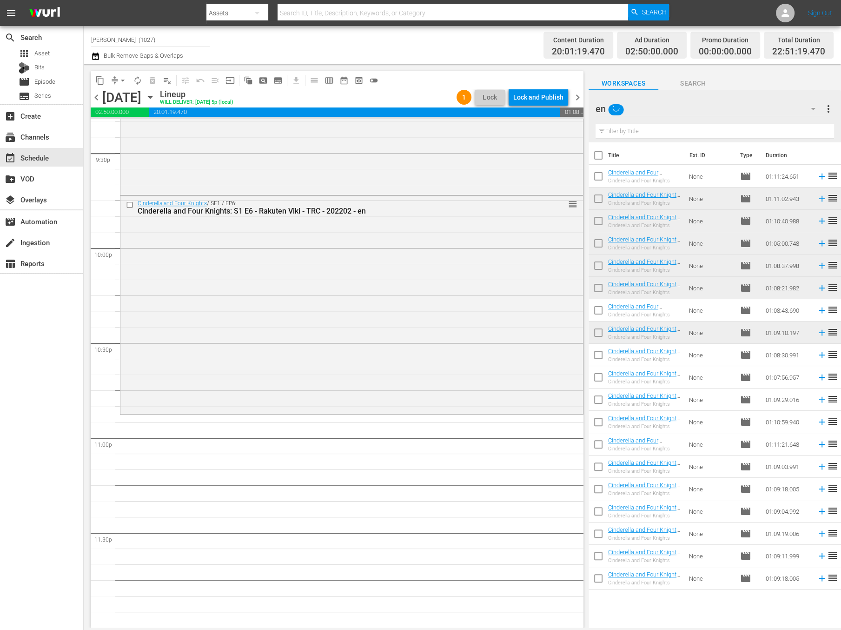
click at [743, 102] on div "en" at bounding box center [710, 109] width 229 height 26
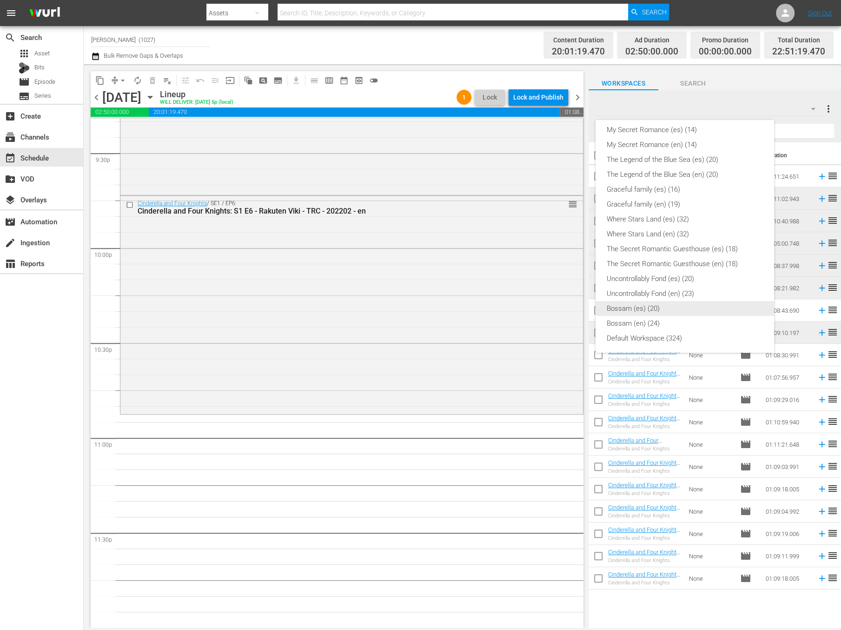
scroll to position [0, 0]
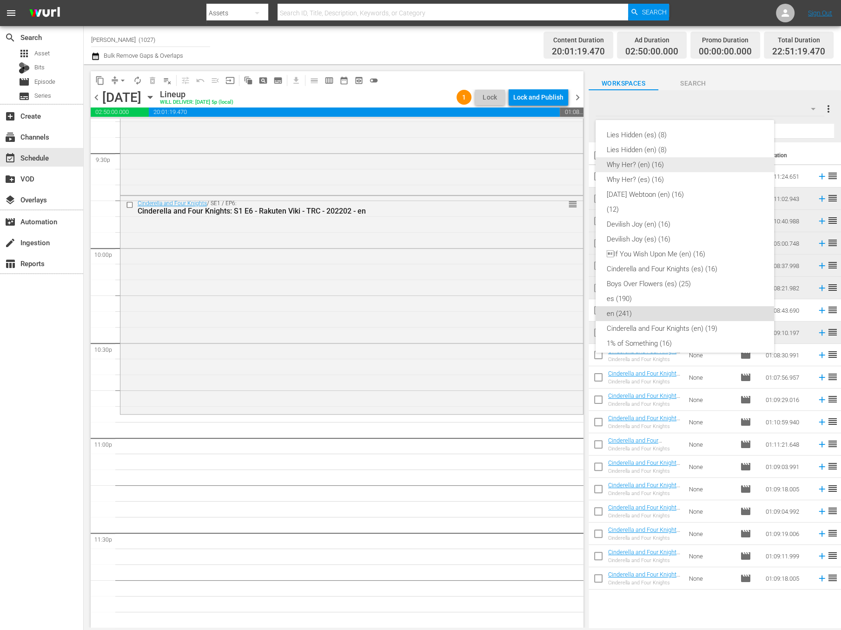
click at [678, 164] on div "Why Her? (en) (16)" at bounding box center [685, 164] width 156 height 15
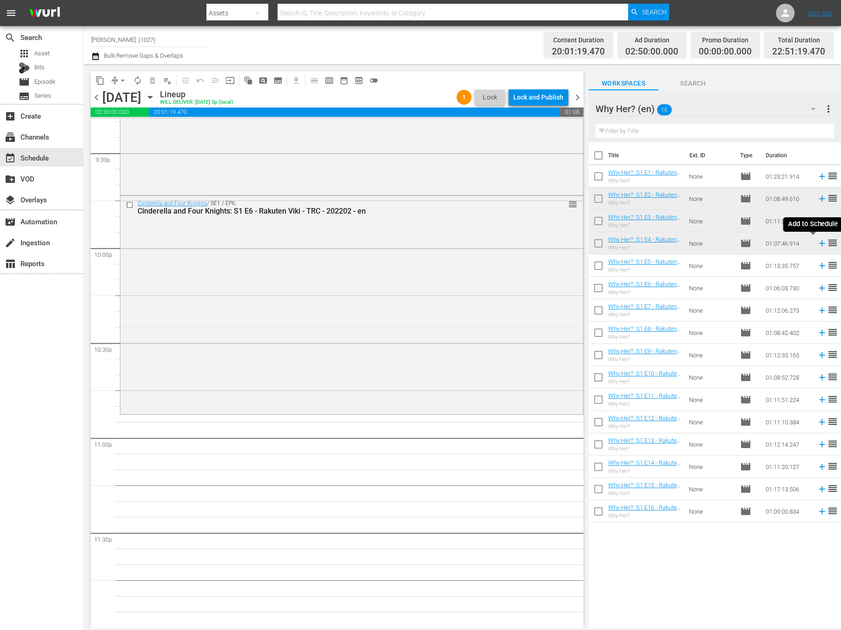
click at [817, 245] on icon at bounding box center [822, 243] width 10 height 10
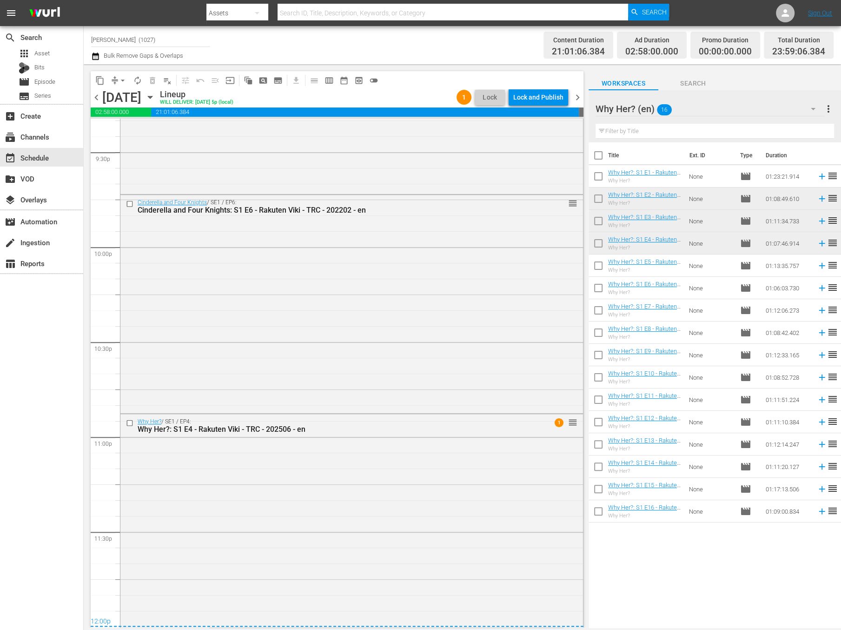
scroll to position [4045, 0]
click at [554, 101] on div "Lock and Publish" at bounding box center [538, 97] width 50 height 17
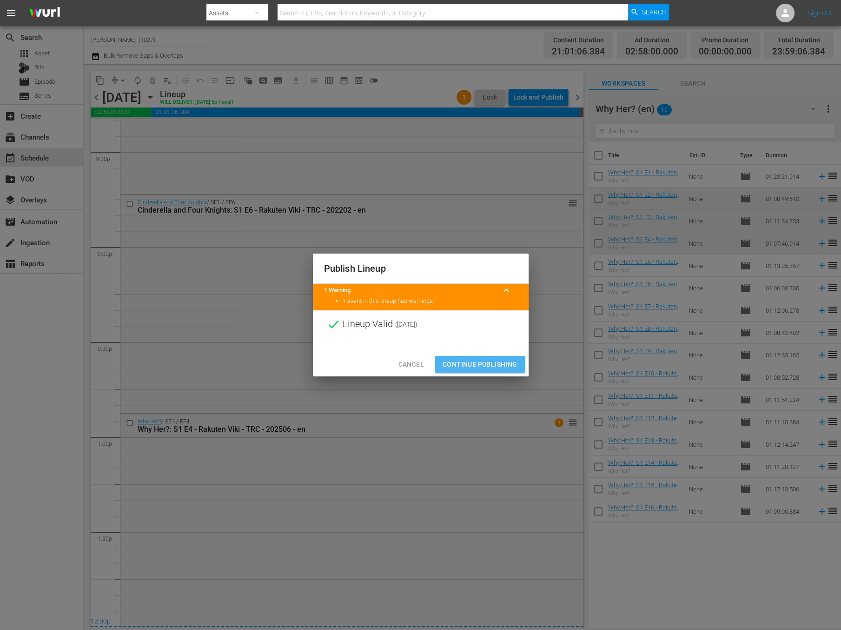
click at [498, 362] on span "Continue Publishing" at bounding box center [480, 364] width 75 height 12
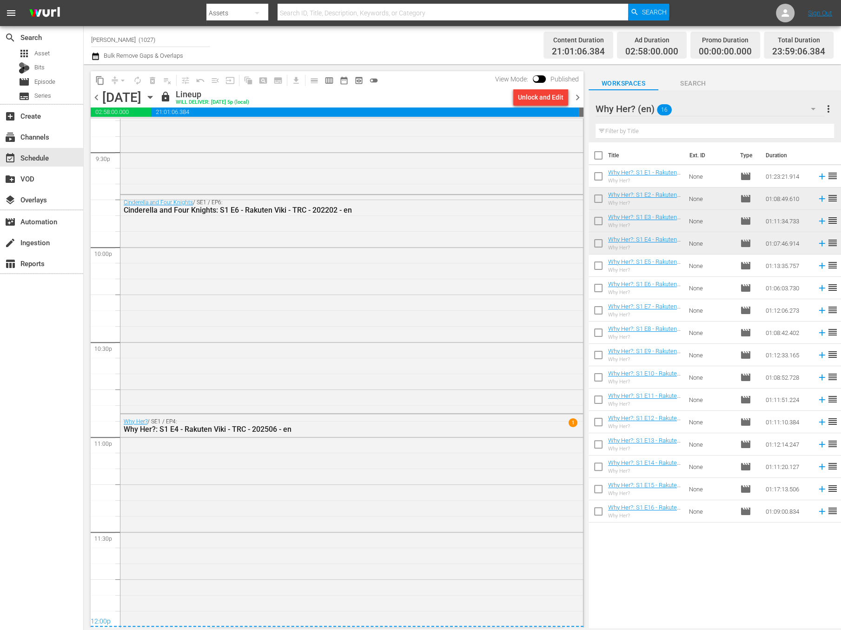
click at [582, 100] on span "chevron_right" at bounding box center [578, 98] width 12 height 12
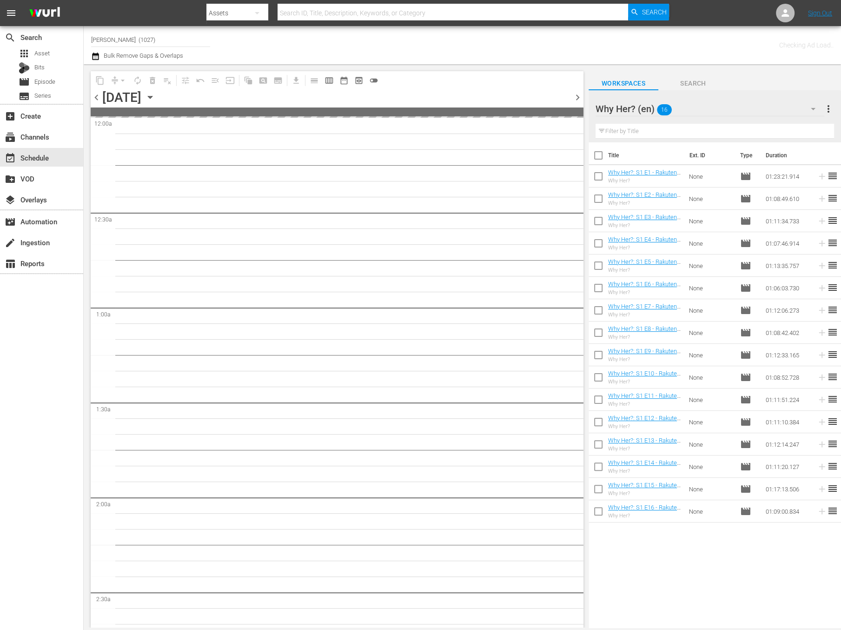
click at [595, 269] on input "checkbox" at bounding box center [599, 268] width 20 height 20
checkbox input "true"
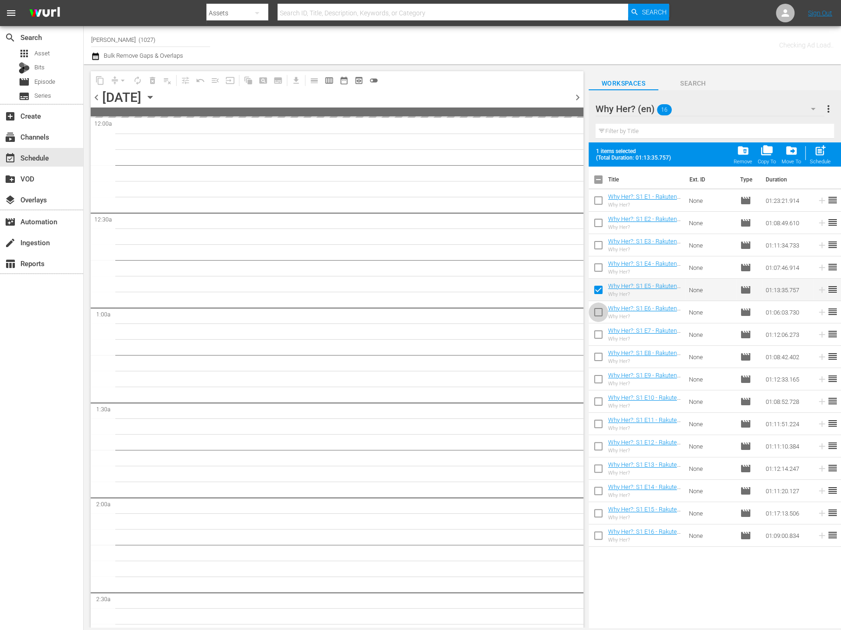
click at [599, 321] on input "checkbox" at bounding box center [599, 314] width 20 height 20
checkbox input "true"
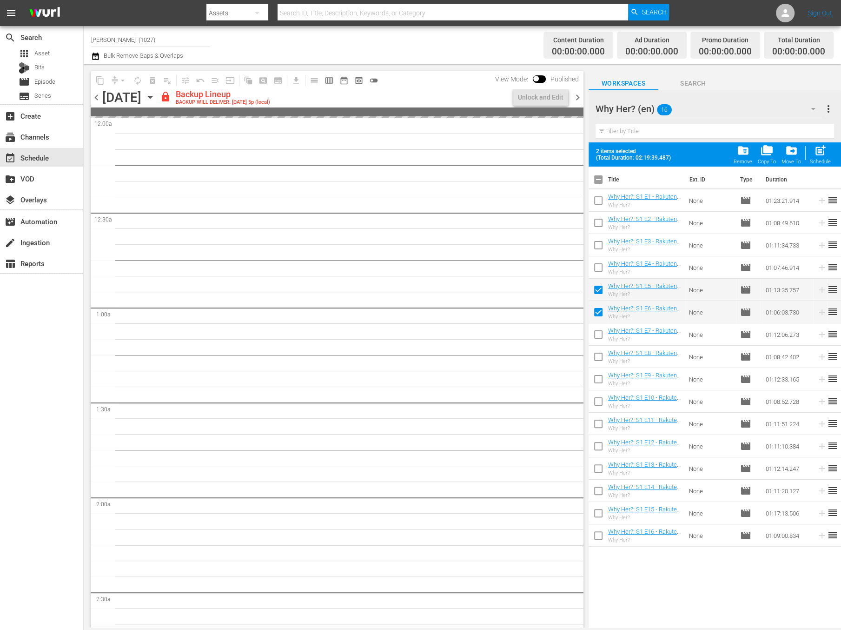
click at [600, 331] on input "checkbox" at bounding box center [599, 336] width 20 height 20
checkbox input "true"
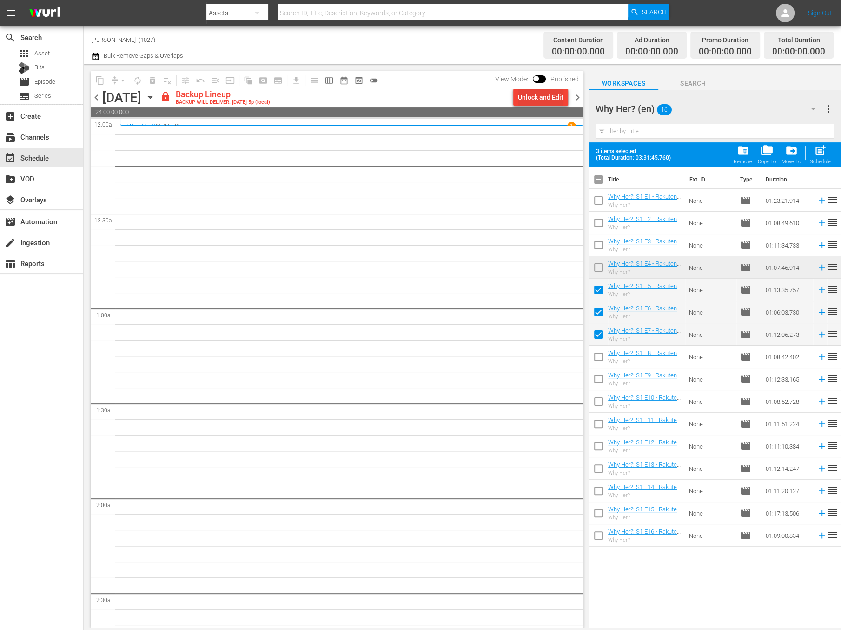
click at [550, 94] on div "Unlock and Edit" at bounding box center [541, 97] width 46 height 17
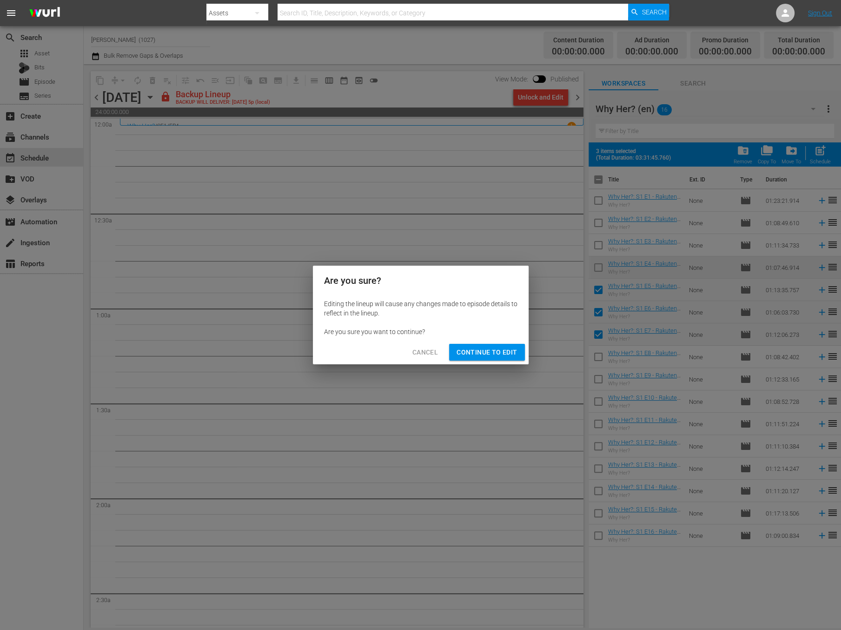
click at [499, 350] on span "Continue to Edit" at bounding box center [487, 352] width 60 height 12
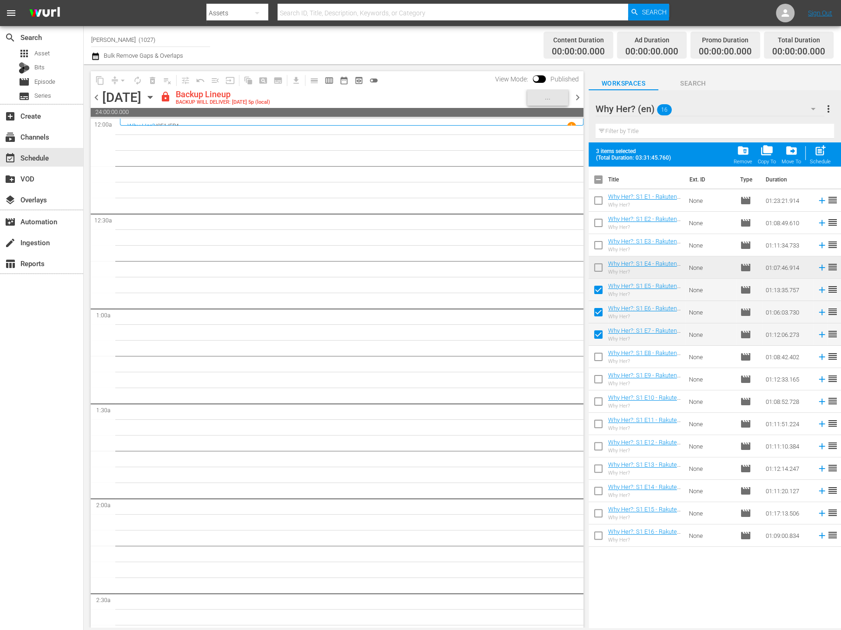
click at [99, 59] on icon "button" at bounding box center [95, 56] width 9 height 11
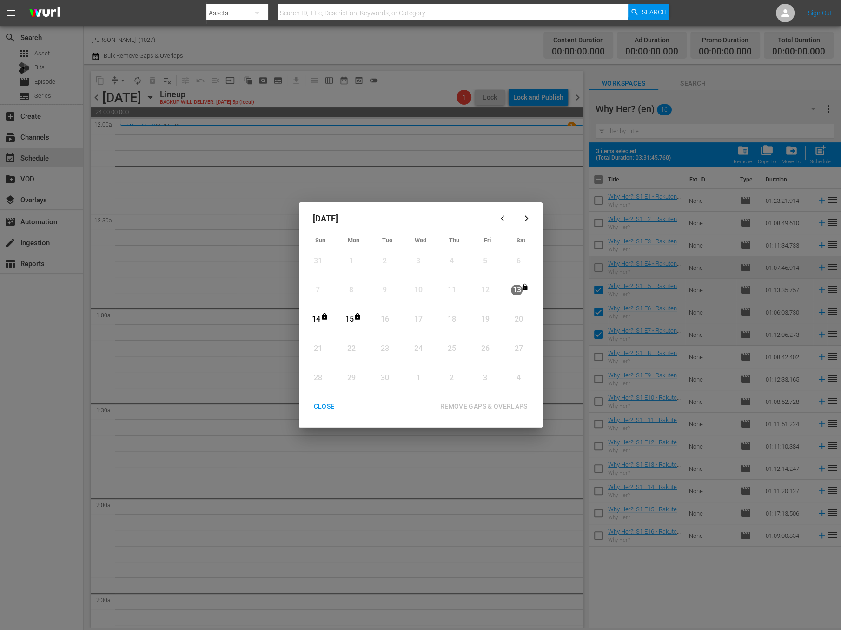
click at [325, 405] on div "CLOSE" at bounding box center [324, 406] width 36 height 12
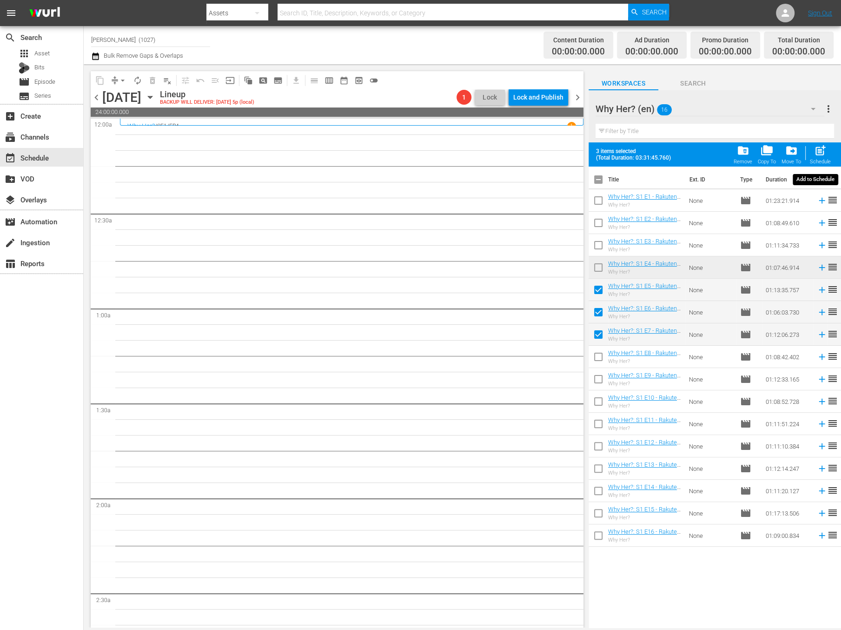
click at [831, 154] on button "post_add Schedule" at bounding box center [820, 154] width 27 height 26
checkbox input "false"
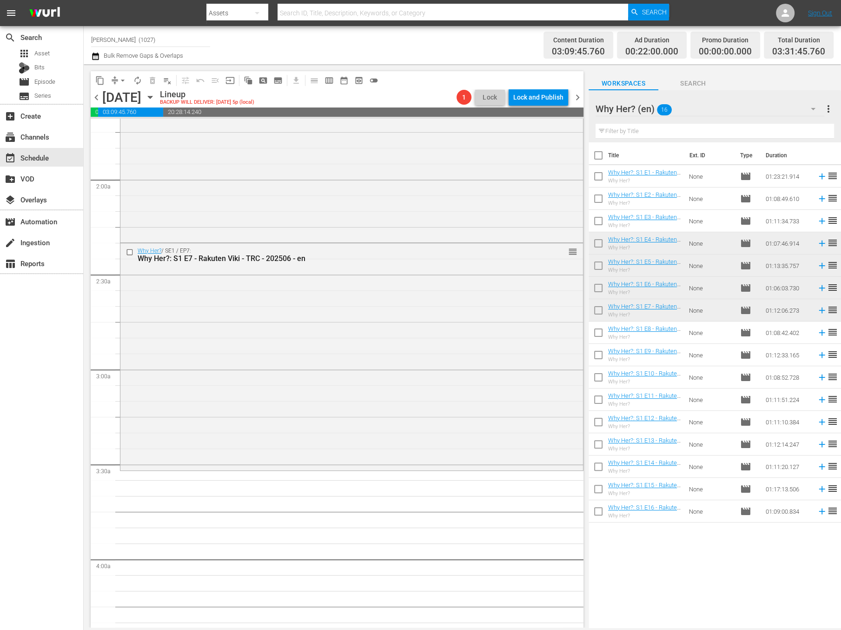
scroll to position [398, 0]
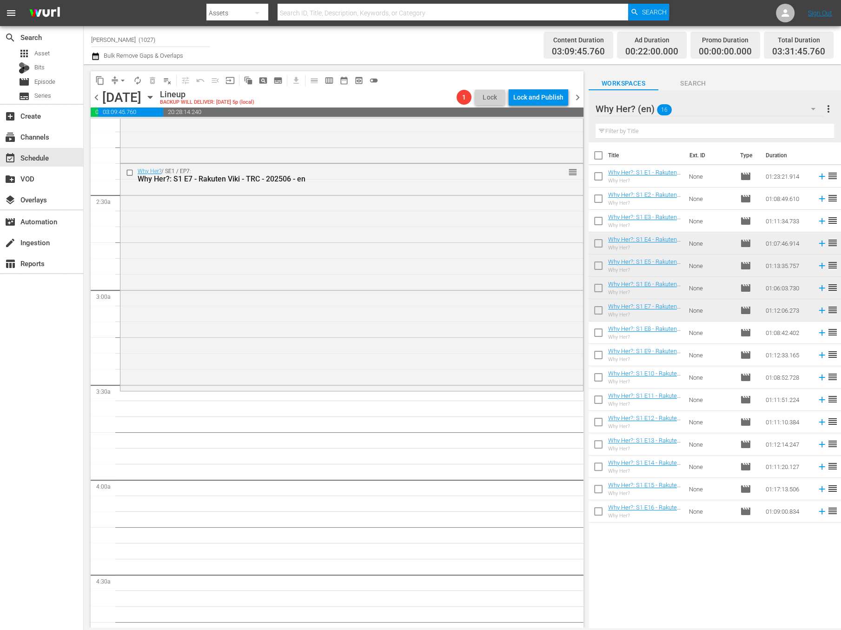
click at [817, 333] on icon at bounding box center [822, 332] width 10 height 10
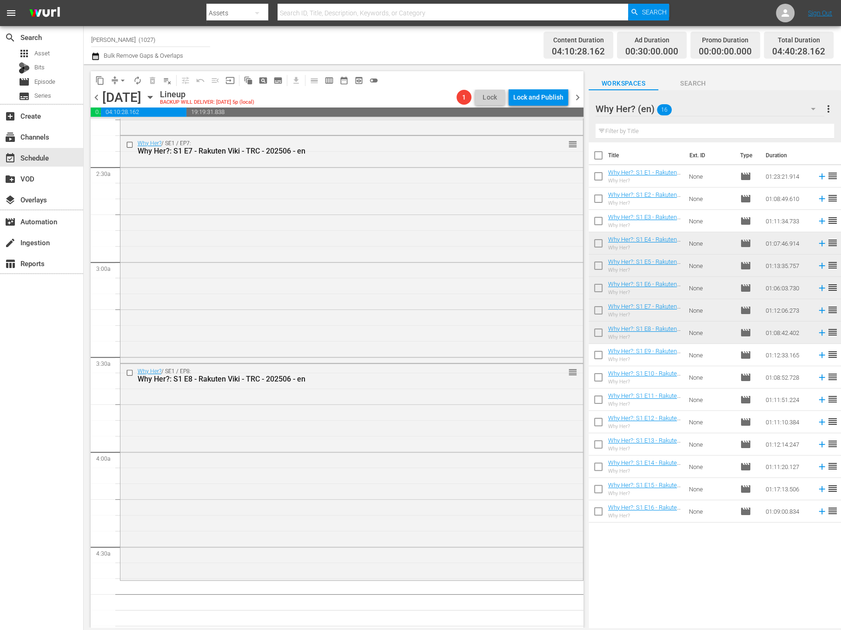
scroll to position [428, 0]
click at [776, 93] on div "Why Her? (en) 16 Why Her? (en) more_vert" at bounding box center [715, 105] width 239 height 30
click at [771, 111] on div "Why Her? (en) 16" at bounding box center [710, 109] width 229 height 26
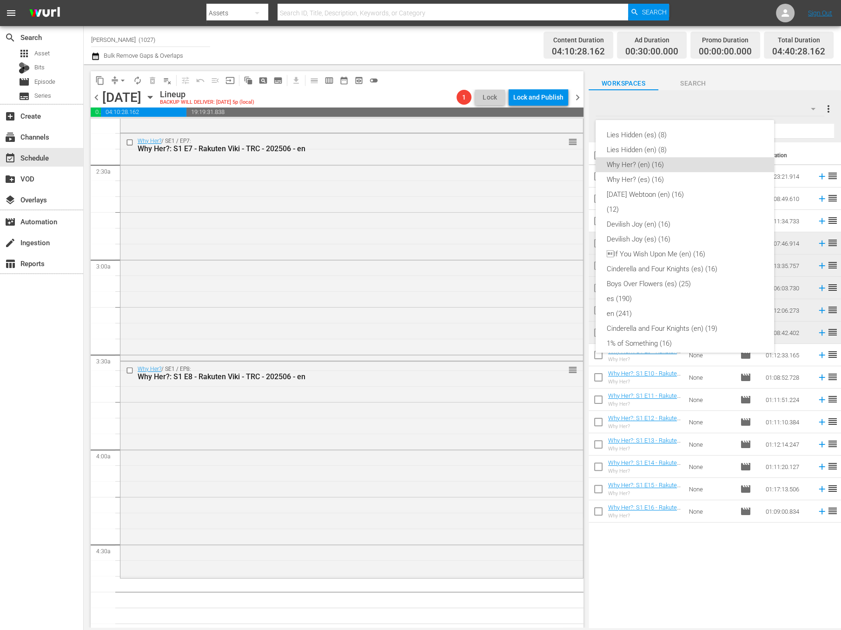
scroll to position [22, 0]
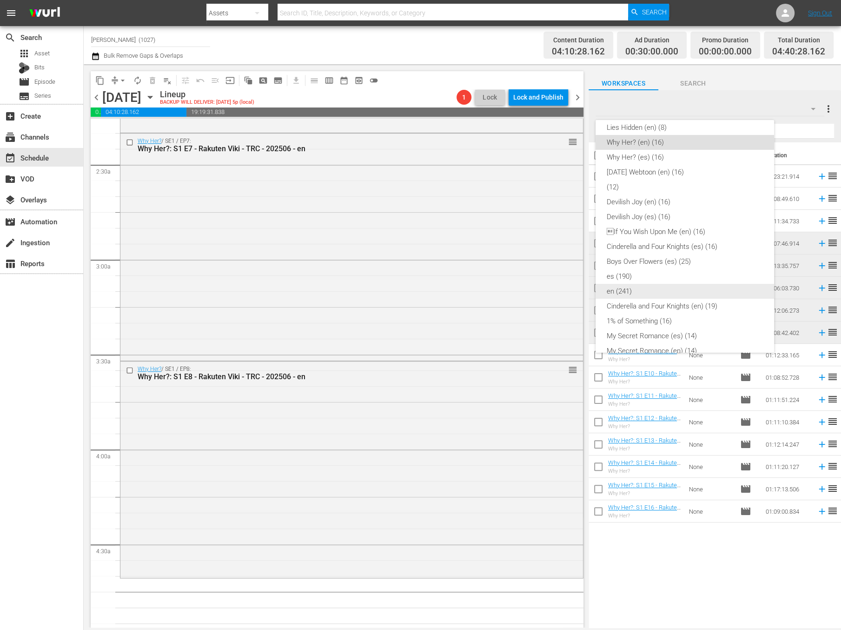
click at [670, 288] on div "en (241)" at bounding box center [685, 291] width 156 height 15
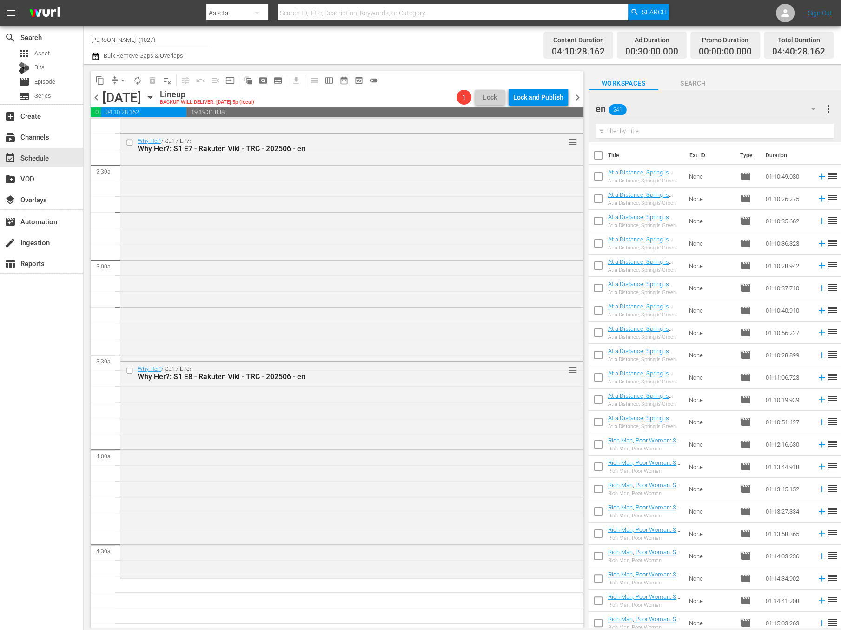
click at [746, 138] on div "Filter by Title" at bounding box center [715, 131] width 239 height 22
click at [751, 129] on input "text" at bounding box center [715, 131] width 239 height 15
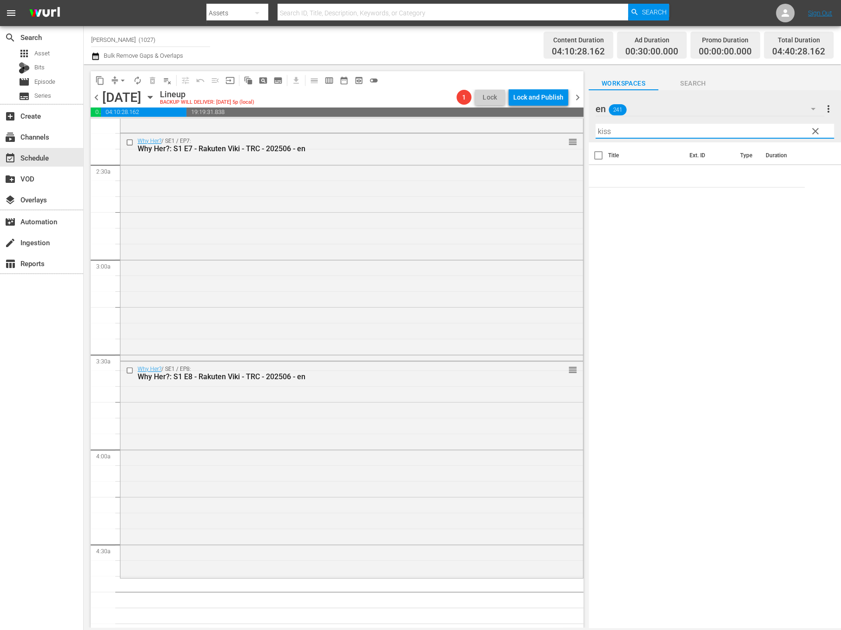
type input "kiss"
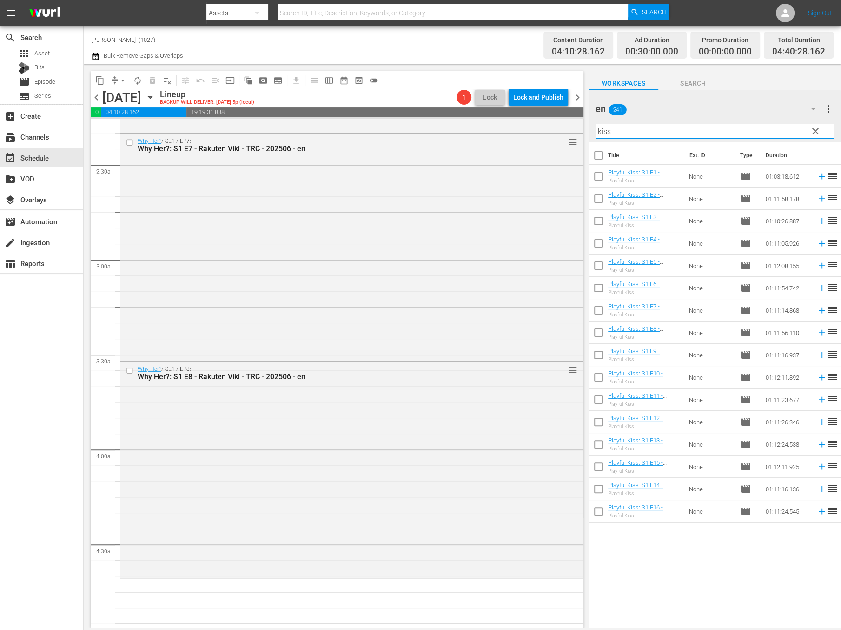
click at [607, 357] on input "checkbox" at bounding box center [599, 357] width 20 height 20
checkbox input "true"
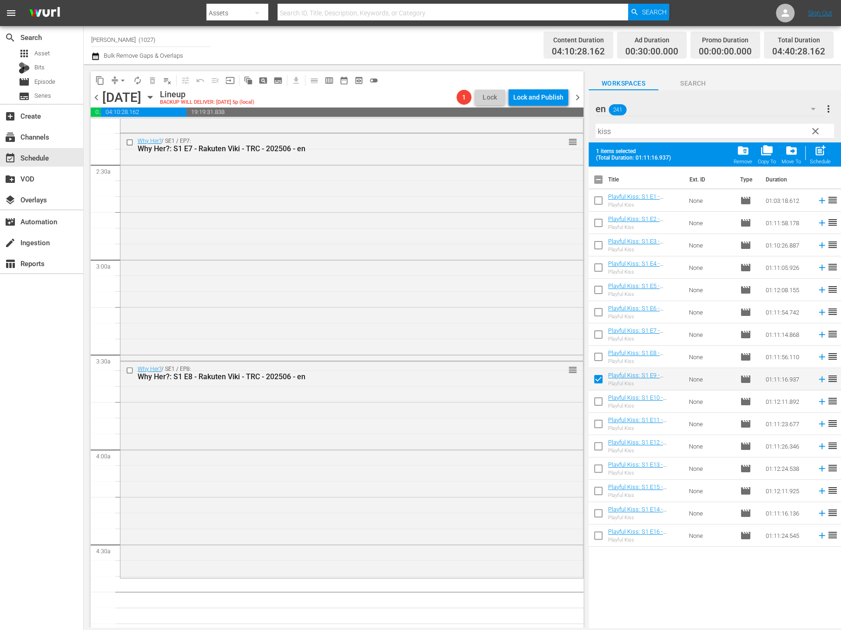
click at [598, 414] on span at bounding box center [599, 424] width 20 height 20
click at [598, 397] on input "checkbox" at bounding box center [599, 403] width 20 height 20
checkbox input "true"
click at [601, 414] on span at bounding box center [599, 424] width 20 height 20
click at [602, 419] on input "checkbox" at bounding box center [599, 426] width 20 height 20
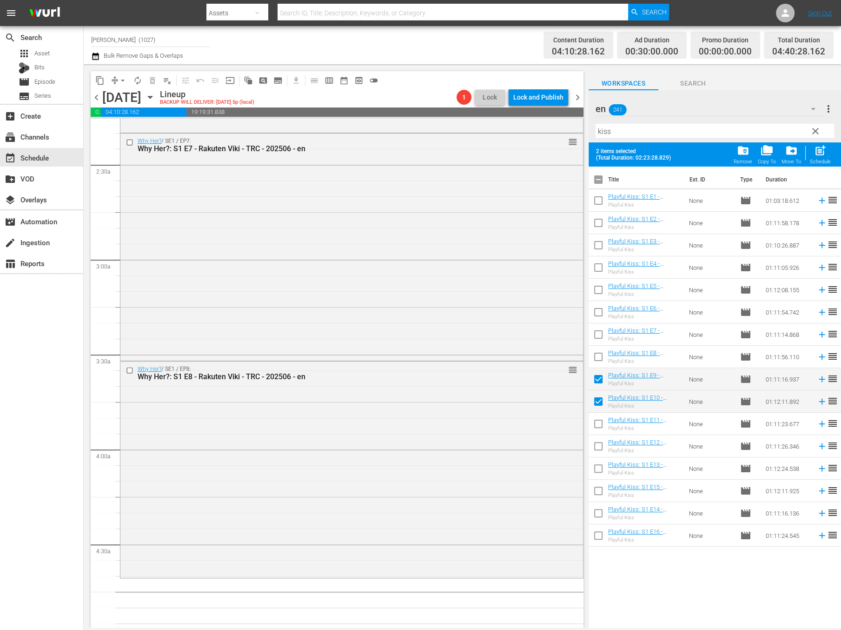
checkbox input "true"
click at [599, 448] on input "checkbox" at bounding box center [599, 448] width 20 height 20
checkbox input "true"
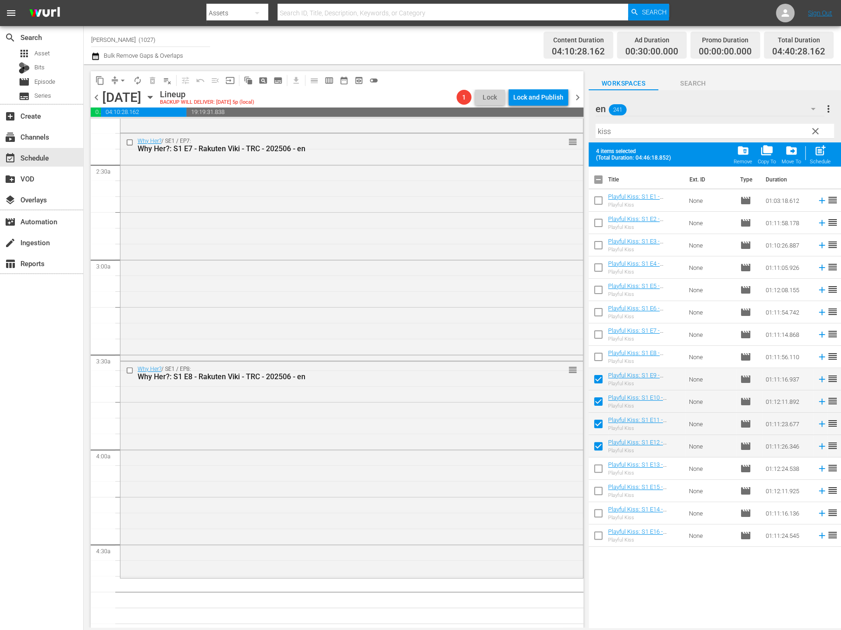
click at [601, 471] on input "checkbox" at bounding box center [599, 470] width 20 height 20
checkbox input "true"
click at [603, 495] on input "checkbox" at bounding box center [599, 493] width 20 height 20
checkbox input "true"
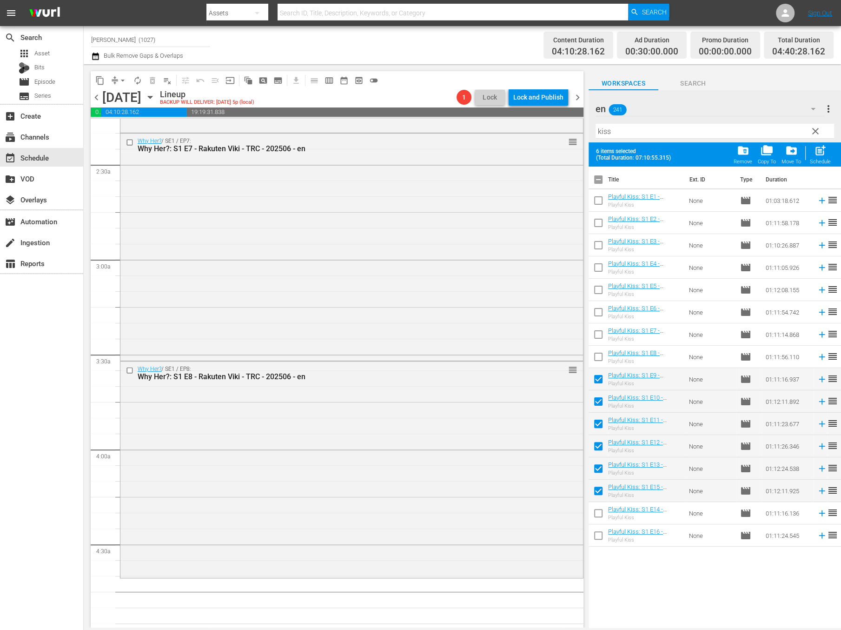
click at [598, 516] on input "checkbox" at bounding box center [599, 515] width 20 height 20
checkbox input "true"
click at [599, 540] on input "checkbox" at bounding box center [599, 537] width 20 height 20
checkbox input "true"
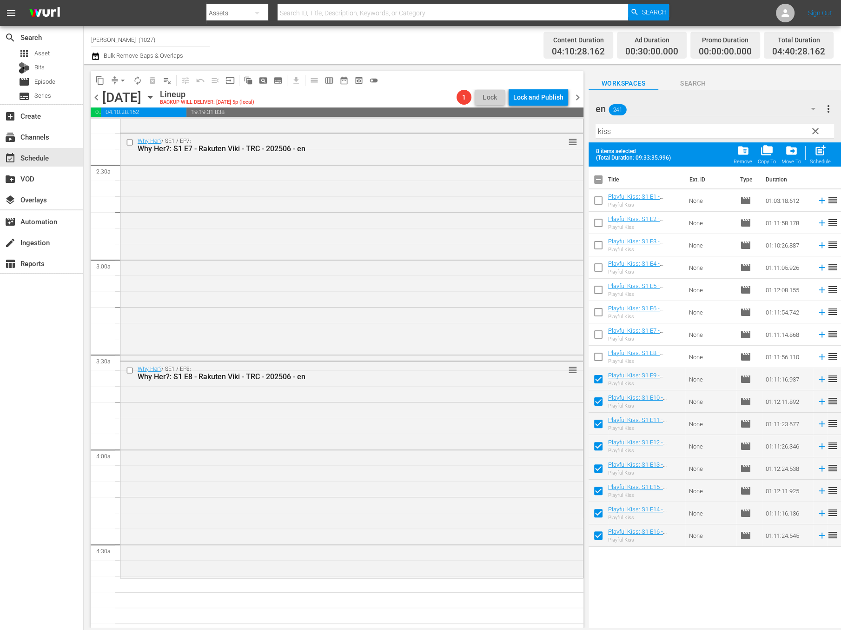
click at [612, 476] on td "Playful Kiss: S1 E13 - Rakuten Viki - TRC - 202202 - en Playful Kiss" at bounding box center [646, 468] width 77 height 22
click at [599, 473] on input "checkbox" at bounding box center [599, 470] width 20 height 20
checkbox input "false"
click at [599, 491] on input "checkbox" at bounding box center [599, 493] width 20 height 20
checkbox input "false"
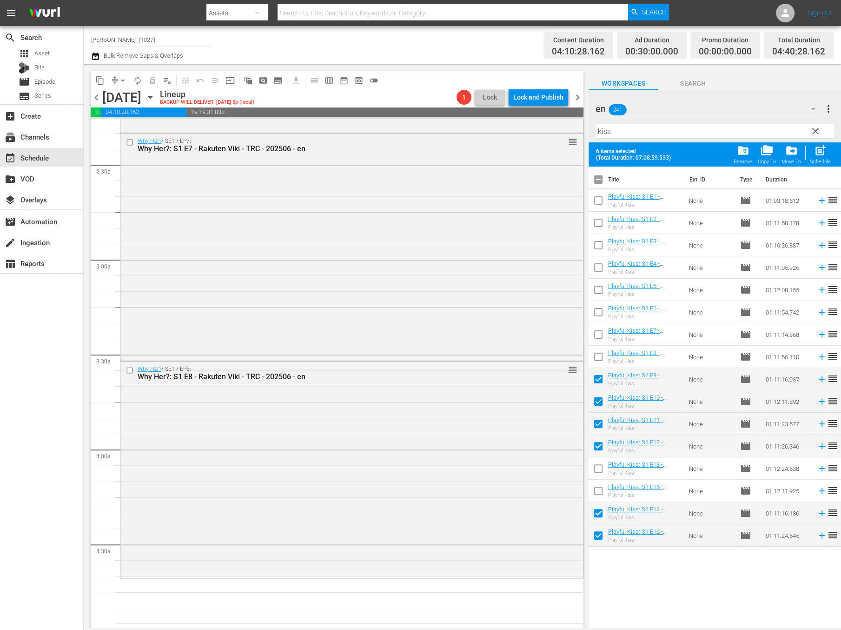
click at [600, 521] on input "checkbox" at bounding box center [599, 515] width 20 height 20
checkbox input "false"
click at [600, 535] on input "checkbox" at bounding box center [599, 537] width 20 height 20
checkbox input "false"
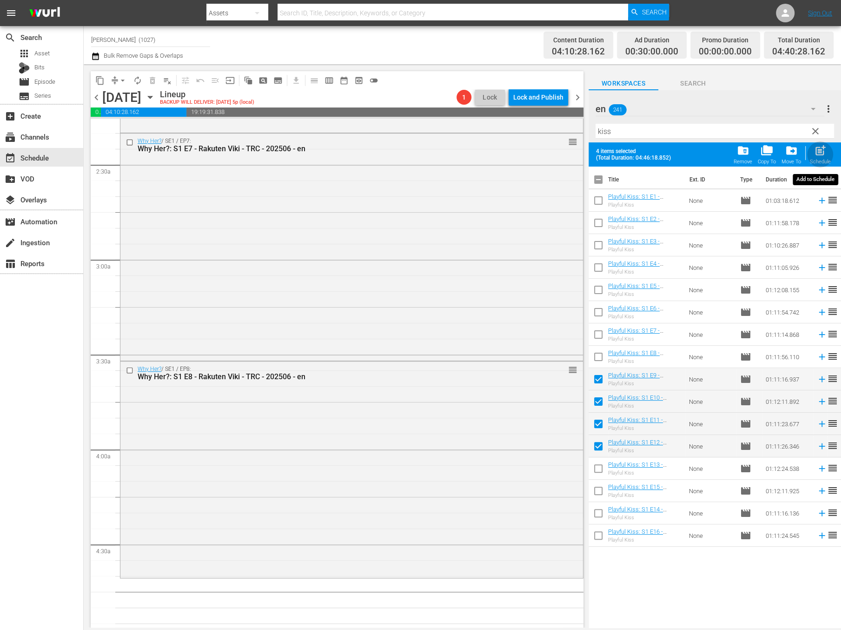
click at [820, 147] on span "post_add" at bounding box center [820, 150] width 13 height 13
checkbox input "false"
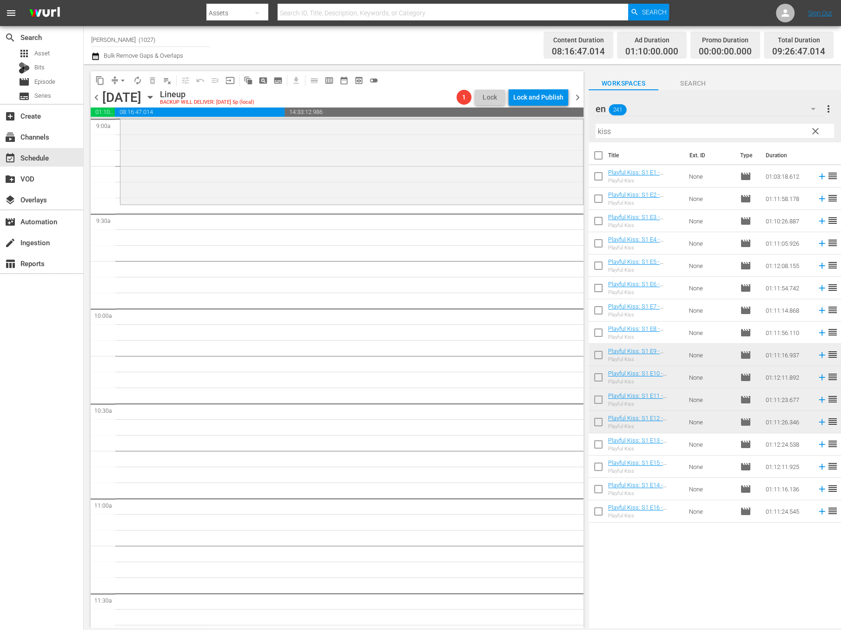
scroll to position [1709, 0]
click at [391, 154] on div "Playful Kiss / SE1 / EP12: Playful Kiss: S1 E12 - Rakuten Viki - TRC - 202202 -…" at bounding box center [351, 88] width 463 height 223
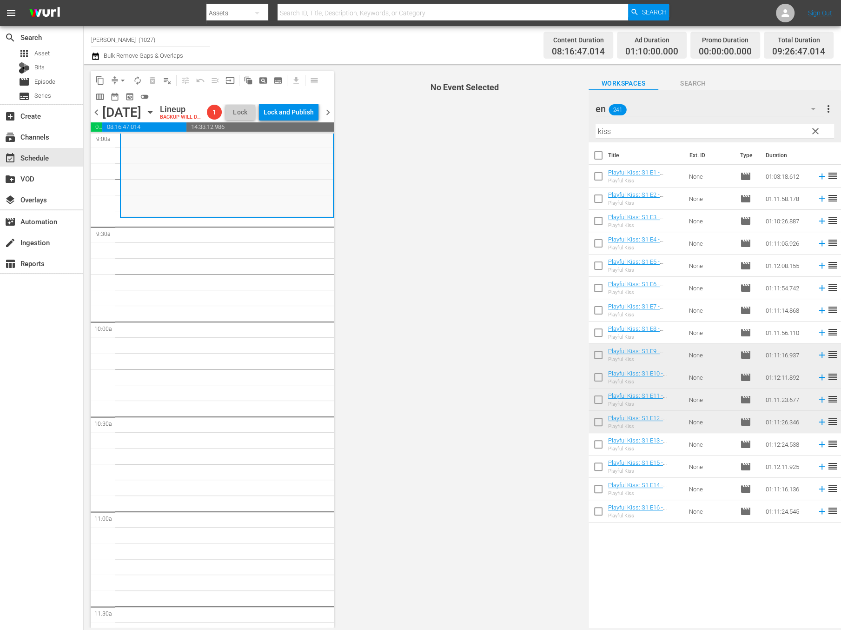
click at [595, 449] on input "checkbox" at bounding box center [599, 446] width 20 height 20
checkbox input "true"
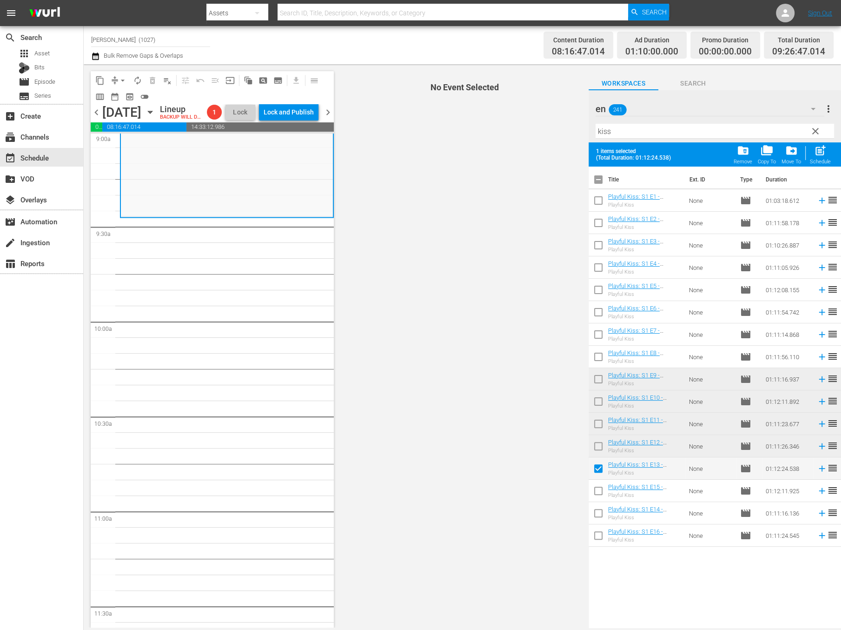
click at [599, 488] on input "checkbox" at bounding box center [599, 493] width 20 height 20
checkbox input "true"
click at [599, 523] on input "checkbox" at bounding box center [599, 515] width 20 height 20
checkbox input "true"
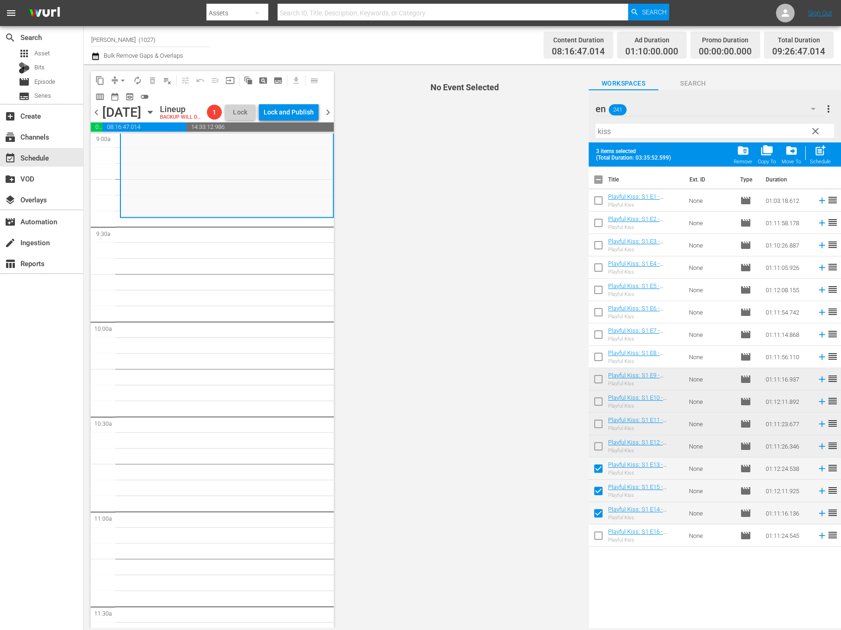
click at [598, 538] on input "checkbox" at bounding box center [599, 537] width 20 height 20
checkbox input "true"
click at [603, 492] on input "checkbox" at bounding box center [599, 493] width 20 height 20
checkbox input "false"
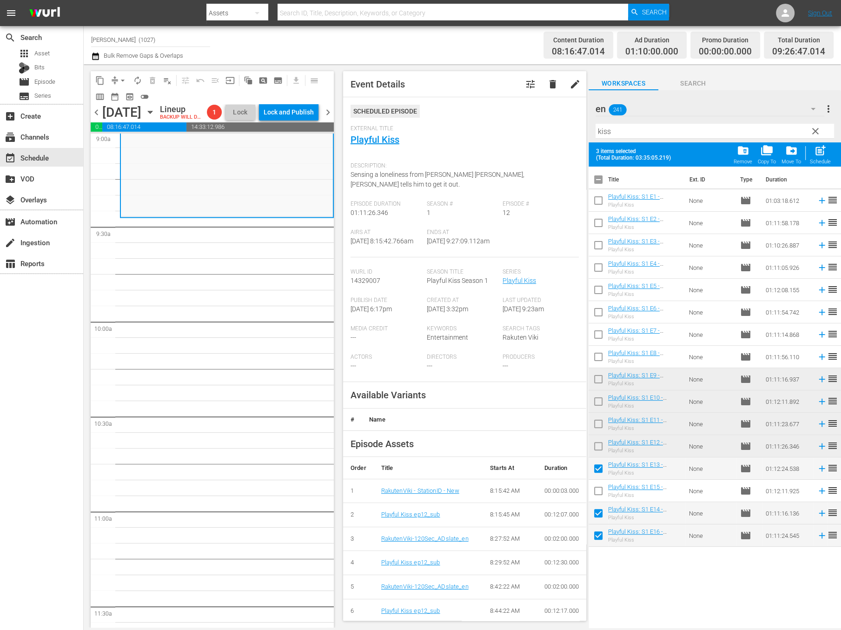
click at [598, 534] on input "checkbox" at bounding box center [599, 537] width 20 height 20
checkbox input "false"
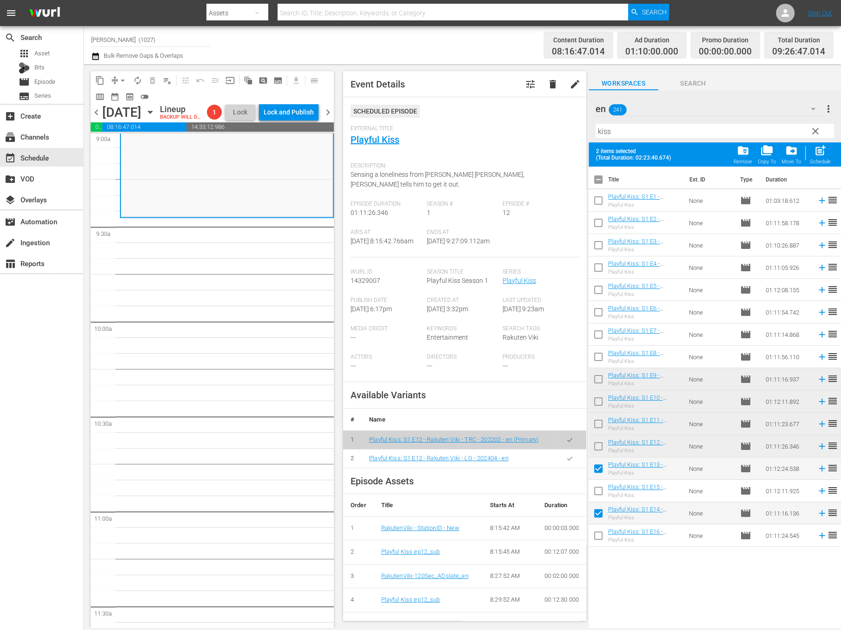
click at [558, 452] on body "menu Search By Assets Search ID, Title, Description, Keywords, or Category Sear…" at bounding box center [420, 315] width 841 height 630
click at [566, 461] on icon "button" at bounding box center [569, 458] width 7 height 7
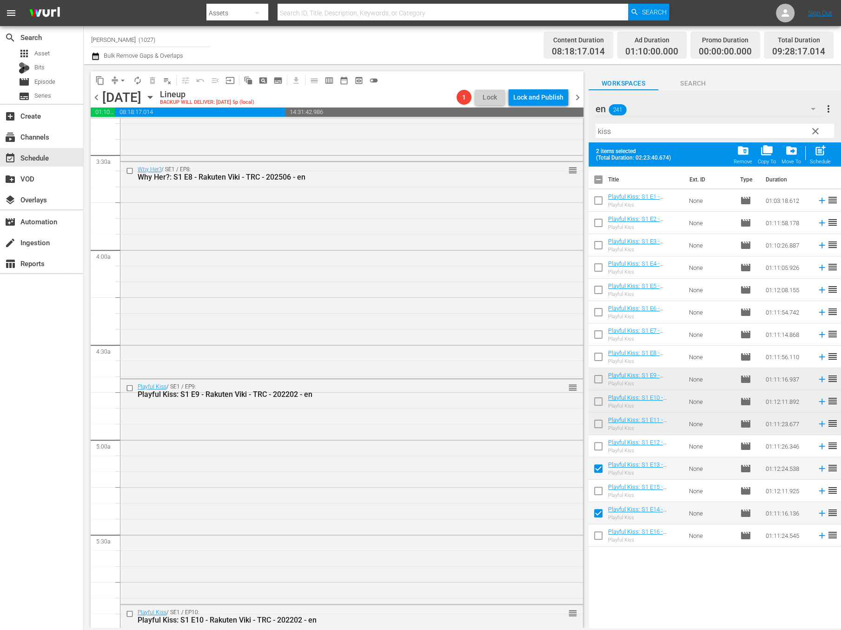
scroll to position [0, 0]
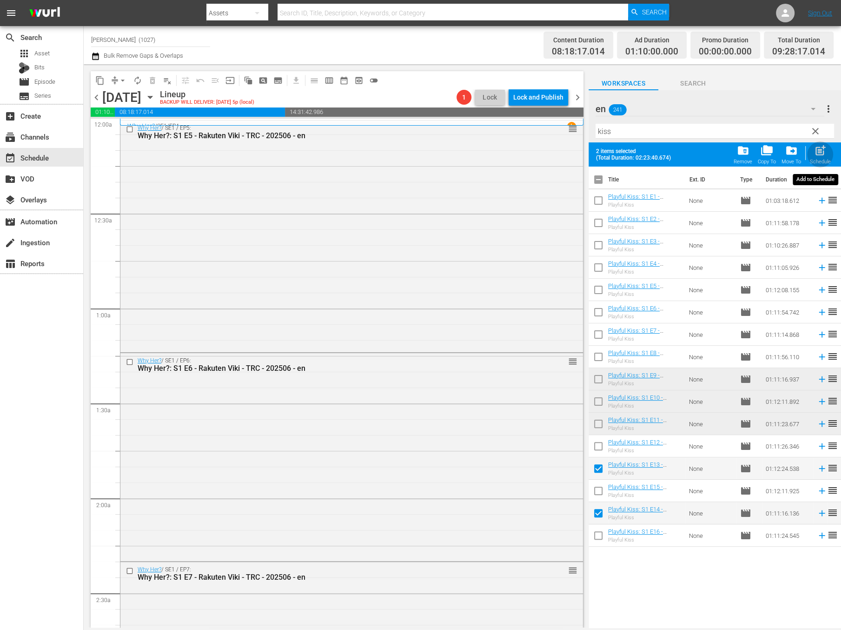
click at [829, 153] on div "post_add Schedule" at bounding box center [820, 154] width 21 height 20
checkbox input "false"
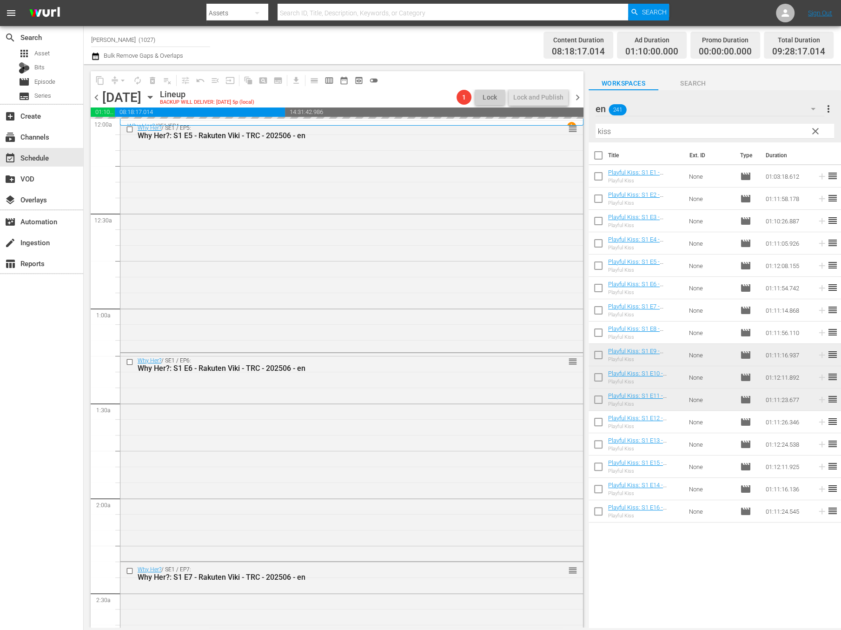
click at [598, 464] on input "checkbox" at bounding box center [599, 468] width 20 height 20
checkbox input "true"
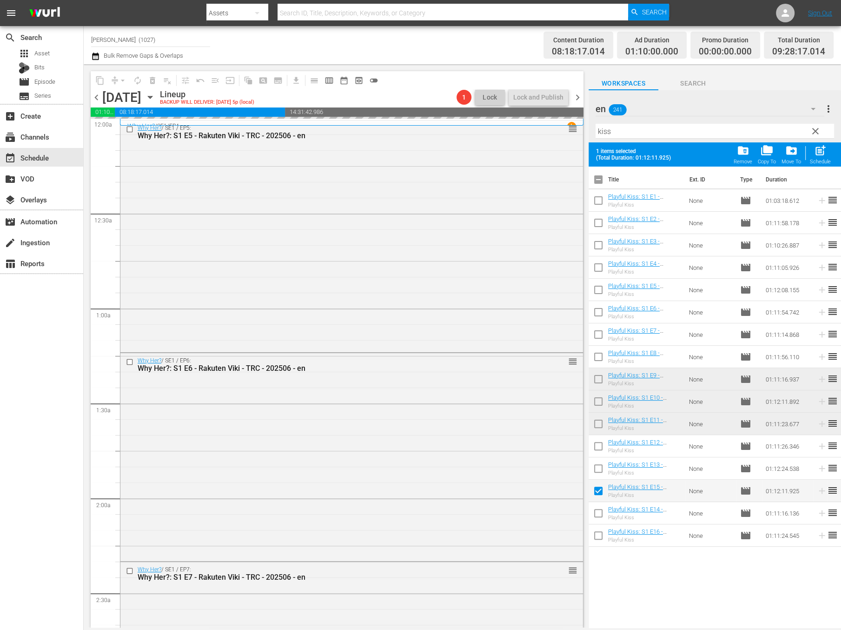
click at [603, 539] on input "checkbox" at bounding box center [599, 537] width 20 height 20
checkbox input "true"
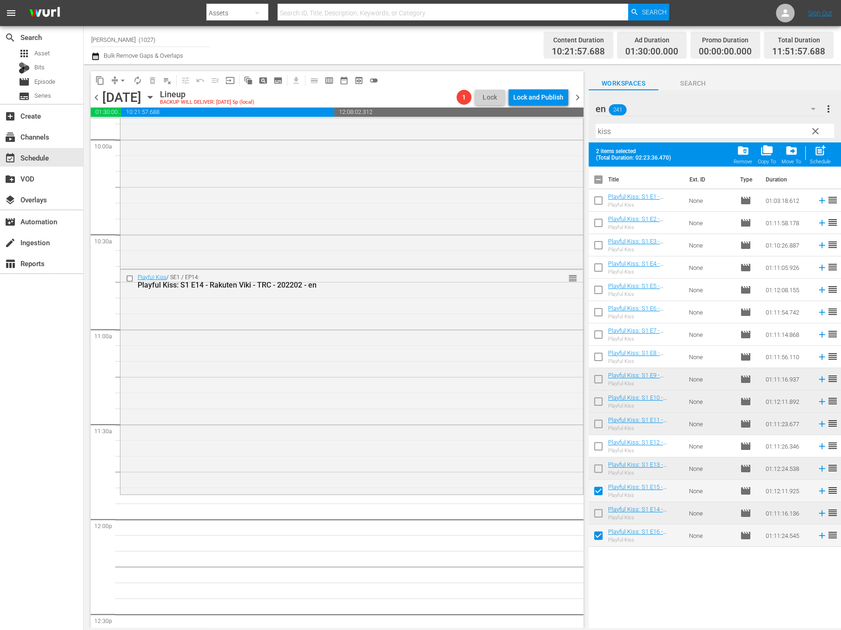
scroll to position [1943, 0]
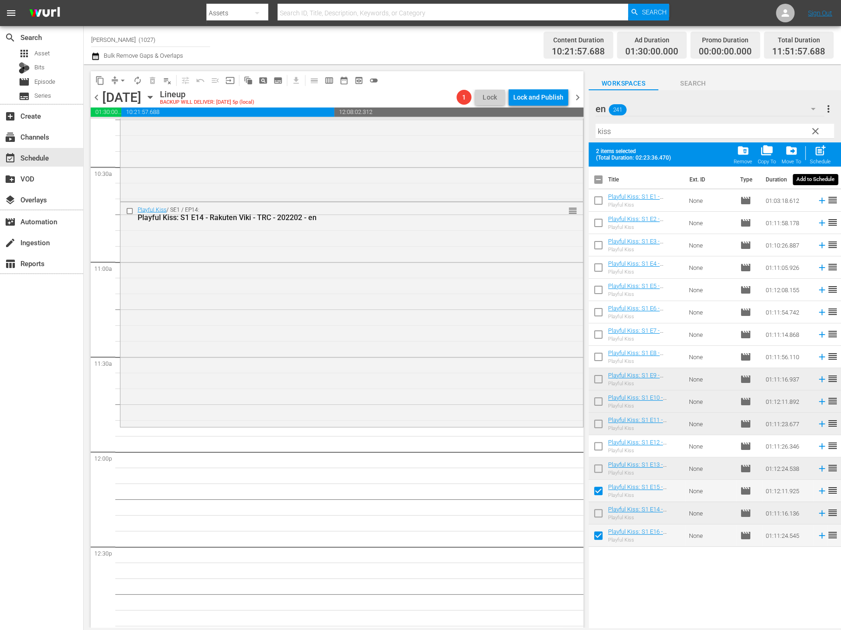
click at [825, 151] on span "post_add" at bounding box center [820, 150] width 13 height 13
checkbox input "false"
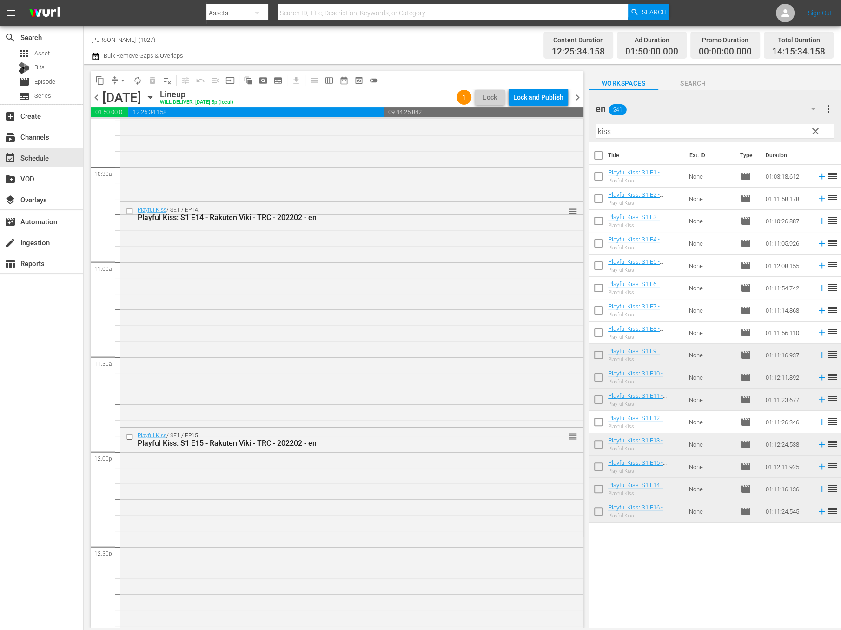
scroll to position [2248, 0]
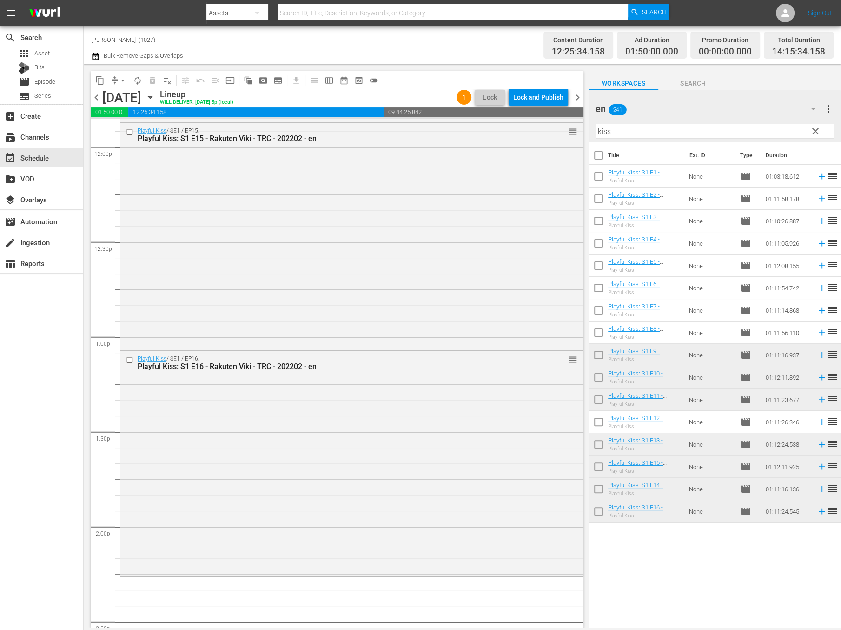
click at [789, 115] on div "en 241" at bounding box center [710, 109] width 229 height 26
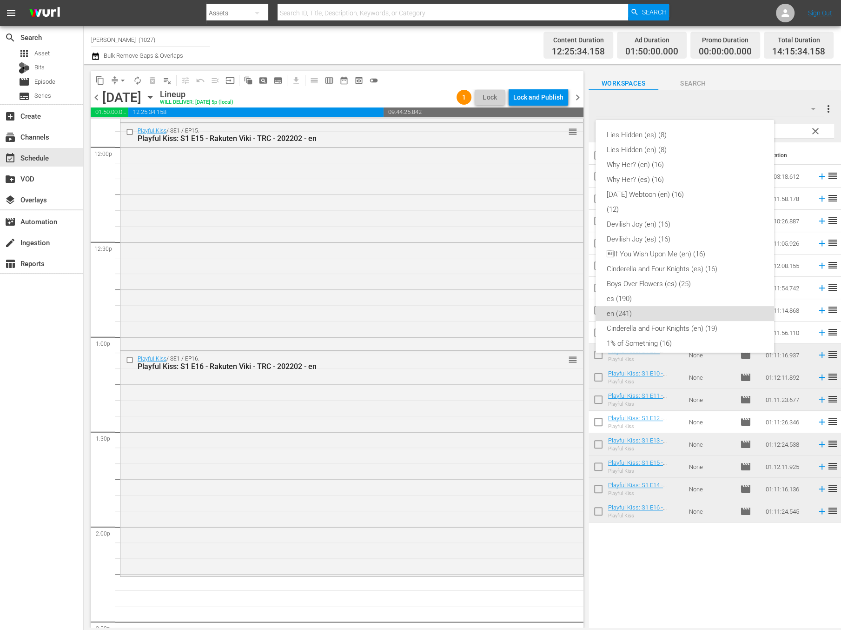
scroll to position [171, 0]
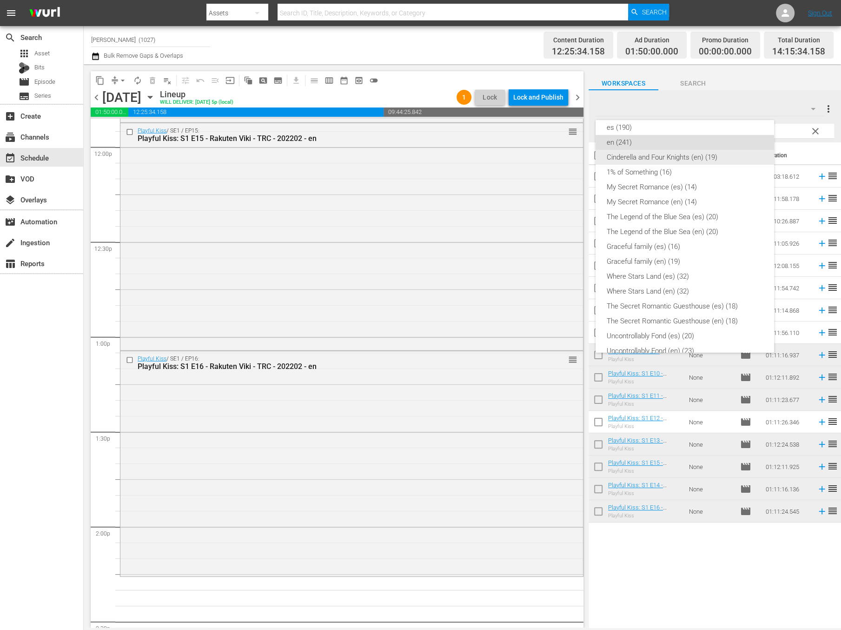
click at [738, 159] on div "Cinderella and Four Knights (en) (19)" at bounding box center [685, 157] width 156 height 15
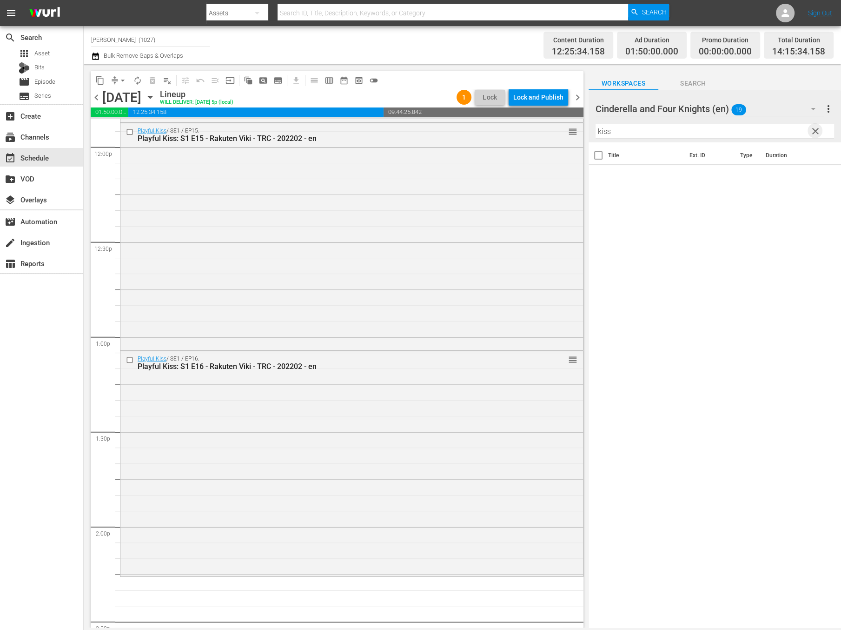
click at [816, 129] on span "clear" at bounding box center [815, 131] width 11 height 11
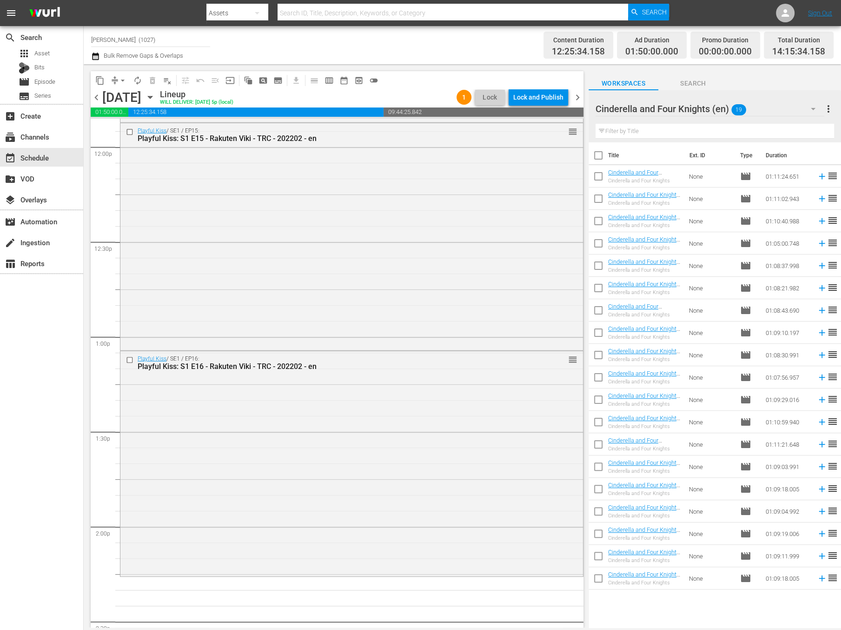
click at [600, 356] on input "checkbox" at bounding box center [599, 357] width 20 height 20
checkbox input "true"
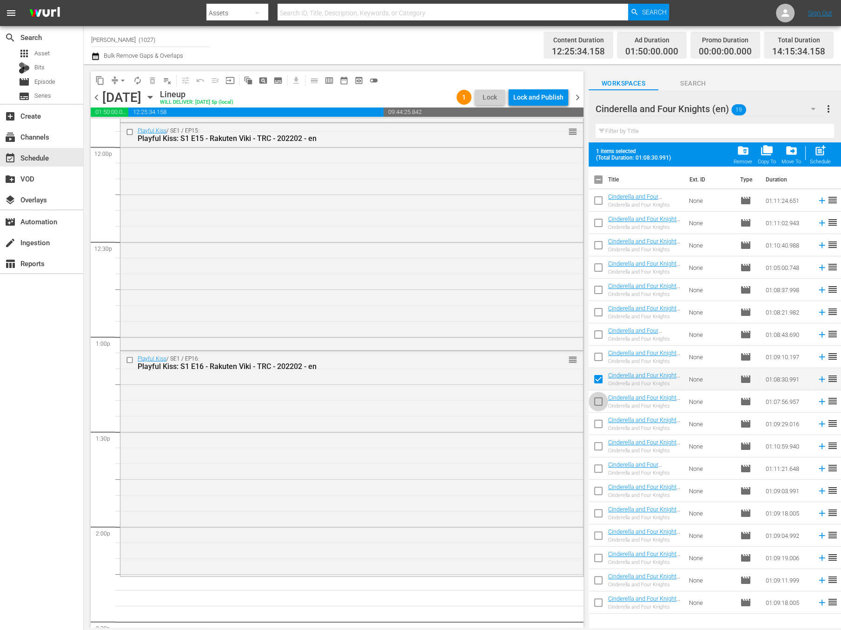
click at [596, 402] on input "checkbox" at bounding box center [599, 403] width 20 height 20
checkbox input "true"
click at [597, 424] on input "checkbox" at bounding box center [599, 426] width 20 height 20
checkbox input "true"
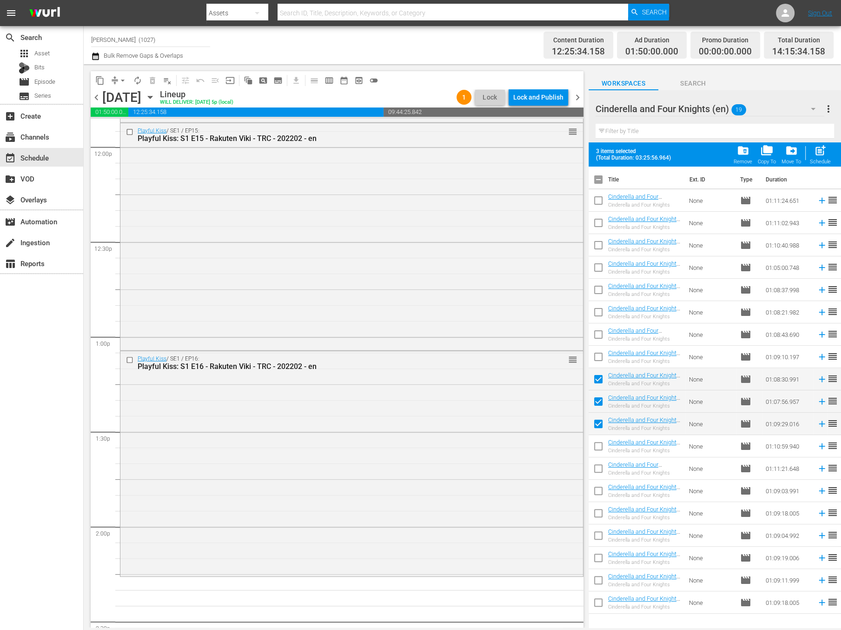
click at [596, 445] on input "checkbox" at bounding box center [599, 448] width 20 height 20
checkbox input "true"
click at [817, 167] on th at bounding box center [823, 179] width 14 height 26
click at [819, 159] on div "Schedule" at bounding box center [820, 162] width 21 height 6
checkbox input "false"
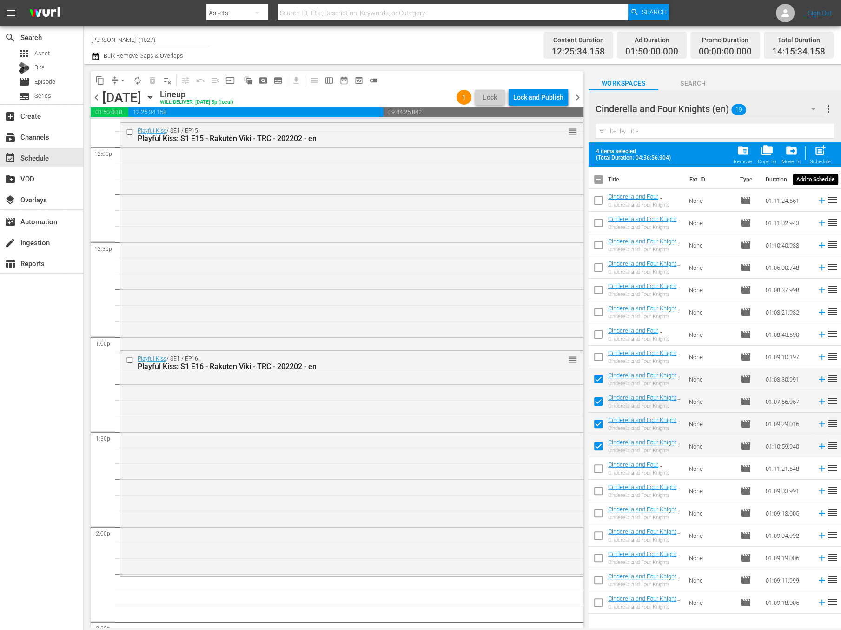
checkbox input "false"
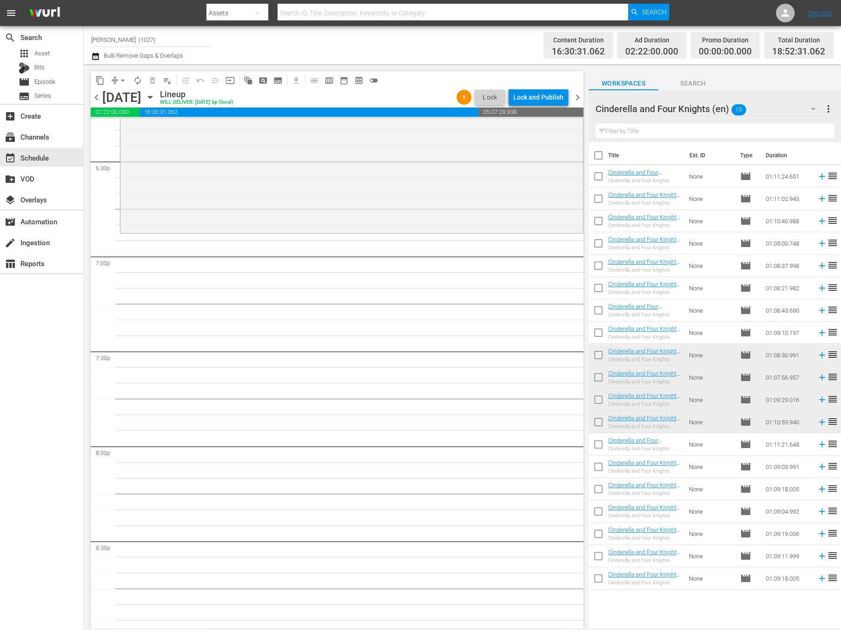
scroll to position [3447, 0]
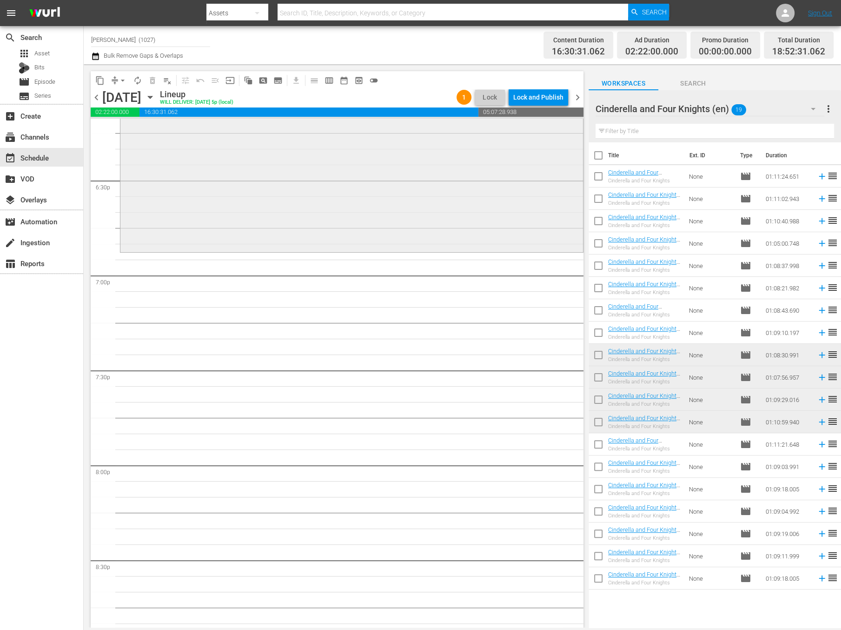
click at [453, 191] on div "Cinderella and Four Knights / SE1 / EP10: Cinderella and Four Knights: S1 E10 -…" at bounding box center [351, 139] width 463 height 222
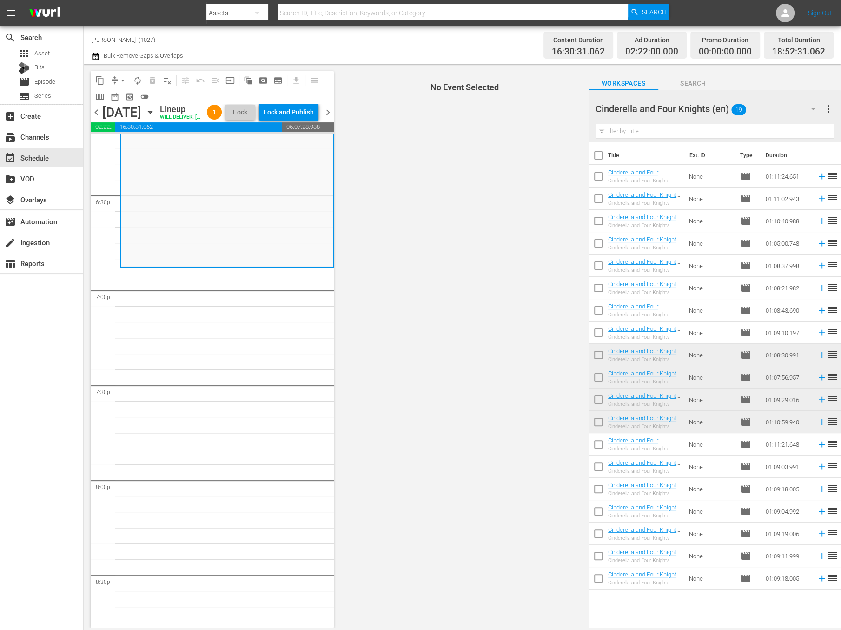
click at [596, 450] on input "checkbox" at bounding box center [599, 446] width 20 height 20
checkbox input "true"
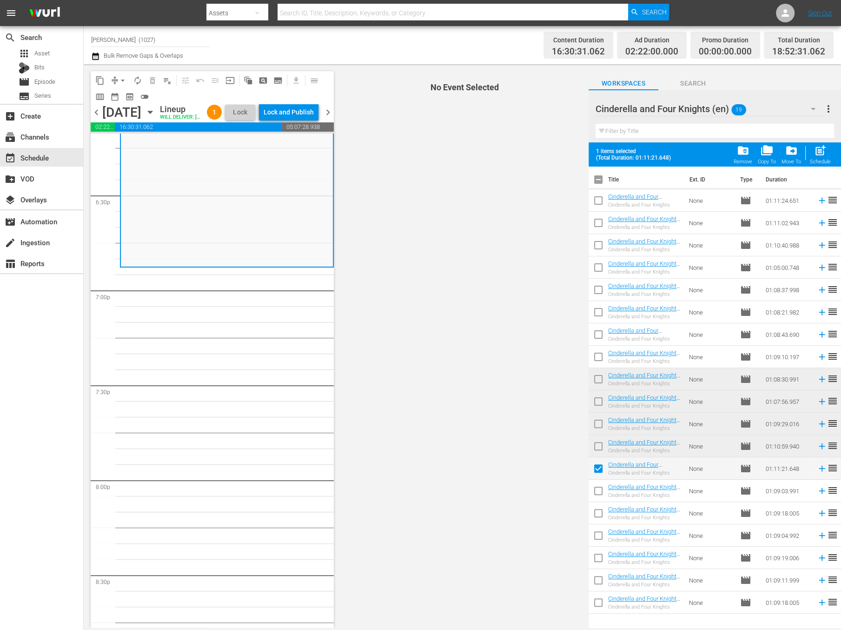
click at [598, 499] on input "checkbox" at bounding box center [599, 493] width 20 height 20
checkbox input "true"
click at [596, 475] on input "checkbox" at bounding box center [599, 470] width 20 height 20
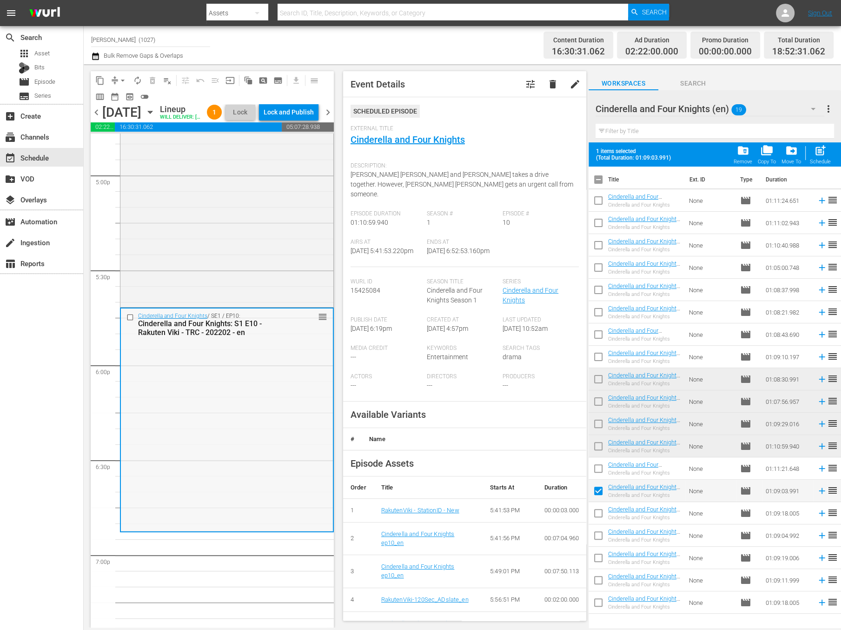
scroll to position [3178, 0]
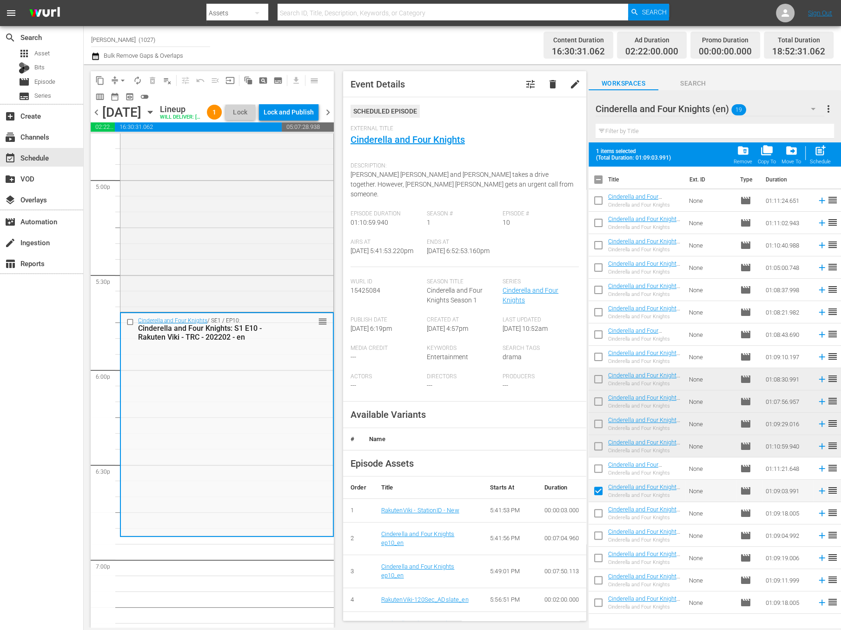
click at [599, 468] on input "checkbox" at bounding box center [599, 470] width 20 height 20
checkbox input "true"
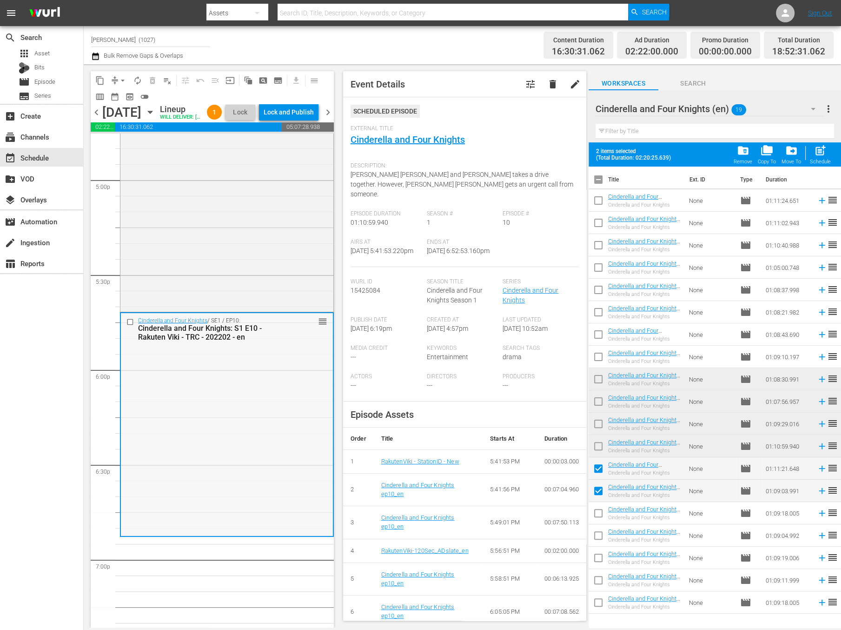
click at [129, 326] on input "checkbox" at bounding box center [131, 322] width 10 height 8
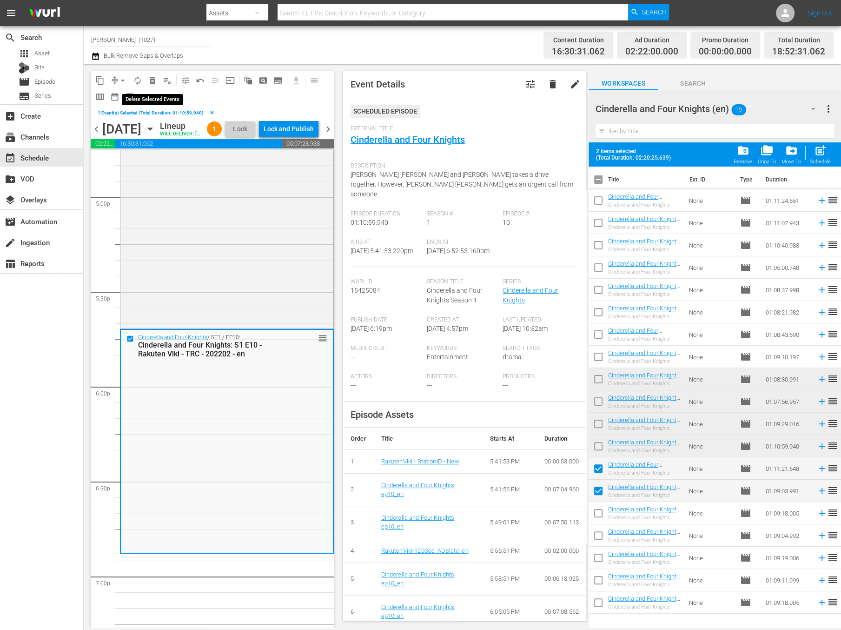
click at [156, 86] on button "delete_forever_outlined" at bounding box center [152, 80] width 15 height 15
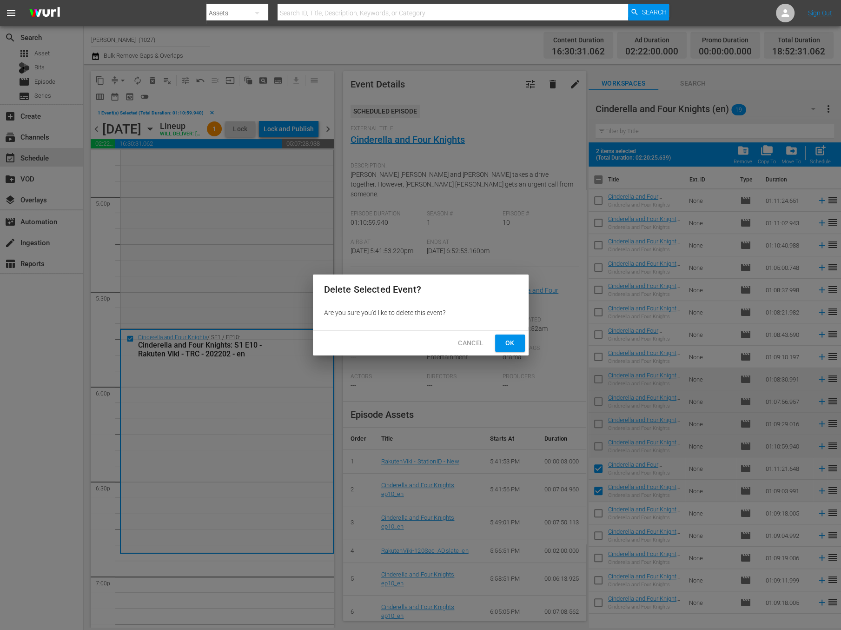
click at [517, 340] on button "Ok" at bounding box center [510, 342] width 30 height 17
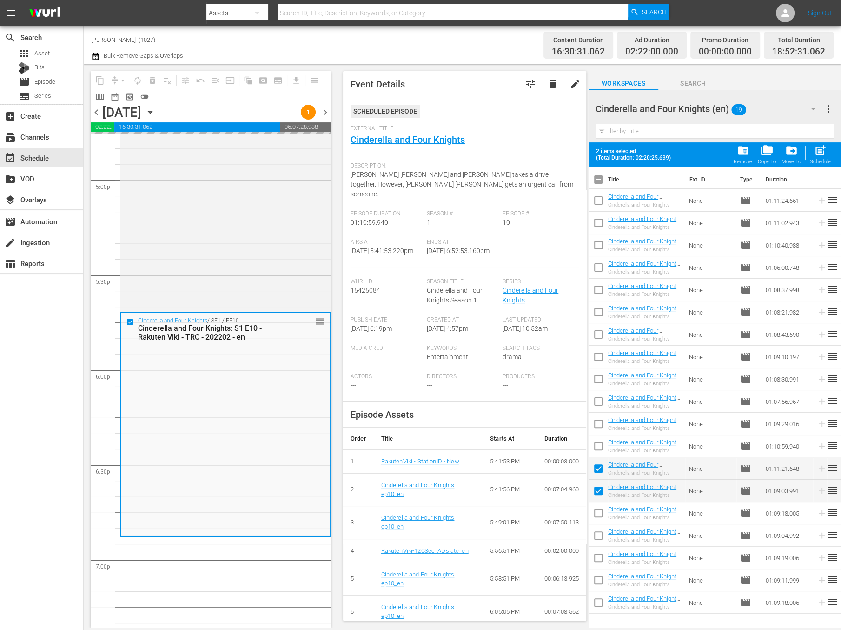
click at [600, 503] on span at bounding box center [599, 513] width 20 height 20
click at [600, 508] on input "checkbox" at bounding box center [599, 515] width 20 height 20
checkbox input "true"
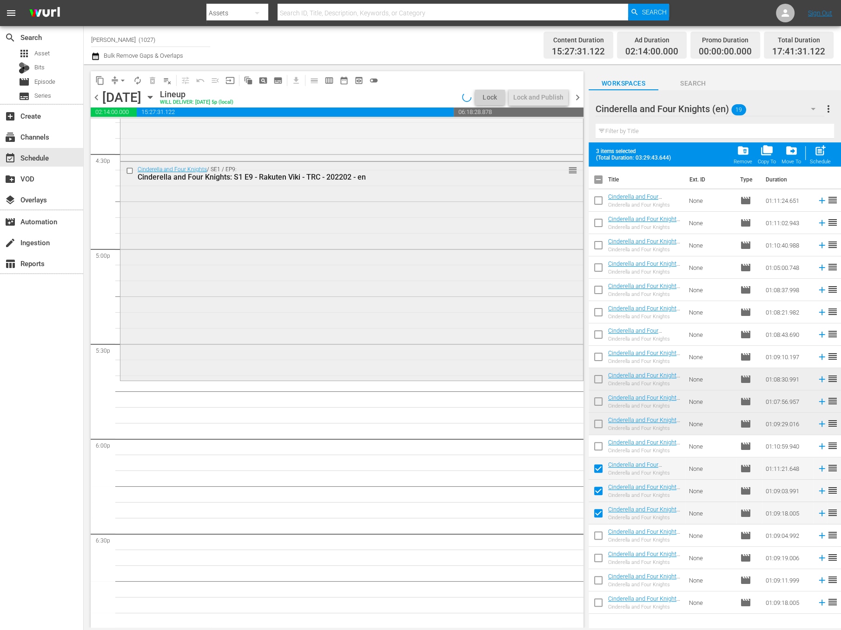
scroll to position [3091, 0]
click at [820, 147] on span "post_add" at bounding box center [820, 150] width 13 height 13
checkbox input "false"
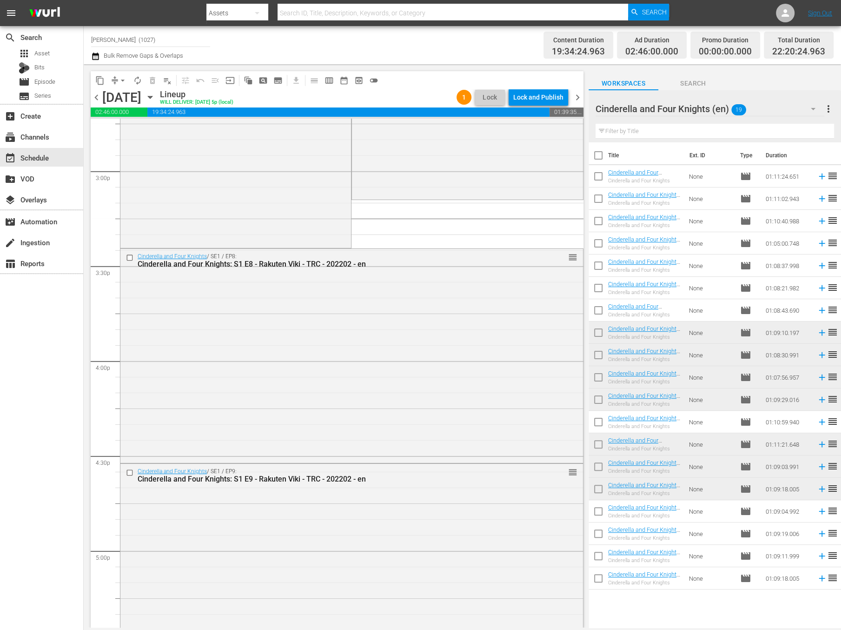
scroll to position [2497, 0]
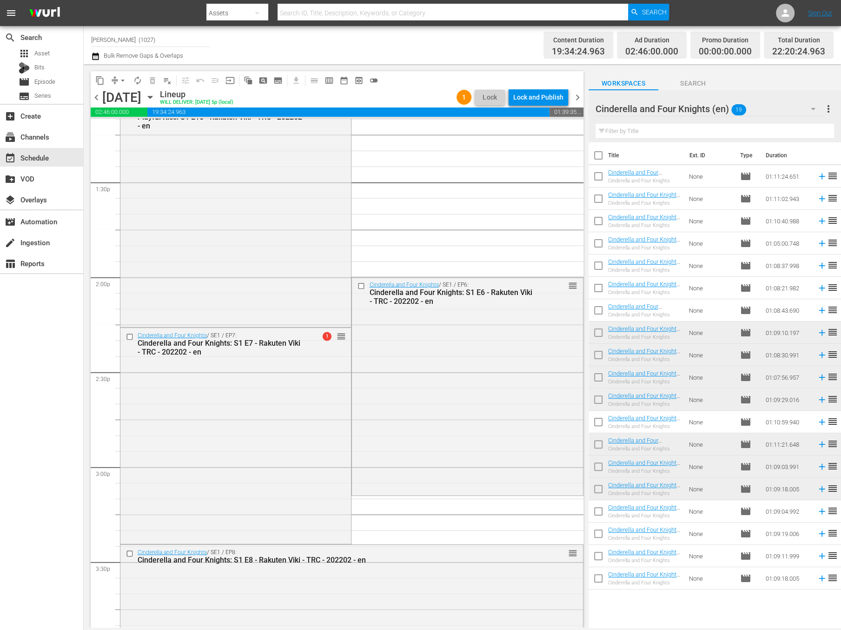
click at [116, 80] on button "arrow_drop_down" at bounding box center [122, 80] width 15 height 15
click at [140, 125] on li "Align to End of Previous Day" at bounding box center [123, 129] width 98 height 15
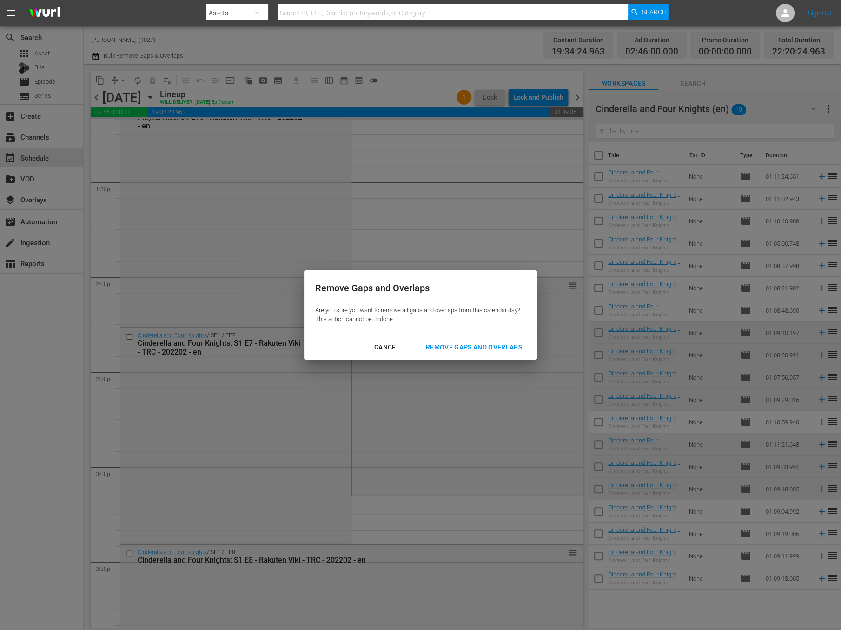
click at [492, 353] on button "Remove Gaps and Overlaps" at bounding box center [474, 346] width 119 height 17
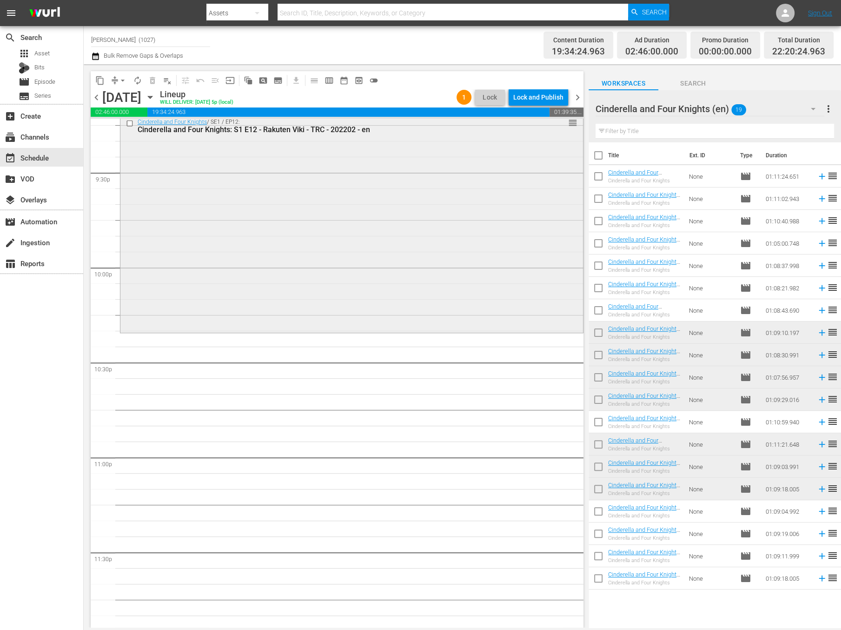
scroll to position [4044, 0]
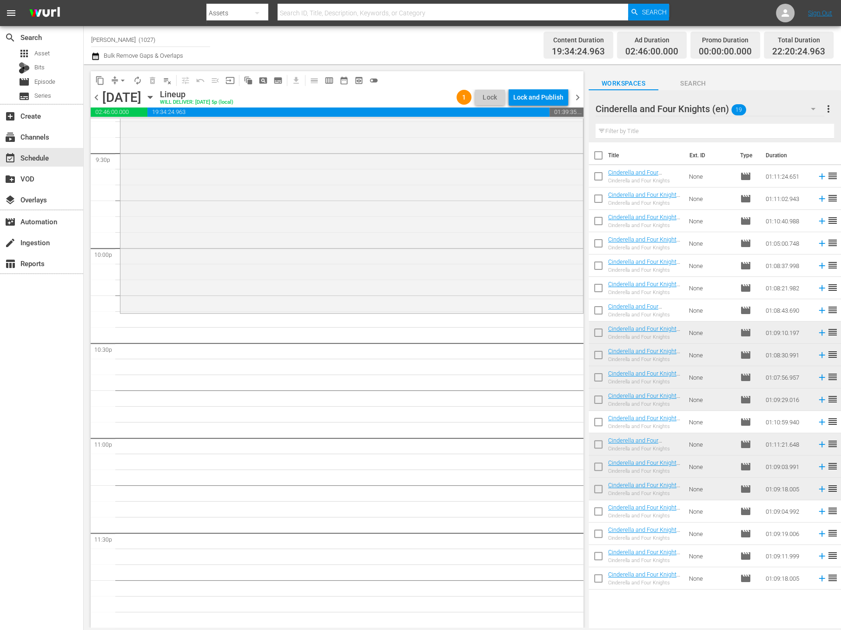
click at [770, 103] on div "Cinderella and Four Knights (en) 19" at bounding box center [710, 109] width 229 height 26
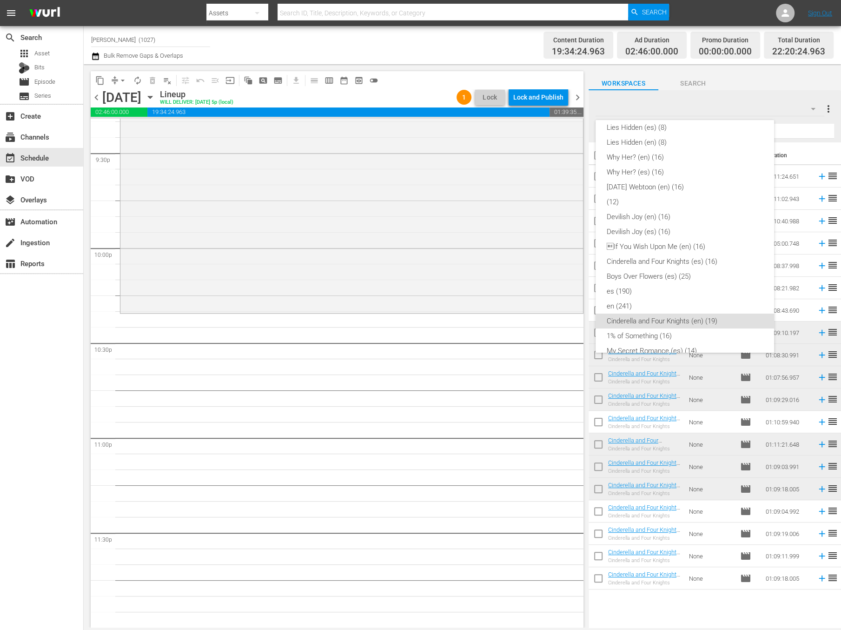
scroll to position [0, 0]
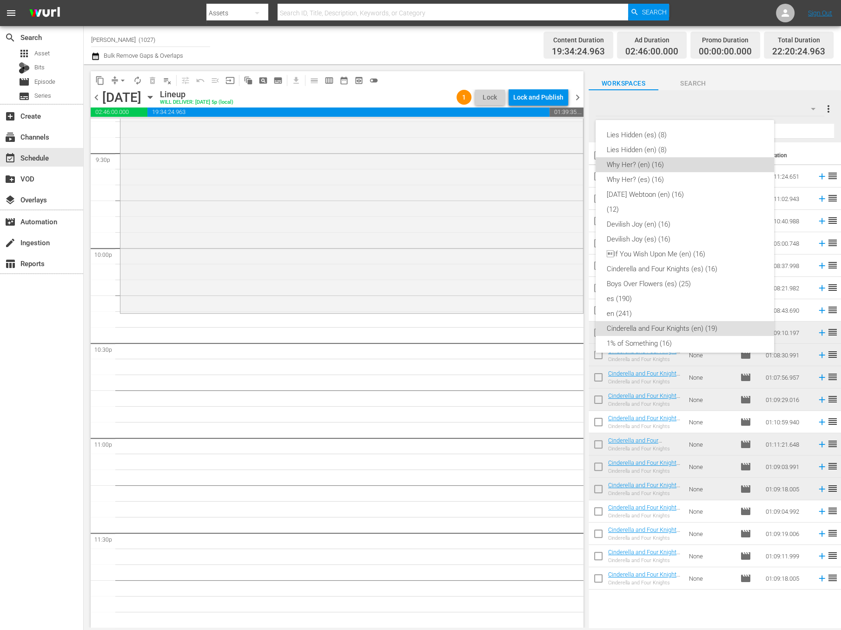
click at [696, 163] on div "Why Her? (en) (16)" at bounding box center [685, 164] width 156 height 15
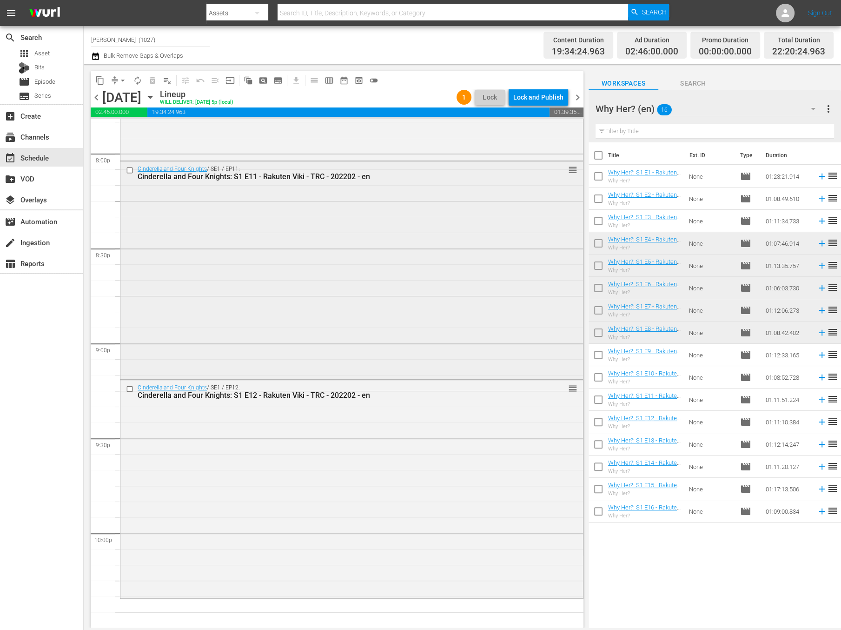
scroll to position [3785, 0]
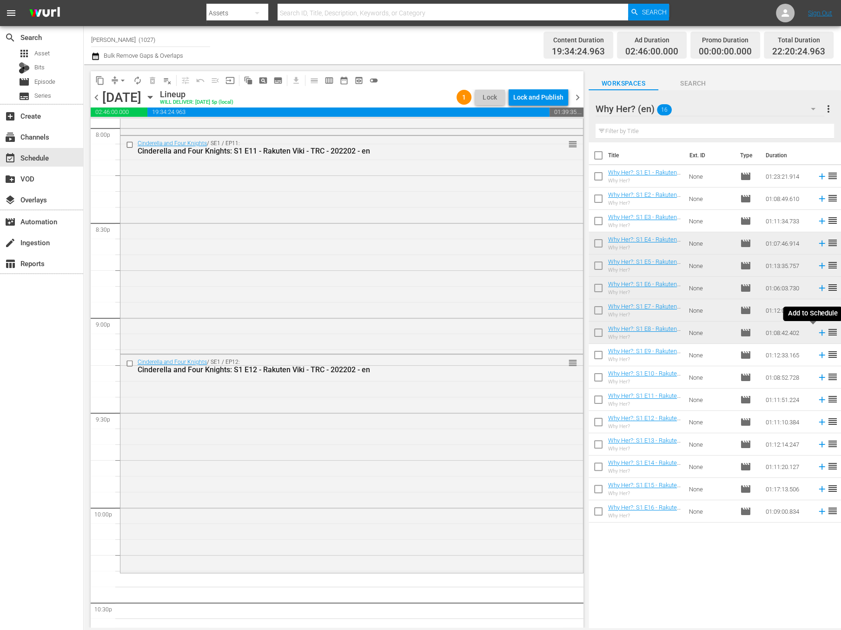
click at [817, 331] on icon at bounding box center [822, 332] width 10 height 10
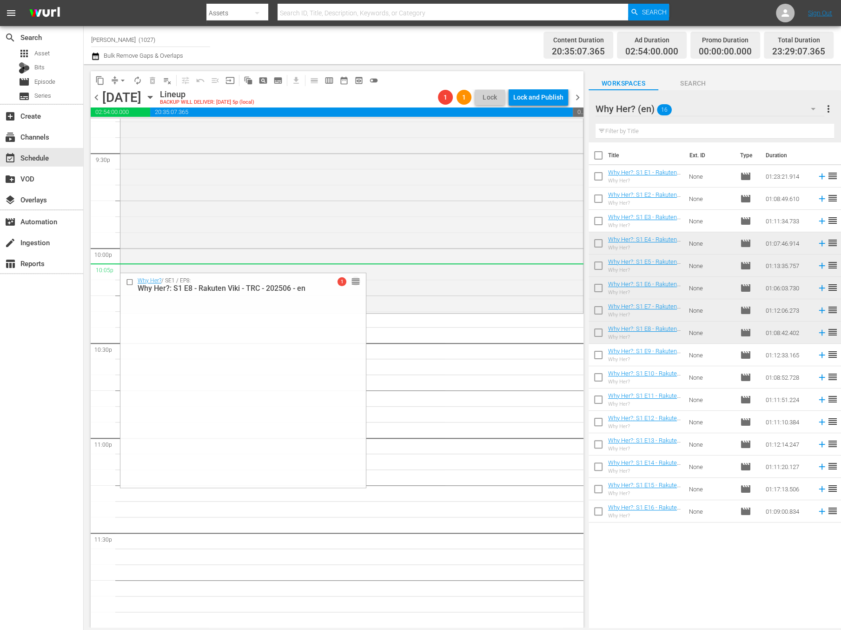
scroll to position [4044, 0]
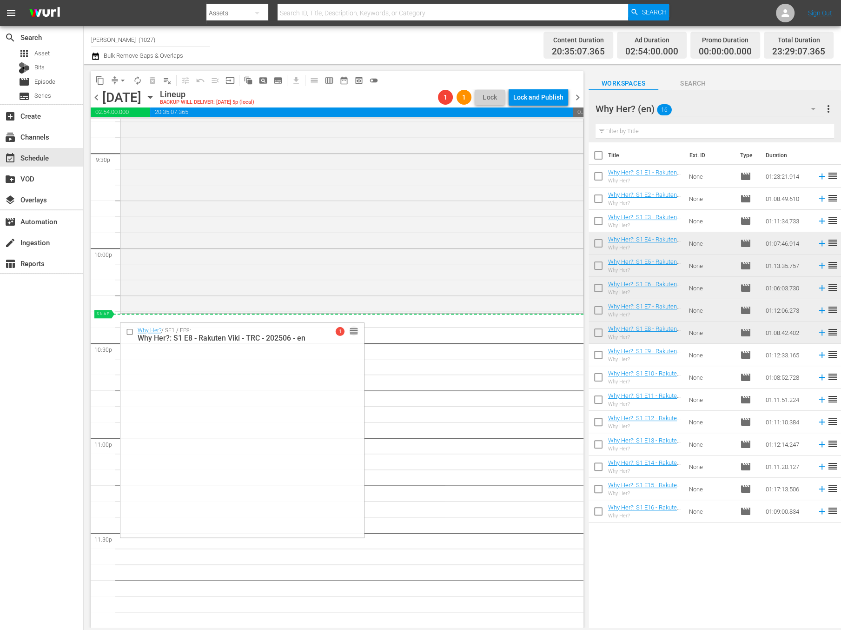
drag, startPoint x: 341, startPoint y: 312, endPoint x: 464, endPoint y: 321, distance: 123.5
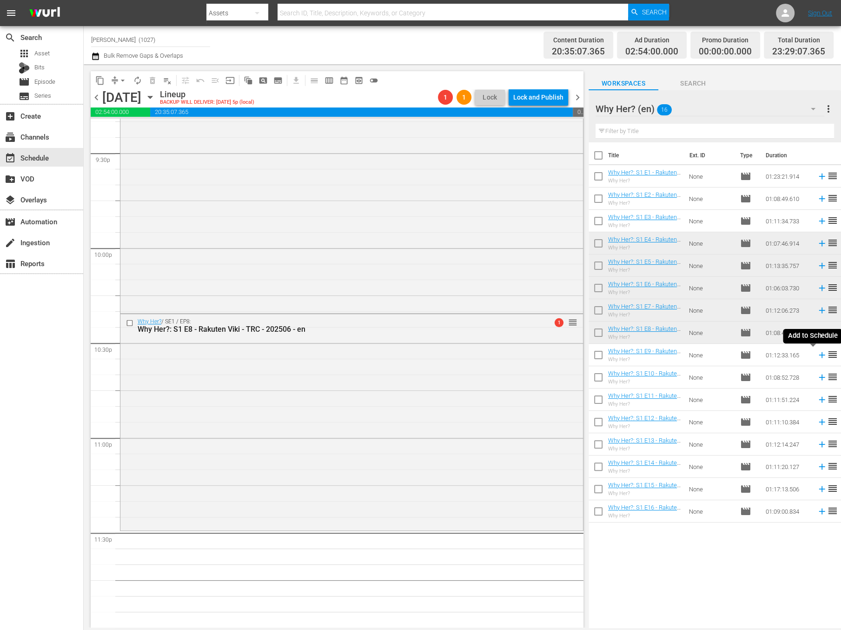
click at [817, 353] on icon at bounding box center [822, 355] width 10 height 10
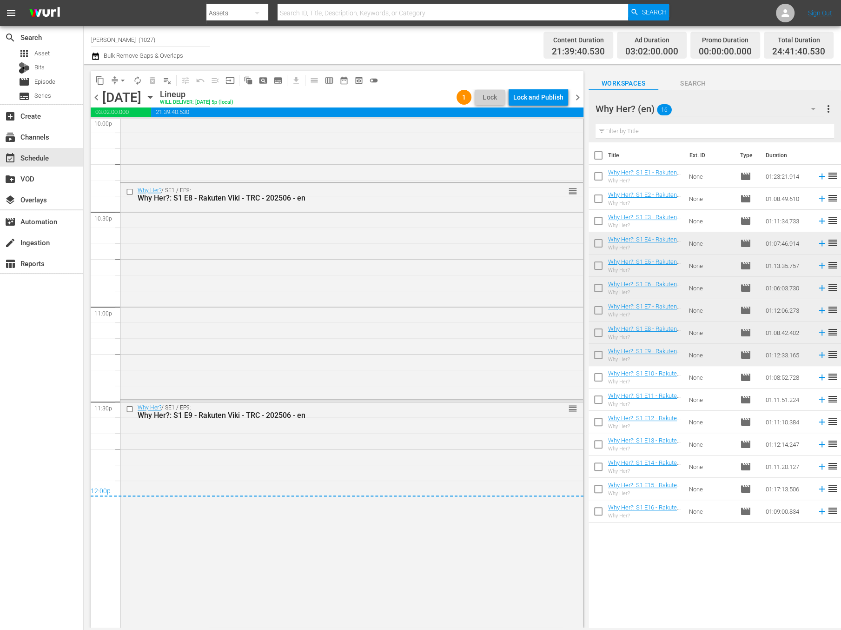
scroll to position [4176, 0]
click at [547, 95] on div "Lock and Publish" at bounding box center [538, 97] width 50 height 17
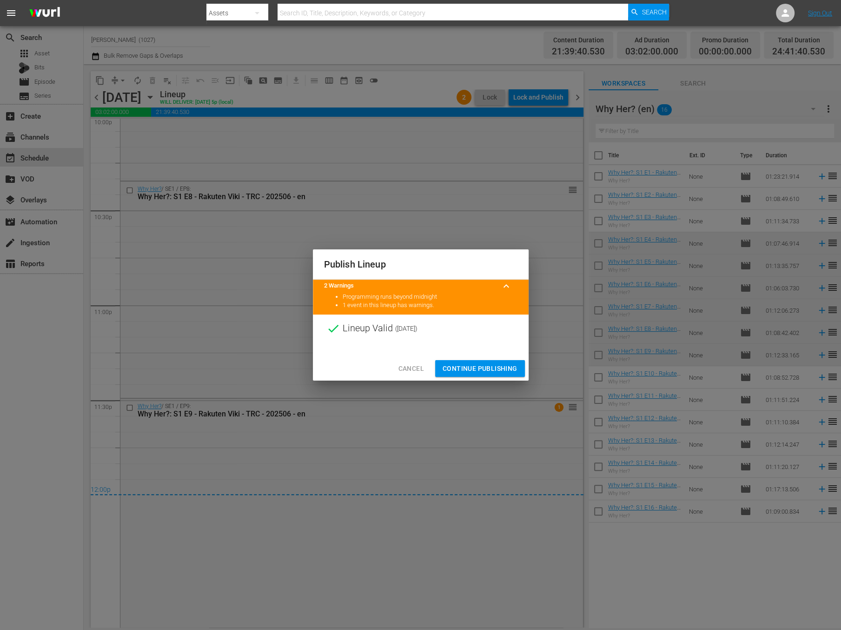
click at [490, 370] on span "Continue Publishing" at bounding box center [480, 369] width 75 height 12
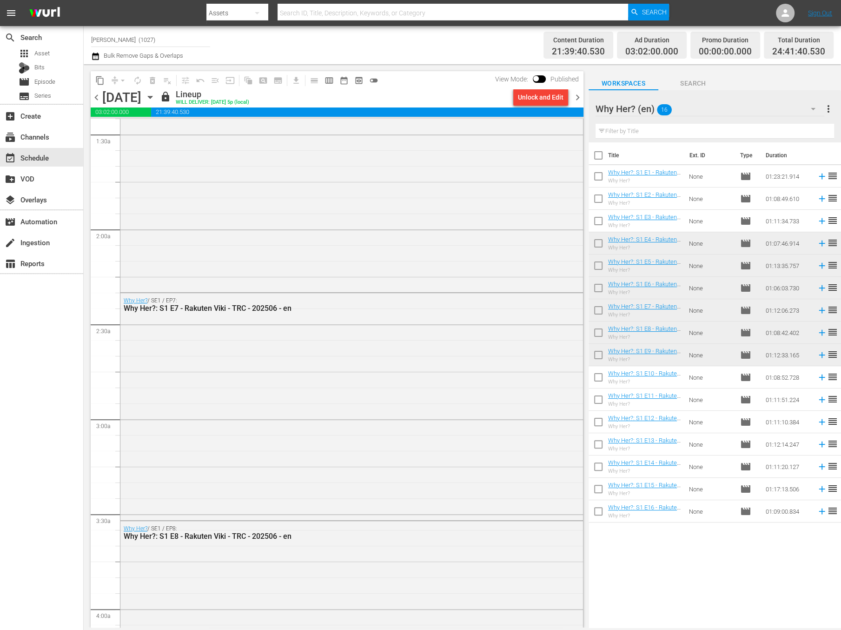
scroll to position [0, 0]
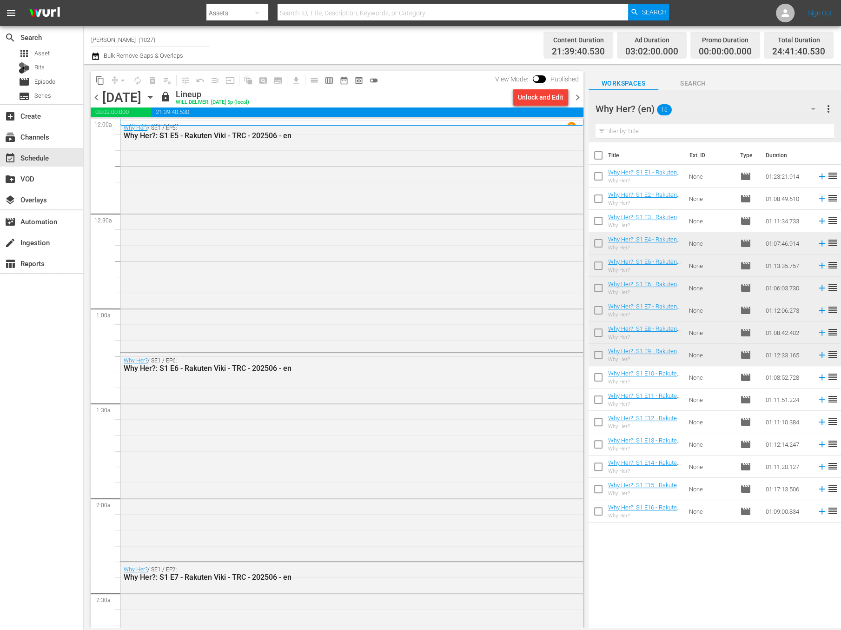
click at [93, 56] on icon "button" at bounding box center [95, 56] width 9 height 11
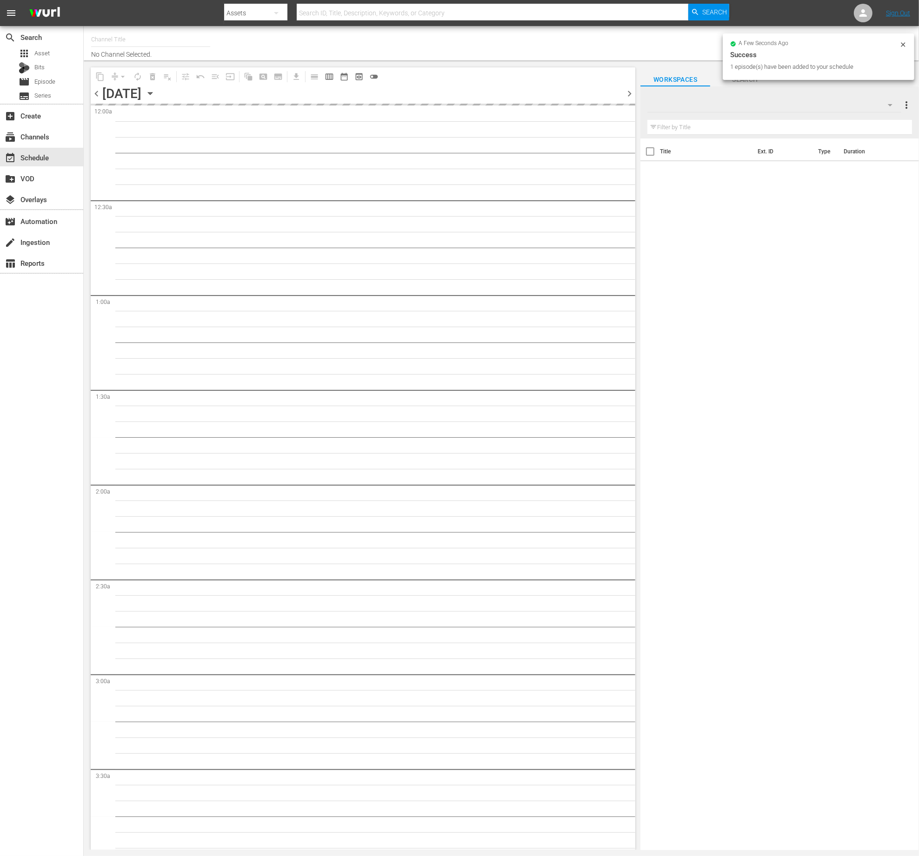
type input "[PERSON_NAME] (No CTA) (843)"
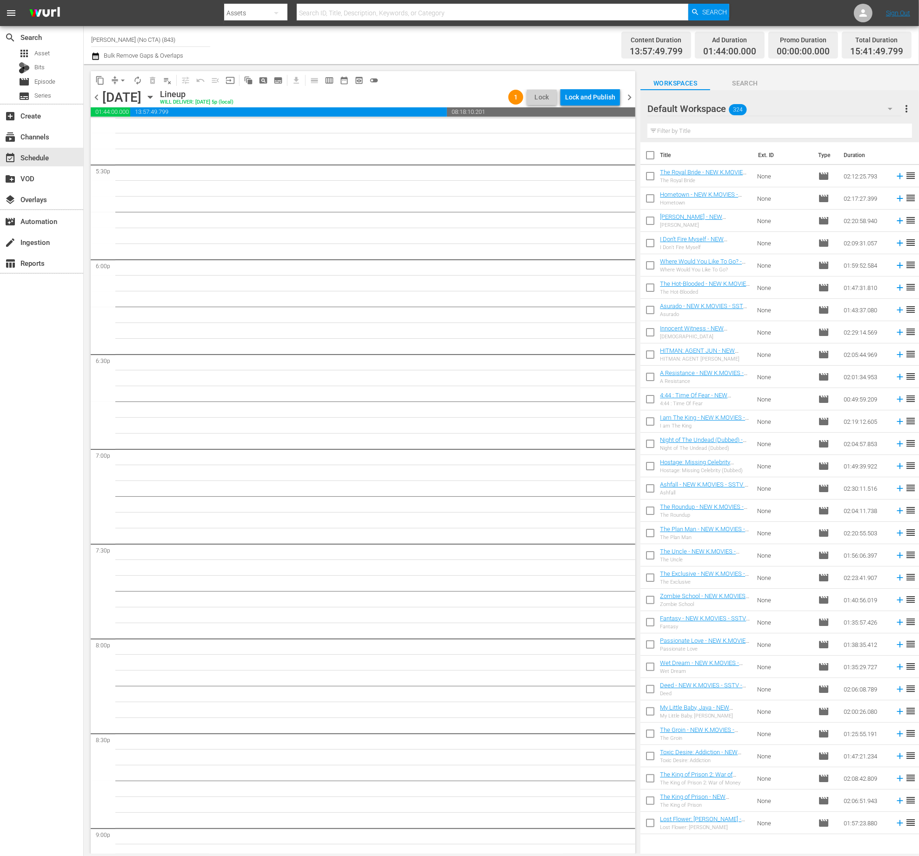
scroll to position [3349, 0]
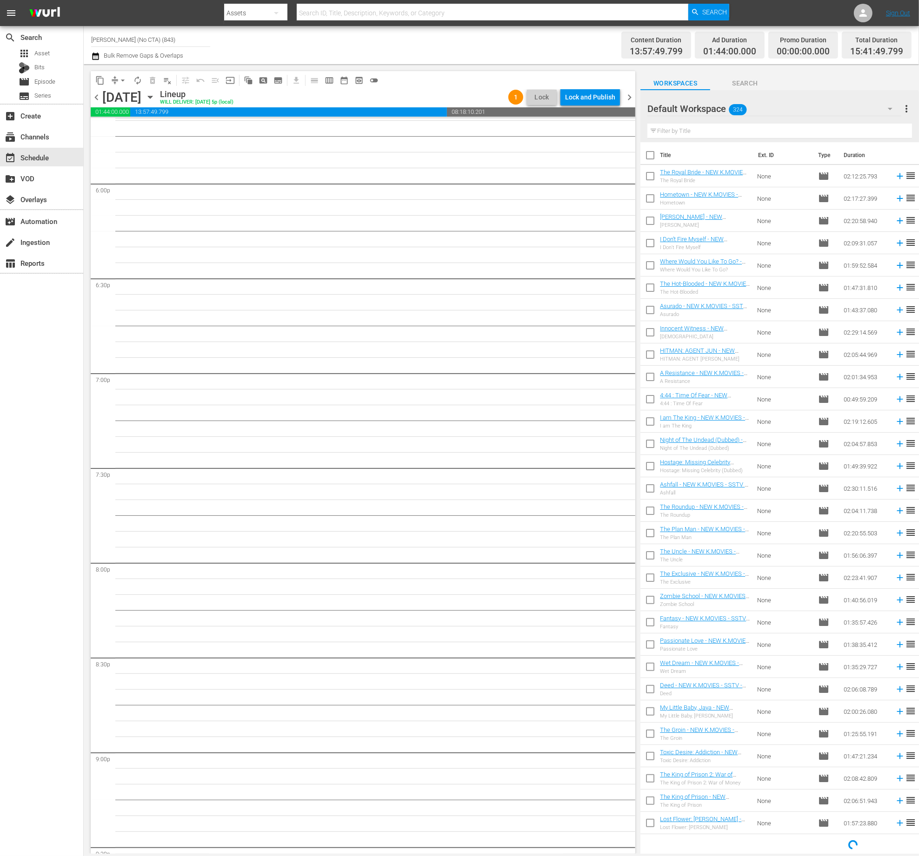
click at [806, 119] on div "Default Workspace 324" at bounding box center [774, 109] width 254 height 26
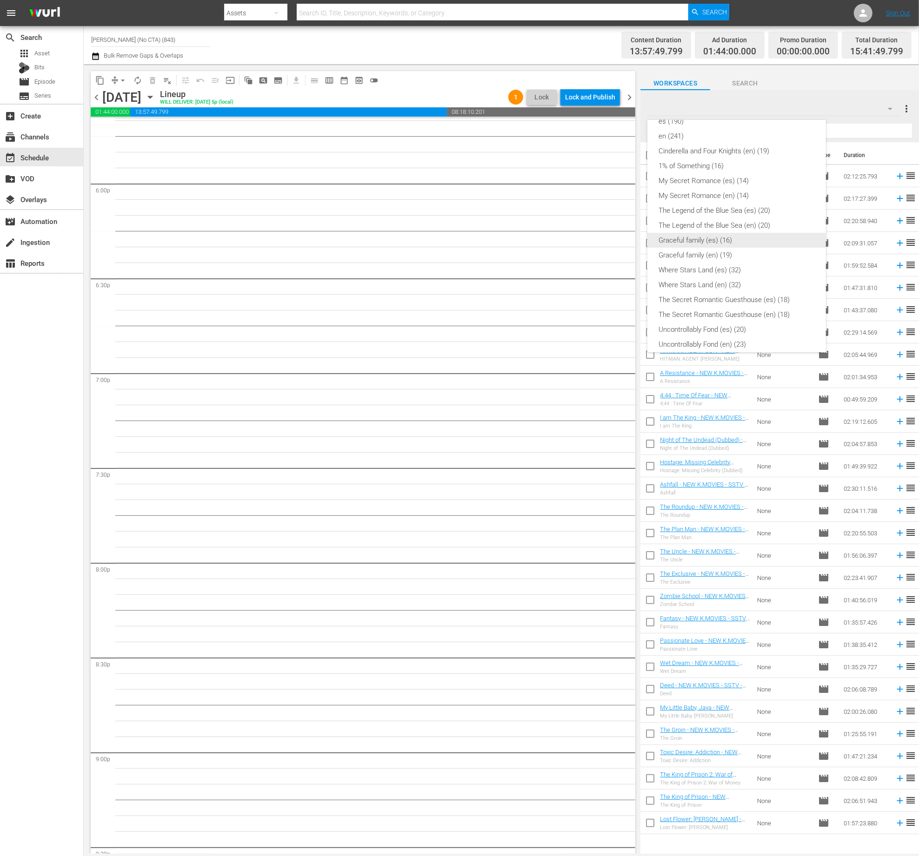
scroll to position [107, 0]
click at [722, 205] on div "en (241)" at bounding box center [736, 206] width 156 height 15
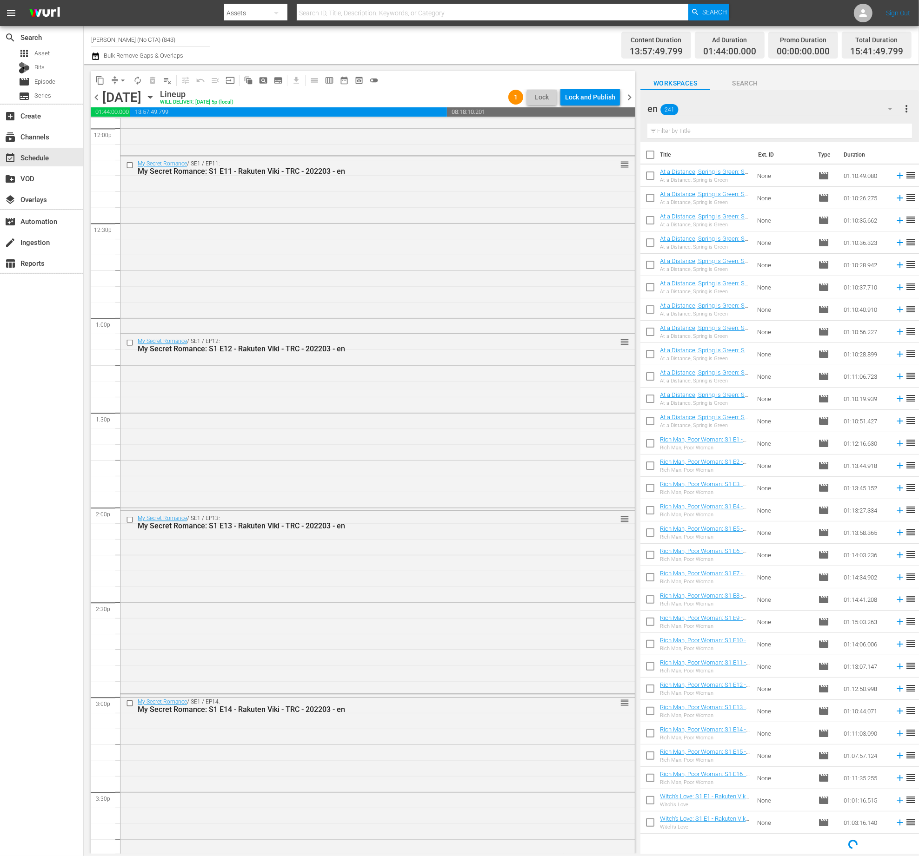
scroll to position [0, 0]
click at [781, 106] on div "en 241" at bounding box center [774, 109] width 254 height 26
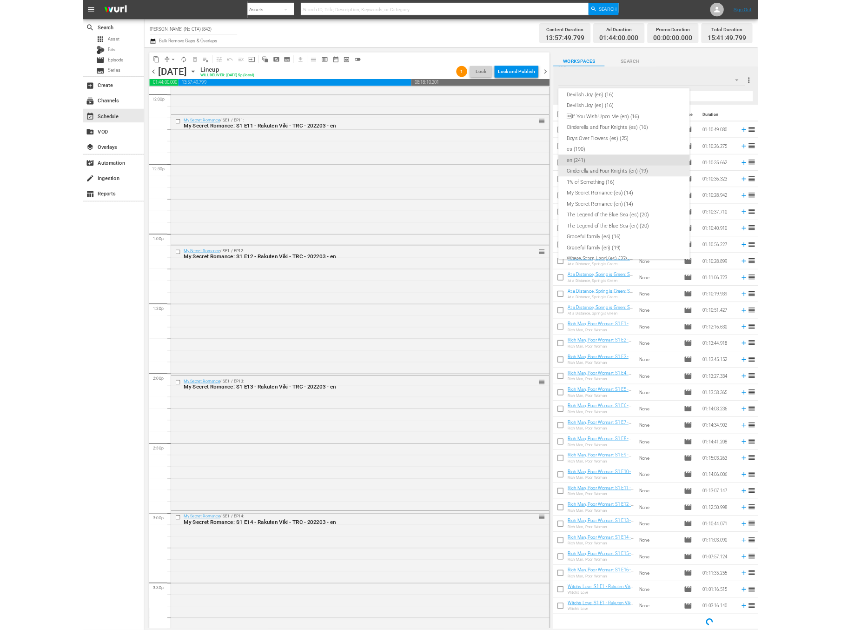
scroll to position [0, 0]
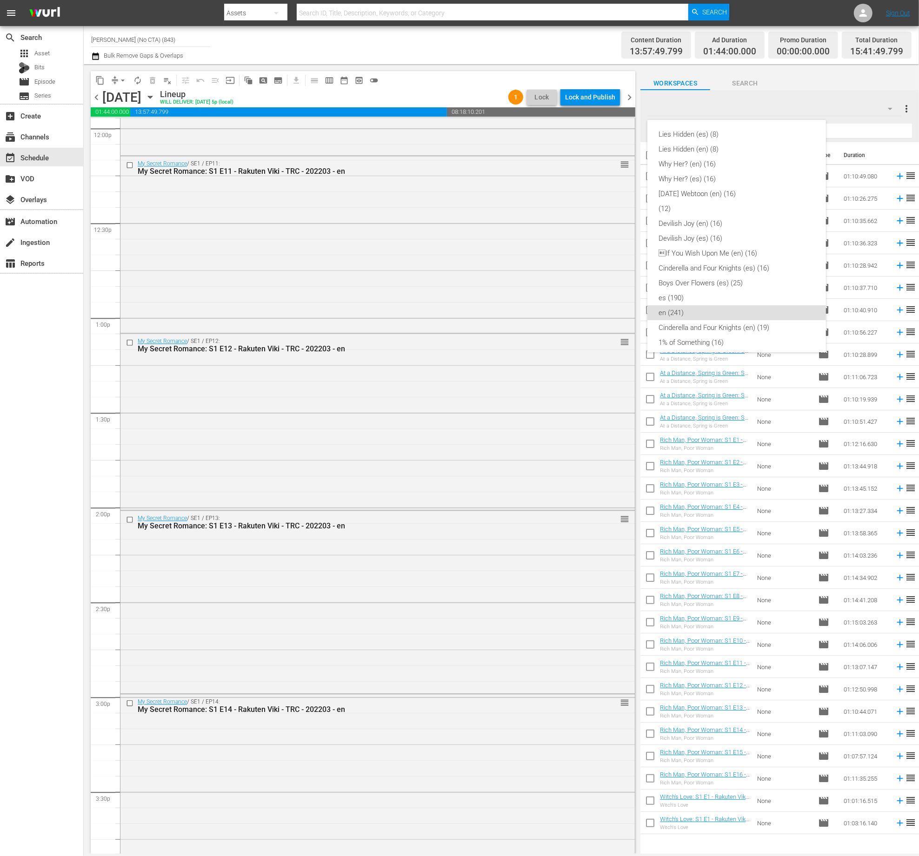
click at [850, 135] on div "Lies Hidden (es) (8) Lies Hidden (en) (8) Why Her? (en) (16) Why Her? (es) (16)…" at bounding box center [459, 428] width 919 height 856
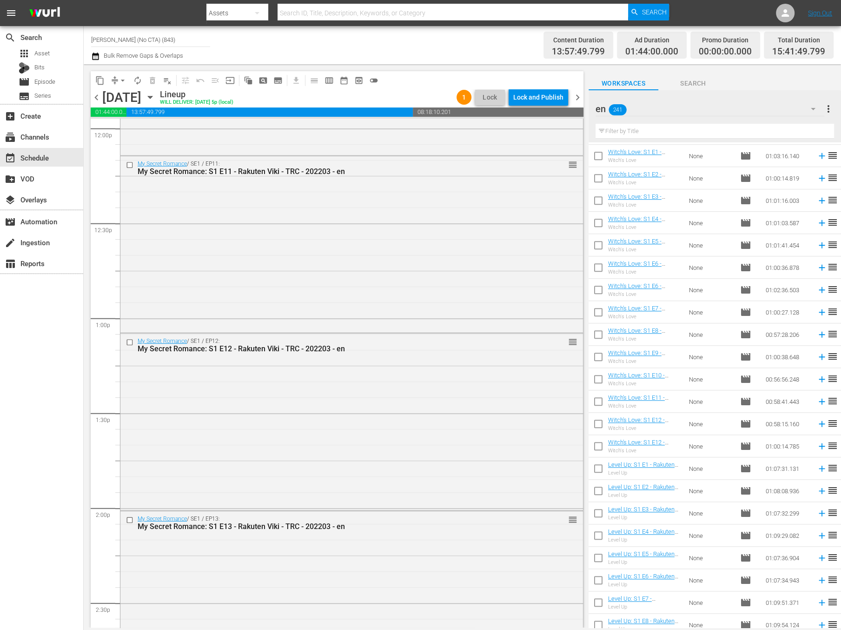
scroll to position [897, 0]
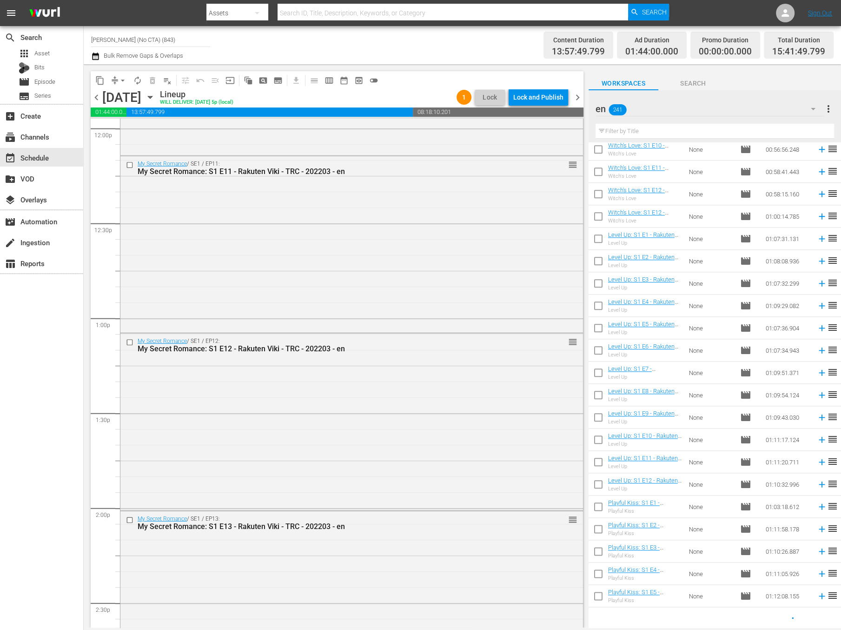
click at [658, 123] on div "Filter by Title" at bounding box center [715, 131] width 239 height 22
click at [658, 128] on input "text" at bounding box center [715, 131] width 239 height 15
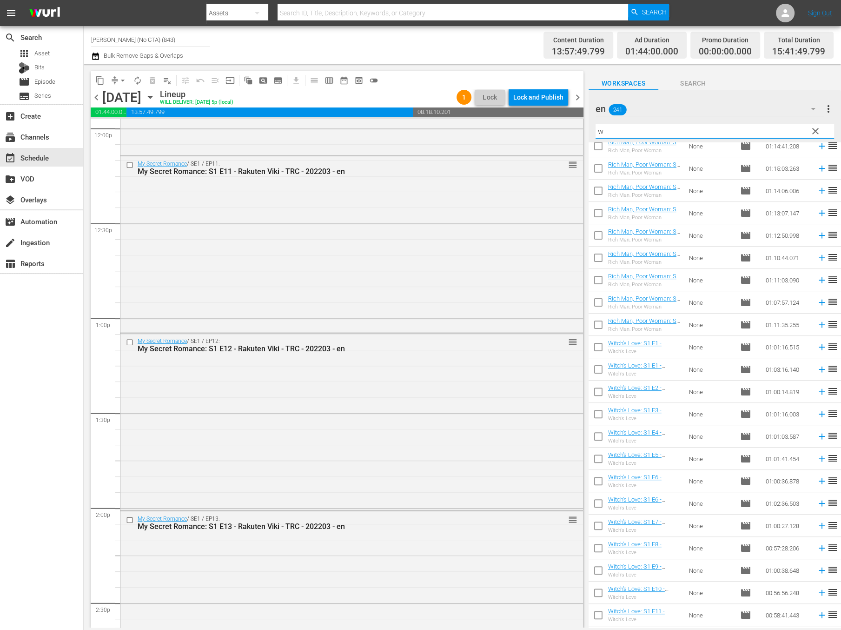
scroll to position [250, 0]
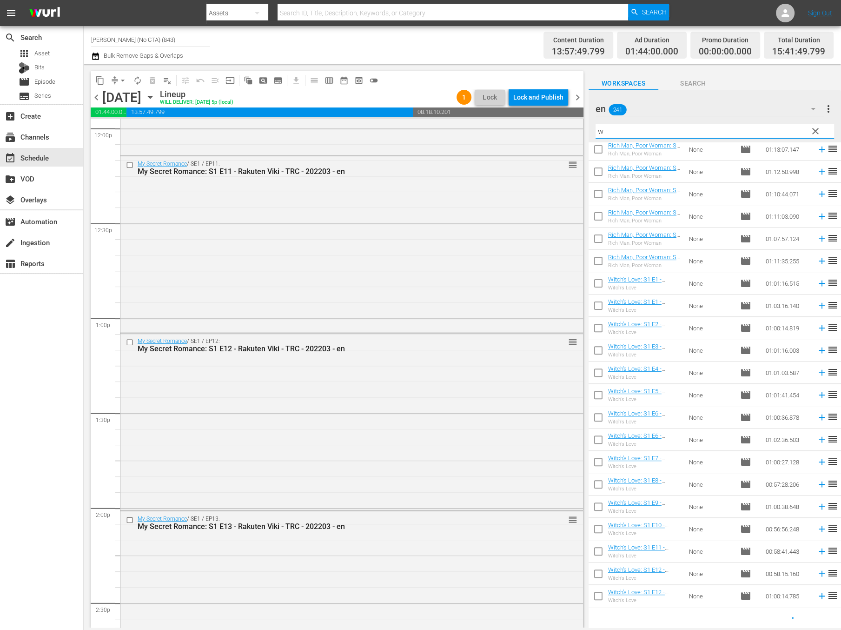
type input "w"
click at [817, 130] on span "clear" at bounding box center [815, 131] width 11 height 11
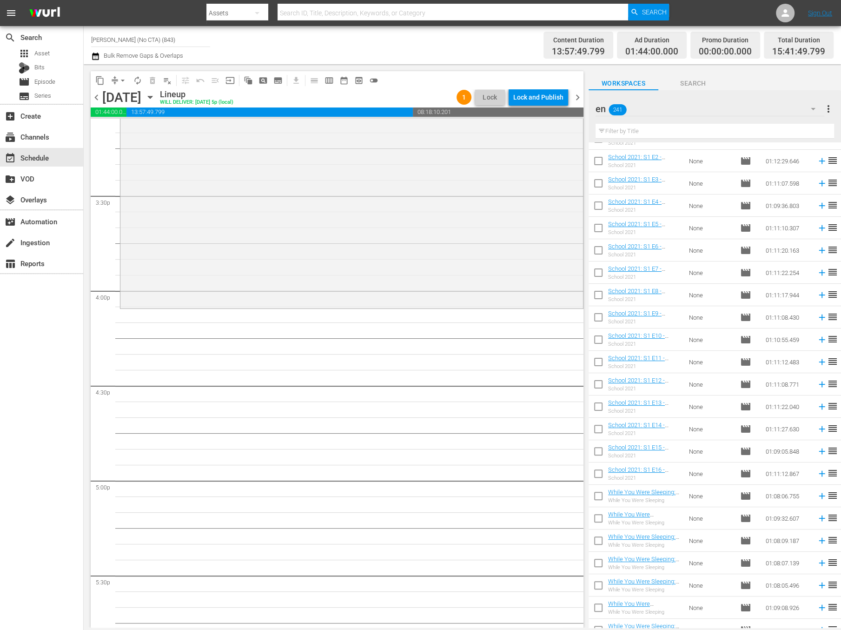
scroll to position [4245, 0]
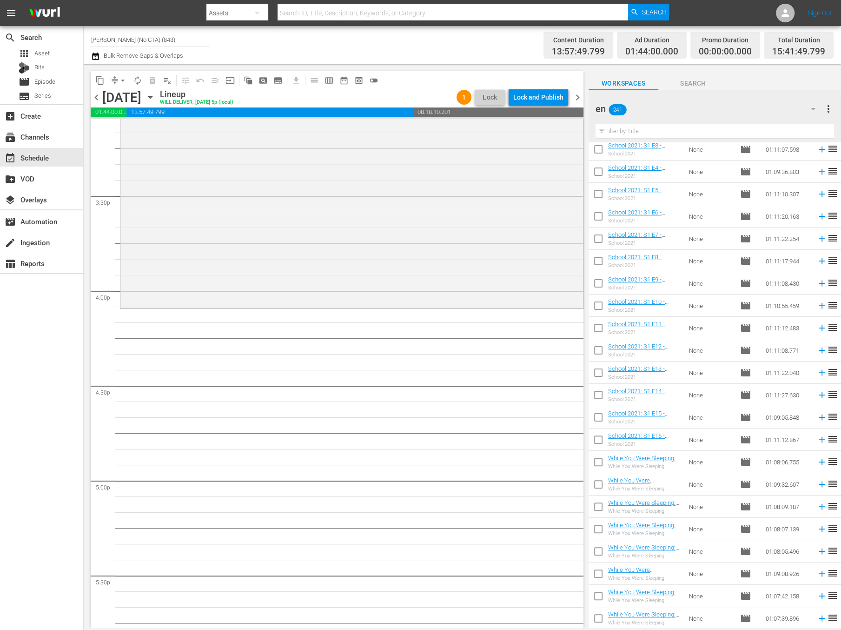
click at [750, 120] on div "Filter by Title" at bounding box center [715, 131] width 239 height 22
click at [778, 131] on input "text" at bounding box center [715, 131] width 239 height 15
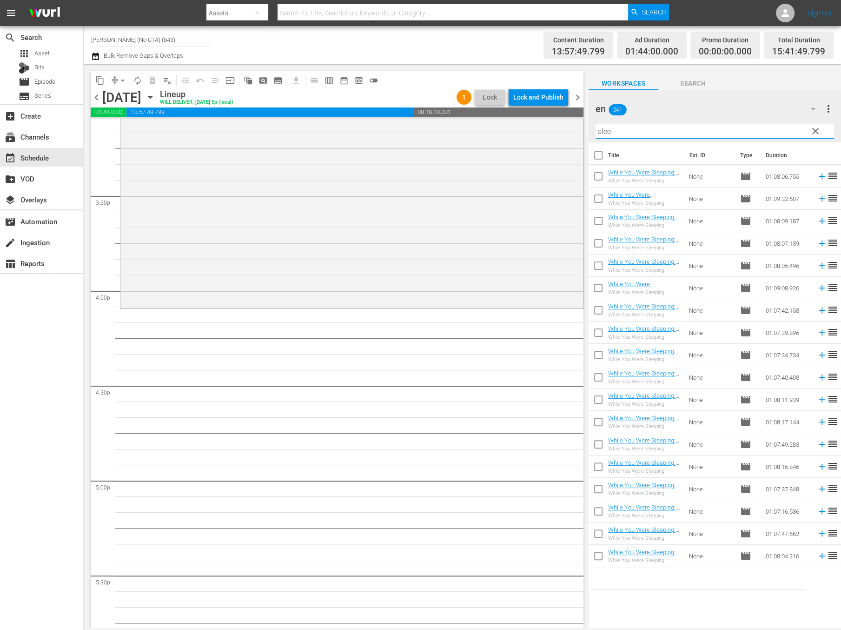
type input "slee"
click at [595, 187] on td at bounding box center [599, 198] width 20 height 22
click at [590, 173] on input "checkbox" at bounding box center [599, 178] width 20 height 20
checkbox input "true"
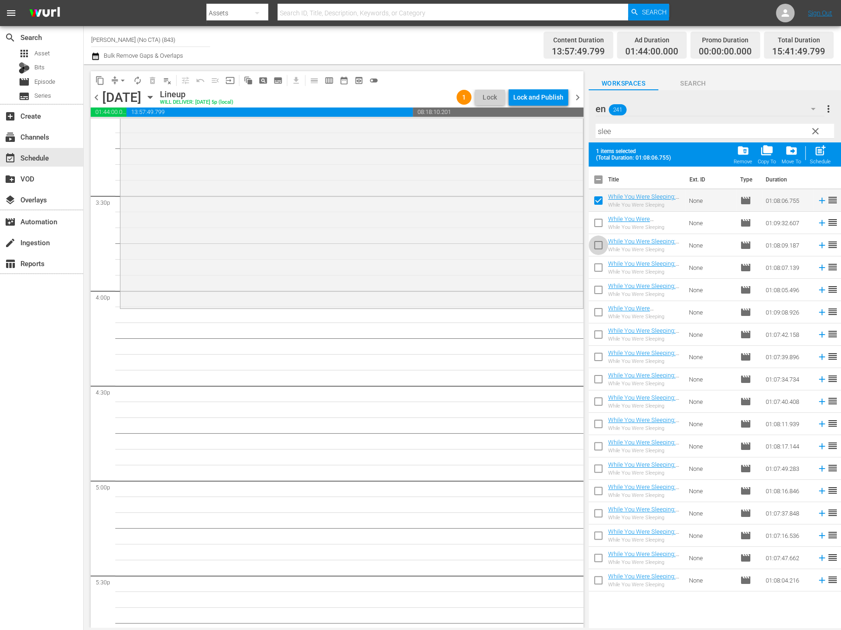
click at [600, 248] on input "checkbox" at bounding box center [599, 247] width 20 height 20
checkbox input "true"
click at [590, 279] on td at bounding box center [599, 289] width 20 height 22
click at [594, 274] on input "checkbox" at bounding box center [599, 269] width 20 height 20
checkbox input "true"
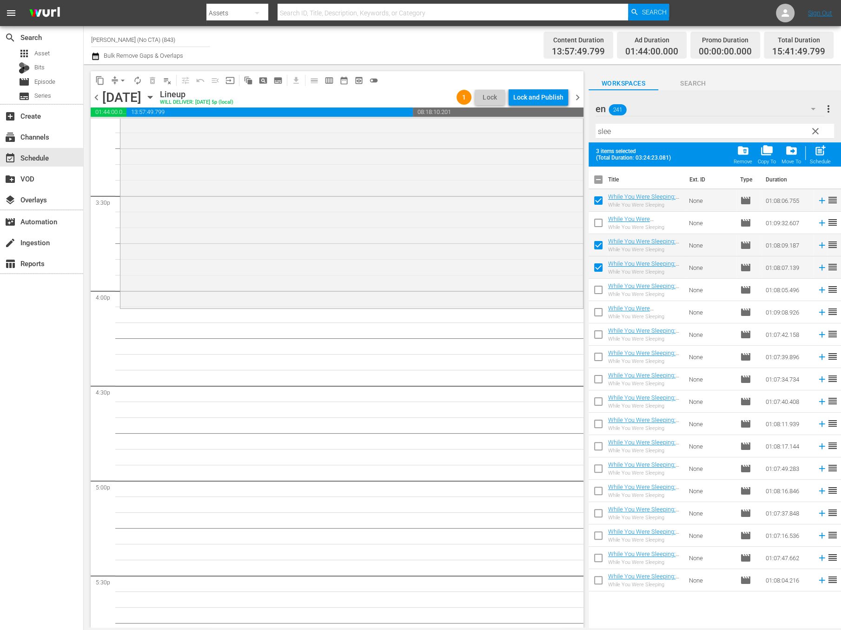
click at [603, 185] on input "checkbox" at bounding box center [599, 182] width 20 height 20
checkbox input "true"
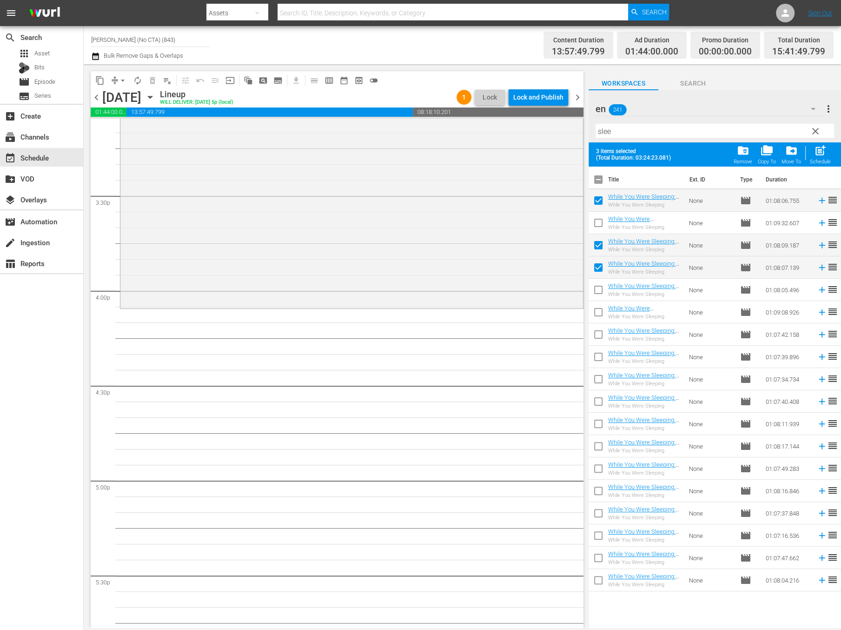
checkbox input "true"
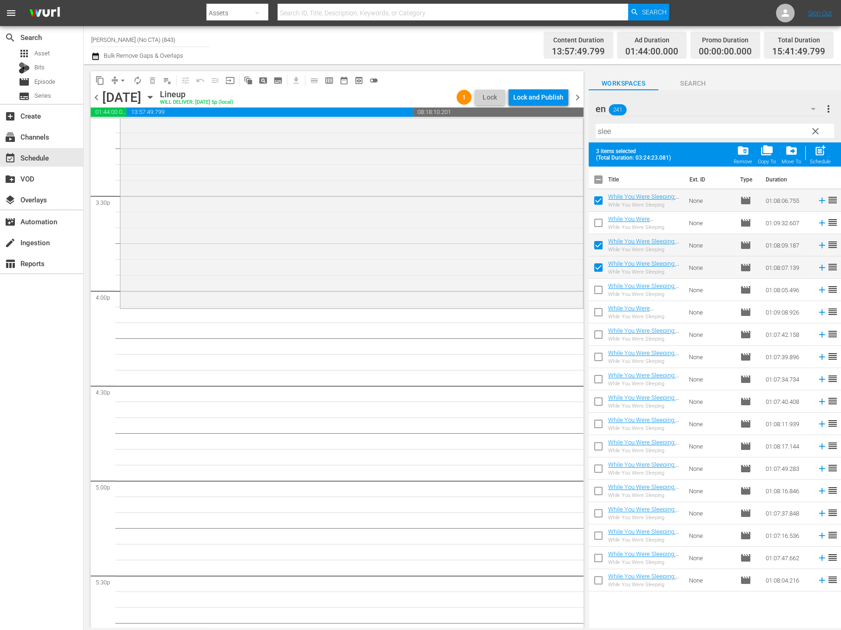
checkbox input "true"
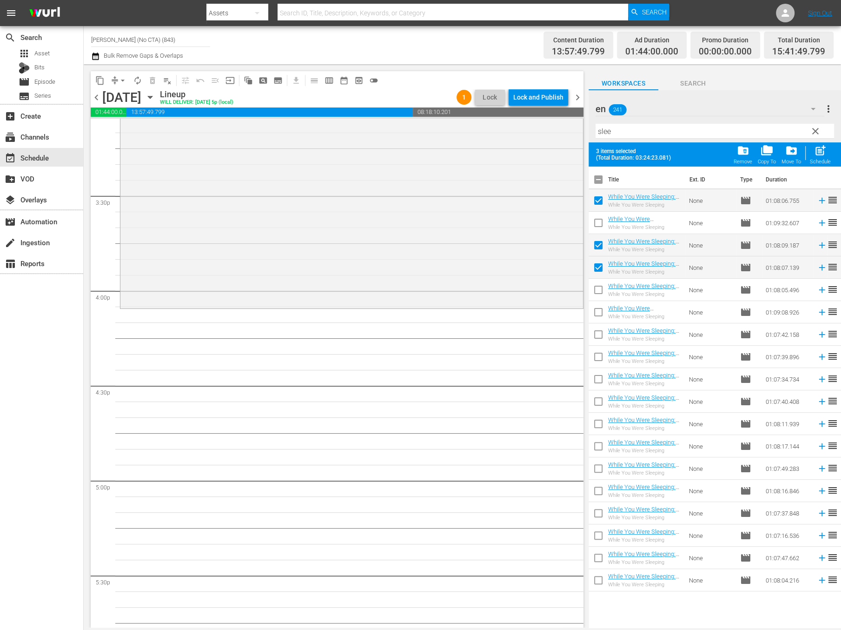
checkbox input "true"
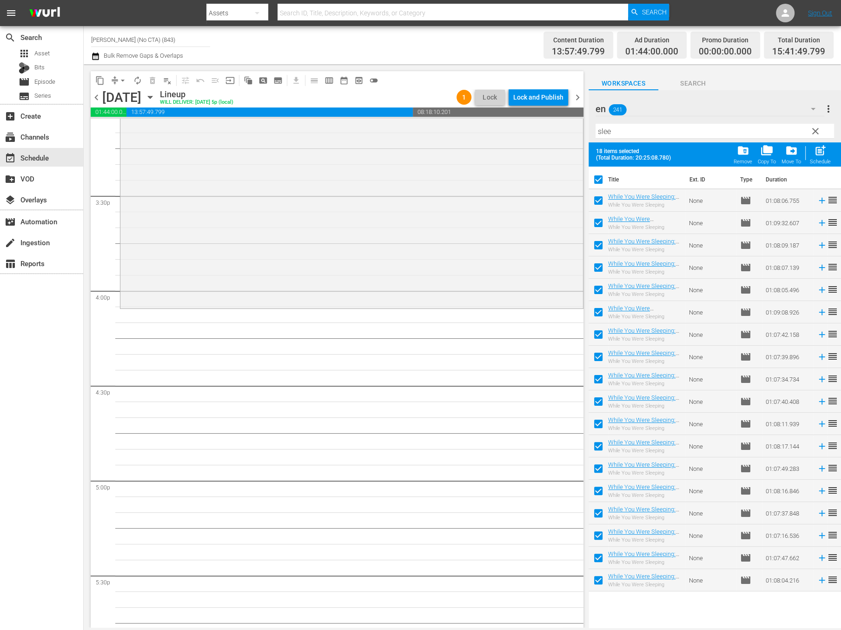
click at [603, 222] on input "checkbox" at bounding box center [599, 225] width 20 height 20
checkbox input "false"
click at [597, 312] on input "checkbox" at bounding box center [599, 314] width 20 height 20
checkbox input "false"
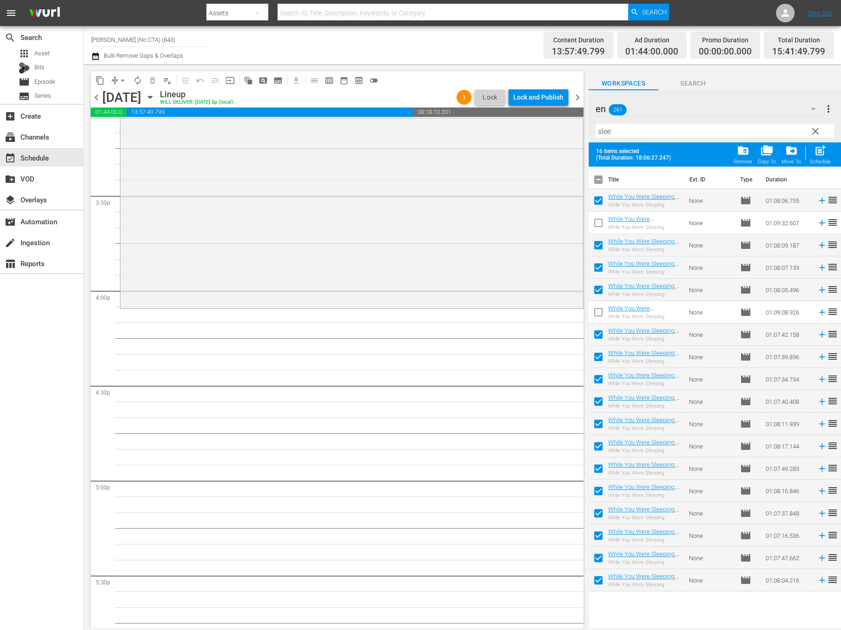
click at [830, 167] on th at bounding box center [835, 179] width 11 height 26
click at [825, 163] on div "Schedule" at bounding box center [820, 162] width 21 height 6
checkbox input "false"
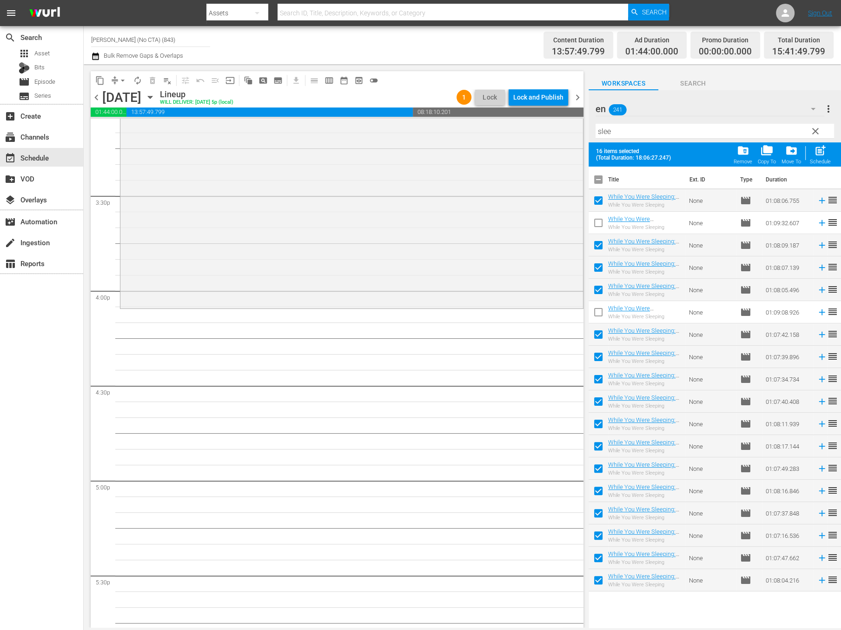
checkbox input "false"
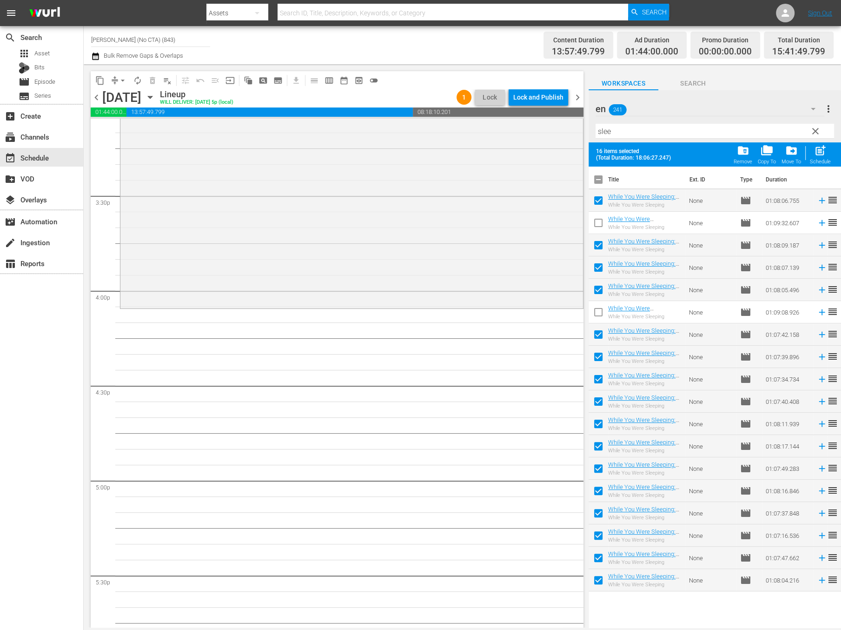
checkbox input "false"
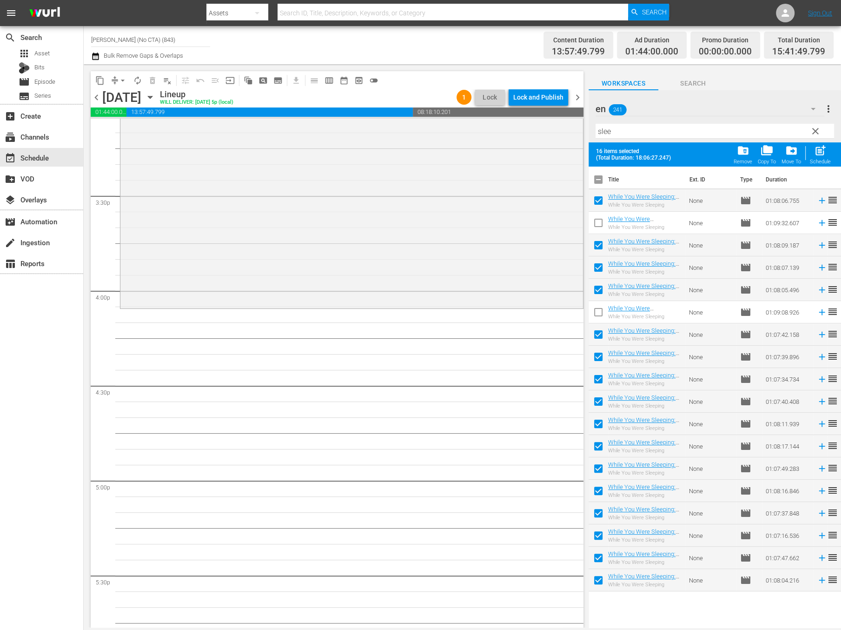
checkbox input "false"
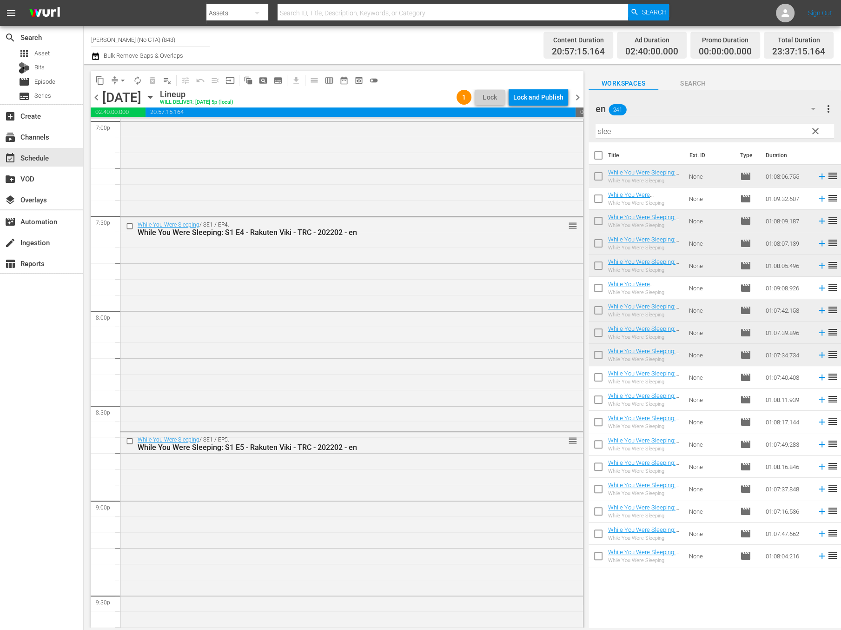
scroll to position [4048, 0]
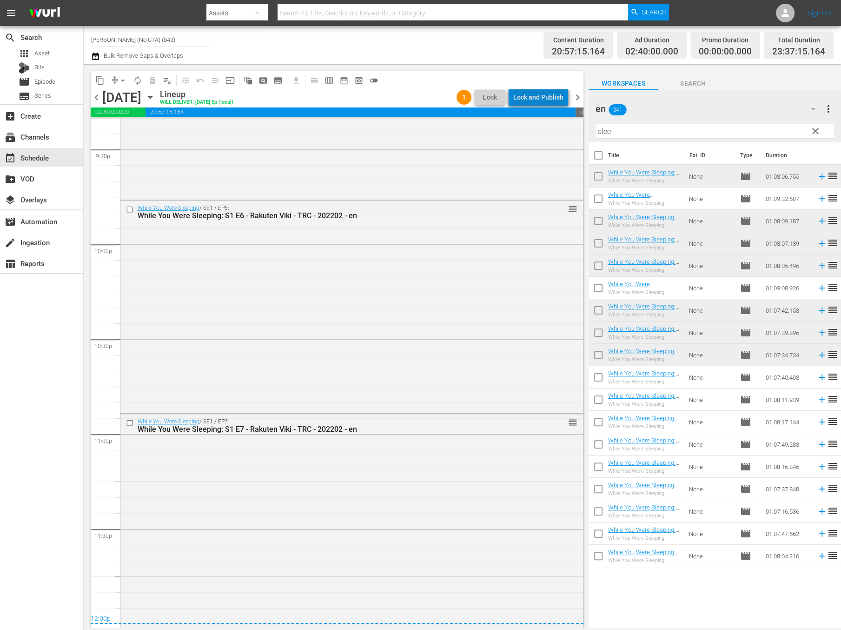
click at [549, 96] on div "Lock and Publish" at bounding box center [538, 97] width 50 height 17
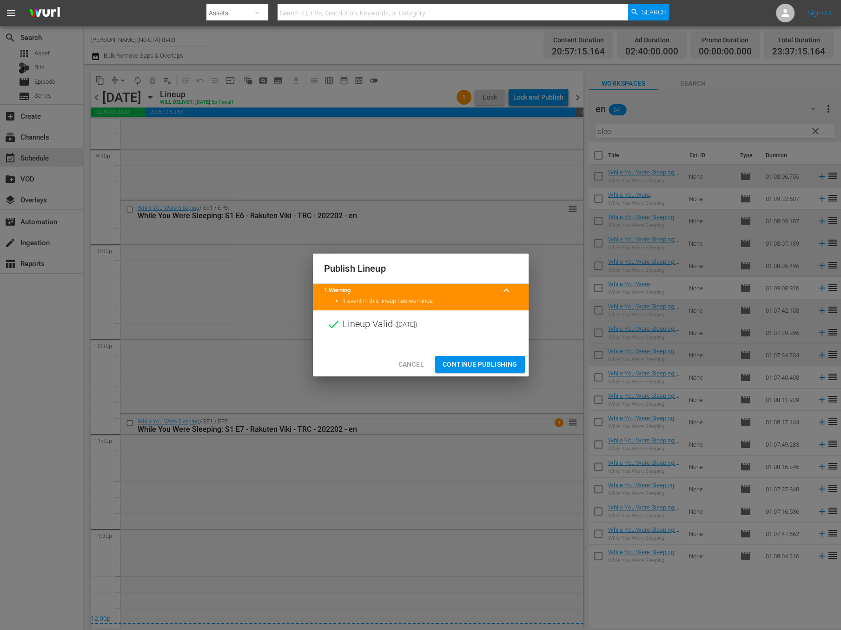
click at [480, 366] on span "Continue Publishing" at bounding box center [480, 364] width 75 height 12
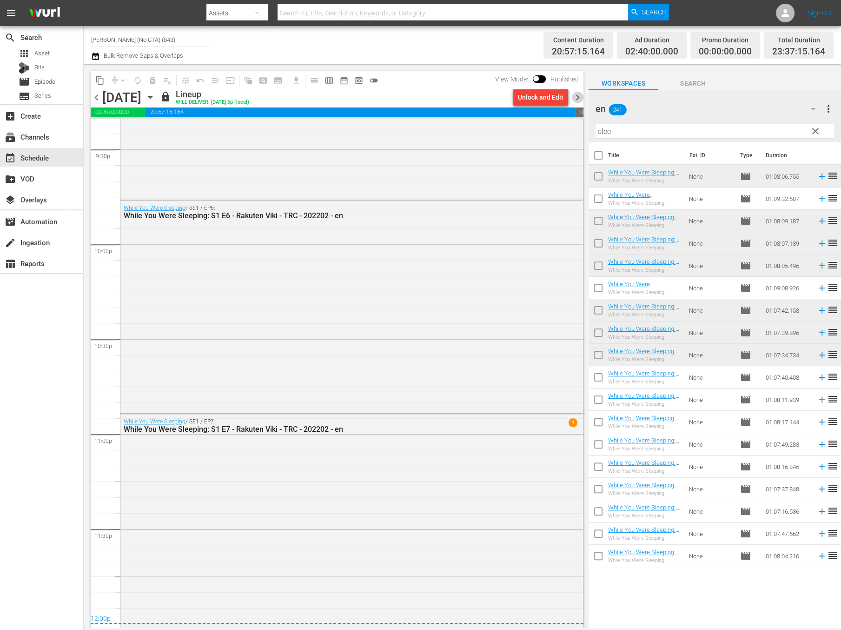
click at [582, 97] on span "chevron_right" at bounding box center [578, 98] width 12 height 12
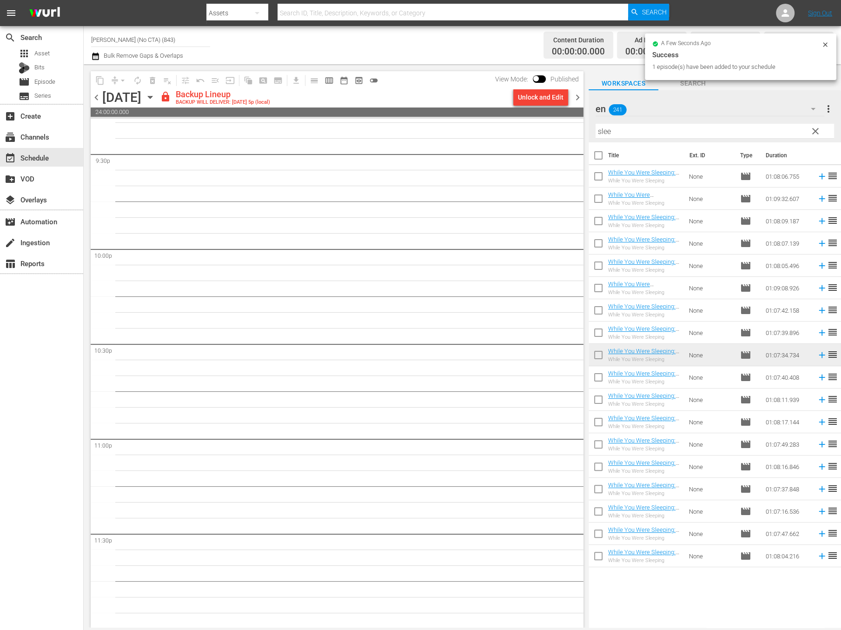
scroll to position [4044, 0]
click at [103, 60] on div "Bulk Remove Gaps & Overlaps" at bounding box center [137, 56] width 92 height 11
click at [98, 56] on icon "button" at bounding box center [95, 56] width 7 height 7
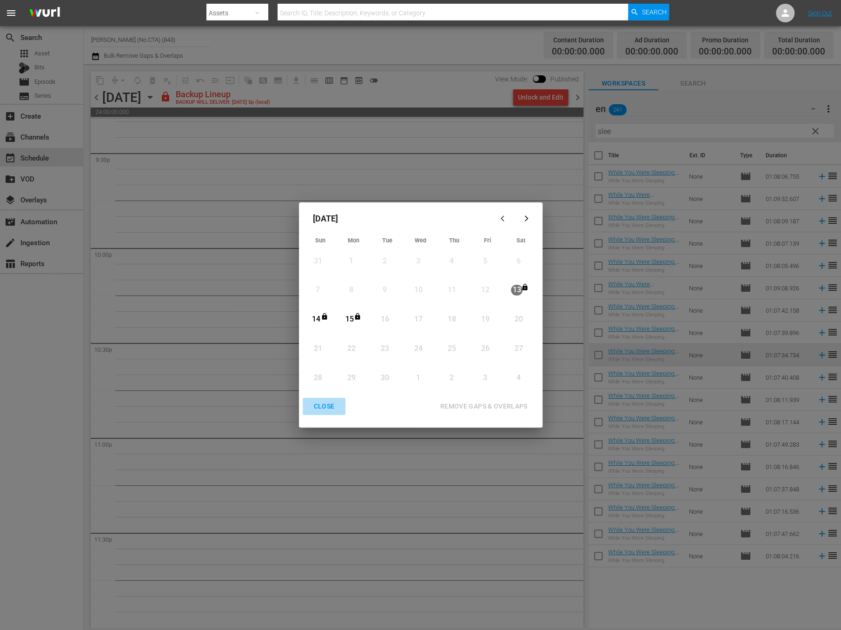
click at [318, 400] on div "CLOSE" at bounding box center [324, 406] width 36 height 12
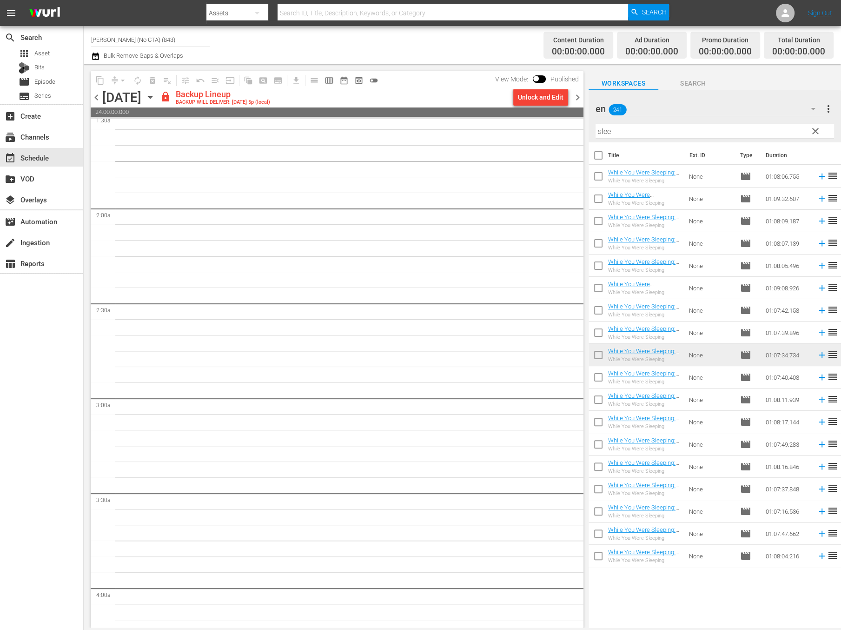
scroll to position [0, 0]
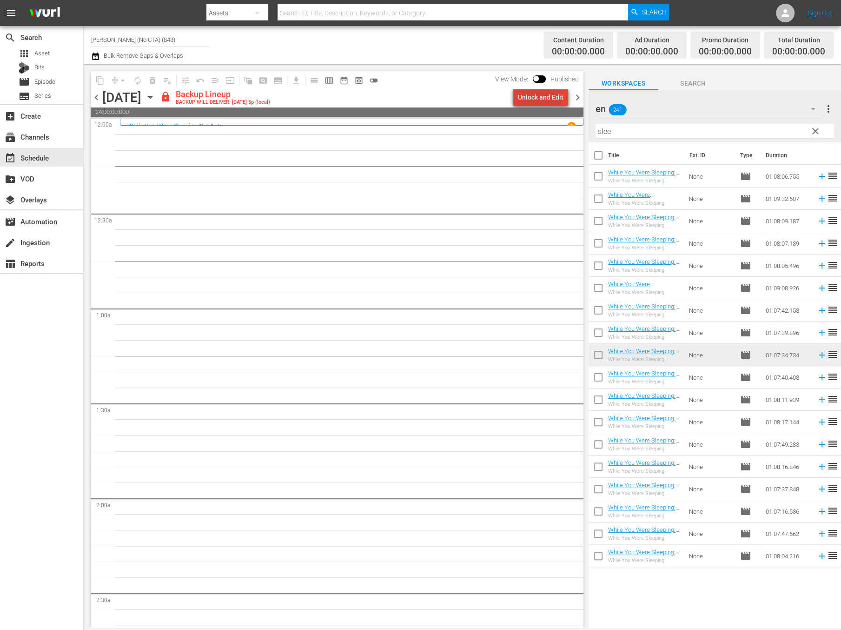
click at [541, 99] on div "Unlock and Edit" at bounding box center [541, 97] width 46 height 17
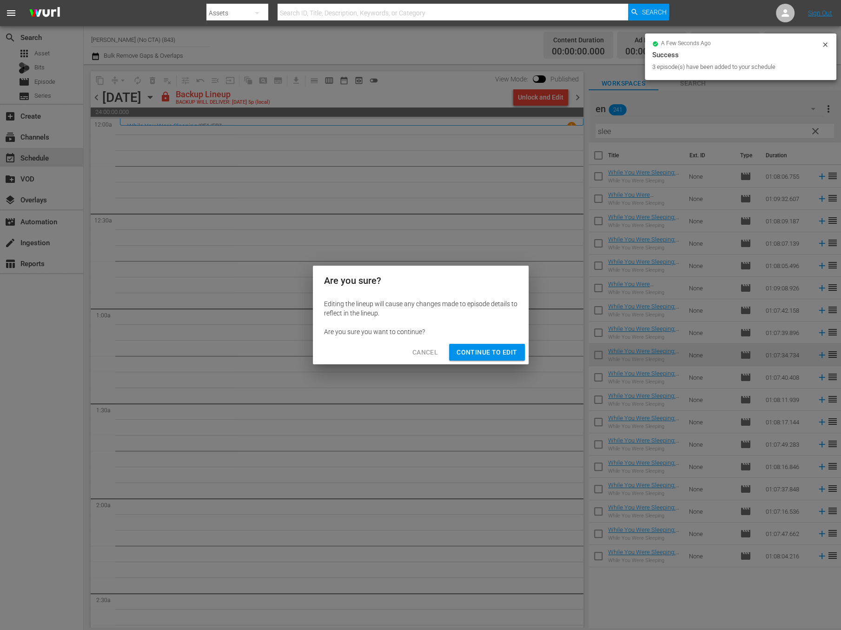
click at [492, 353] on span "Continue to Edit" at bounding box center [487, 352] width 60 height 12
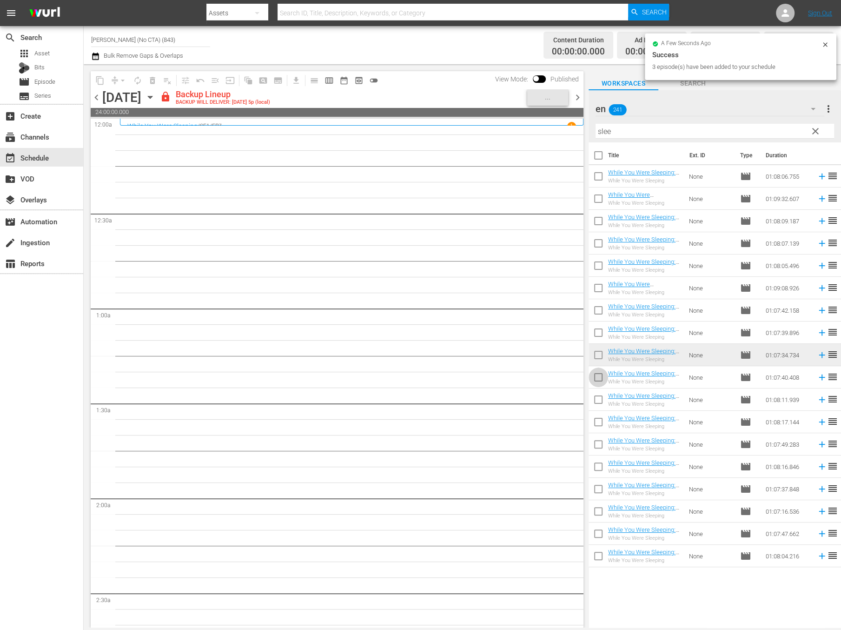
click at [595, 383] on input "checkbox" at bounding box center [599, 379] width 20 height 20
checkbox input "true"
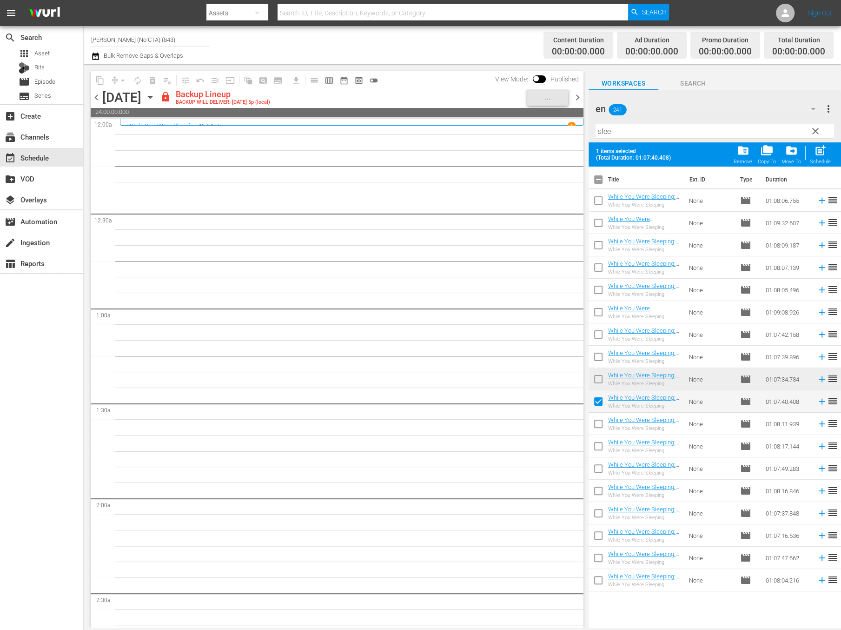
click at [597, 428] on input "checkbox" at bounding box center [599, 426] width 20 height 20
checkbox input "true"
click at [597, 452] on input "checkbox" at bounding box center [599, 448] width 20 height 20
checkbox input "true"
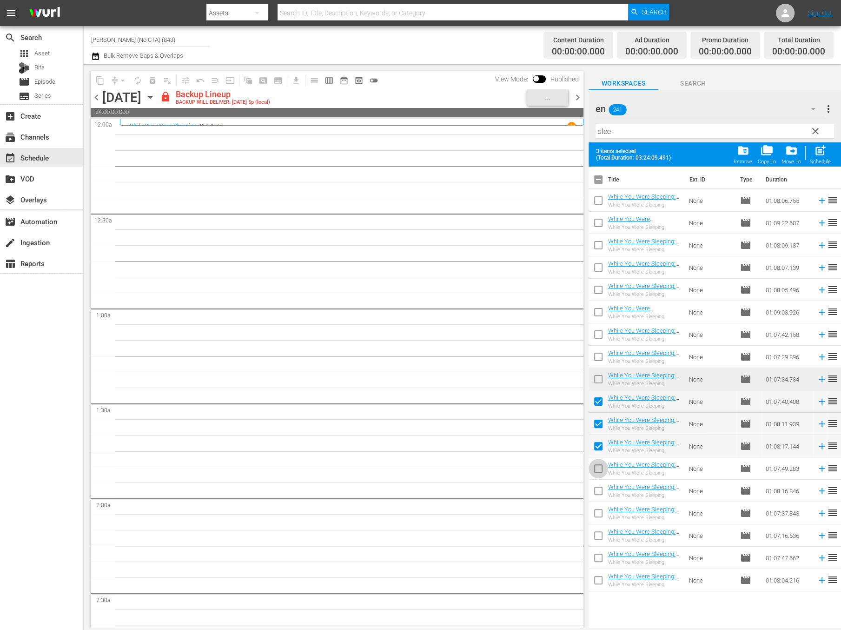
click at [599, 477] on input "checkbox" at bounding box center [599, 470] width 20 height 20
checkbox input "true"
click at [604, 494] on input "checkbox" at bounding box center [599, 493] width 20 height 20
checkbox input "true"
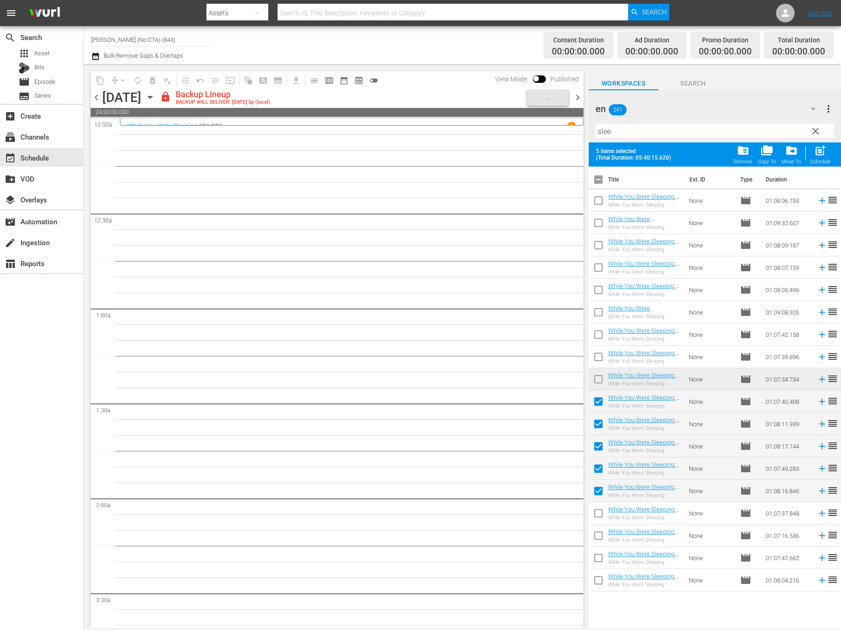
click at [596, 514] on input "checkbox" at bounding box center [599, 515] width 20 height 20
checkbox input "true"
click at [597, 537] on input "checkbox" at bounding box center [599, 537] width 20 height 20
checkbox input "true"
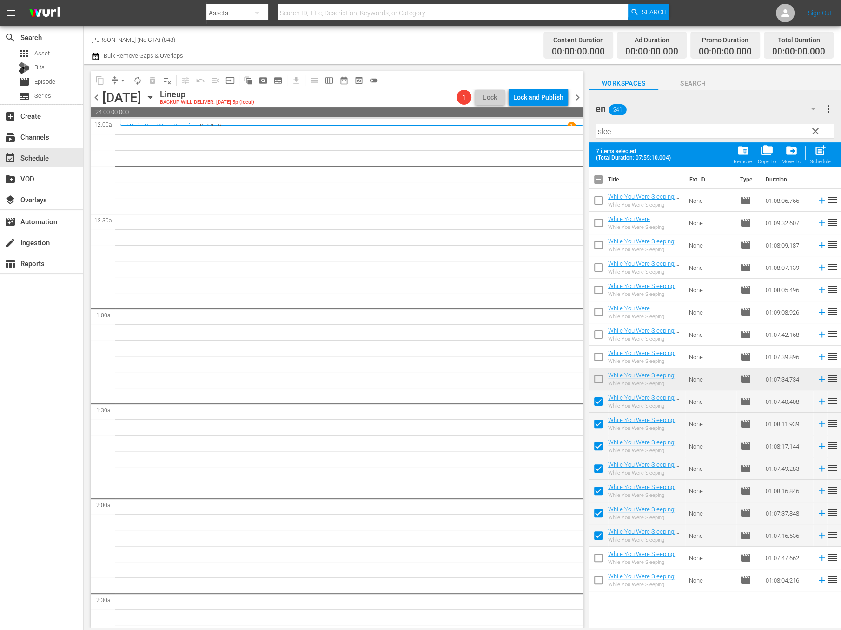
click at [597, 562] on input "checkbox" at bounding box center [599, 560] width 20 height 20
checkbox input "true"
click at [600, 581] on input "checkbox" at bounding box center [599, 582] width 20 height 20
checkbox input "true"
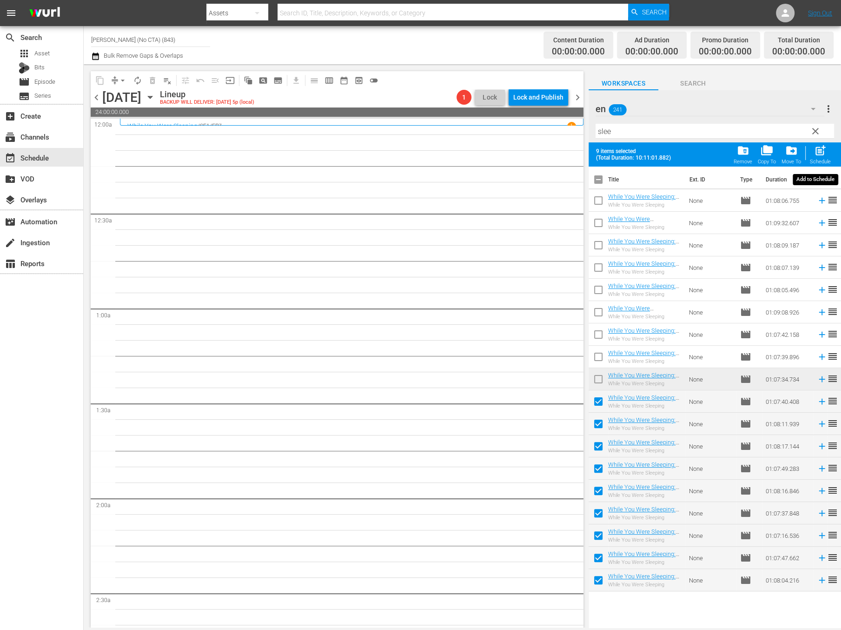
click at [823, 153] on span "post_add" at bounding box center [820, 150] width 13 height 13
checkbox input "false"
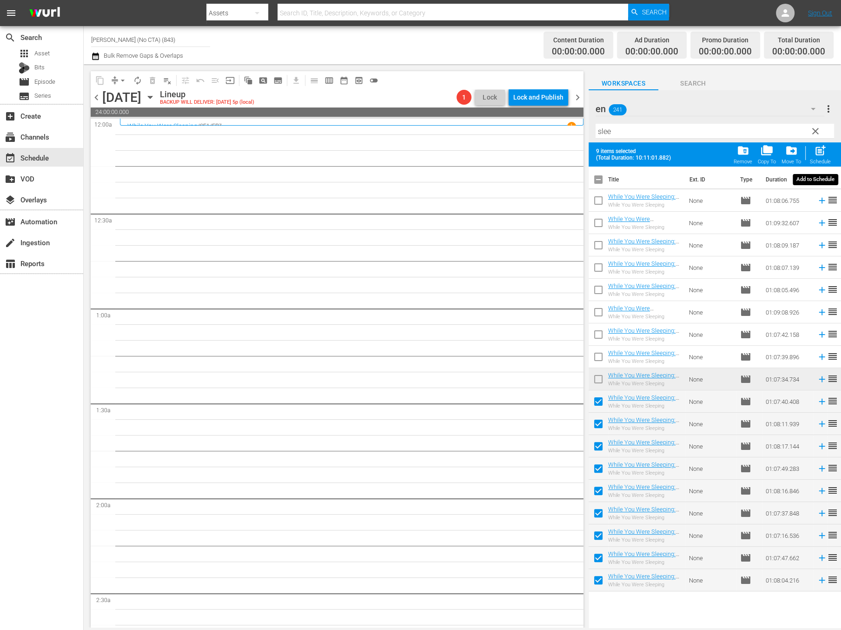
checkbox input "false"
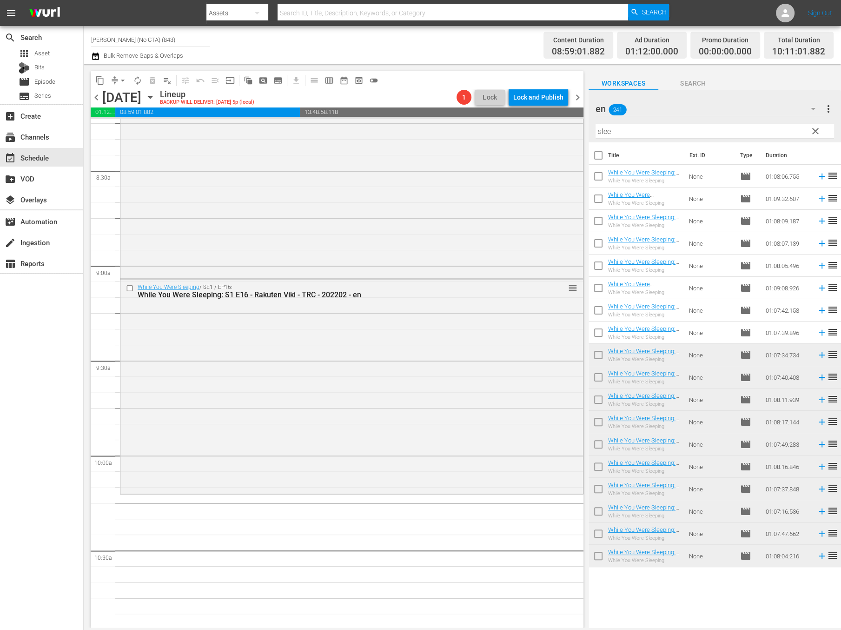
scroll to position [1592, 0]
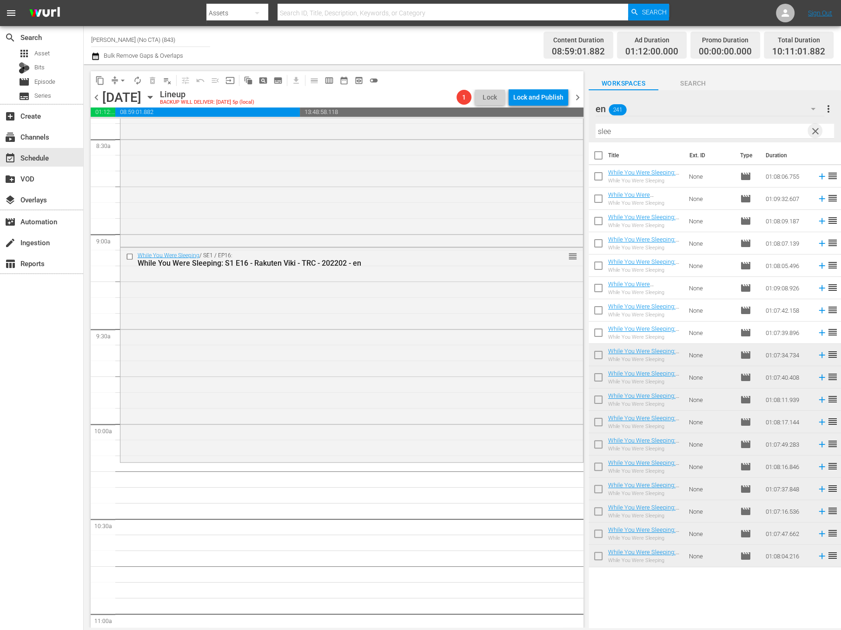
click at [816, 127] on span "clear" at bounding box center [815, 131] width 11 height 11
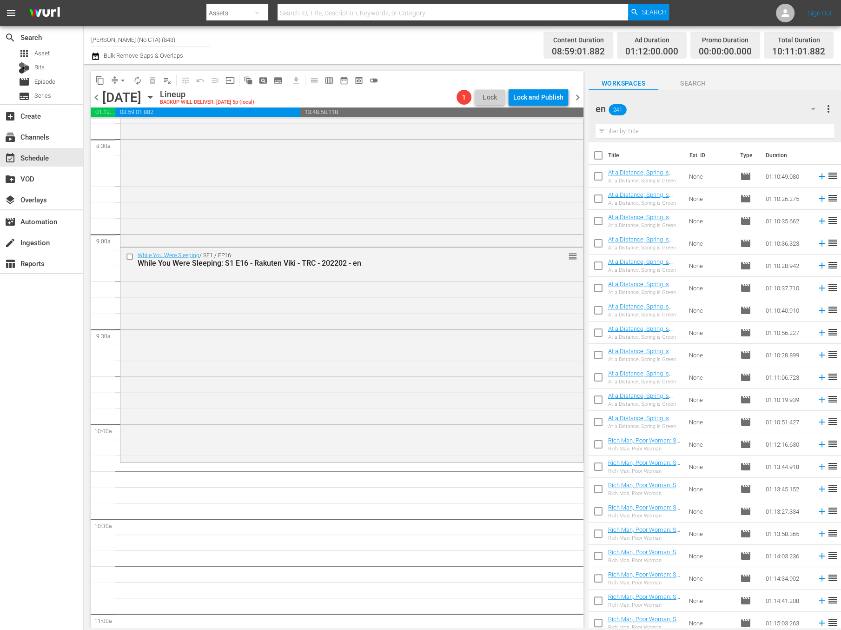
click at [807, 113] on button "button" at bounding box center [813, 109] width 22 height 22
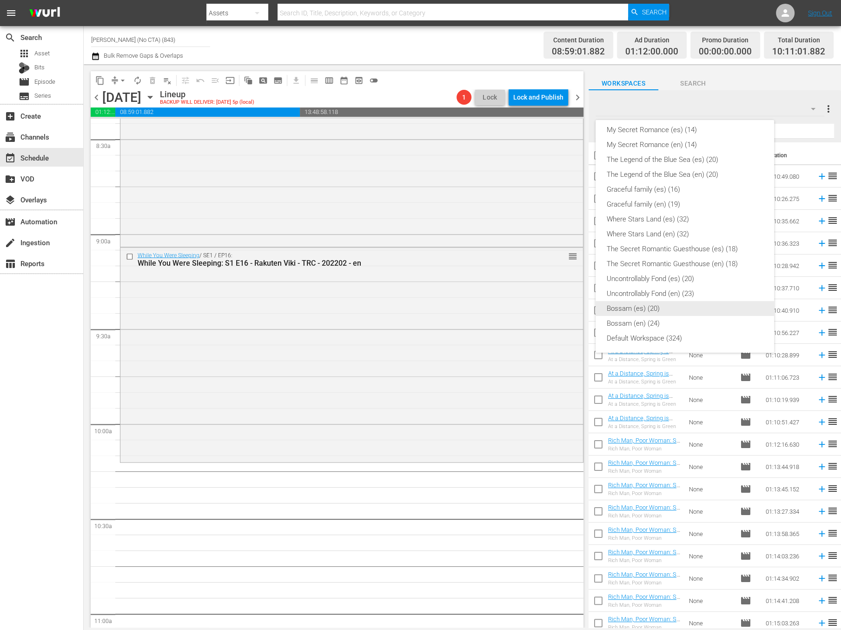
scroll to position [0, 0]
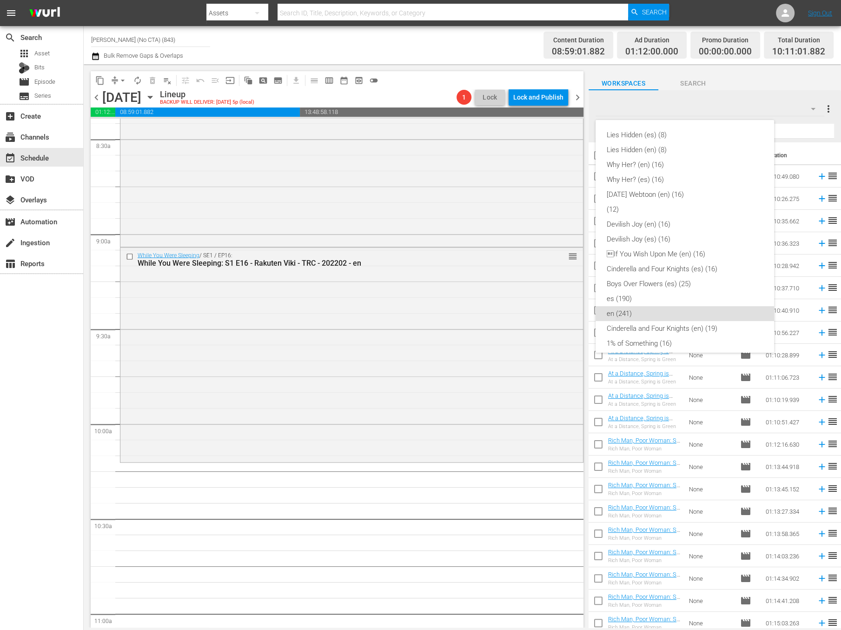
click at [803, 125] on div "Lies Hidden (es) (8) Lies Hidden (en) (8) Why Her? (en) (16) Why Her? (es) (16)…" at bounding box center [420, 315] width 841 height 630
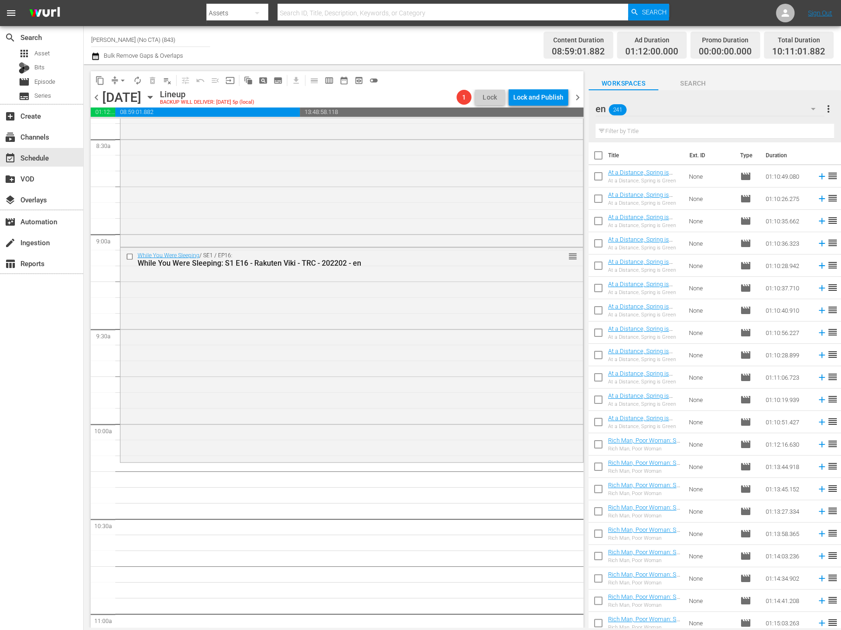
click at [738, 127] on input "text" at bounding box center [715, 131] width 239 height 15
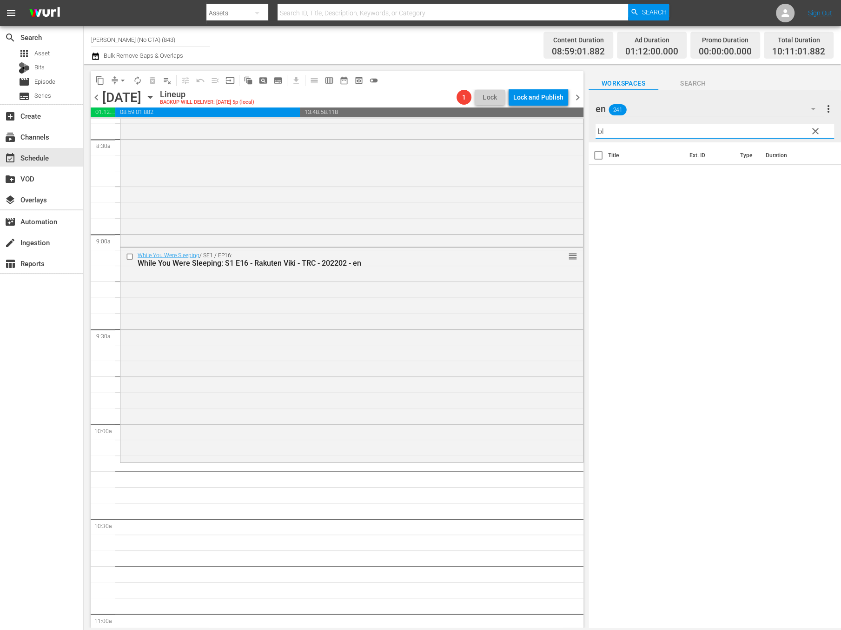
type input "b"
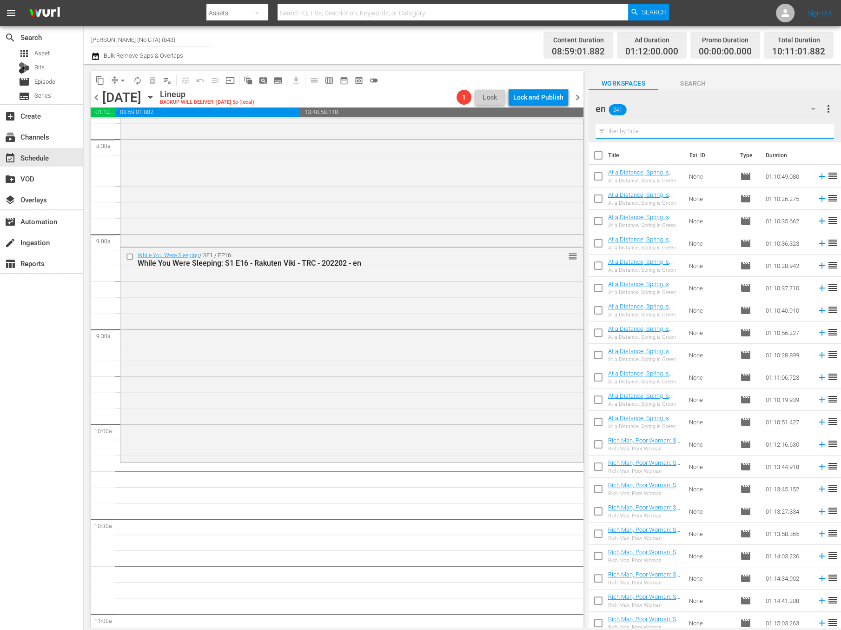
click at [771, 104] on div "en 241" at bounding box center [710, 109] width 229 height 26
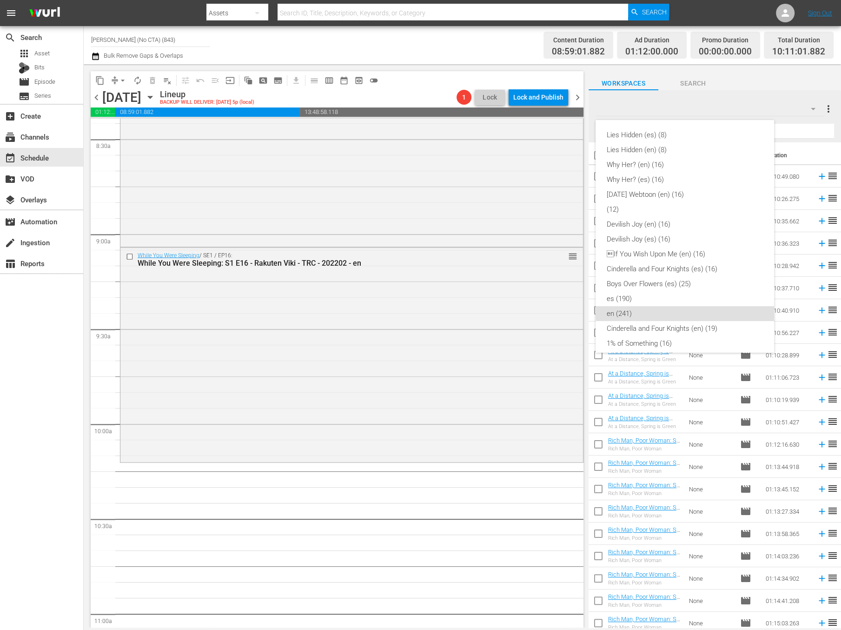
scroll to position [171, 0]
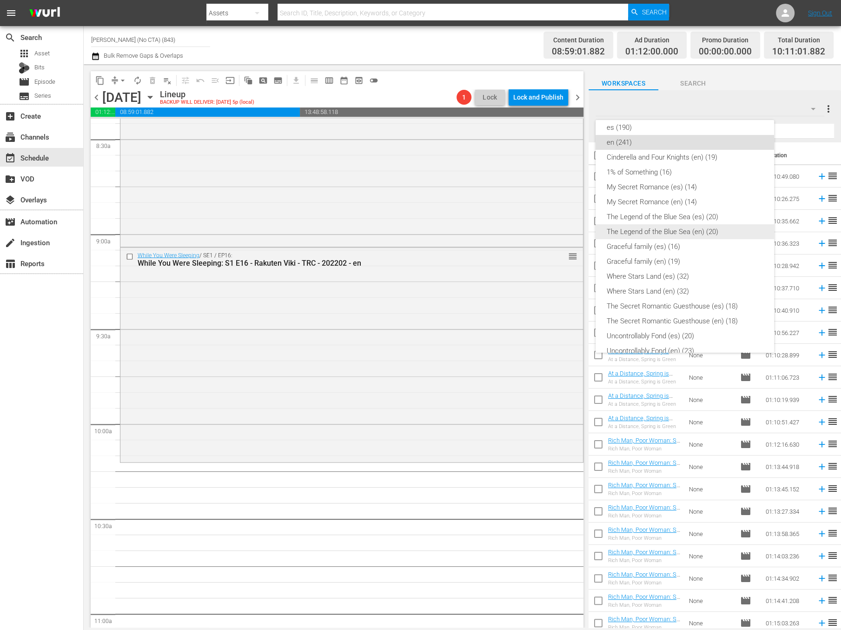
click at [726, 226] on div "The Legend of the Blue Sea (en) (20)" at bounding box center [685, 231] width 156 height 15
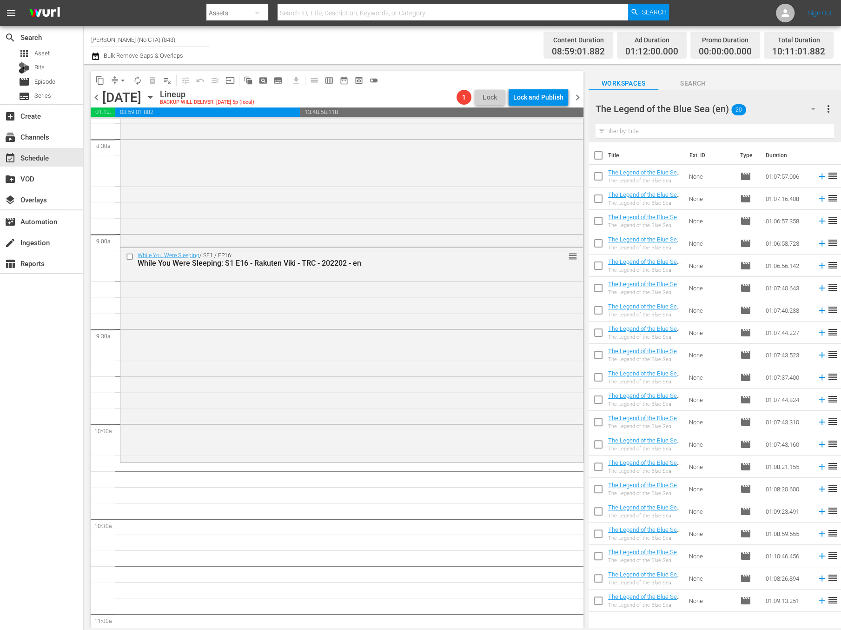
click at [599, 154] on input "checkbox" at bounding box center [599, 157] width 20 height 20
checkbox input "true"
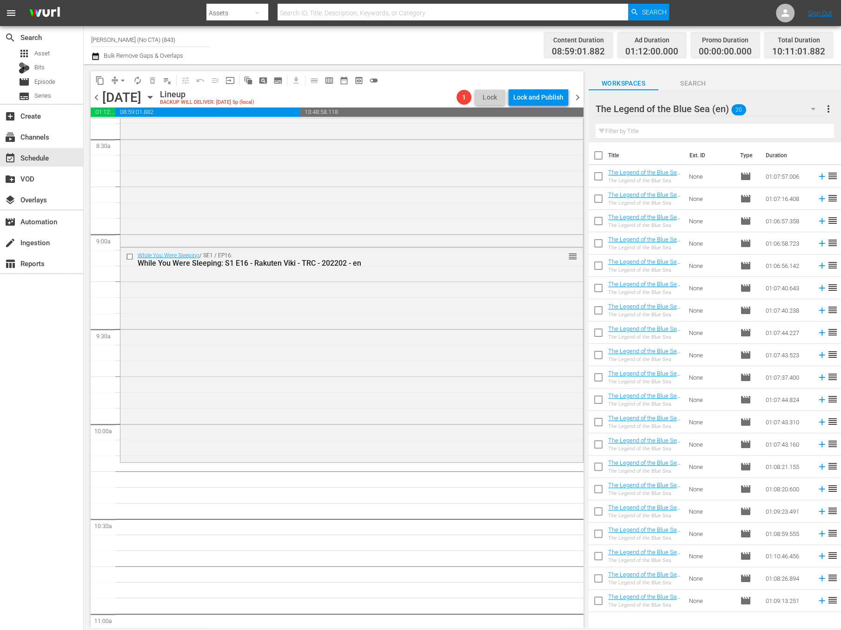
checkbox input "true"
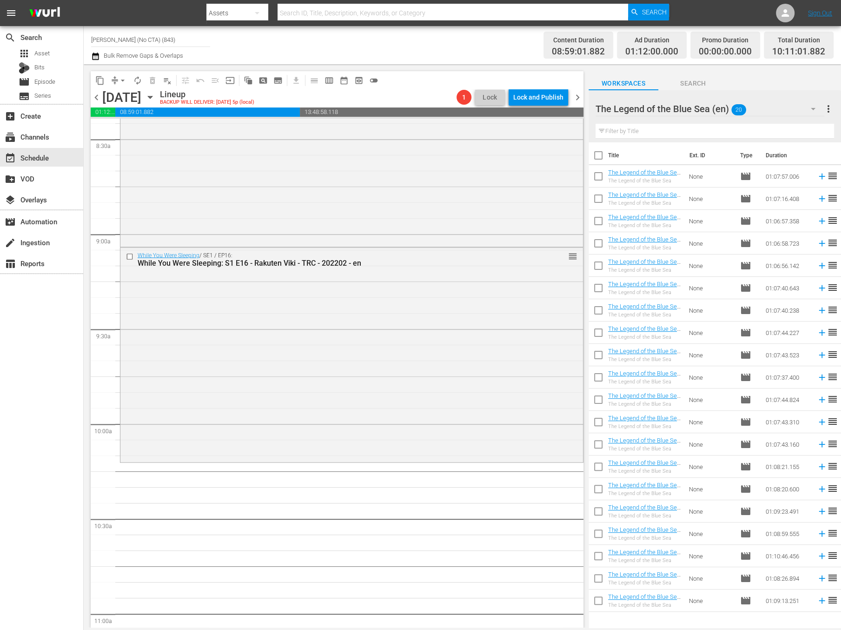
checkbox input "true"
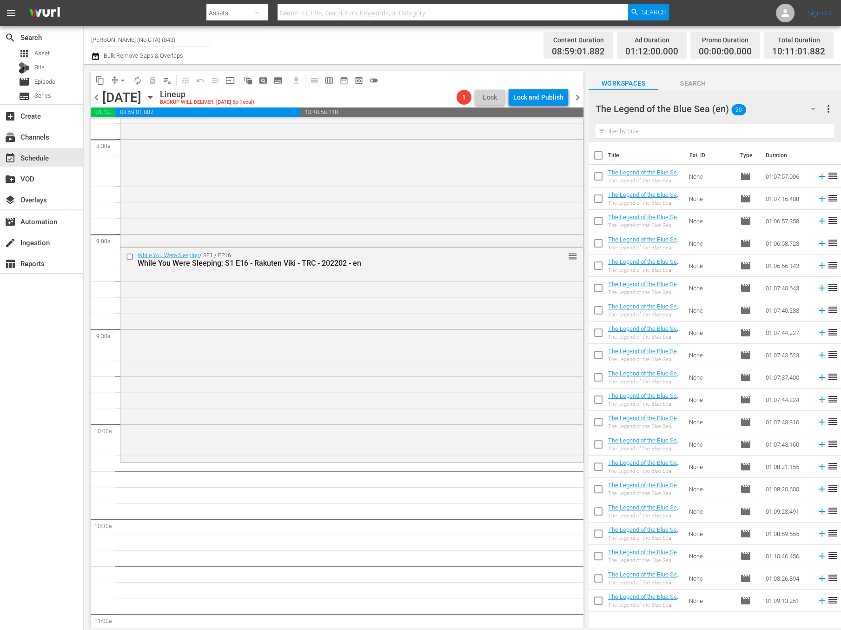
checkbox input "true"
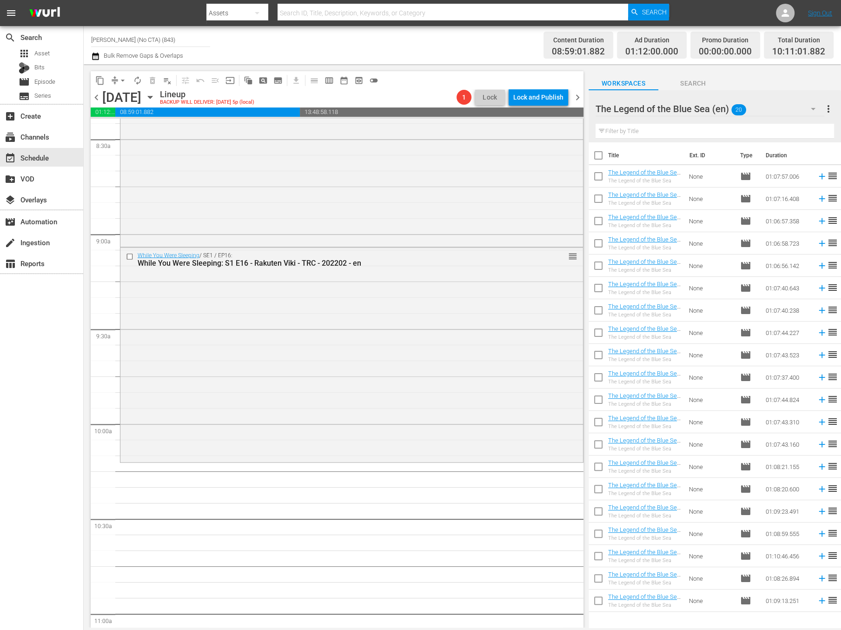
checkbox input "true"
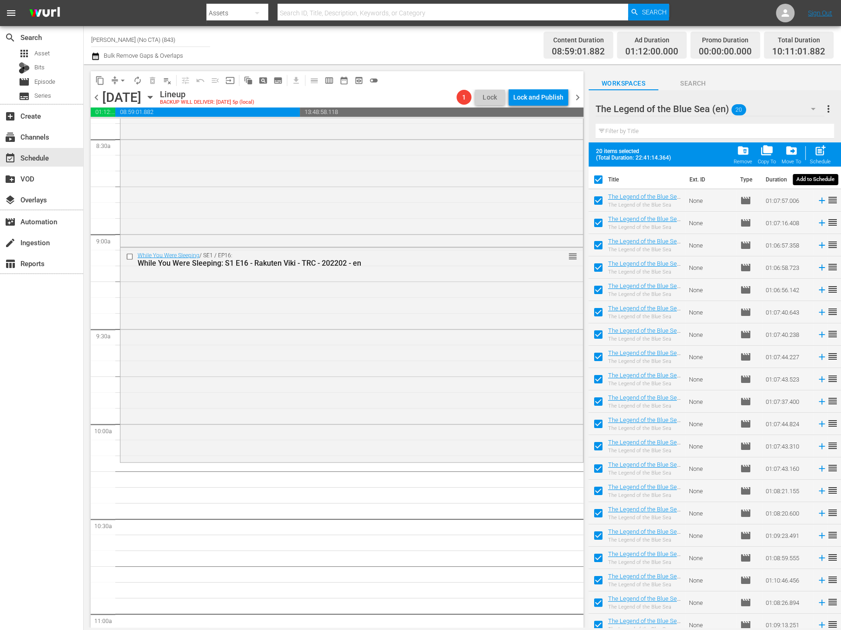
click at [830, 152] on div "post_add Schedule" at bounding box center [820, 154] width 21 height 20
checkbox input "false"
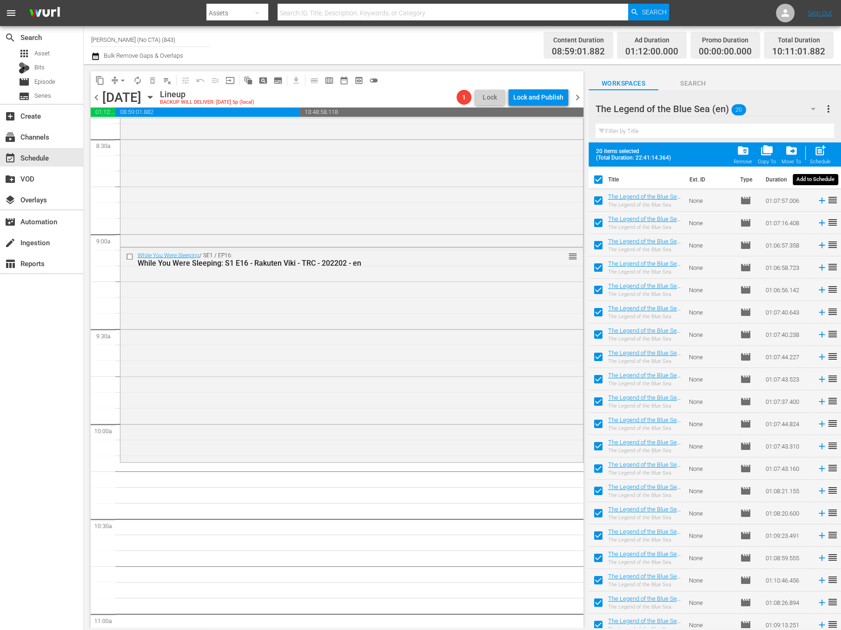
checkbox input "false"
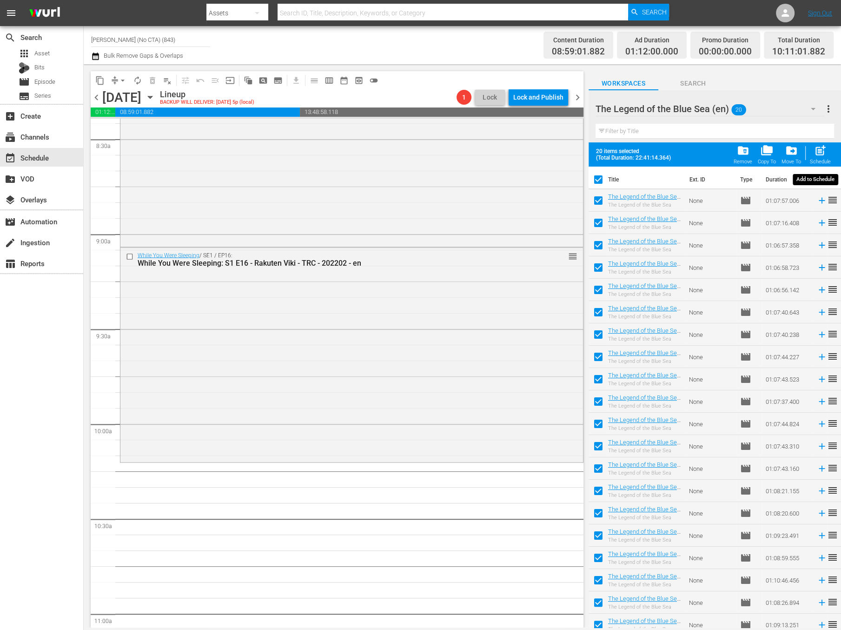
checkbox input "false"
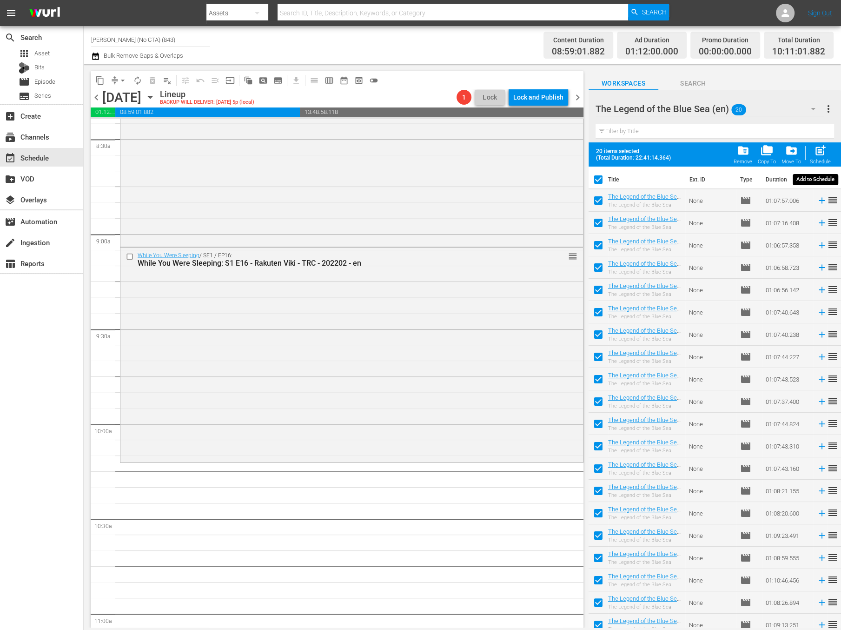
checkbox input "false"
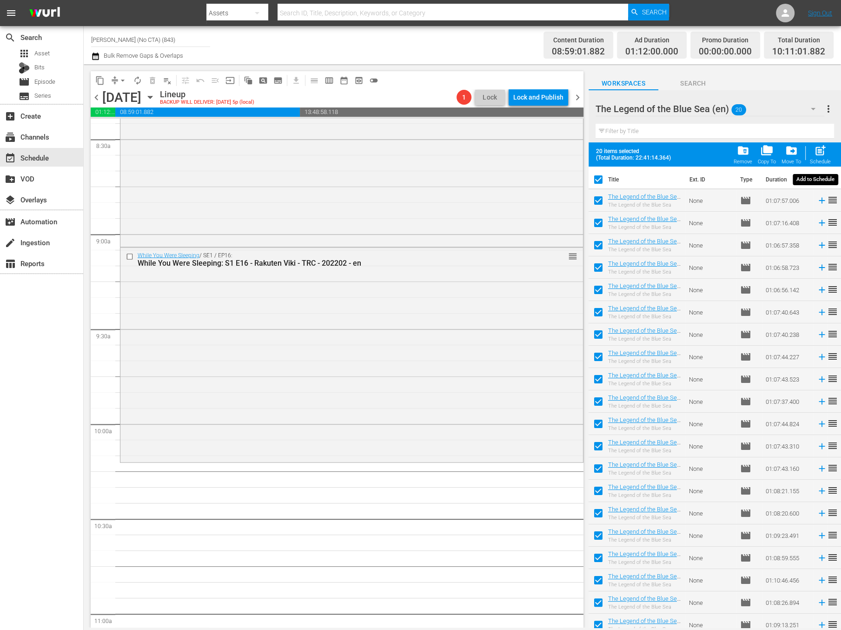
checkbox input "false"
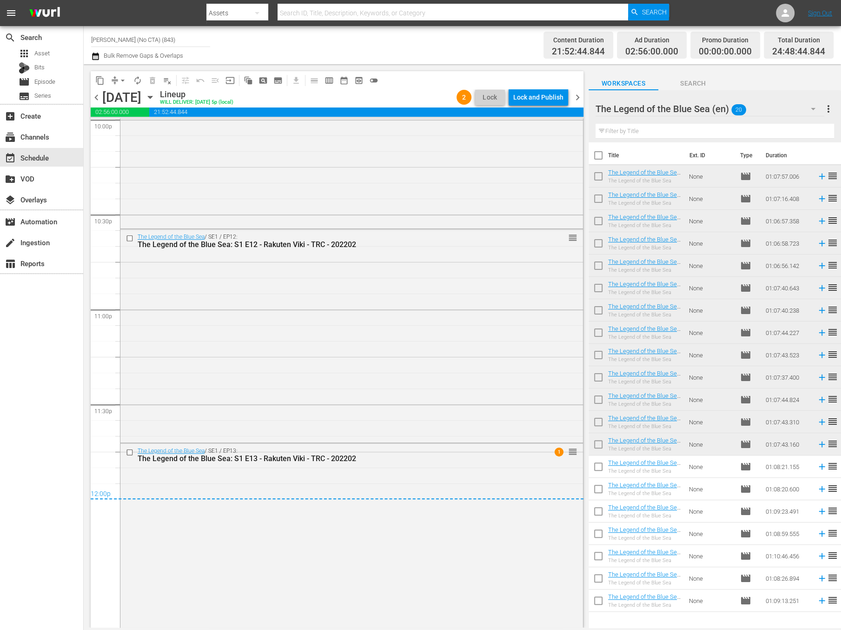
scroll to position [4202, 0]
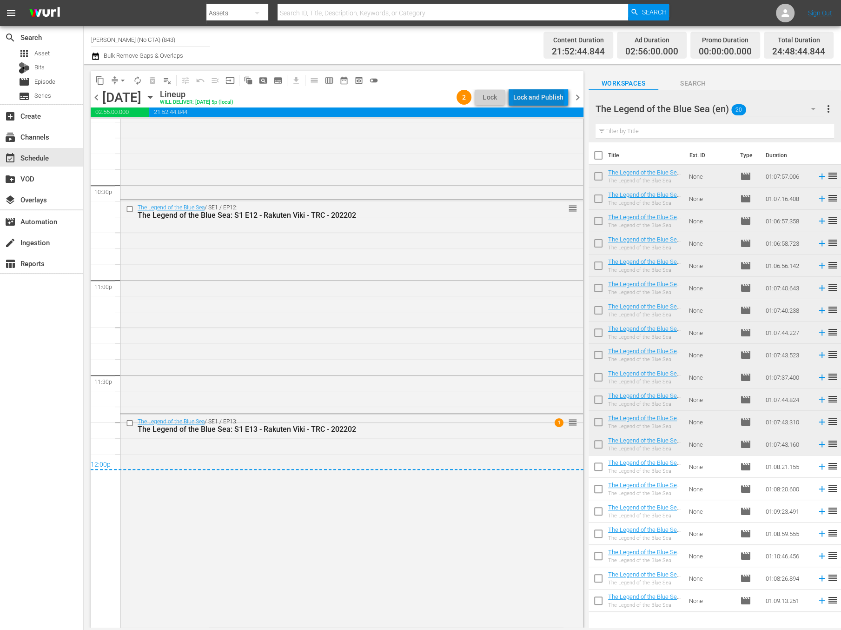
click at [541, 97] on div "Lock and Publish" at bounding box center [538, 97] width 50 height 17
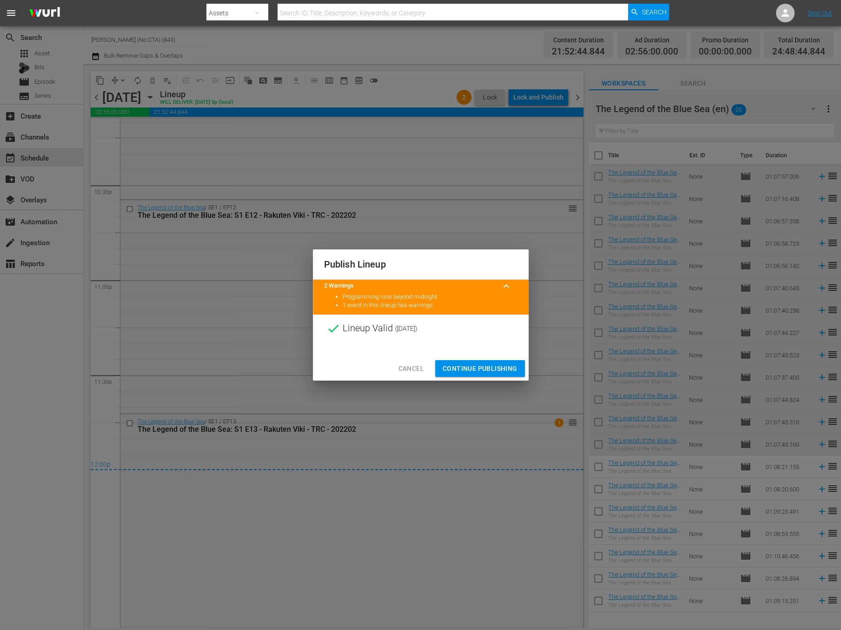
click at [484, 353] on div at bounding box center [421, 349] width 216 height 14
click at [485, 359] on div "Cancel Continue Publishing" at bounding box center [421, 368] width 216 height 25
click at [484, 365] on span "Continue Publishing" at bounding box center [480, 369] width 75 height 12
